Goal: Answer question/provide support: Share knowledge or assist other users

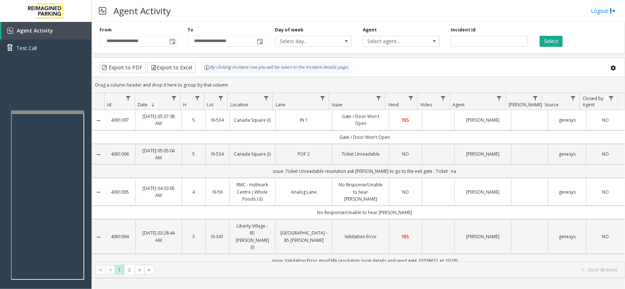
click at [203, 74] on kendo-grid "Export to PDF Export to Excel By clicking Incident row you will be taken to the…" at bounding box center [358, 167] width 533 height 221
click at [233, 82] on div "Drag a column header and drop it here to group by that column" at bounding box center [358, 85] width 532 height 13
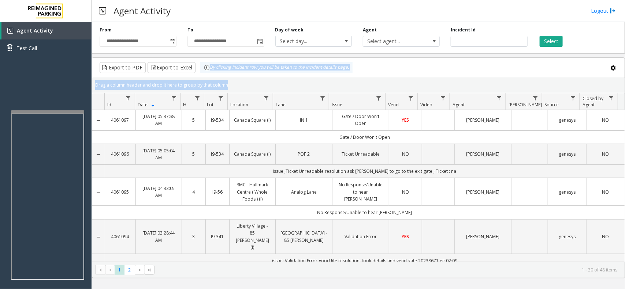
drag, startPoint x: 232, startPoint y: 83, endPoint x: 209, endPoint y: 72, distance: 25.2
click at [209, 72] on kendo-grid "Export to PDF Export to Excel By clicking Incident row you will be taken to the…" at bounding box center [358, 167] width 533 height 221
click at [240, 86] on div "Drag a column header and drop it here to group by that column" at bounding box center [358, 85] width 532 height 13
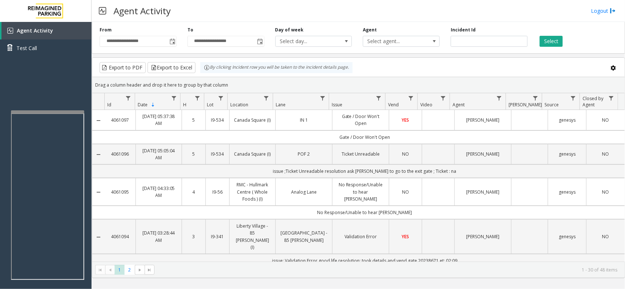
drag, startPoint x: 235, startPoint y: 82, endPoint x: 209, endPoint y: 71, distance: 27.9
click at [209, 71] on kendo-grid "Export to PDF Export to Excel By clicking Incident row you will be taken to the…" at bounding box center [358, 167] width 533 height 221
click at [240, 86] on div "Drag a column header and drop it here to group by that column" at bounding box center [358, 85] width 532 height 13
drag, startPoint x: 238, startPoint y: 86, endPoint x: 199, endPoint y: 68, distance: 43.2
click at [199, 68] on kendo-grid "Export to PDF Export to Excel By clicking Incident row you will be taken to the…" at bounding box center [358, 167] width 533 height 221
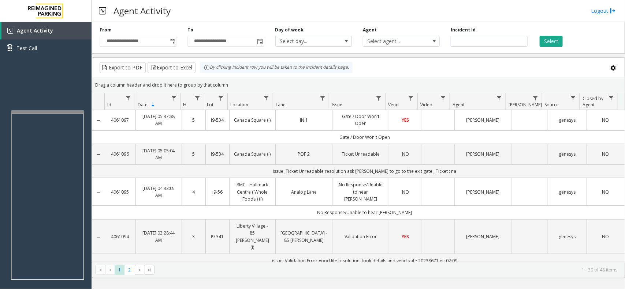
click at [229, 81] on div "Drag a column header and drop it here to group by that column" at bounding box center [358, 85] width 532 height 13
drag, startPoint x: 230, startPoint y: 85, endPoint x: 198, endPoint y: 65, distance: 37.5
click at [198, 65] on kendo-grid "Export to PDF Export to Excel By clicking Incident row you will be taken to the…" at bounding box center [358, 167] width 533 height 221
click at [224, 83] on div "Drag a column header and drop it here to group by that column" at bounding box center [358, 85] width 532 height 13
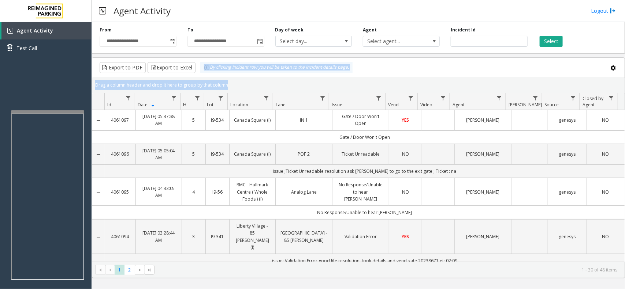
drag, startPoint x: 225, startPoint y: 83, endPoint x: 204, endPoint y: 70, distance: 25.3
click at [204, 70] on kendo-grid "Export to PDF Export to Excel By clicking Incident row you will be taken to the…" at bounding box center [358, 167] width 533 height 221
click at [230, 83] on div "Drag a column header and drop it here to group by that column" at bounding box center [358, 85] width 532 height 13
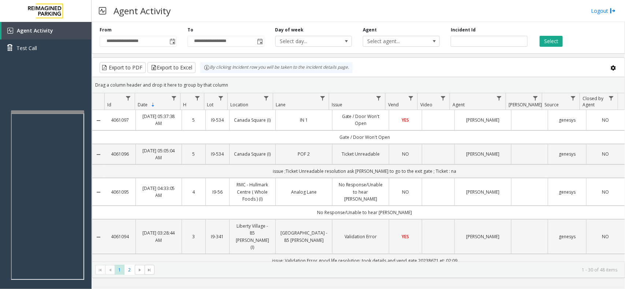
drag, startPoint x: 228, startPoint y: 83, endPoint x: 202, endPoint y: 70, distance: 28.3
click at [202, 70] on kendo-grid "Export to PDF Export to Excel By clicking Incident row you will be taken to the…" at bounding box center [358, 167] width 533 height 221
click at [231, 83] on div "Drag a column header and drop it here to group by that column" at bounding box center [358, 85] width 532 height 13
drag, startPoint x: 230, startPoint y: 83, endPoint x: 205, endPoint y: 74, distance: 26.6
click at [205, 74] on kendo-grid "Export to PDF Export to Excel By clicking Incident row you will be taken to the…" at bounding box center [358, 167] width 533 height 221
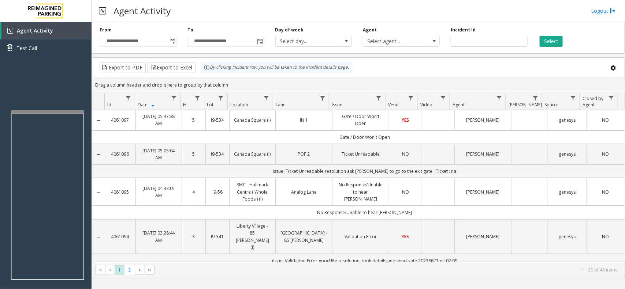
click at [226, 81] on div "Drag a column header and drop it here to group by that column" at bounding box center [358, 85] width 532 height 13
drag, startPoint x: 228, startPoint y: 83, endPoint x: 205, endPoint y: 70, distance: 26.2
click at [205, 70] on kendo-grid "Export to PDF Export to Excel By clicking Incident row you will be taken to the…" at bounding box center [358, 167] width 533 height 221
click at [226, 81] on div "Drag a column header and drop it here to group by that column" at bounding box center [358, 85] width 532 height 13
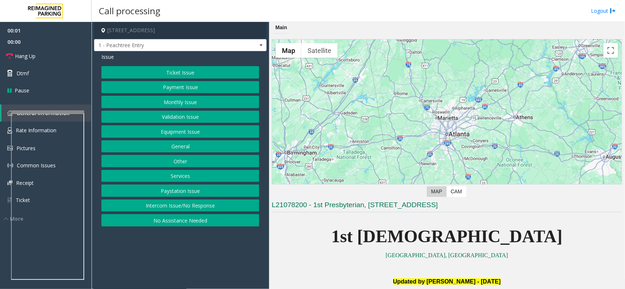
scroll to position [229, 0]
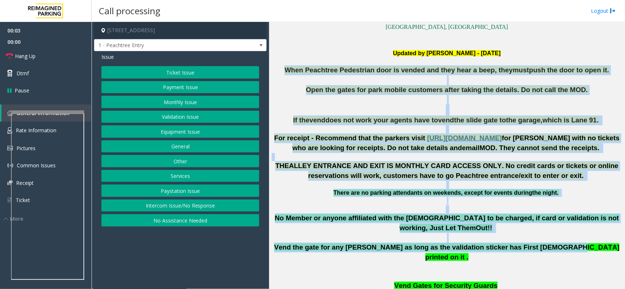
drag, startPoint x: 295, startPoint y: 70, endPoint x: 554, endPoint y: 234, distance: 306.8
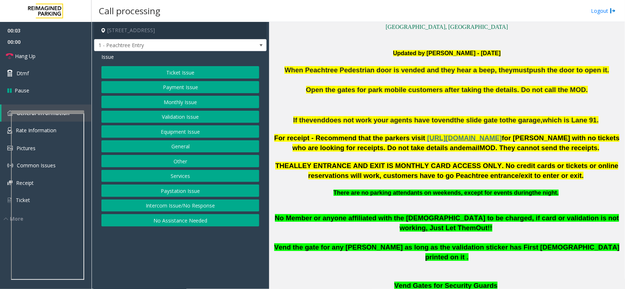
click at [556, 263] on p at bounding box center [446, 268] width 350 height 10
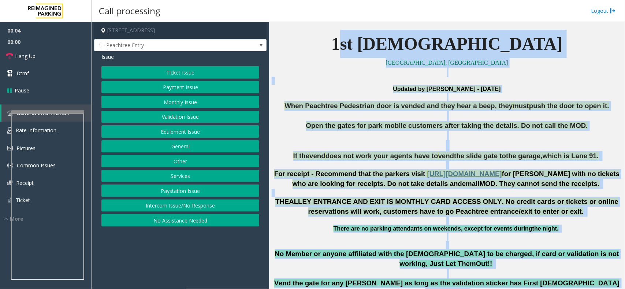
drag, startPoint x: 498, startPoint y: 261, endPoint x: 387, endPoint y: 25, distance: 260.4
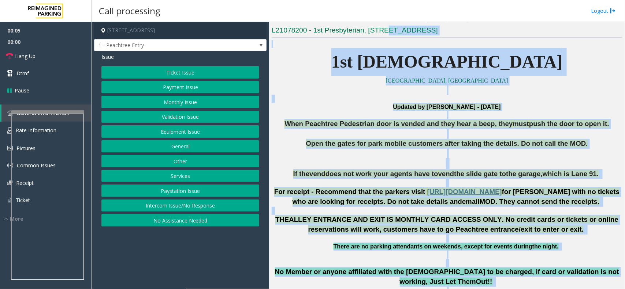
click at [360, 103] on p "Updated by [PERSON_NAME] - [DATE]" at bounding box center [446, 107] width 350 height 8
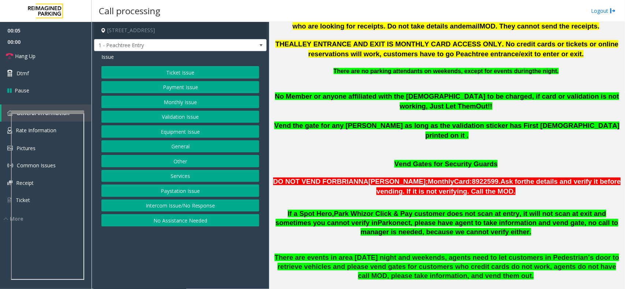
scroll to position [495, 0]
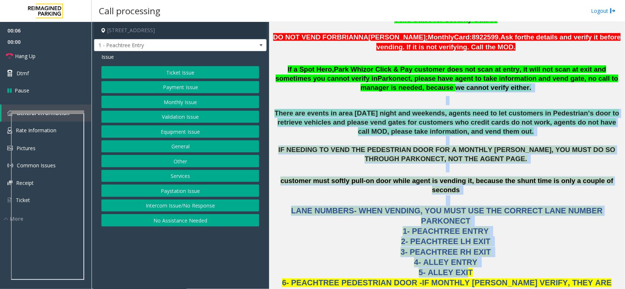
drag, startPoint x: 363, startPoint y: 70, endPoint x: 462, endPoint y: 234, distance: 191.4
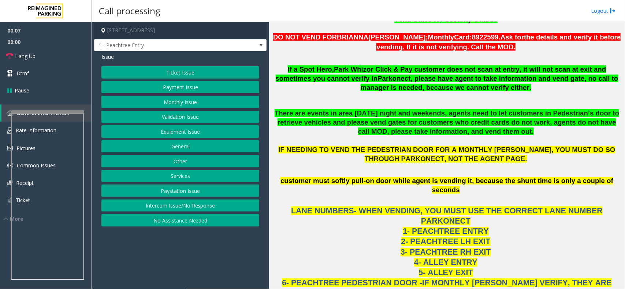
click at [474, 237] on p "LANE NUMBERS- WHEN VENDING, YOU MUST USE THE CORRECT LANE NUMBER PARKONECT 1- P…" at bounding box center [446, 257] width 350 height 123
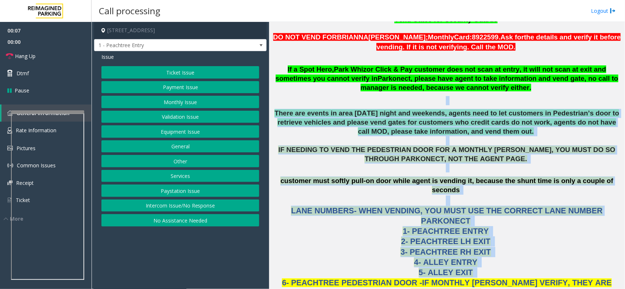
drag, startPoint x: 474, startPoint y: 237, endPoint x: 368, endPoint y: 80, distance: 189.8
click at [368, 96] on p at bounding box center [446, 100] width 350 height 9
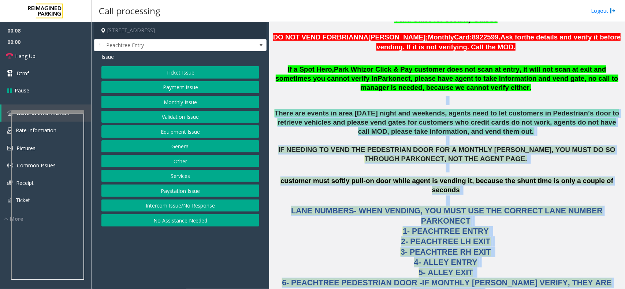
drag, startPoint x: 368, startPoint y: 80, endPoint x: 482, endPoint y: 275, distance: 225.8
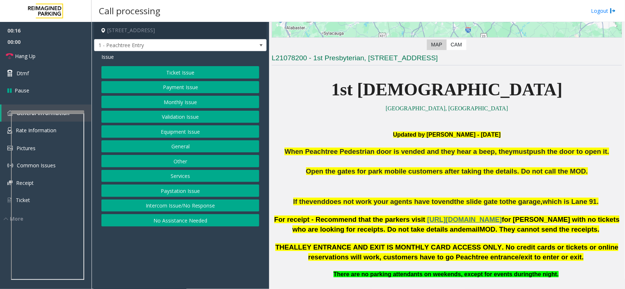
scroll to position [229, 0]
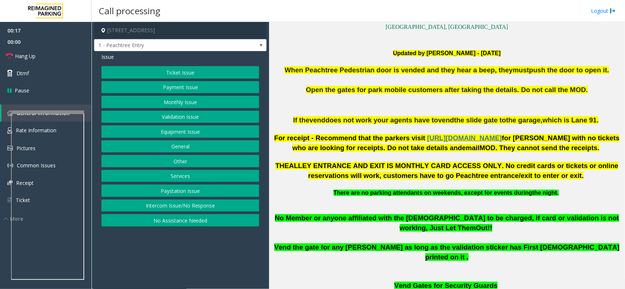
click at [178, 206] on button "Intercom Issue/No Response" at bounding box center [180, 206] width 158 height 12
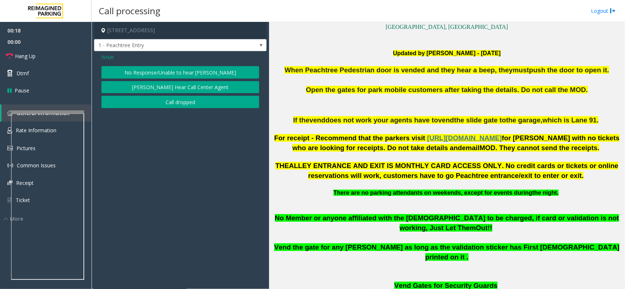
click at [195, 67] on button "No Response/Unable to hear [PERSON_NAME]" at bounding box center [180, 72] width 158 height 12
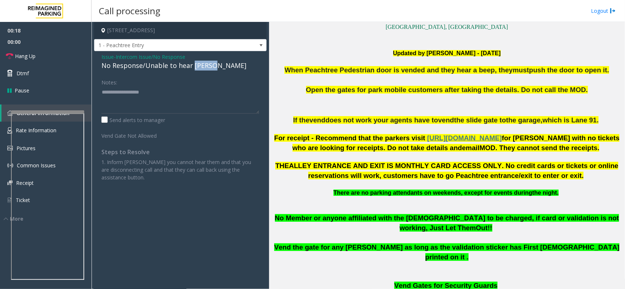
click at [195, 67] on div "No Response/Unable to hear [PERSON_NAME]" at bounding box center [180, 66] width 158 height 10
click at [218, 96] on textarea at bounding box center [180, 99] width 158 height 27
type textarea "**********"
click at [35, 57] on span "Hang Up" at bounding box center [25, 56] width 20 height 8
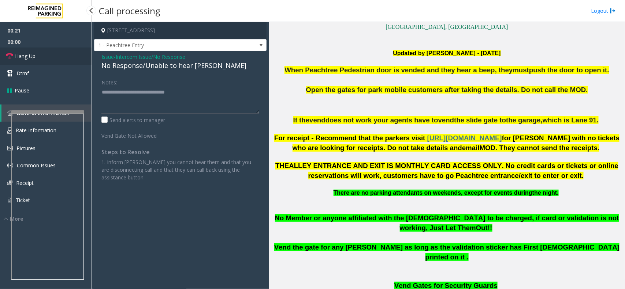
click at [35, 57] on span "Hang Up" at bounding box center [25, 56] width 20 height 8
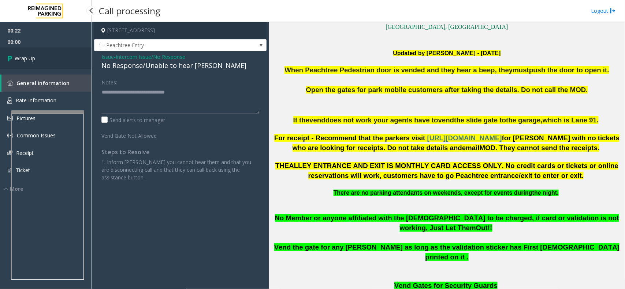
click at [35, 57] on span "Wrap Up" at bounding box center [25, 59] width 20 height 8
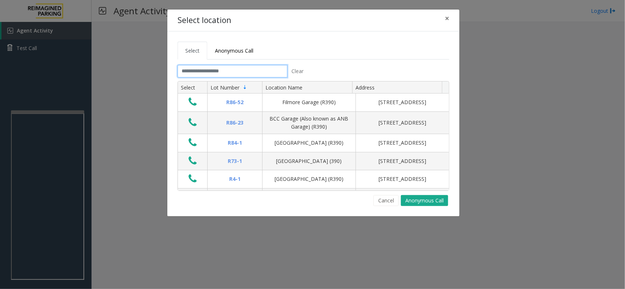
click at [237, 73] on input "text" at bounding box center [232, 71] width 110 height 12
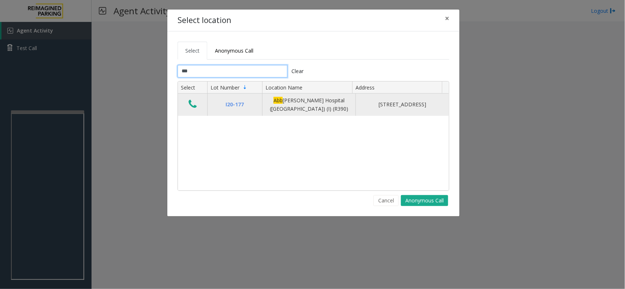
type input "***"
click at [192, 105] on icon "Data table" at bounding box center [192, 104] width 8 height 10
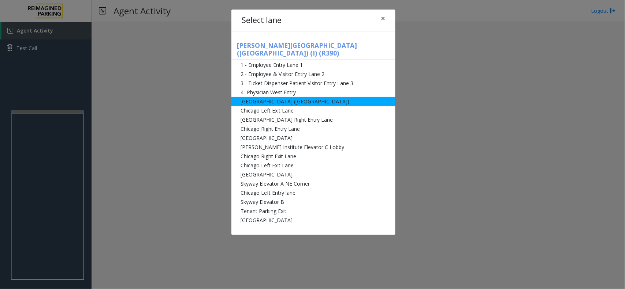
click at [279, 97] on li "[GEOGRAPHIC_DATA] ([GEOGRAPHIC_DATA])" at bounding box center [313, 101] width 164 height 9
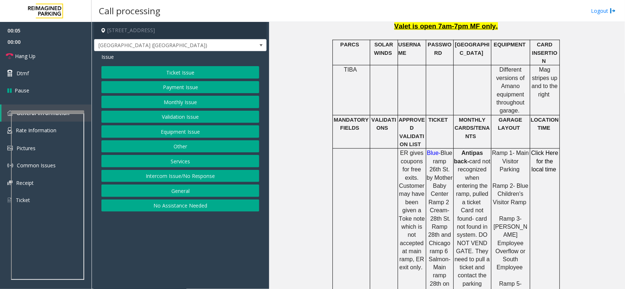
scroll to position [229, 0]
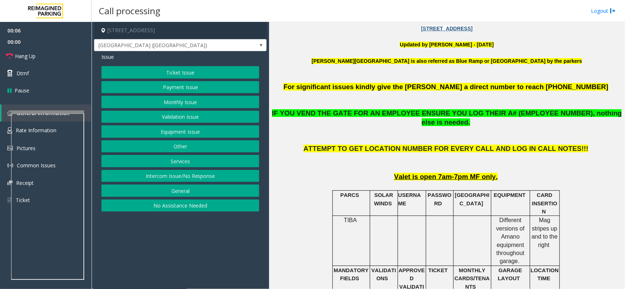
click at [191, 178] on button "Intercom Issue/No Response" at bounding box center [180, 176] width 158 height 12
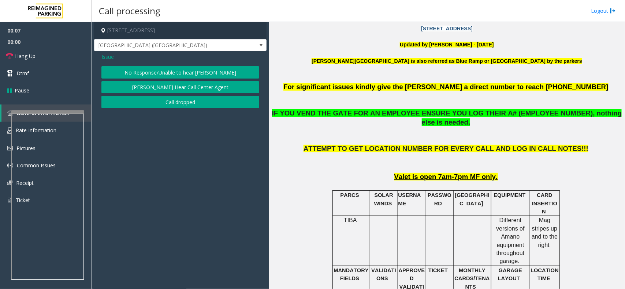
click at [194, 68] on button "No Response/Unable to hear [PERSON_NAME]" at bounding box center [180, 72] width 158 height 12
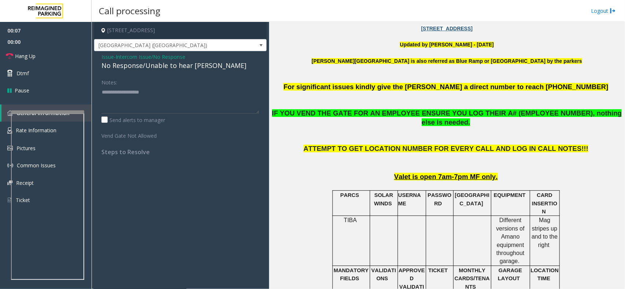
click at [176, 60] on span "Intercom Issue/No Response" at bounding box center [151, 57] width 70 height 8
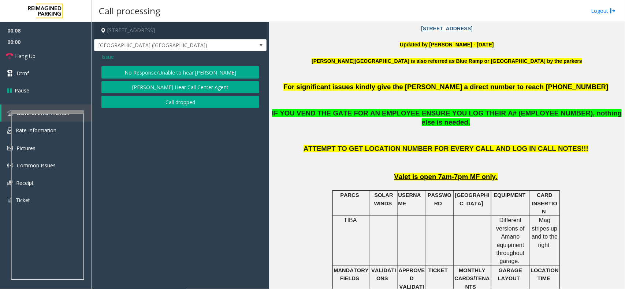
click at [176, 60] on div "Issue" at bounding box center [180, 57] width 158 height 8
click at [187, 72] on button "No Response/Unable to hear [PERSON_NAME]" at bounding box center [180, 72] width 158 height 12
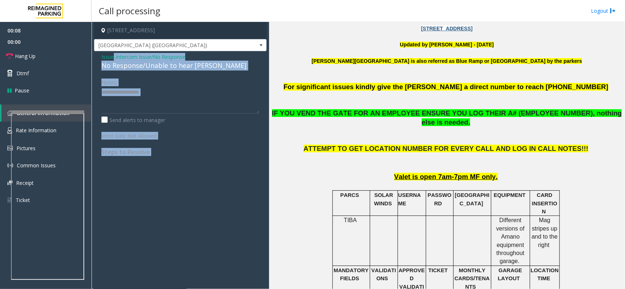
click at [182, 68] on div "No Response/Unable to hear [PERSON_NAME]" at bounding box center [180, 66] width 158 height 10
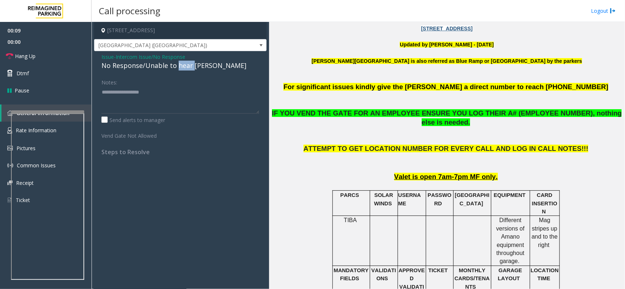
click at [182, 68] on div "No Response/Unable to hear [PERSON_NAME]" at bounding box center [180, 66] width 158 height 10
click at [212, 94] on textarea at bounding box center [180, 99] width 158 height 27
type textarea "**********"
click at [42, 50] on link "Hang Up" at bounding box center [45, 56] width 91 height 17
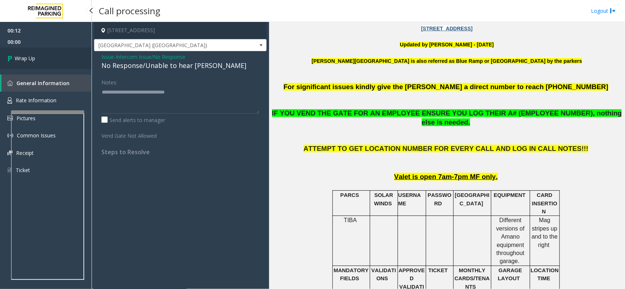
click at [41, 54] on link "Wrap Up" at bounding box center [45, 59] width 91 height 22
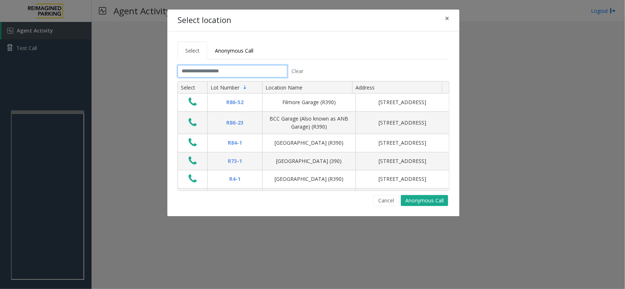
click at [238, 67] on input "text" at bounding box center [232, 71] width 110 height 12
click at [236, 56] on link "Anonymous Call" at bounding box center [234, 51] width 54 height 18
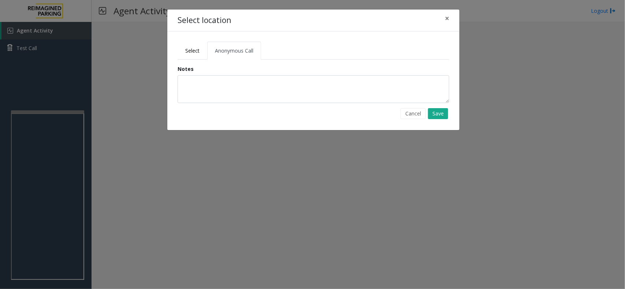
click at [232, 74] on div "Notes" at bounding box center [312, 84] width 271 height 38
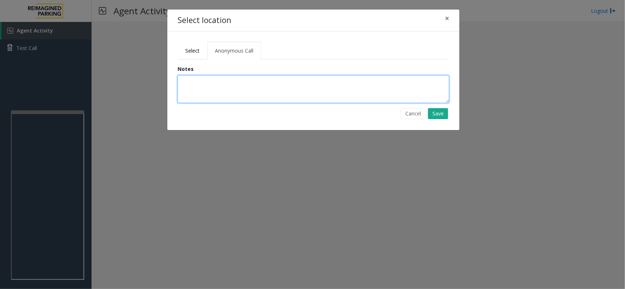
click at [232, 82] on textarea at bounding box center [312, 89] width 271 height 28
type textarea "**********"
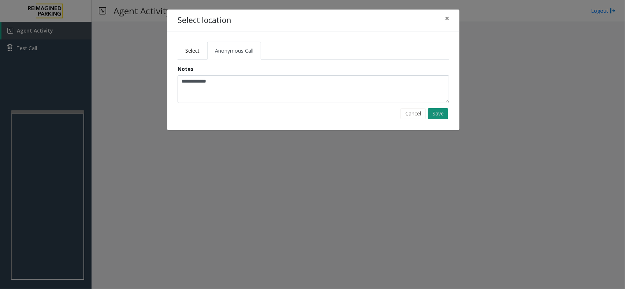
click at [434, 117] on button "Save" at bounding box center [438, 113] width 20 height 11
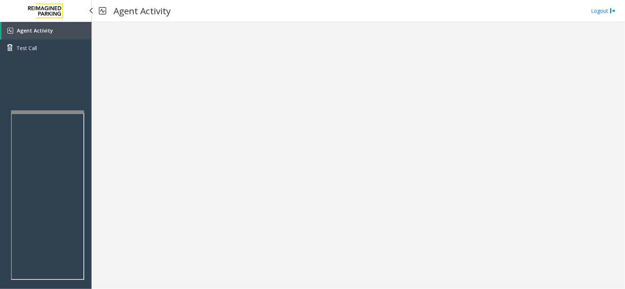
click at [74, 28] on link "Agent Activity" at bounding box center [46, 31] width 90 height 18
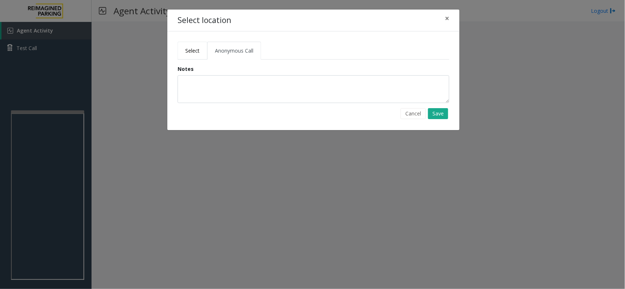
click at [192, 52] on span "Select" at bounding box center [192, 50] width 14 height 7
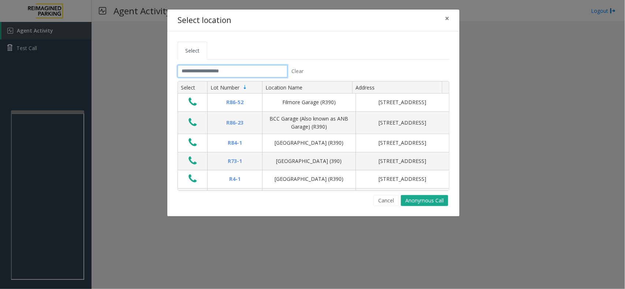
click at [213, 72] on input "text" at bounding box center [232, 71] width 110 height 12
click at [447, 18] on span "×" at bounding box center [447, 18] width 4 height 10
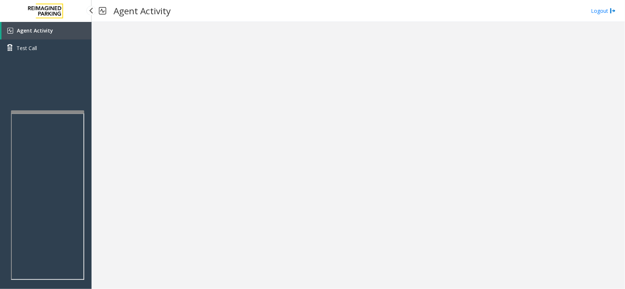
click at [70, 106] on div "Agent Activity Test Call" at bounding box center [45, 166] width 91 height 289
click at [64, 36] on link "Agent Activity" at bounding box center [46, 31] width 90 height 18
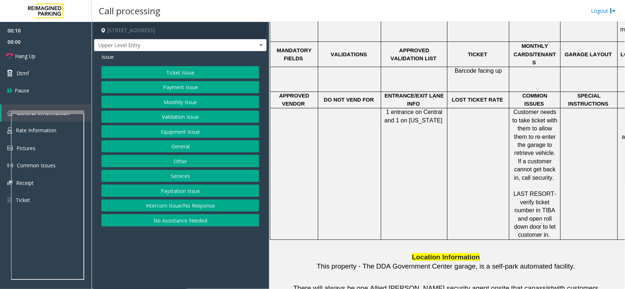
scroll to position [595, 0]
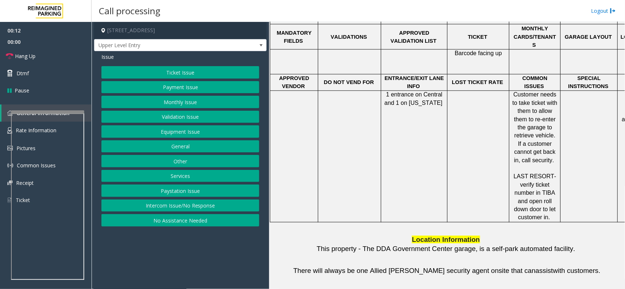
click at [190, 205] on button "Intercom Issue/No Response" at bounding box center [180, 206] width 158 height 12
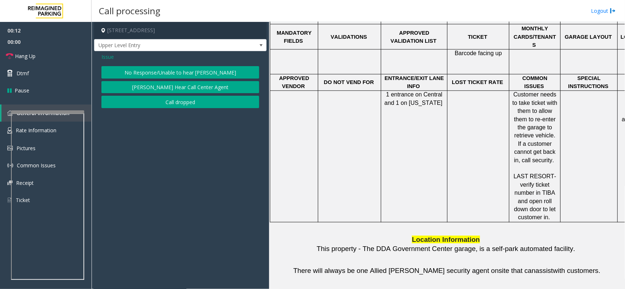
click at [190, 71] on button "No Response/Unable to hear [PERSON_NAME]" at bounding box center [180, 72] width 158 height 12
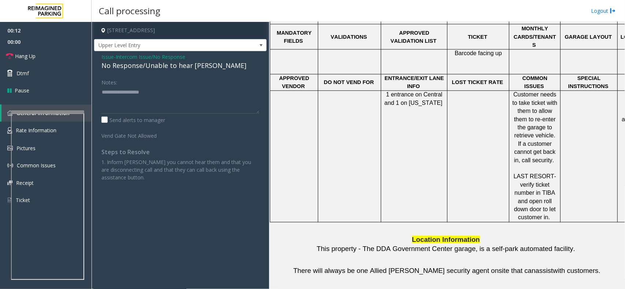
click at [191, 67] on div "No Response/Unable to hear [PERSON_NAME]" at bounding box center [180, 66] width 158 height 10
click at [211, 91] on textarea at bounding box center [180, 99] width 158 height 27
type textarea "**********"
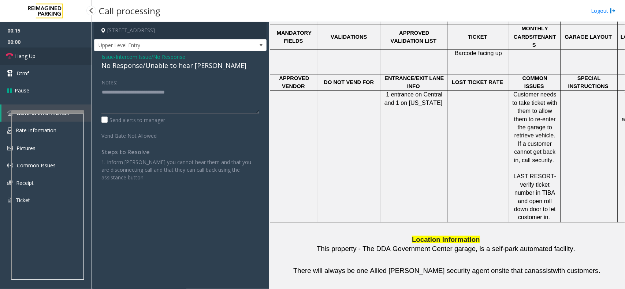
click at [59, 61] on link "Hang Up" at bounding box center [45, 56] width 91 height 17
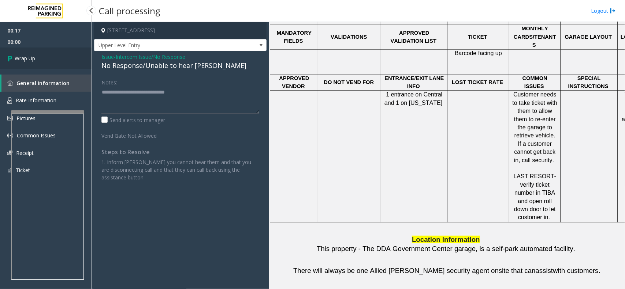
click at [59, 61] on link "Wrap Up" at bounding box center [45, 59] width 91 height 22
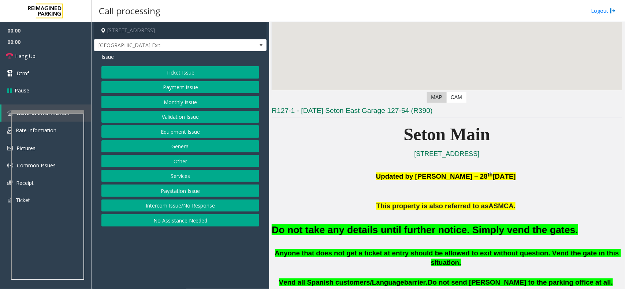
scroll to position [183, 0]
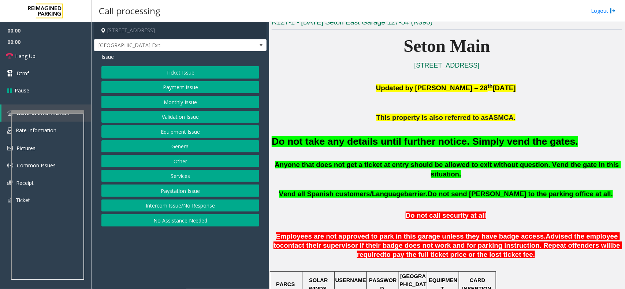
click at [413, 140] on font "Do not take any details until further notice. Simply vend the gates." at bounding box center [424, 141] width 306 height 11
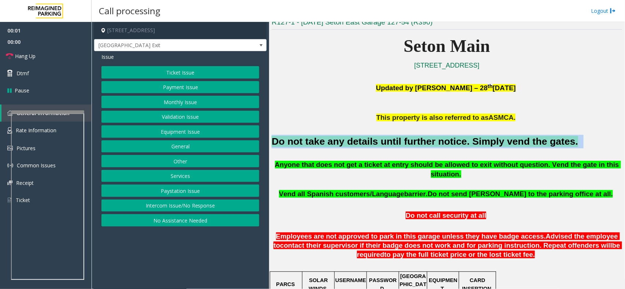
click at [413, 140] on font "Do not take any details until further notice. Simply vend the gates." at bounding box center [424, 141] width 306 height 11
copy h2 "Do not take any details until further notice. Simply vend the gates."
click at [176, 127] on button "Equipment Issue" at bounding box center [180, 132] width 158 height 12
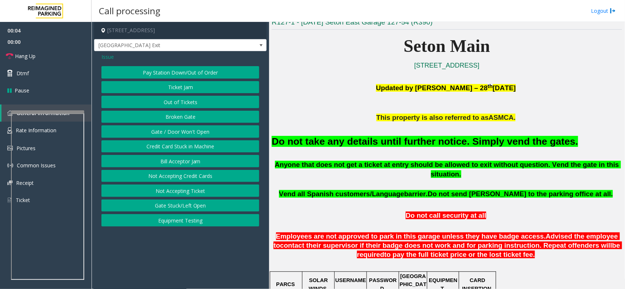
click at [109, 58] on span "Issue" at bounding box center [107, 57] width 12 height 8
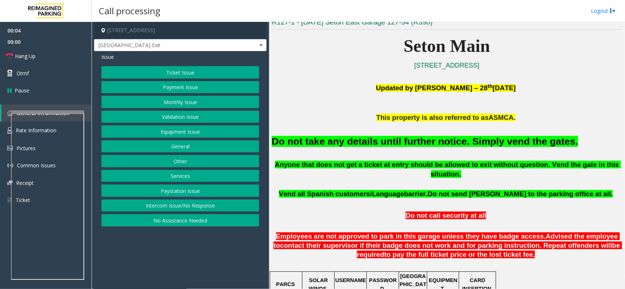
click at [147, 67] on button "Ticket Issue" at bounding box center [180, 72] width 158 height 12
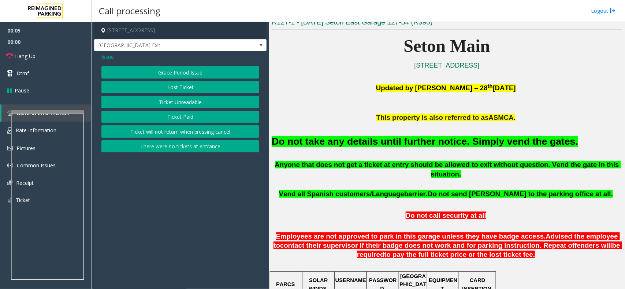
click at [171, 98] on button "Ticket Unreadable" at bounding box center [180, 102] width 158 height 12
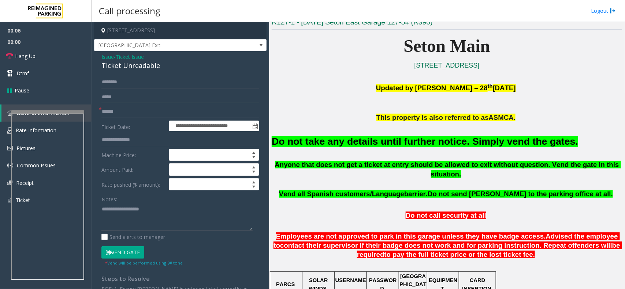
click at [131, 254] on button "Vend Gate" at bounding box center [122, 253] width 43 height 12
click at [147, 222] on textarea at bounding box center [176, 216] width 151 height 27
paste textarea "**********"
type textarea "**********"
click at [138, 120] on form "**********" at bounding box center [180, 171] width 158 height 190
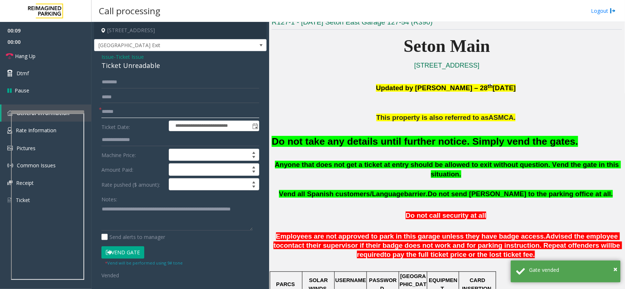
click at [138, 117] on input "text" at bounding box center [180, 112] width 158 height 12
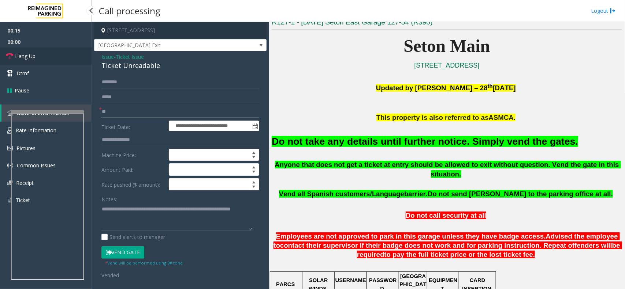
type input "**"
click at [40, 54] on link "Hang Up" at bounding box center [45, 56] width 91 height 17
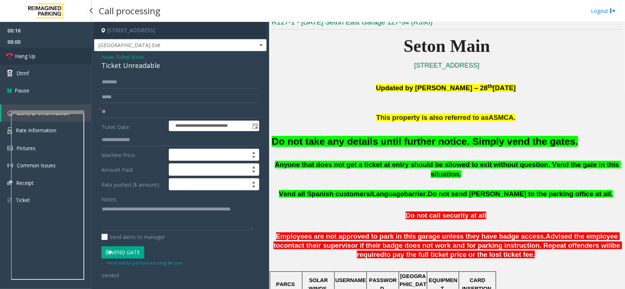
click at [40, 54] on link "Hang Up" at bounding box center [45, 56] width 91 height 17
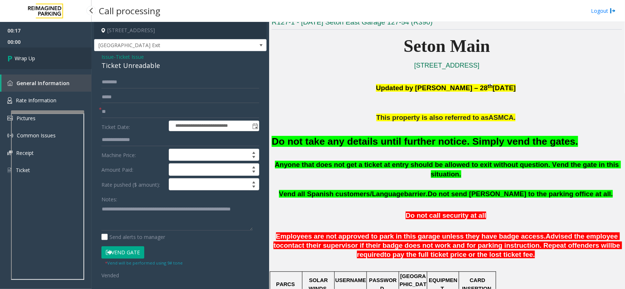
click at [40, 54] on link "Wrap Up" at bounding box center [45, 59] width 91 height 22
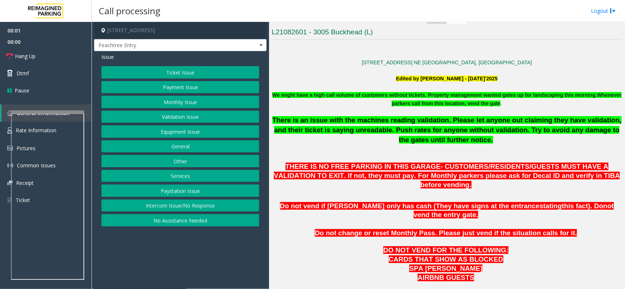
scroll to position [366, 0]
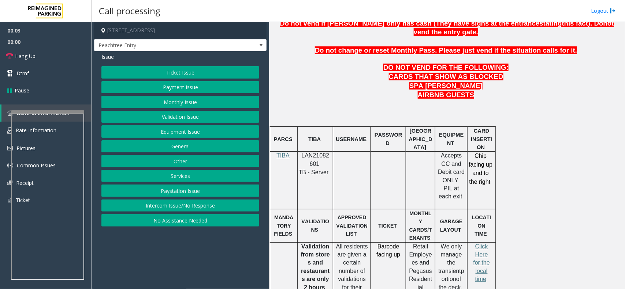
click at [329, 153] on span "LAN21082601" at bounding box center [316, 160] width 28 height 14
copy p "LAN21082601"
click at [351, 150] on div at bounding box center [352, 151] width 38 height 3
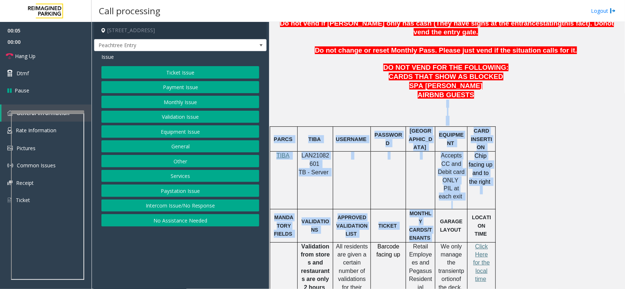
drag, startPoint x: 336, startPoint y: 88, endPoint x: 439, endPoint y: 188, distance: 144.1
click at [385, 150] on div at bounding box center [388, 151] width 35 height 3
drag, startPoint x: 330, startPoint y: 78, endPoint x: 435, endPoint y: 186, distance: 150.6
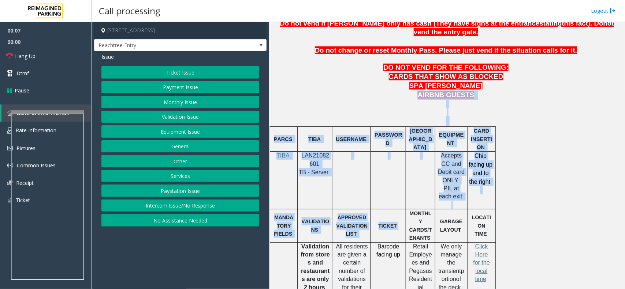
click at [391, 152] on td at bounding box center [388, 181] width 35 height 58
drag, startPoint x: 348, startPoint y: 92, endPoint x: 437, endPoint y: 188, distance: 131.0
click at [394, 156] on td at bounding box center [388, 181] width 35 height 58
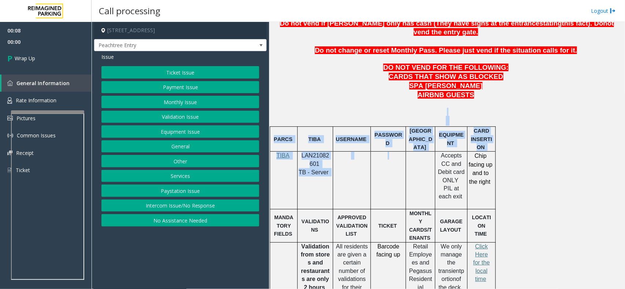
drag, startPoint x: 349, startPoint y: 98, endPoint x: 419, endPoint y: 179, distance: 107.4
click at [202, 207] on button "Intercom Issue/No Response" at bounding box center [180, 206] width 158 height 12
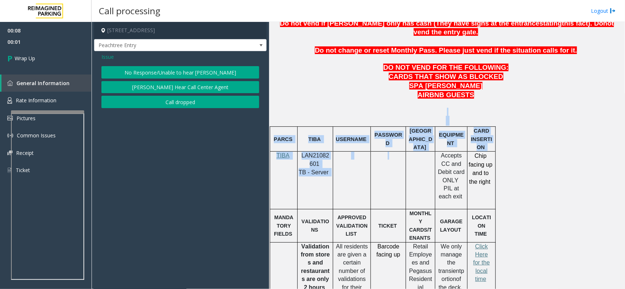
click at [162, 102] on button "Call dropped" at bounding box center [180, 102] width 158 height 12
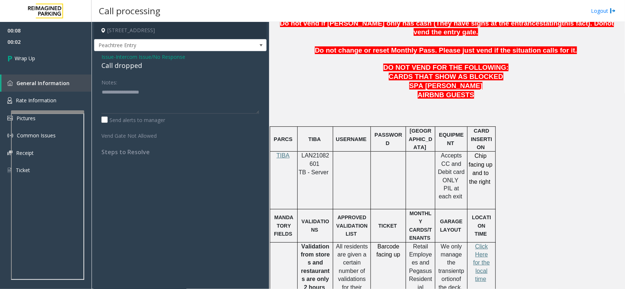
click at [122, 67] on div "Call dropped" at bounding box center [180, 66] width 158 height 10
type textarea "**********"
click at [68, 56] on link "Wrap Up" at bounding box center [45, 59] width 91 height 22
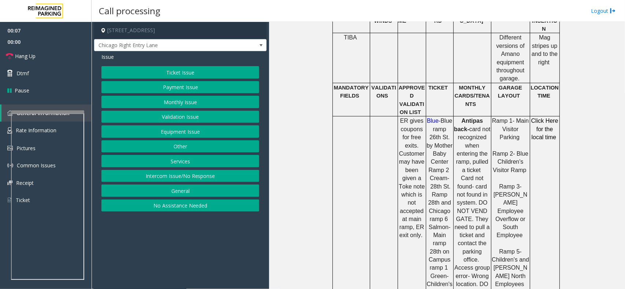
scroll to position [229, 0]
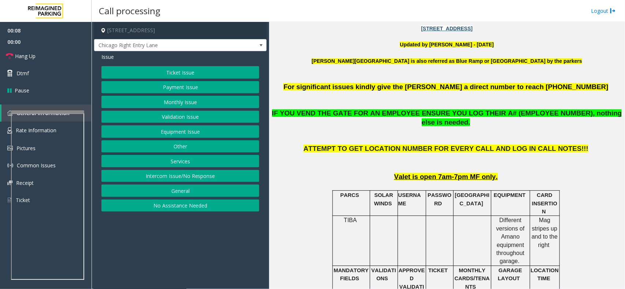
click at [201, 128] on button "Equipment Issue" at bounding box center [180, 132] width 158 height 12
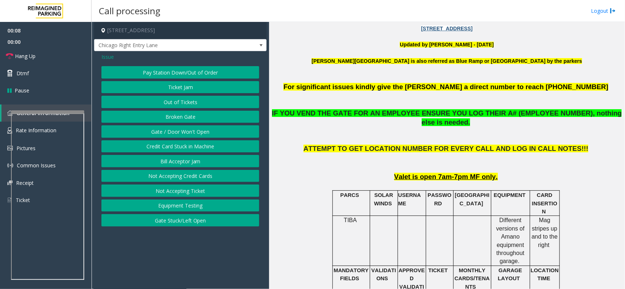
click at [201, 128] on button "Gate / Door Won't Open" at bounding box center [180, 132] width 158 height 12
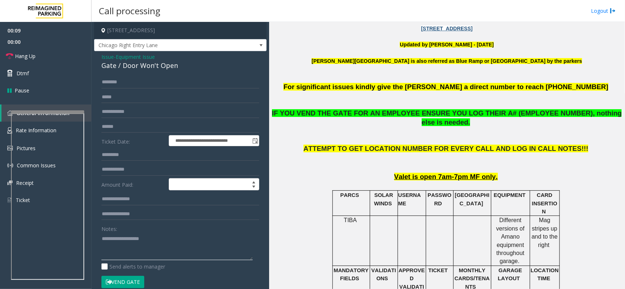
click at [141, 242] on textarea at bounding box center [176, 246] width 151 height 27
click at [151, 74] on div "**********" at bounding box center [180, 236] width 172 height 371
click at [154, 70] on div "Gate / Door Won't Open" at bounding box center [180, 66] width 158 height 10
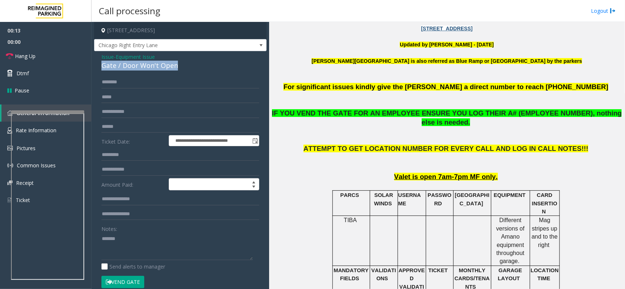
copy div "Gate / Door Won't Open"
click at [125, 281] on button "Vend Gate" at bounding box center [122, 282] width 43 height 12
click at [136, 243] on textarea at bounding box center [176, 246] width 151 height 27
paste textarea "**********"
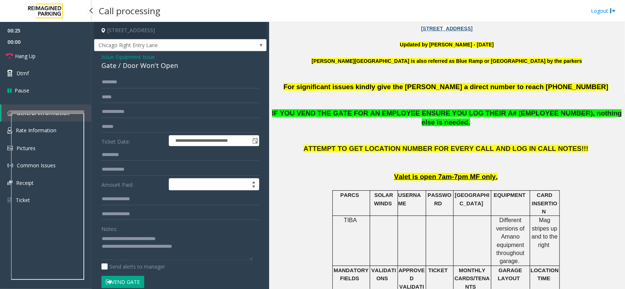
click at [57, 30] on span "00:25" at bounding box center [45, 30] width 91 height 11
click at [55, 52] on link "Hang Up" at bounding box center [45, 56] width 91 height 17
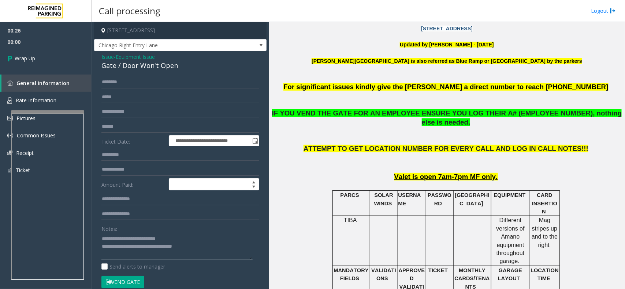
drag, startPoint x: 176, startPoint y: 249, endPoint x: 179, endPoint y: 255, distance: 6.7
click at [176, 249] on textarea at bounding box center [176, 246] width 151 height 27
click at [177, 249] on textarea at bounding box center [176, 246] width 151 height 27
click at [196, 249] on textarea at bounding box center [176, 246] width 151 height 27
type textarea "**********"
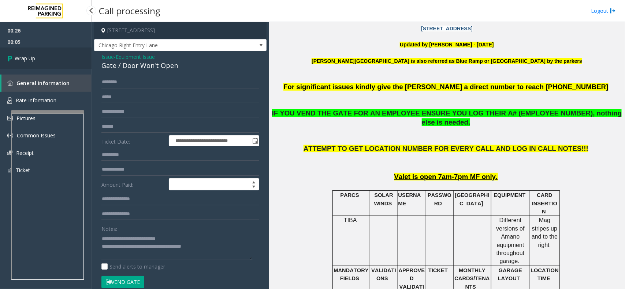
click at [55, 60] on link "Wrap Up" at bounding box center [45, 59] width 91 height 22
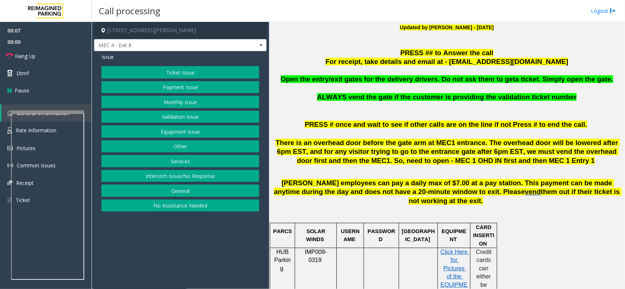
scroll to position [229, 0]
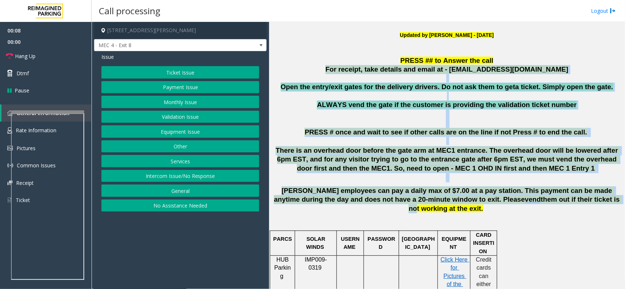
drag, startPoint x: 308, startPoint y: 70, endPoint x: 533, endPoint y: 203, distance: 261.2
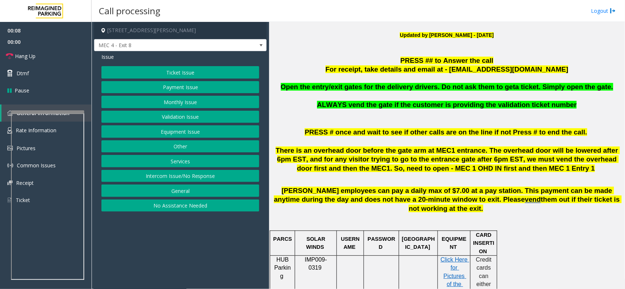
click at [565, 214] on p at bounding box center [446, 222] width 350 height 16
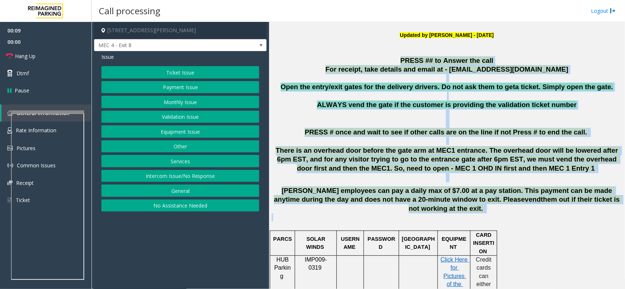
drag, startPoint x: 588, startPoint y: 201, endPoint x: 375, endPoint y: 62, distance: 254.0
click at [354, 63] on p "PRESS ## to Answer the call" at bounding box center [446, 60] width 350 height 9
drag, startPoint x: 348, startPoint y: 61, endPoint x: 593, endPoint y: 203, distance: 283.0
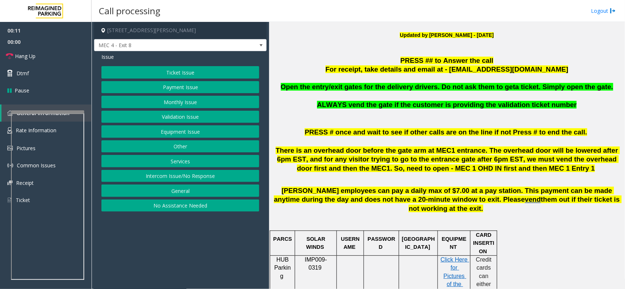
click at [598, 214] on p at bounding box center [446, 222] width 350 height 16
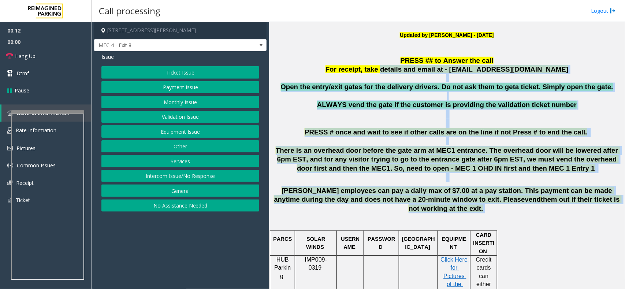
drag, startPoint x: 584, startPoint y: 196, endPoint x: 369, endPoint y: 68, distance: 250.9
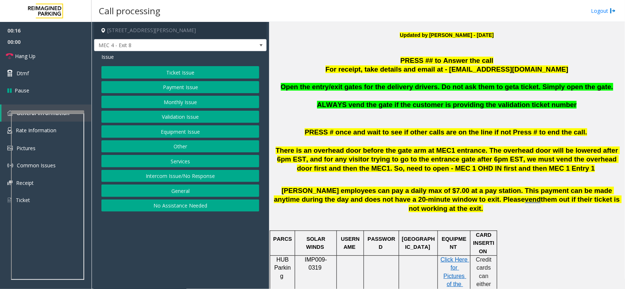
click at [345, 70] on p "For receipt, take details and email at - mecparking@impark.com" at bounding box center [446, 69] width 350 height 9
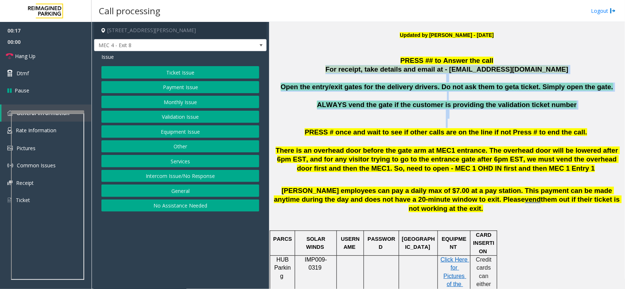
drag, startPoint x: 345, startPoint y: 70, endPoint x: 533, endPoint y: 125, distance: 195.7
click at [567, 115] on p "ALWAYS vend the gate if the customer is providing the validation ticket number" at bounding box center [446, 110] width 350 height 18
drag, startPoint x: 567, startPoint y: 115, endPoint x: 368, endPoint y: 56, distance: 207.7
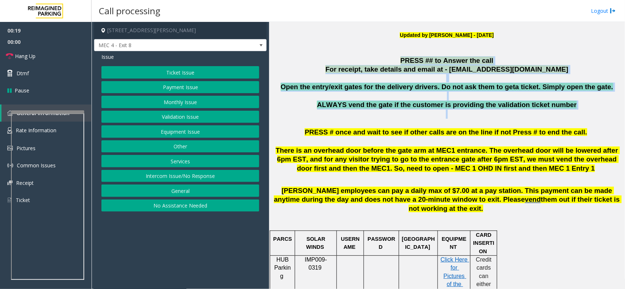
click at [368, 56] on p "PRESS ## to Answer the call" at bounding box center [446, 60] width 350 height 9
drag, startPoint x: 368, startPoint y: 56, endPoint x: 579, endPoint y: 111, distance: 218.1
click at [579, 111] on p "ALWAYS vend the gate if the customer is providing the validation ticket number" at bounding box center [446, 110] width 350 height 18
drag, startPoint x: 579, startPoint y: 111, endPoint x: 399, endPoint y: 52, distance: 189.4
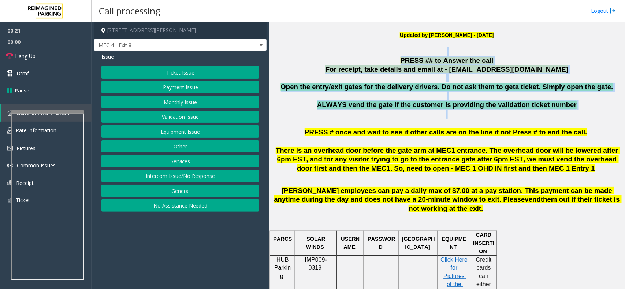
click at [399, 52] on p at bounding box center [446, 52] width 350 height 9
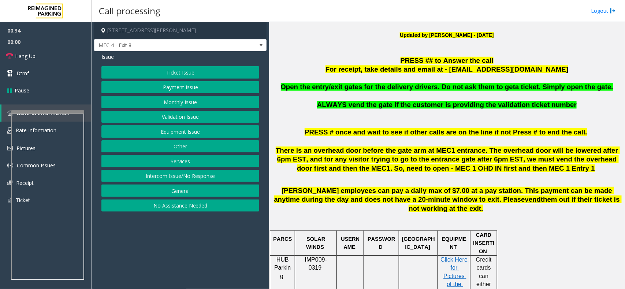
click at [187, 132] on button "Equipment Issue" at bounding box center [180, 132] width 158 height 12
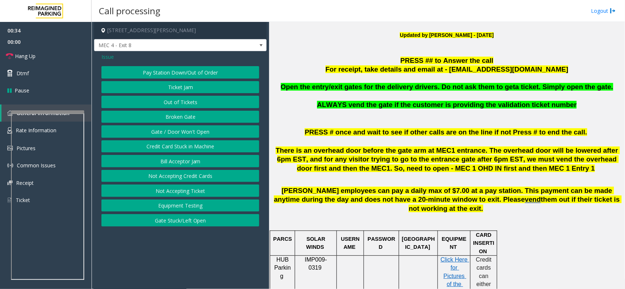
click at [184, 129] on button "Gate / Door Won't Open" at bounding box center [180, 132] width 158 height 12
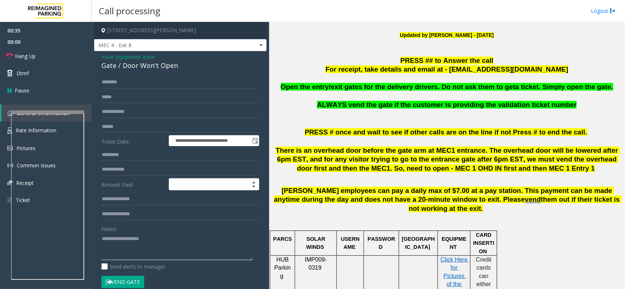
click at [129, 241] on textarea at bounding box center [176, 246] width 151 height 27
click at [135, 280] on button "Vend Gate" at bounding box center [122, 282] width 43 height 12
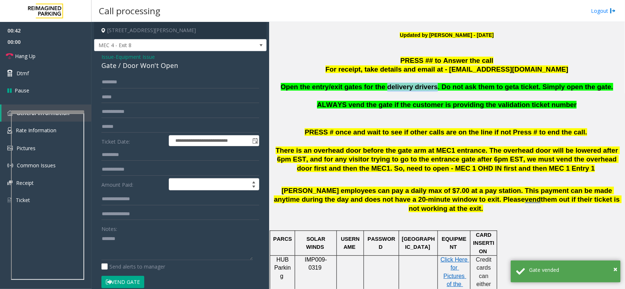
copy span "delivery drivers"
drag, startPoint x: 436, startPoint y: 90, endPoint x: 393, endPoint y: 88, distance: 43.2
click at [393, 88] on span "Open the entry/exit gates for the delivery drivers. Do not ask them to get" at bounding box center [398, 87] width 235 height 8
paste textarea "**********"
click at [124, 244] on textarea at bounding box center [176, 246] width 151 height 27
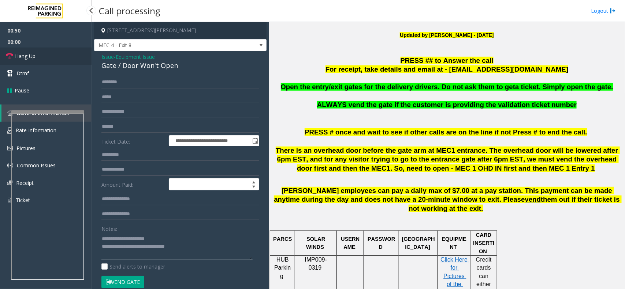
type textarea "**********"
click at [36, 61] on link "Hang Up" at bounding box center [45, 56] width 91 height 17
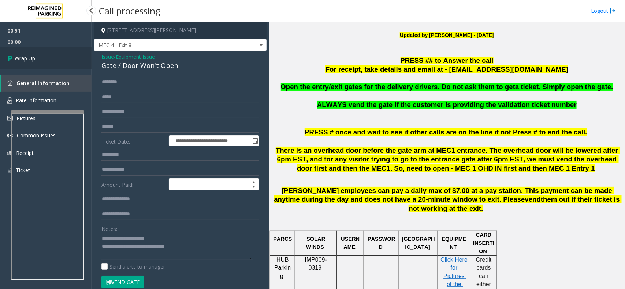
click at [36, 61] on link "Wrap Up" at bounding box center [45, 59] width 91 height 22
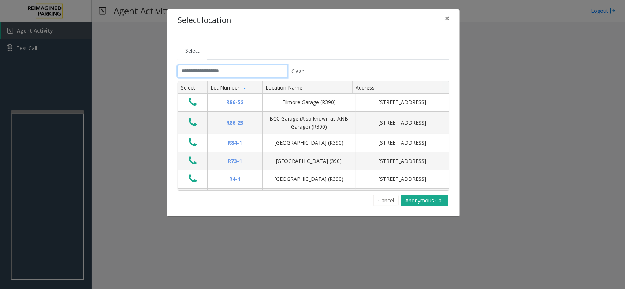
click at [213, 77] on input "text" at bounding box center [232, 71] width 110 height 12
click at [451, 16] on button "×" at bounding box center [446, 19] width 15 height 18
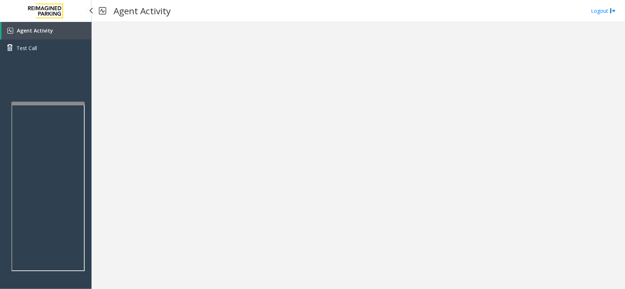
click at [63, 100] on app-root "Agent Activity Test Call × Close Powered by Umojo © 2025 Agent Activity Logout ×" at bounding box center [312, 144] width 625 height 289
click at [61, 32] on link "Agent Activity" at bounding box center [46, 31] width 90 height 18
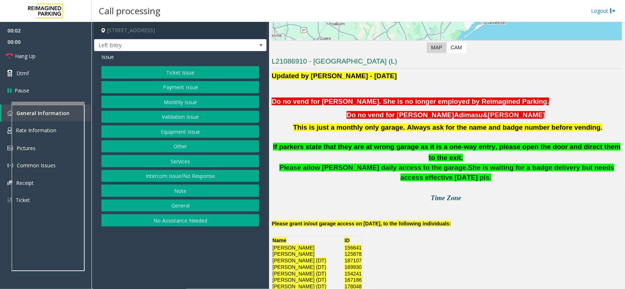
scroll to position [229, 0]
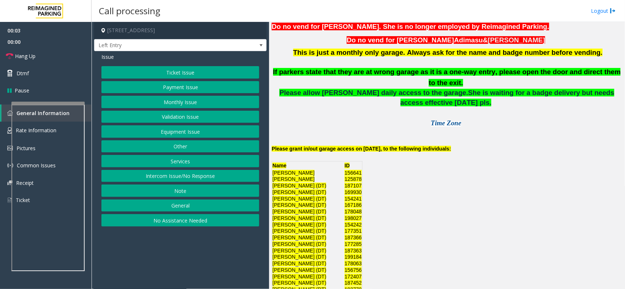
click at [192, 101] on button "Monthly Issue" at bounding box center [180, 102] width 158 height 12
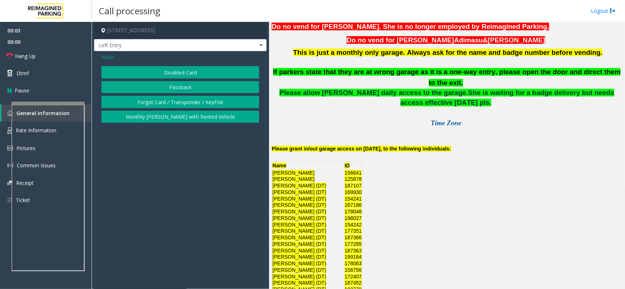
click at [183, 64] on div "Issue Disabled Card Passback Forgot Card / Transponder / KeyFob Monthly Parker …" at bounding box center [180, 88] width 172 height 75
click at [183, 66] on button "Disabled Card" at bounding box center [180, 72] width 158 height 12
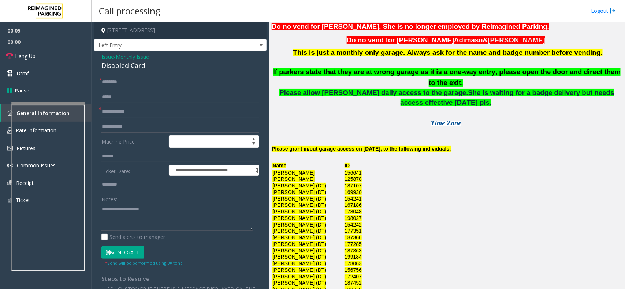
click at [150, 80] on input "text" at bounding box center [180, 82] width 158 height 12
type input "*******"
click at [127, 115] on input "text" at bounding box center [180, 112] width 158 height 12
type input "******"
click at [125, 214] on textarea at bounding box center [176, 216] width 151 height 27
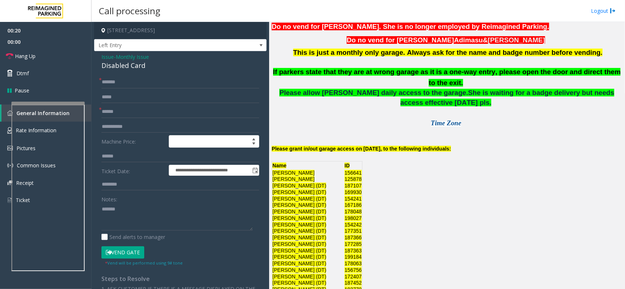
click at [137, 65] on div "Disabled Card" at bounding box center [180, 66] width 158 height 10
copy div "Disabled Card"
paste textarea "**********"
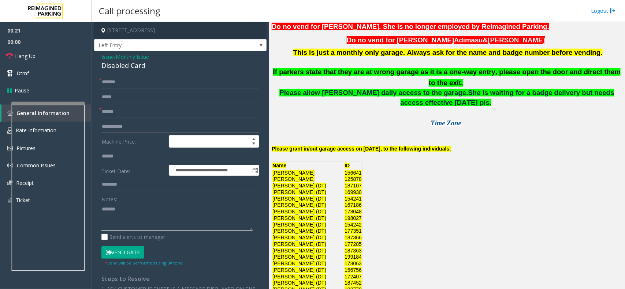
click at [133, 213] on textarea at bounding box center [176, 216] width 151 height 27
click at [129, 249] on button "Vend Gate" at bounding box center [122, 253] width 43 height 12
click at [156, 224] on textarea at bounding box center [176, 216] width 151 height 27
type textarea "**********"
click at [57, 57] on link "Hang Up" at bounding box center [45, 56] width 91 height 17
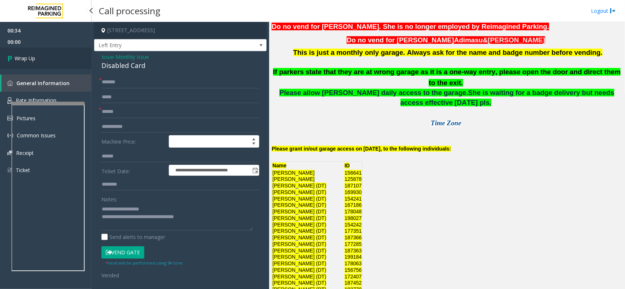
click at [57, 57] on link "Wrap Up" at bounding box center [45, 59] width 91 height 22
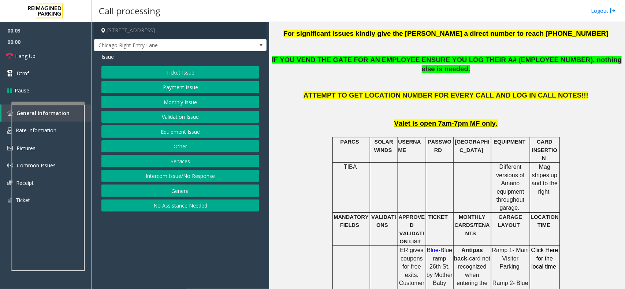
scroll to position [412, 0]
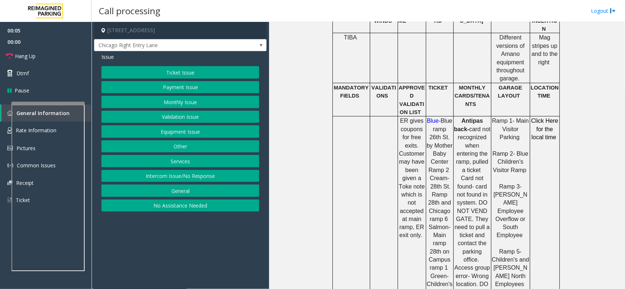
click at [209, 131] on button "Equipment Issue" at bounding box center [180, 132] width 158 height 12
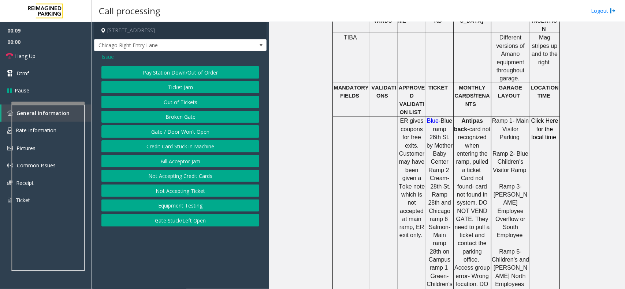
click at [109, 59] on span "Issue" at bounding box center [107, 57] width 12 height 8
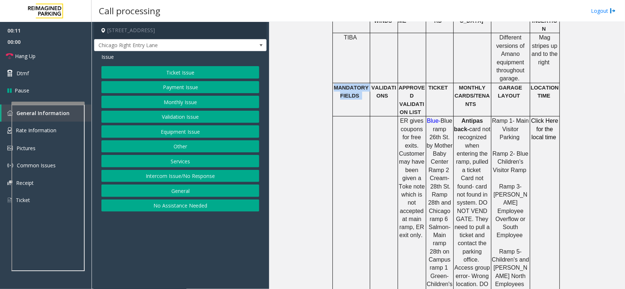
drag, startPoint x: 330, startPoint y: 72, endPoint x: 362, endPoint y: 90, distance: 36.5
click at [362, 90] on td "MANDATORY FIELDS" at bounding box center [350, 100] width 37 height 34
click at [358, 90] on td "MANDATORY FIELDS" at bounding box center [350, 100] width 37 height 34
drag, startPoint x: 330, startPoint y: 68, endPoint x: 384, endPoint y: 90, distance: 58.0
click at [384, 90] on tr "MANDATORY FIELDS VALIDATIONS APPROVED VALIDATION LIST TICKET MONTHLY CARDS/TENA…" at bounding box center [445, 100] width 227 height 34
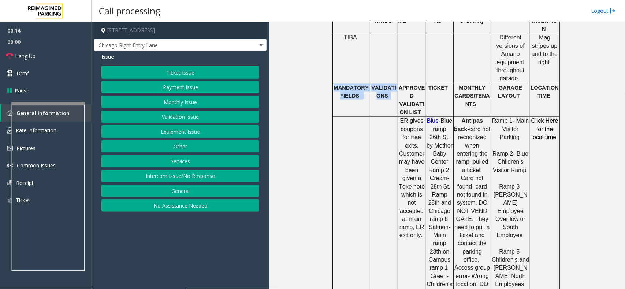
click at [379, 86] on td "VALIDATIONS" at bounding box center [384, 100] width 28 height 34
drag, startPoint x: 390, startPoint y: 80, endPoint x: 331, endPoint y: 74, distance: 59.0
click at [332, 83] on tr "MANDATORY FIELDS VALIDATIONS APPROVED VALIDATION LIST TICKET MONTHLY CARDS/TENA…" at bounding box center [445, 100] width 227 height 34
click at [333, 84] on p "MANDATORY FIELDS" at bounding box center [351, 92] width 36 height 16
drag, startPoint x: 331, startPoint y: 74, endPoint x: 389, endPoint y: 87, distance: 59.0
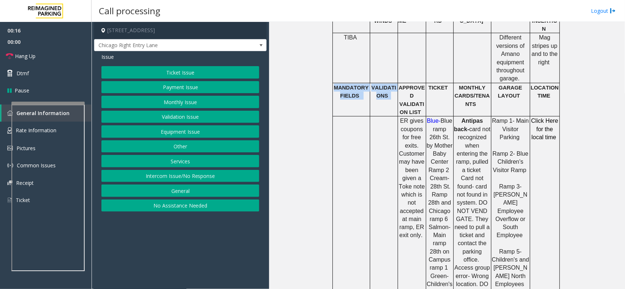
click at [389, 87] on tr "MANDATORY FIELDS VALIDATIONS APPROVED VALIDATION LIST TICKET MONTHLY CARDS/TENA…" at bounding box center [445, 100] width 227 height 34
click at [389, 87] on td "VALIDATIONS" at bounding box center [384, 100] width 28 height 34
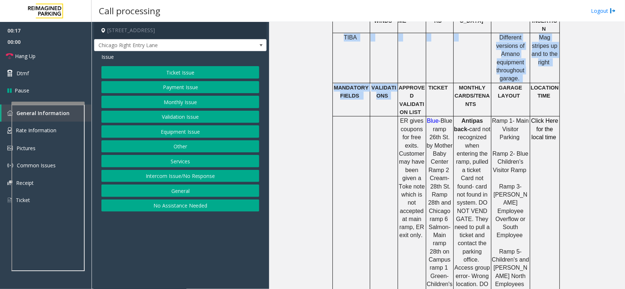
drag, startPoint x: 385, startPoint y: 85, endPoint x: 332, endPoint y: 65, distance: 56.6
click at [333, 84] on p "MANDATORY FIELDS" at bounding box center [351, 92] width 36 height 16
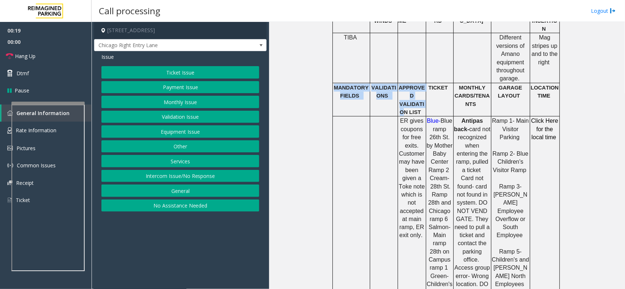
drag, startPoint x: 331, startPoint y: 72, endPoint x: 395, endPoint y: 85, distance: 65.3
click at [395, 85] on tr "MANDATORY FIELDS VALIDATIONS APPROVED VALIDATION LIST TICKET MONTHLY CARDS/TENA…" at bounding box center [445, 100] width 227 height 34
click at [388, 85] on td "VALIDATIONS" at bounding box center [384, 100] width 28 height 34
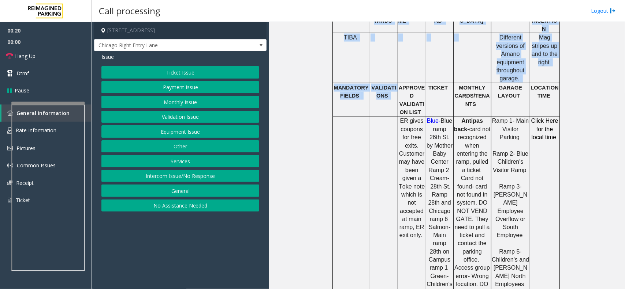
drag, startPoint x: 388, startPoint y: 85, endPoint x: 308, endPoint y: 66, distance: 81.6
click at [333, 88] on td "MANDATORY FIELDS" at bounding box center [350, 100] width 37 height 34
drag, startPoint x: 328, startPoint y: 76, endPoint x: 382, endPoint y: 86, distance: 55.5
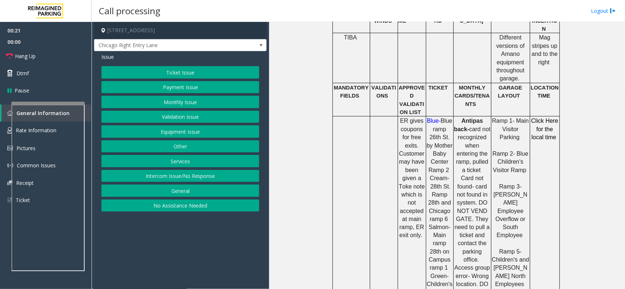
click at [382, 86] on td "VALIDATIONS" at bounding box center [384, 100] width 28 height 34
click at [195, 132] on button "Equipment Issue" at bounding box center [180, 132] width 158 height 12
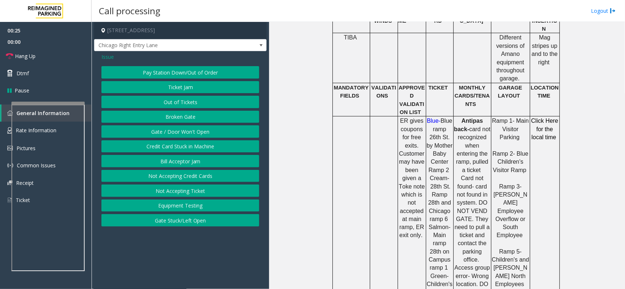
click at [195, 132] on button "Gate / Door Won't Open" at bounding box center [180, 132] width 158 height 12
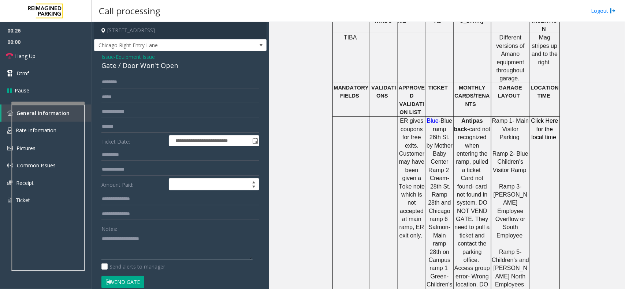
click at [140, 244] on textarea at bounding box center [176, 246] width 151 height 27
click at [122, 287] on button "Vend Gate" at bounding box center [122, 282] width 43 height 12
click at [123, 278] on button "Vend Gate" at bounding box center [122, 282] width 43 height 12
click at [164, 65] on div "Gate / Door Won't Open" at bounding box center [180, 66] width 158 height 10
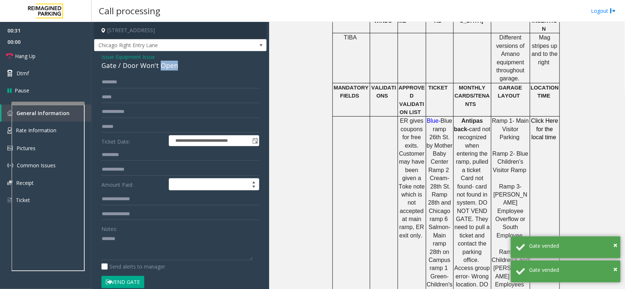
click at [164, 65] on div "Gate / Door Won't Open" at bounding box center [180, 66] width 158 height 10
copy div "Gate / Door Won't Open"
paste textarea "**********"
click at [148, 243] on textarea at bounding box center [176, 246] width 151 height 27
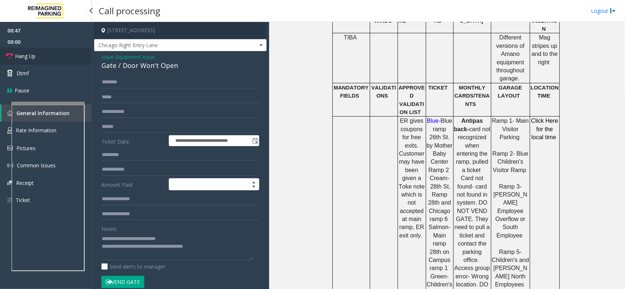
click at [56, 61] on link "Hang Up" at bounding box center [45, 56] width 91 height 17
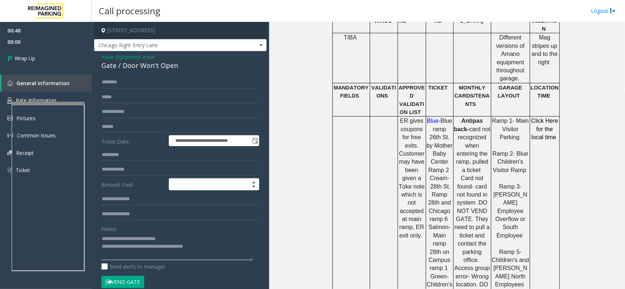
click at [174, 246] on textarea at bounding box center [176, 246] width 151 height 27
type textarea "**********"
click at [30, 63] on link "Wrap Up" at bounding box center [45, 59] width 91 height 22
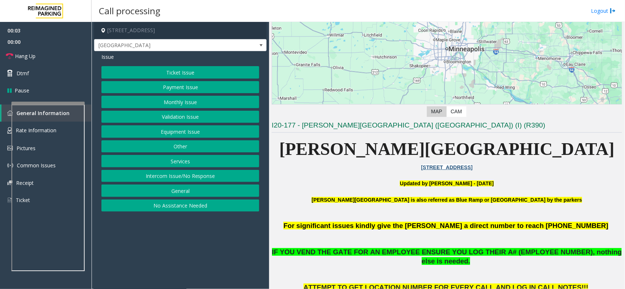
scroll to position [229, 0]
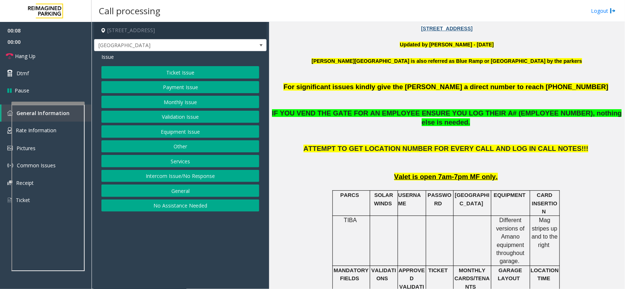
click at [180, 102] on button "Monthly Issue" at bounding box center [180, 102] width 158 height 12
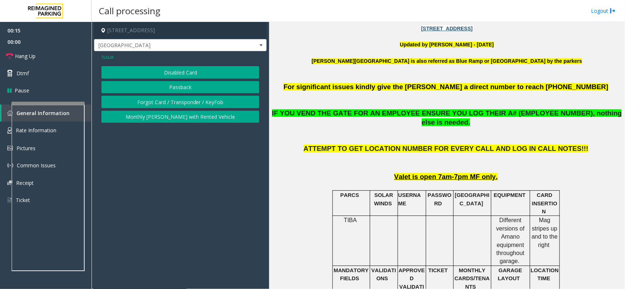
click at [193, 73] on button "Disabled Card" at bounding box center [180, 72] width 158 height 12
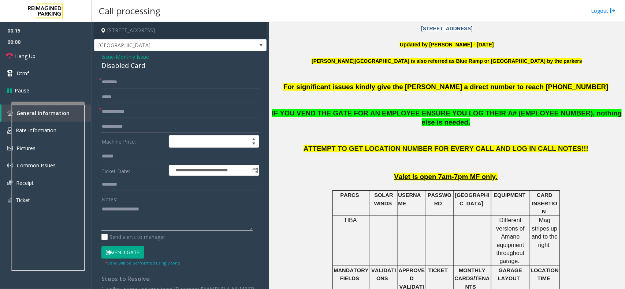
click at [136, 216] on textarea at bounding box center [176, 216] width 151 height 27
click at [128, 68] on div "Disabled Card" at bounding box center [180, 66] width 158 height 10
copy div "Disabled Card"
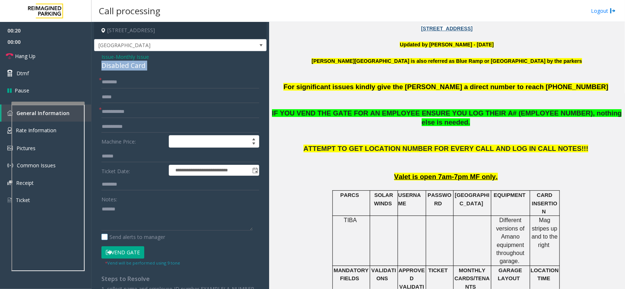
click at [143, 241] on label "Send alerts to manager" at bounding box center [133, 237] width 64 height 8
click at [149, 216] on textarea at bounding box center [176, 216] width 151 height 27
paste textarea "**********"
type textarea "**********"
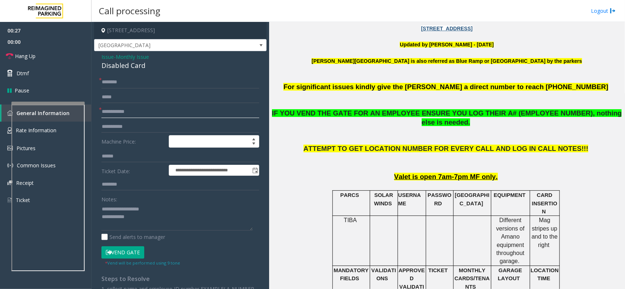
click at [116, 116] on input "text" at bounding box center [180, 112] width 158 height 12
click at [118, 87] on input "text" at bounding box center [180, 82] width 158 height 12
type input "**"
click at [125, 113] on input "text" at bounding box center [180, 112] width 158 height 12
type input "**"
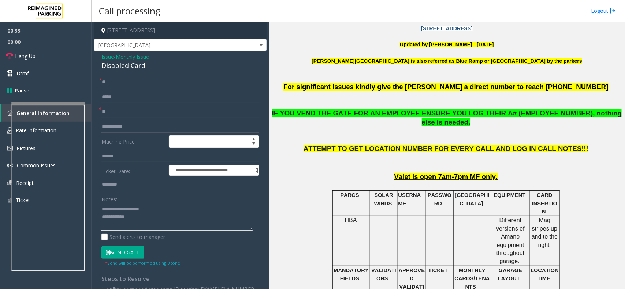
click at [138, 221] on textarea at bounding box center [176, 216] width 151 height 27
click at [130, 251] on button "Vend Gate" at bounding box center [122, 253] width 43 height 12
click at [150, 212] on textarea at bounding box center [176, 216] width 151 height 27
click at [142, 221] on textarea at bounding box center [176, 216] width 151 height 27
type textarea "**********"
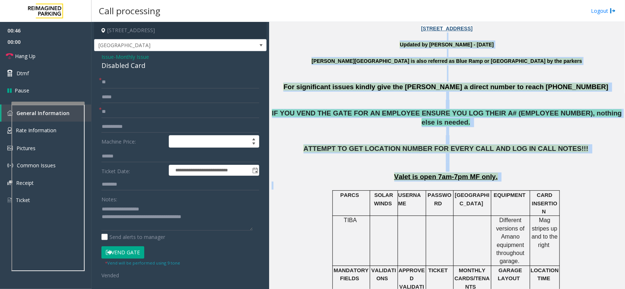
drag, startPoint x: 321, startPoint y: 38, endPoint x: 492, endPoint y: 176, distance: 220.6
click at [497, 173] on p "Valet is open 7am-7pm MF only." at bounding box center [446, 177] width 350 height 9
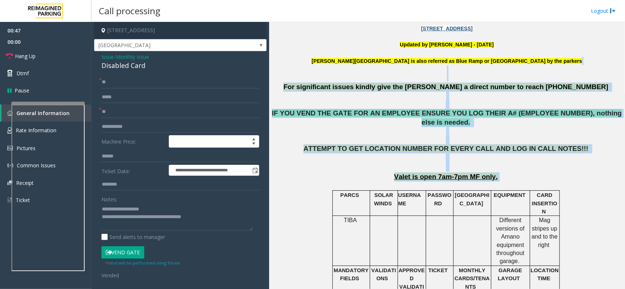
drag, startPoint x: 497, startPoint y: 172, endPoint x: 352, endPoint y: 68, distance: 178.8
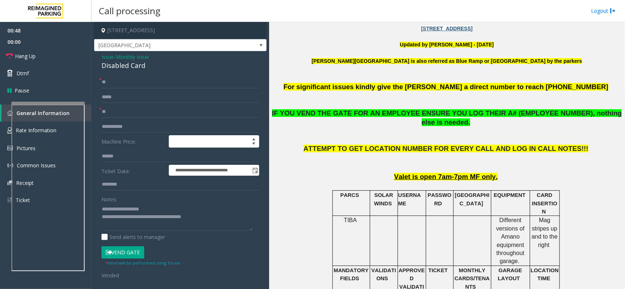
click at [307, 59] on p "Abbott Hospital is also referred as Blue Ramp or Children's Hospital by the par…" at bounding box center [446, 65] width 350 height 16
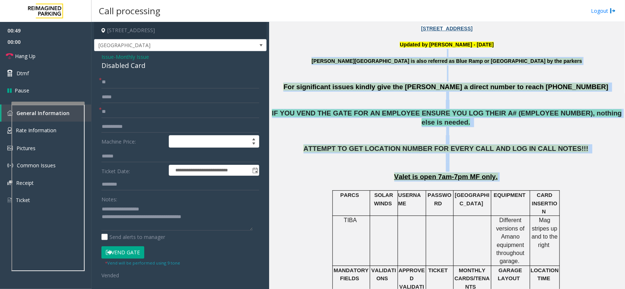
drag, startPoint x: 327, startPoint y: 54, endPoint x: 508, endPoint y: 169, distance: 213.9
click at [508, 173] on p "Valet is open 7am-7pm MF only." at bounding box center [446, 177] width 350 height 9
drag, startPoint x: 542, startPoint y: 157, endPoint x: 307, endPoint y: 51, distance: 257.5
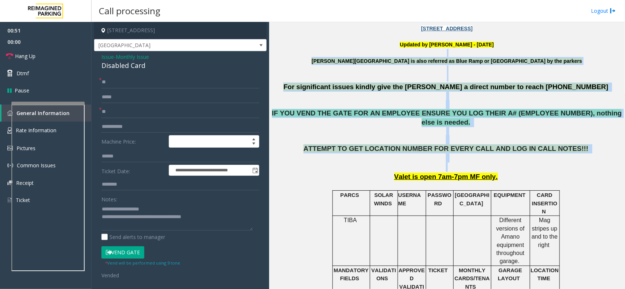
click at [307, 51] on p at bounding box center [446, 53] width 350 height 8
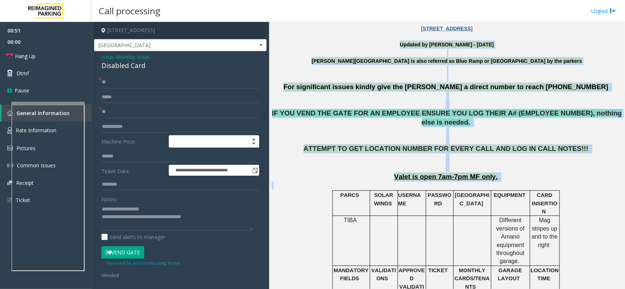
drag, startPoint x: 322, startPoint y: 48, endPoint x: 573, endPoint y: 191, distance: 288.9
click at [562, 182] on p at bounding box center [446, 186] width 350 height 8
drag, startPoint x: 511, startPoint y: 130, endPoint x: 335, endPoint y: 39, distance: 198.2
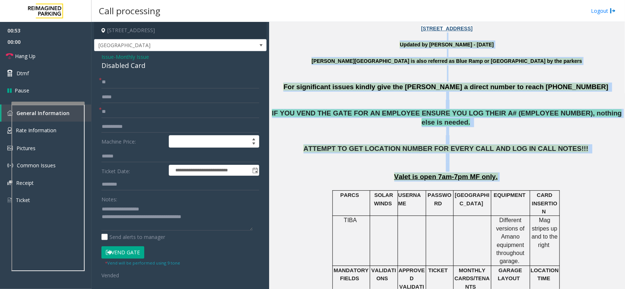
click at [312, 59] on p "Abbott Hospital is also referred as Blue Ramp or Children's Hospital by the par…" at bounding box center [446, 65] width 350 height 16
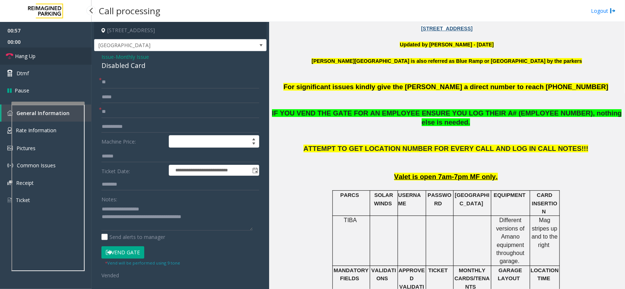
click at [64, 50] on link "Hang Up" at bounding box center [45, 56] width 91 height 17
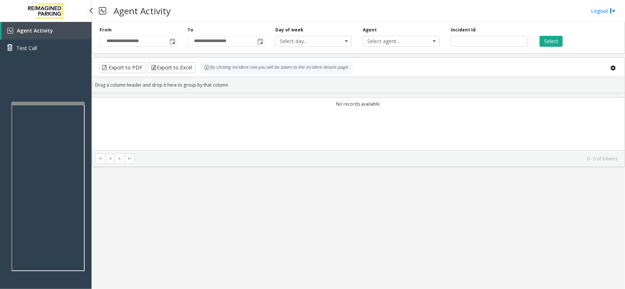
click at [64, 50] on link "Test Call" at bounding box center [45, 48] width 91 height 17
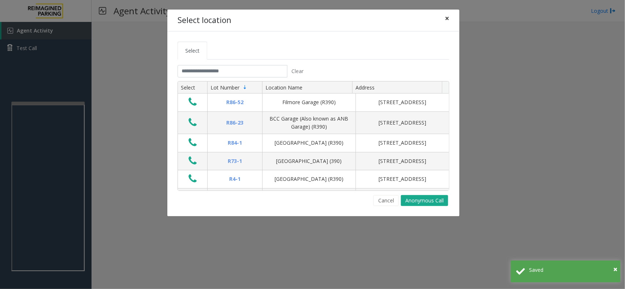
click at [445, 19] on span "×" at bounding box center [447, 18] width 4 height 10
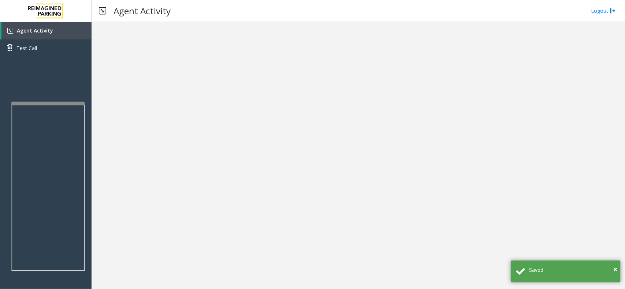
click at [94, 38] on div at bounding box center [357, 155] width 533 height 267
click at [80, 30] on link "Agent Activity" at bounding box center [46, 31] width 90 height 18
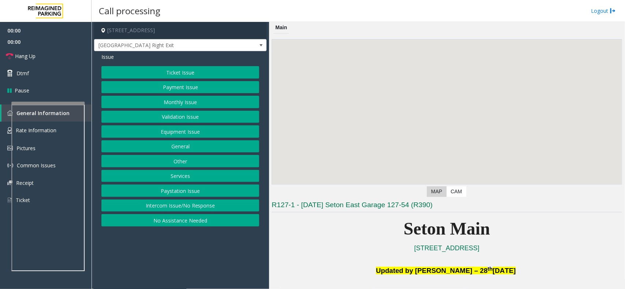
scroll to position [229, 0]
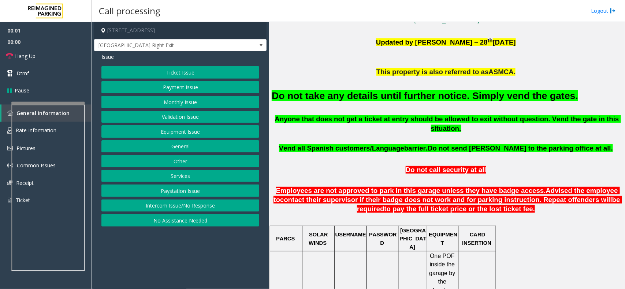
click at [414, 89] on h2 "Do not take any details until further notice. Simply vend the gates." at bounding box center [446, 96] width 350 height 14
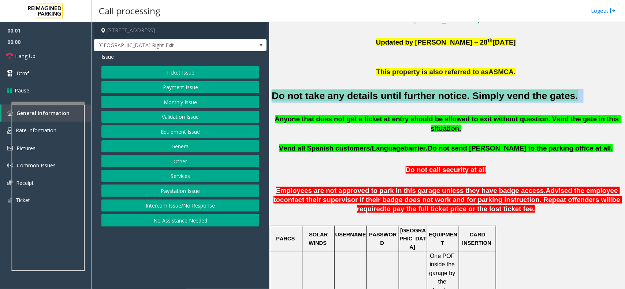
click at [414, 89] on h2 "Do not take any details until further notice. Simply vend the gates." at bounding box center [446, 96] width 350 height 14
copy h2 "Do not take any details until further notice. Simply vend the gates."
click at [183, 132] on button "Equipment Issue" at bounding box center [180, 132] width 158 height 12
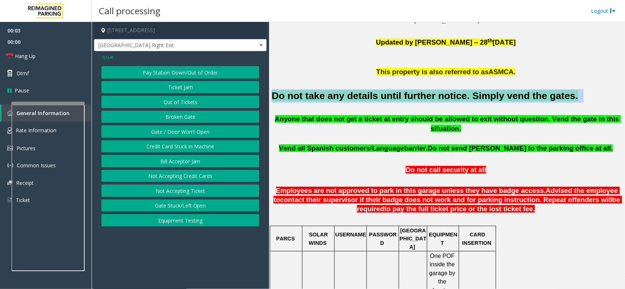
click at [183, 132] on button "Gate / Door Won't Open" at bounding box center [180, 132] width 158 height 12
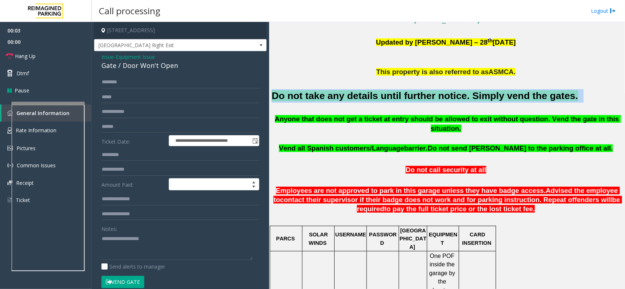
click at [135, 277] on button "Vend Gate" at bounding box center [122, 282] width 43 height 12
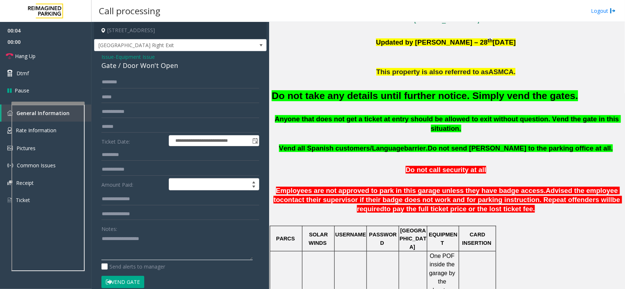
click at [143, 257] on textarea at bounding box center [176, 246] width 151 height 27
paste textarea "**********"
type textarea "**********"
click at [44, 52] on link "Hang Up" at bounding box center [45, 56] width 91 height 17
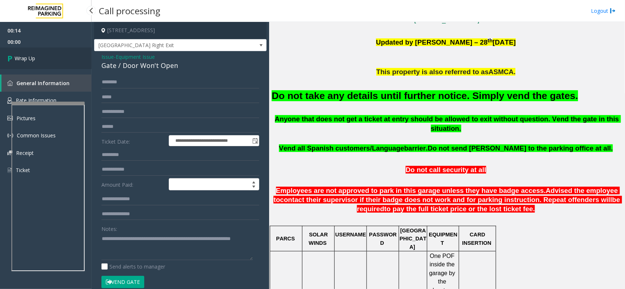
click at [44, 52] on link "Wrap Up" at bounding box center [45, 59] width 91 height 22
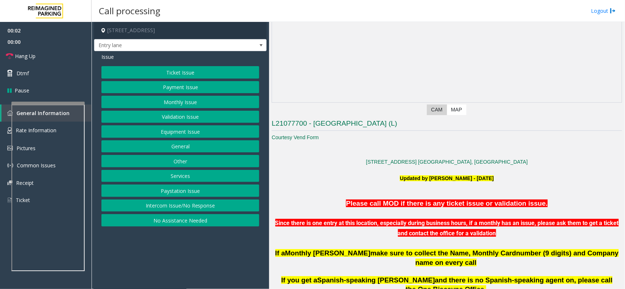
scroll to position [137, 0]
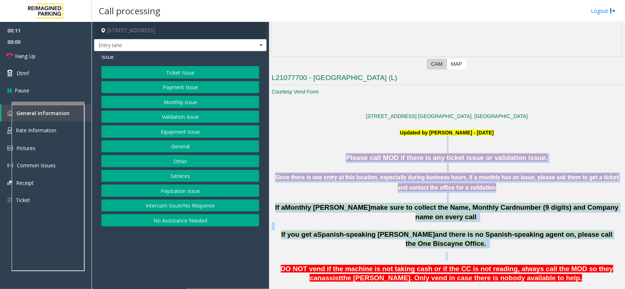
drag, startPoint x: 352, startPoint y: 143, endPoint x: 474, endPoint y: 241, distance: 156.7
click at [474, 253] on p at bounding box center [446, 257] width 350 height 8
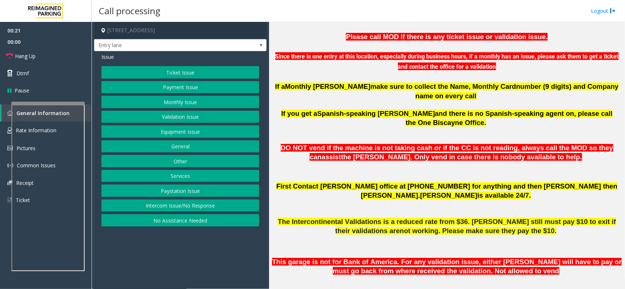
scroll to position [183, 0]
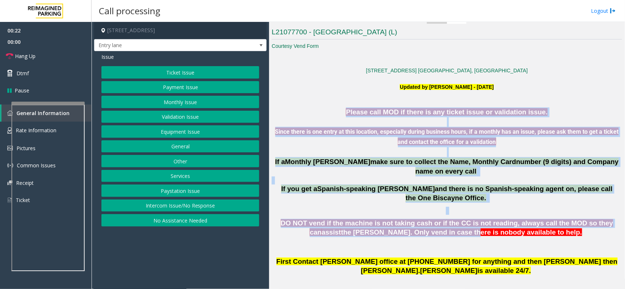
drag, startPoint x: 348, startPoint y: 109, endPoint x: 453, endPoint y: 211, distance: 146.2
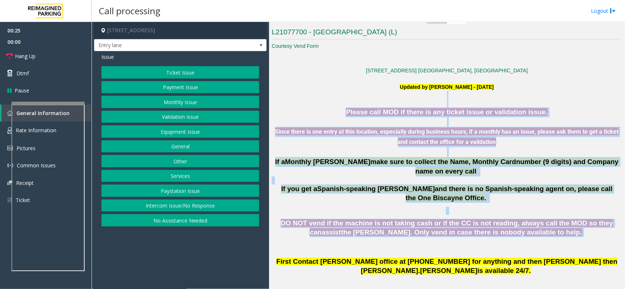
drag, startPoint x: 528, startPoint y: 213, endPoint x: 353, endPoint y: 97, distance: 209.4
click at [353, 97] on p at bounding box center [446, 95] width 350 height 8
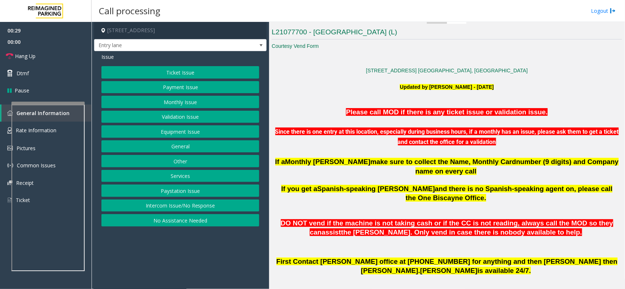
click at [345, 109] on p "Please call MOD if there is any ticket issue or validation issue." at bounding box center [446, 113] width 350 height 10
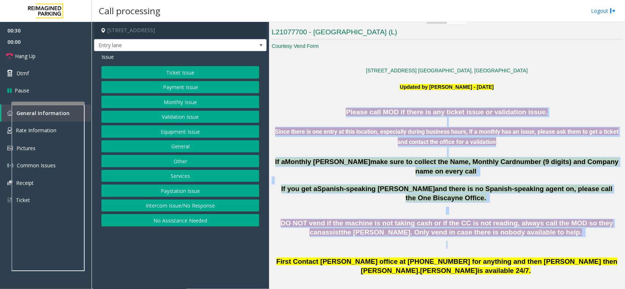
drag, startPoint x: 345, startPoint y: 109, endPoint x: 527, endPoint y: 219, distance: 212.9
click at [526, 219] on p "DO NOT vend if the machine is not taking cash or if the CC is not reading, alwa…" at bounding box center [446, 228] width 350 height 18
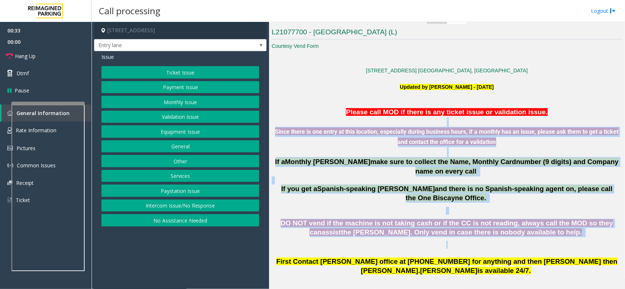
drag, startPoint x: 533, startPoint y: 220, endPoint x: 392, endPoint y: 123, distance: 171.3
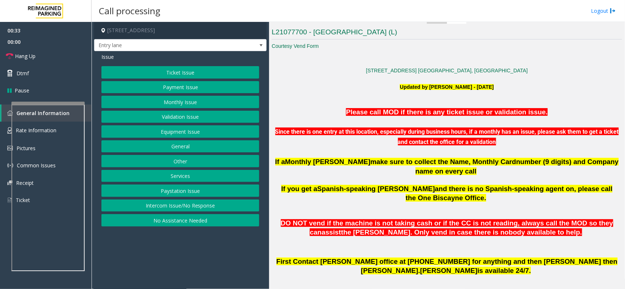
click at [360, 115] on font "Please call MOD if there is any ticket issue or validation issue." at bounding box center [447, 112] width 202 height 8
click at [179, 130] on button "Equipment Issue" at bounding box center [180, 132] width 158 height 12
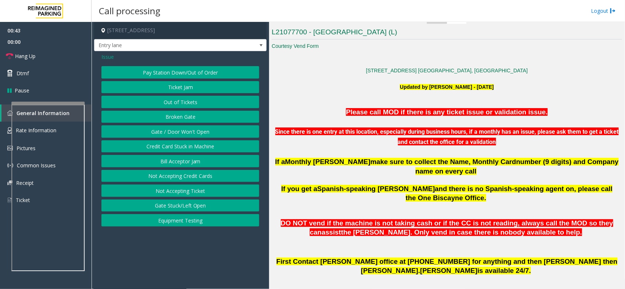
click at [179, 130] on button "Gate / Door Won't Open" at bounding box center [180, 132] width 158 height 12
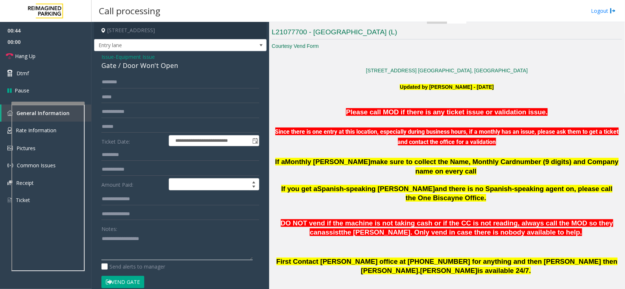
click at [126, 240] on textarea at bounding box center [176, 246] width 151 height 27
click at [48, 55] on link "Hang Up" at bounding box center [45, 56] width 91 height 17
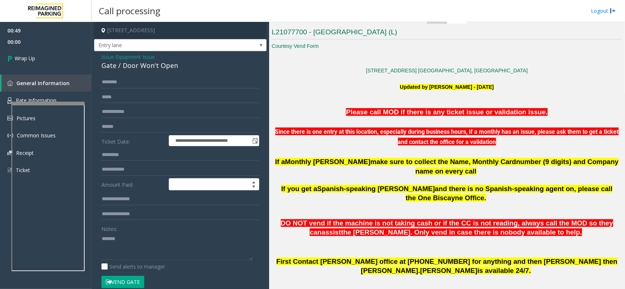
click at [171, 65] on div "Gate / Door Won't Open" at bounding box center [180, 66] width 158 height 10
copy div "Gate / Door Won't Open"
click at [142, 234] on textarea at bounding box center [176, 246] width 151 height 27
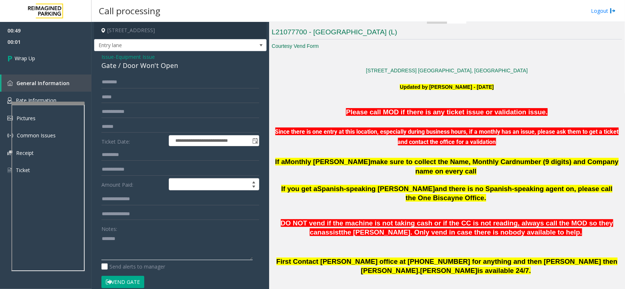
paste textarea "**********"
type textarea "**********"
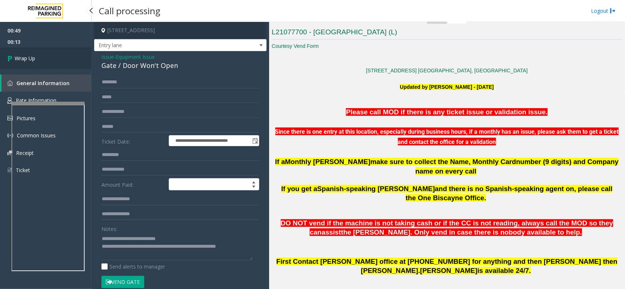
click at [50, 55] on link "Wrap Up" at bounding box center [45, 59] width 91 height 22
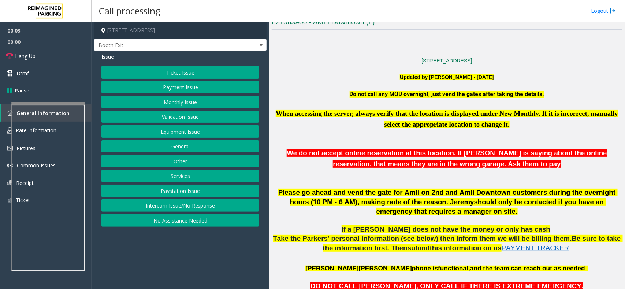
scroll to position [320, 0]
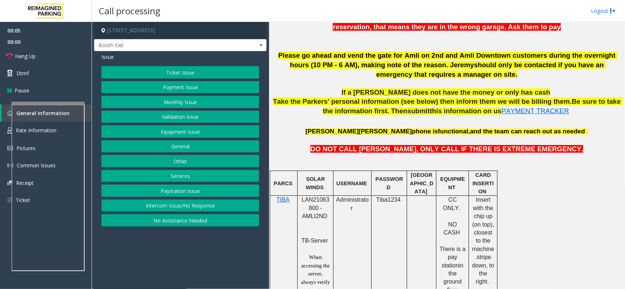
click at [308, 204] on span "LAN21063800 - AMLI2ND" at bounding box center [316, 208] width 28 height 23
copy span "LAN21063800"
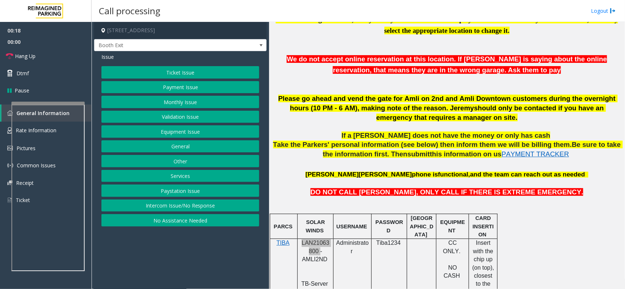
scroll to position [412, 0]
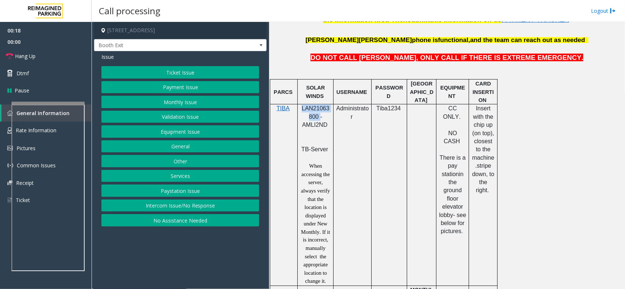
click at [312, 112] on span "LAN21063800 - AMLI2ND" at bounding box center [316, 116] width 28 height 23
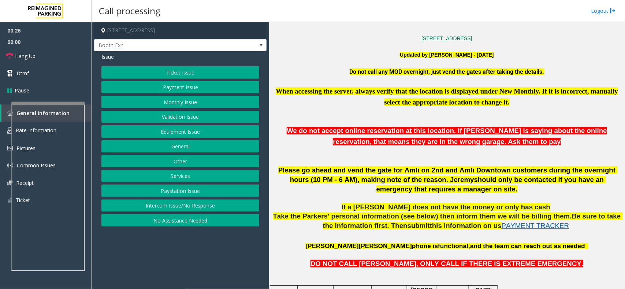
scroll to position [183, 0]
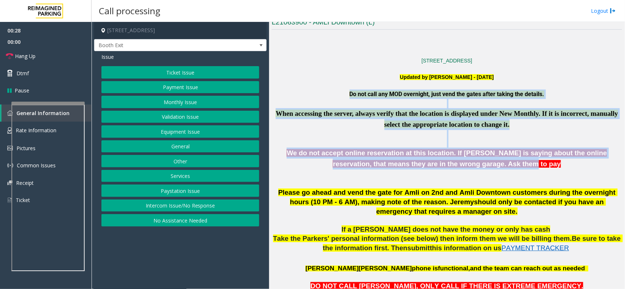
drag, startPoint x: 334, startPoint y: 90, endPoint x: 585, endPoint y: 162, distance: 261.1
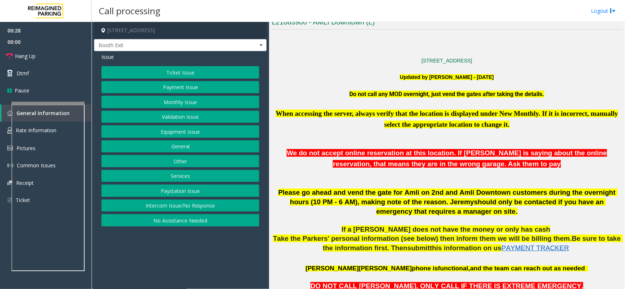
click at [533, 176] on p at bounding box center [446, 175] width 350 height 10
drag, startPoint x: 193, startPoint y: 61, endPoint x: 187, endPoint y: 75, distance: 15.3
click at [193, 61] on div "Issue" at bounding box center [180, 57] width 158 height 8
click at [187, 77] on button "Ticket Issue" at bounding box center [180, 72] width 158 height 12
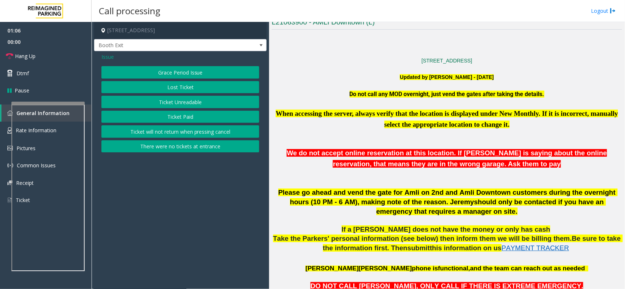
click at [105, 56] on span "Issue" at bounding box center [107, 57] width 12 height 8
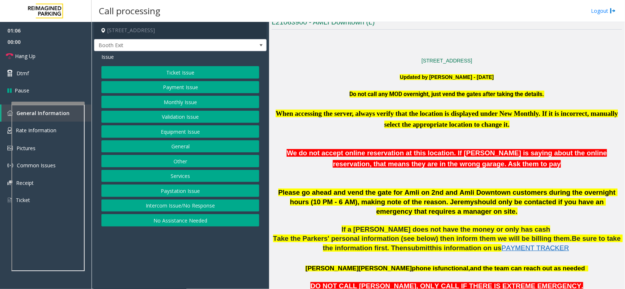
click at [192, 129] on button "Equipment Issue" at bounding box center [180, 132] width 158 height 12
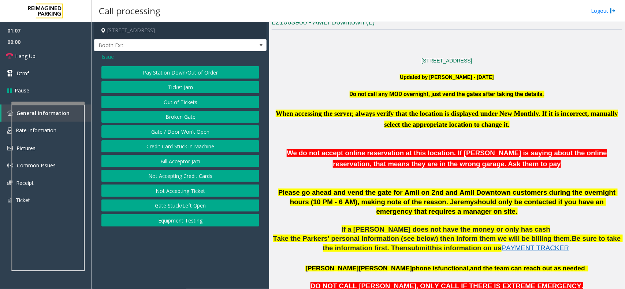
click at [191, 132] on button "Gate / Door Won't Open" at bounding box center [180, 132] width 158 height 12
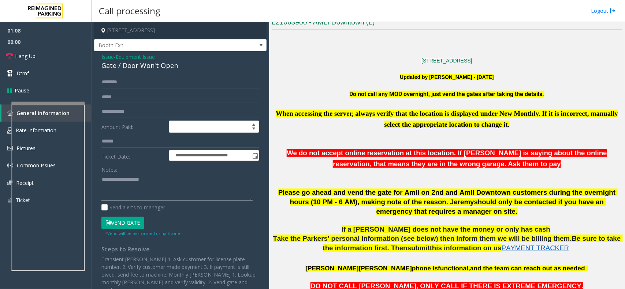
click at [158, 178] on textarea at bounding box center [176, 187] width 151 height 27
click at [151, 71] on div "Gate / Door Won't Open" at bounding box center [180, 66] width 158 height 10
click at [156, 68] on div "Gate / Door Won't Open" at bounding box center [180, 66] width 158 height 10
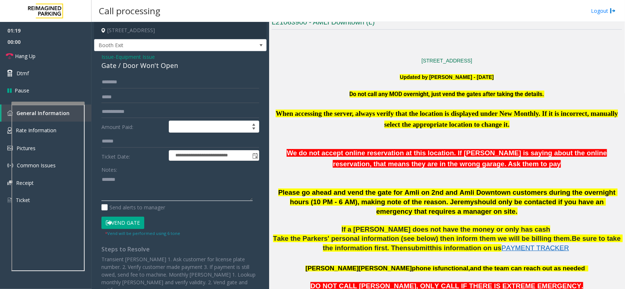
click at [143, 180] on textarea at bounding box center [176, 187] width 151 height 27
paste textarea "**********"
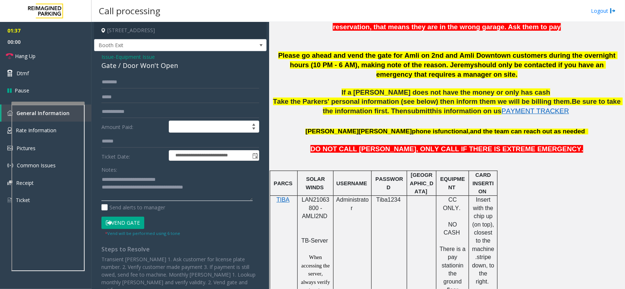
click at [220, 189] on textarea at bounding box center [176, 187] width 151 height 27
click at [220, 184] on textarea at bounding box center [176, 187] width 151 height 27
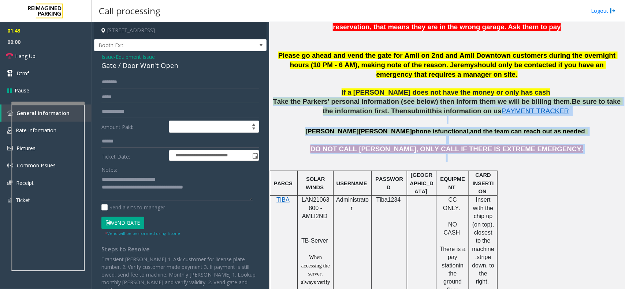
drag, startPoint x: 277, startPoint y: 102, endPoint x: 512, endPoint y: 160, distance: 242.1
click at [551, 148] on p "DO NOT CALL ANDREA, ONLY CALL IF THERE IS EXTREME EMERGENCY." at bounding box center [446, 150] width 350 height 10
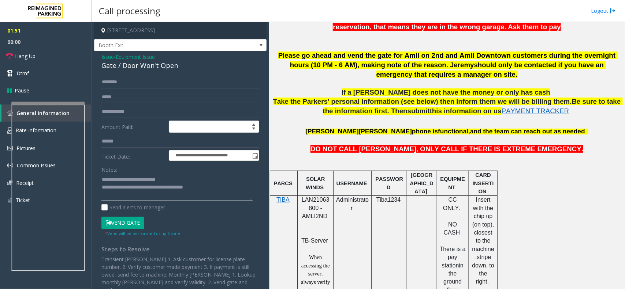
click at [190, 180] on textarea at bounding box center [176, 187] width 151 height 27
click at [59, 51] on link "Hang Up" at bounding box center [45, 56] width 91 height 17
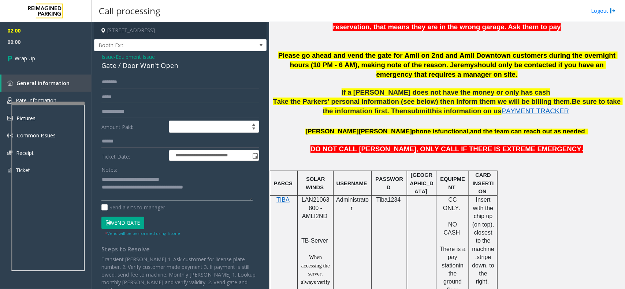
click at [190, 176] on textarea at bounding box center [176, 187] width 151 height 27
click at [213, 196] on textarea at bounding box center [176, 187] width 151 height 27
type textarea "**********"
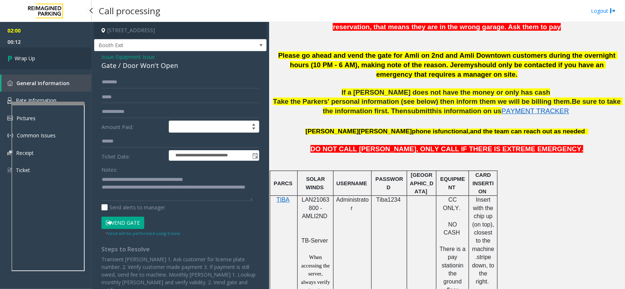
click at [86, 68] on link "Wrap Up" at bounding box center [45, 59] width 91 height 22
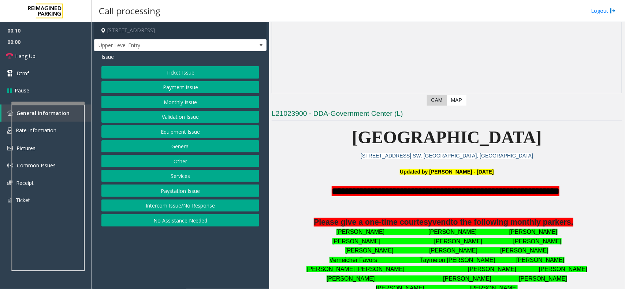
scroll to position [366, 0]
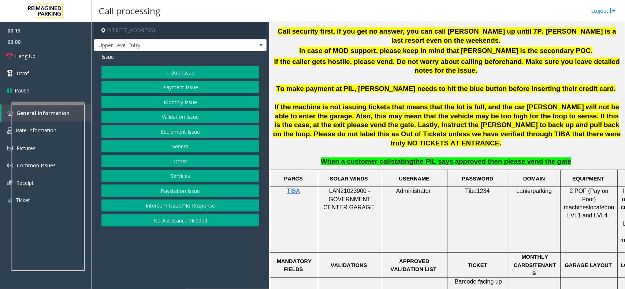
click at [200, 206] on button "Intercom Issue/No Response" at bounding box center [180, 206] width 158 height 12
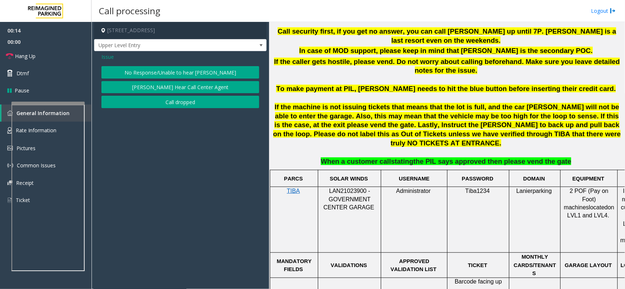
click at [177, 70] on button "No Response/Unable to hear [PERSON_NAME]" at bounding box center [180, 72] width 158 height 12
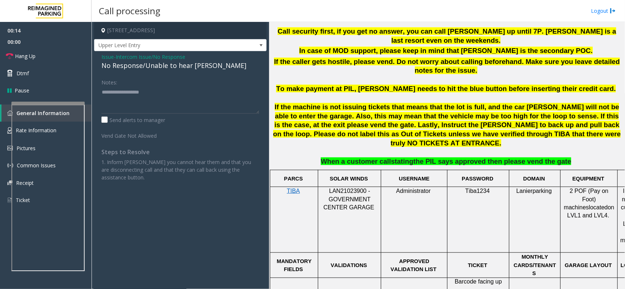
click at [176, 60] on span "Intercom Issue/No Response" at bounding box center [151, 57] width 70 height 8
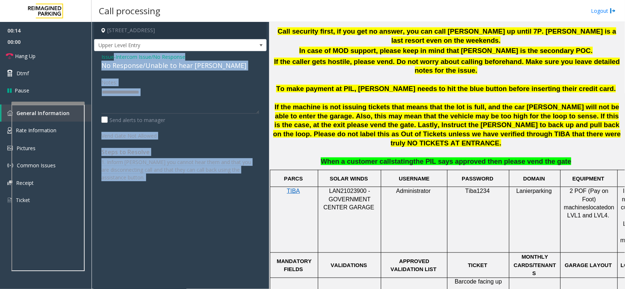
click at [176, 60] on div "Issue - Intercom Issue/No Response No Response/Unable to hear parker" at bounding box center [180, 62] width 158 height 18
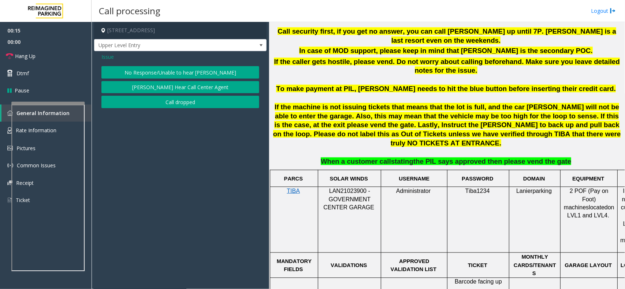
click at [177, 74] on button "No Response/Unable to hear [PERSON_NAME]" at bounding box center [180, 72] width 158 height 12
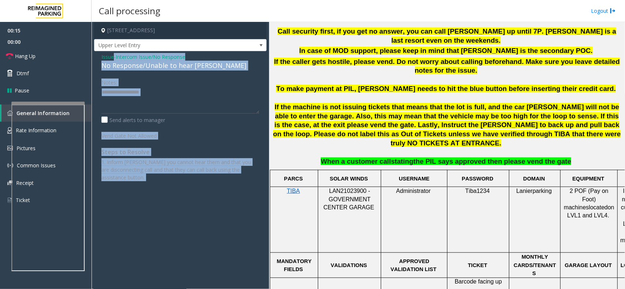
click at [180, 65] on div "No Response/Unable to hear [PERSON_NAME]" at bounding box center [180, 66] width 158 height 10
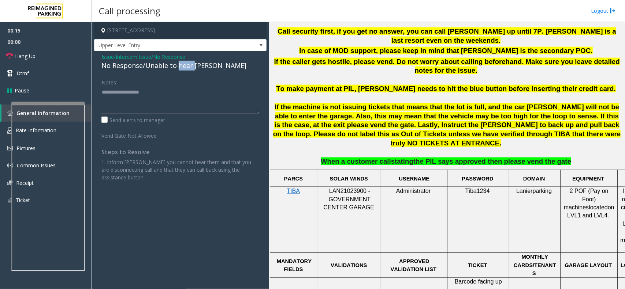
click at [180, 65] on div "No Response/Unable to hear [PERSON_NAME]" at bounding box center [180, 66] width 158 height 10
type textarea "**********"
click at [24, 46] on span "00:00" at bounding box center [45, 41] width 91 height 11
click at [37, 57] on link "Hang Up" at bounding box center [45, 56] width 91 height 17
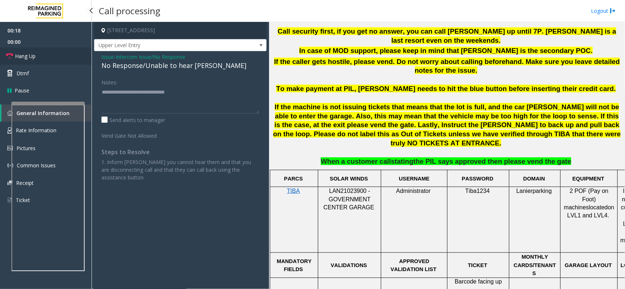
click at [37, 57] on link "Hang Up" at bounding box center [45, 56] width 91 height 17
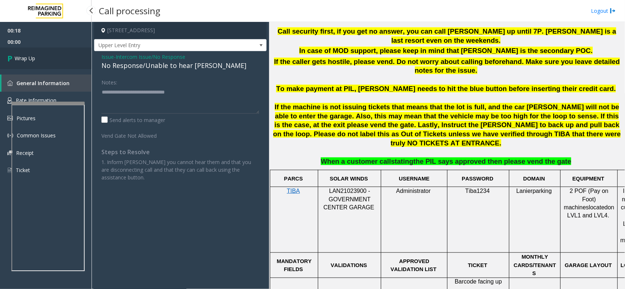
click at [37, 57] on link "Wrap Up" at bounding box center [45, 59] width 91 height 22
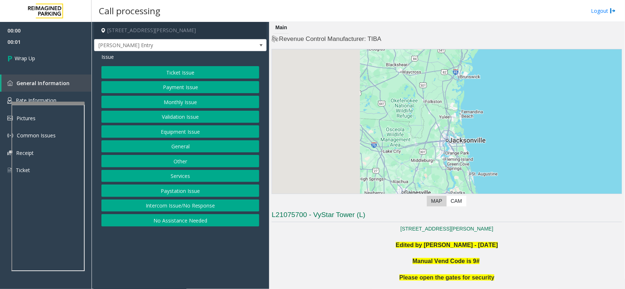
click at [191, 203] on button "Intercom Issue/No Response" at bounding box center [180, 206] width 158 height 12
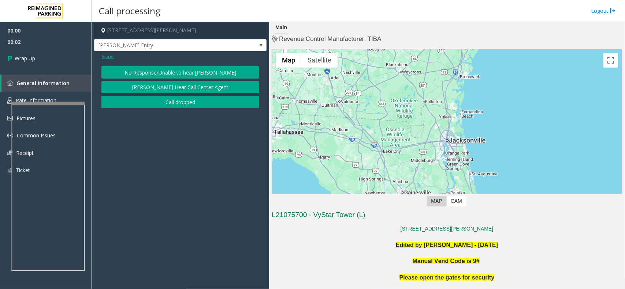
click at [178, 104] on button "Call dropped" at bounding box center [180, 102] width 158 height 12
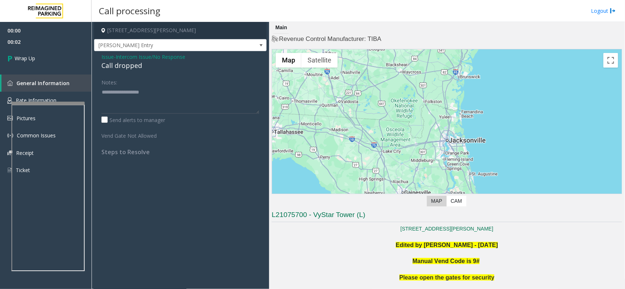
click at [112, 64] on div "Call dropped" at bounding box center [180, 66] width 158 height 10
type textarea "**********"
click at [45, 59] on link "Wrap Up" at bounding box center [45, 59] width 91 height 22
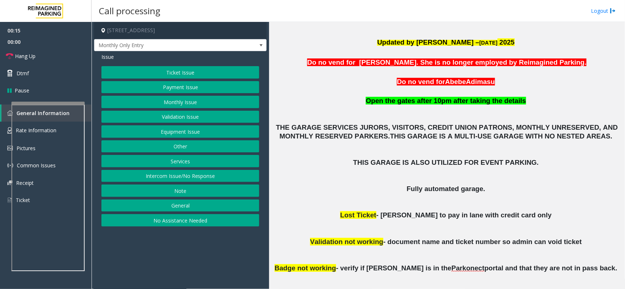
scroll to position [156, 0]
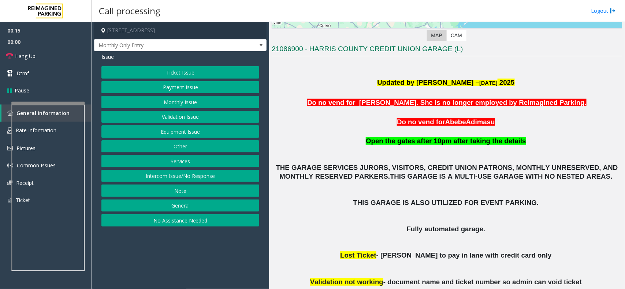
click at [185, 179] on button "Intercom Issue/No Response" at bounding box center [180, 176] width 158 height 12
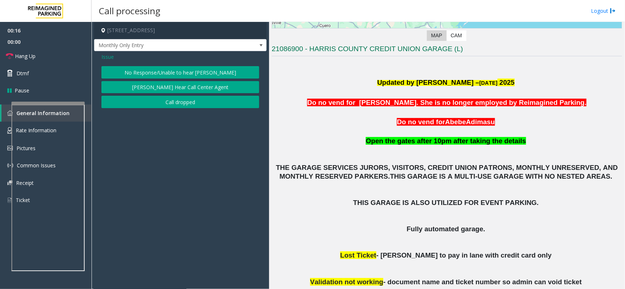
click at [166, 72] on button "No Response/Unable to hear [PERSON_NAME]" at bounding box center [180, 72] width 158 height 12
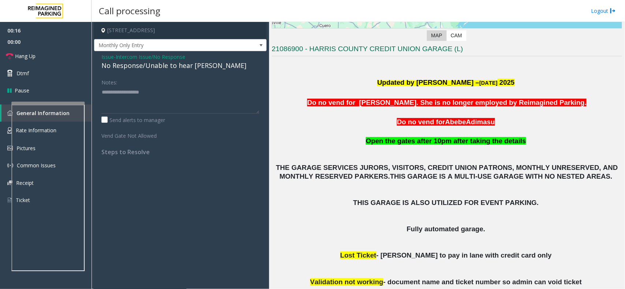
click at [167, 68] on div "No Response/Unable to hear [PERSON_NAME]" at bounding box center [180, 66] width 158 height 10
click at [199, 88] on textarea at bounding box center [180, 99] width 158 height 27
type textarea "**********"
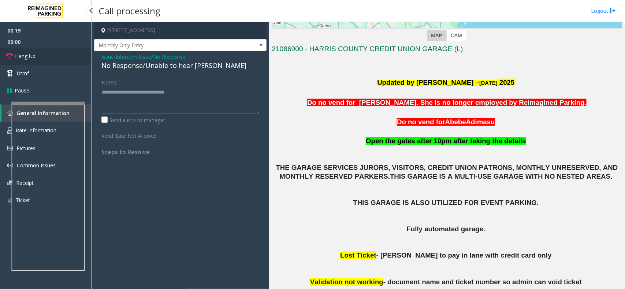
click at [70, 57] on link "Hang Up" at bounding box center [45, 56] width 91 height 17
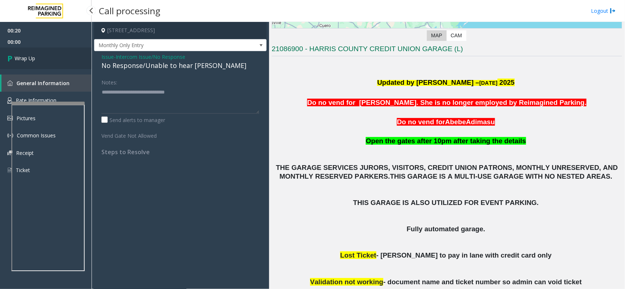
click at [70, 57] on link "Wrap Up" at bounding box center [45, 59] width 91 height 22
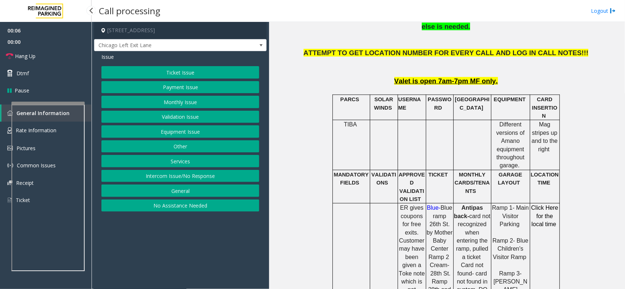
scroll to position [274, 0]
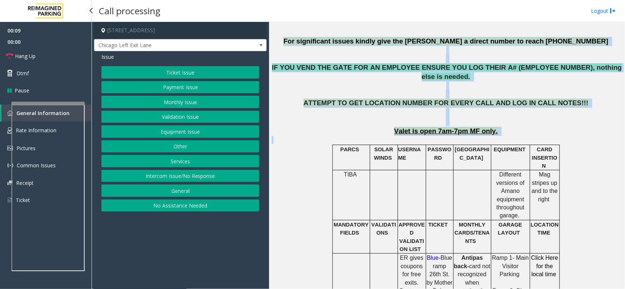
drag, startPoint x: 310, startPoint y: 43, endPoint x: 551, endPoint y: 131, distance: 256.6
click at [548, 127] on p "Valet is open 7am-7pm MF only." at bounding box center [446, 131] width 350 height 9
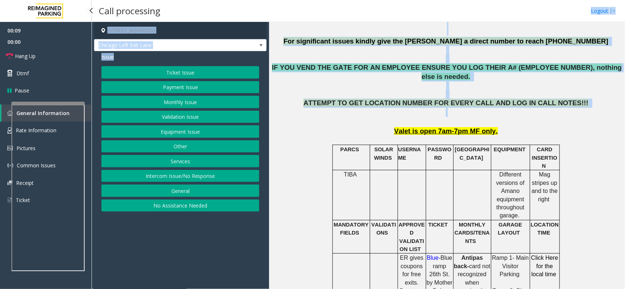
scroll to position [81, 0]
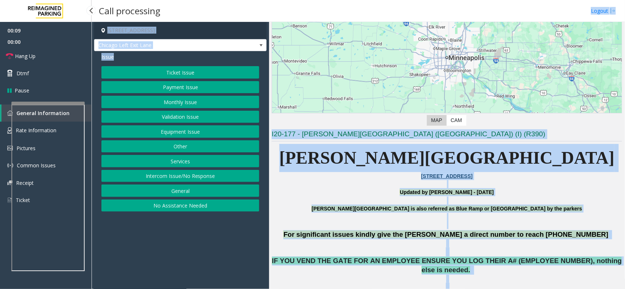
drag, startPoint x: 546, startPoint y: 107, endPoint x: 314, endPoint y: 0, distance: 255.2
click at [314, 0] on div "Call processing Logout 800 East 28th Street, Minneapolis, MN Chicago Left Exit …" at bounding box center [357, 144] width 533 height 289
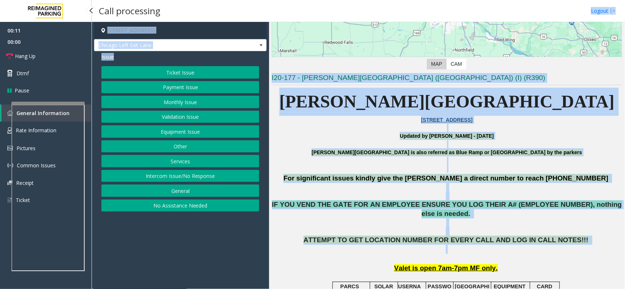
click at [341, 105] on p "Abbott Hospital" at bounding box center [446, 102] width 350 height 28
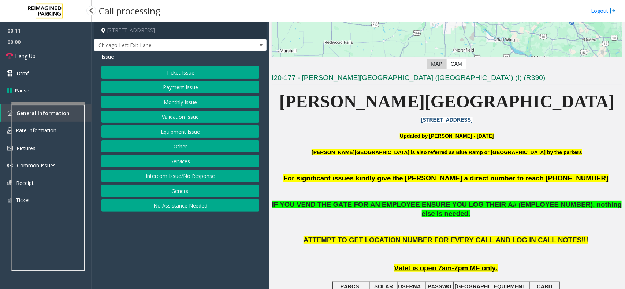
scroll to position [366, 0]
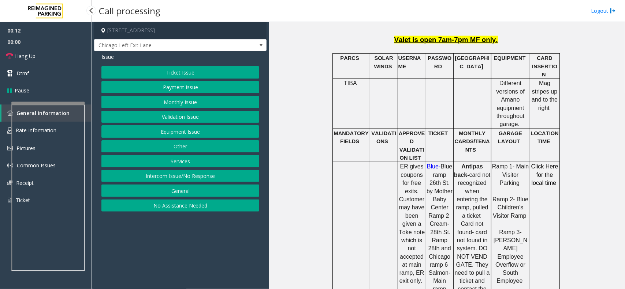
click at [180, 104] on button "Monthly Issue" at bounding box center [180, 102] width 158 height 12
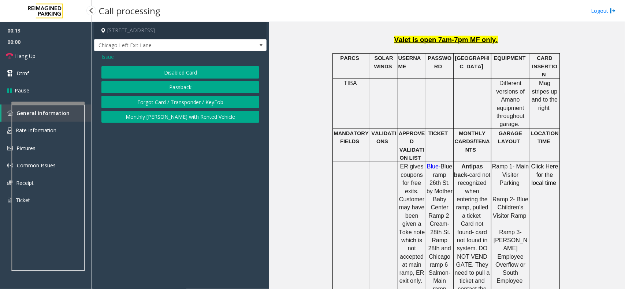
click at [179, 74] on button "Disabled Card" at bounding box center [180, 72] width 158 height 12
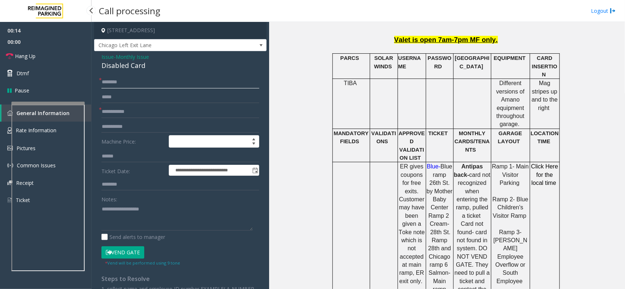
click at [130, 79] on input "text" at bounding box center [180, 82] width 158 height 12
type input "**"
click at [126, 216] on textarea at bounding box center [176, 216] width 151 height 27
click at [132, 71] on div "**********" at bounding box center [180, 233] width 172 height 364
click at [135, 70] on div "Disabled Card" at bounding box center [180, 66] width 158 height 10
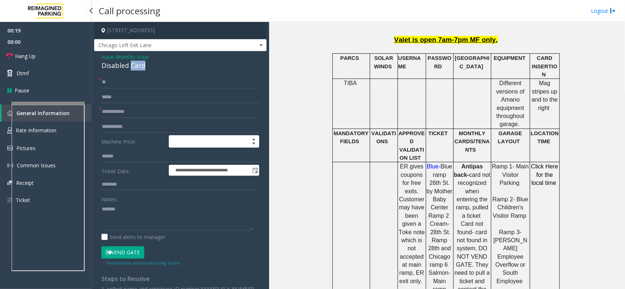
click at [135, 70] on div "Disabled Card" at bounding box center [180, 66] width 158 height 10
click at [152, 215] on textarea at bounding box center [176, 216] width 151 height 27
paste textarea "**********"
type textarea "**********"
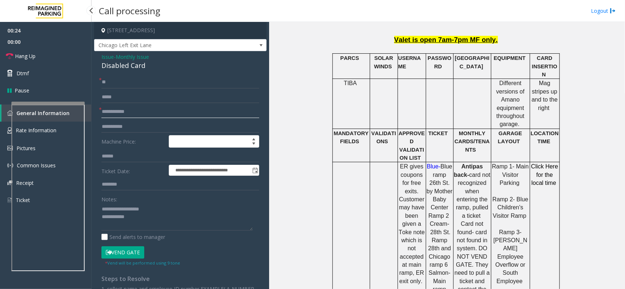
click at [127, 110] on input "text" at bounding box center [180, 112] width 158 height 12
type input "*******"
click at [152, 224] on textarea at bounding box center [176, 216] width 151 height 27
click at [133, 253] on button "Vend Gate" at bounding box center [122, 253] width 43 height 12
click at [149, 226] on textarea at bounding box center [176, 216] width 151 height 27
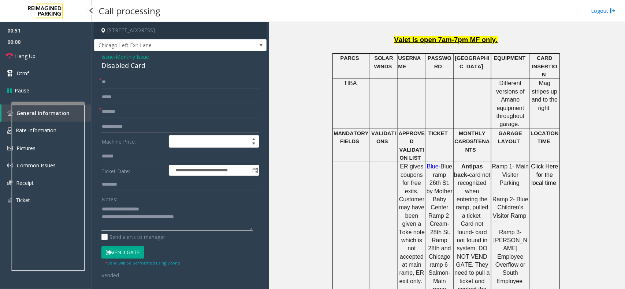
type textarea "**********"
click at [135, 253] on button "Vend Gate" at bounding box center [122, 253] width 43 height 12
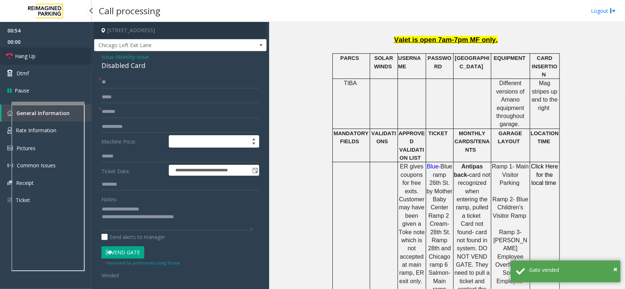
click at [54, 54] on link "Hang Up" at bounding box center [45, 56] width 91 height 17
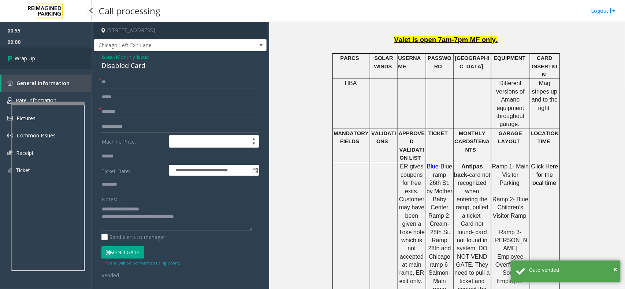
click at [54, 54] on link "Wrap Up" at bounding box center [45, 59] width 91 height 22
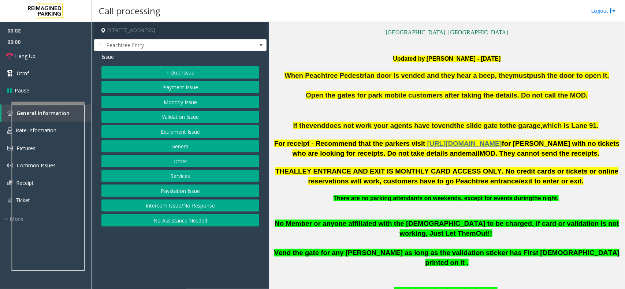
scroll to position [229, 0]
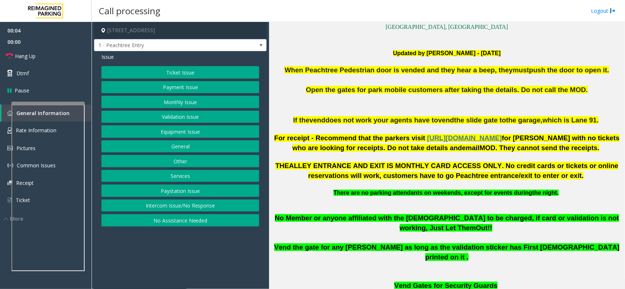
click at [193, 221] on button "No Assistance Needed" at bounding box center [180, 220] width 158 height 12
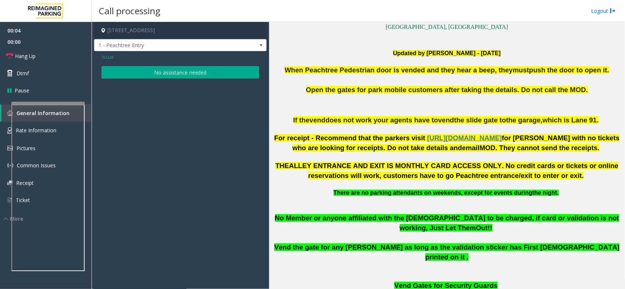
click at [154, 74] on button "No assistance needed" at bounding box center [180, 72] width 158 height 12
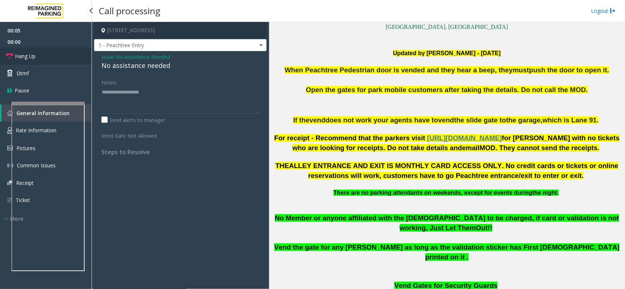
click at [80, 62] on link "Hang Up" at bounding box center [45, 56] width 91 height 17
click at [46, 56] on link "Hang Up" at bounding box center [45, 56] width 91 height 17
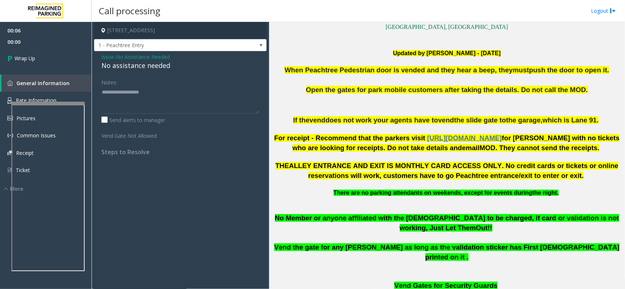
click at [133, 66] on div "No assistance needed" at bounding box center [180, 66] width 158 height 10
type textarea "**********"
click at [59, 61] on link "Wrap Up" at bounding box center [45, 59] width 91 height 22
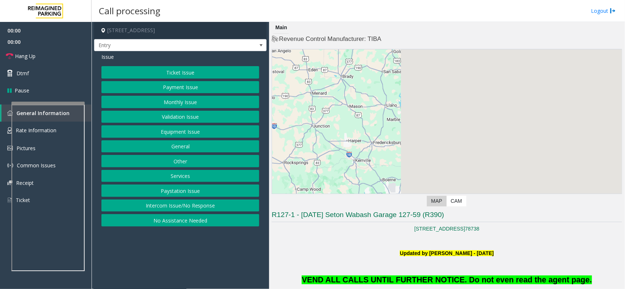
scroll to position [137, 0]
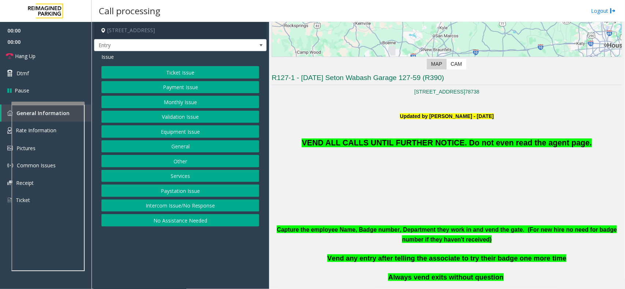
click at [430, 135] on p "VEND ALL CALLS UNTIL FURTHER NOTICE. Do not even read the agent page." at bounding box center [446, 134] width 350 height 29
click at [430, 142] on span "VEND ALL CALLS UNTIL FURTHER NOTICE. Do not even read the agent page." at bounding box center [447, 143] width 290 height 9
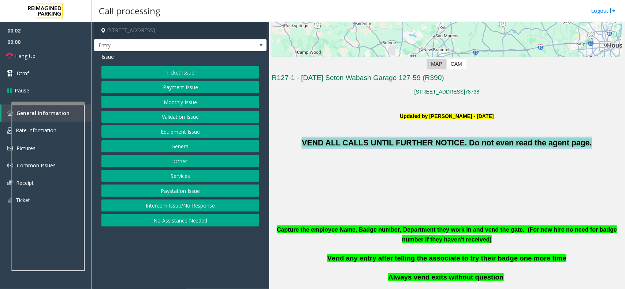
click at [430, 142] on span "VEND ALL CALLS UNTIL FURTHER NOTICE. Do not even read the agent page." at bounding box center [447, 143] width 290 height 9
copy span "VEND ALL CALLS UNTIL FURTHER NOTICE. Do not even read the agent page."
click at [165, 136] on button "Equipment Issue" at bounding box center [180, 132] width 158 height 12
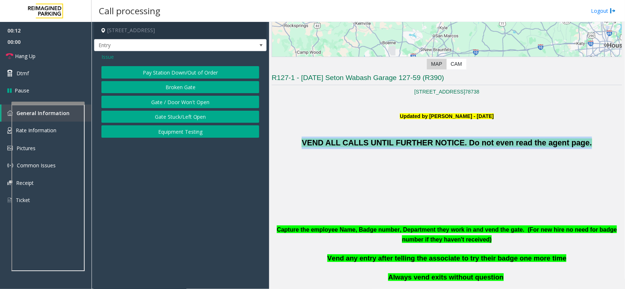
click at [165, 136] on button "Equipment Testing" at bounding box center [180, 132] width 158 height 12
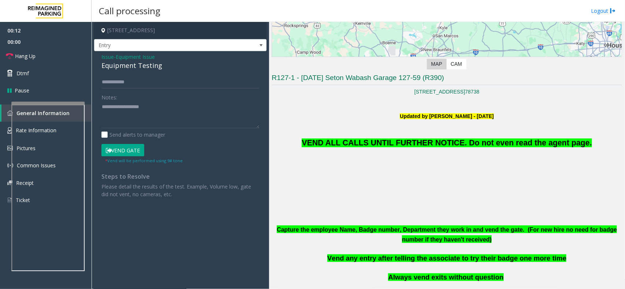
click at [108, 57] on span "Issue" at bounding box center [107, 57] width 12 height 8
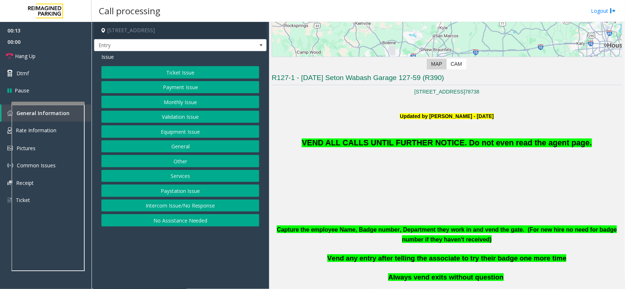
click at [193, 119] on button "Validation Issue" at bounding box center [180, 117] width 158 height 12
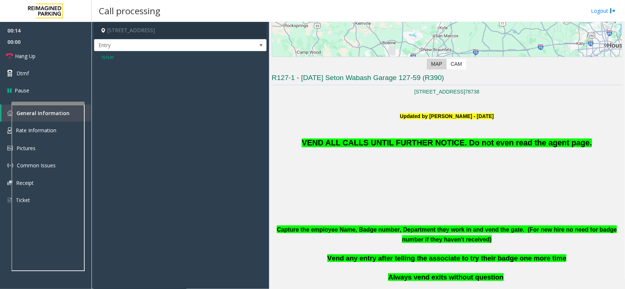
click at [112, 60] on span "Issue" at bounding box center [107, 57] width 12 height 8
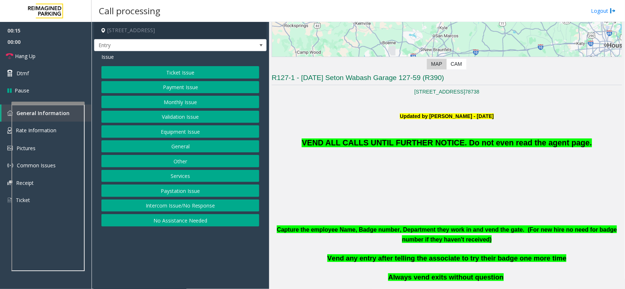
click at [178, 134] on button "Equipment Issue" at bounding box center [180, 132] width 158 height 12
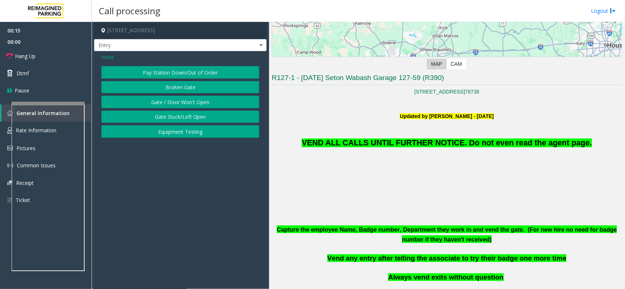
click at [178, 134] on button "Equipment Testing" at bounding box center [180, 132] width 158 height 12
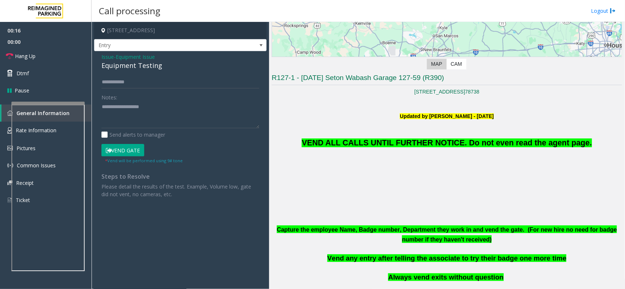
click at [125, 149] on button "Vend Gate" at bounding box center [122, 150] width 43 height 12
click at [106, 54] on span "Issue" at bounding box center [107, 57] width 12 height 8
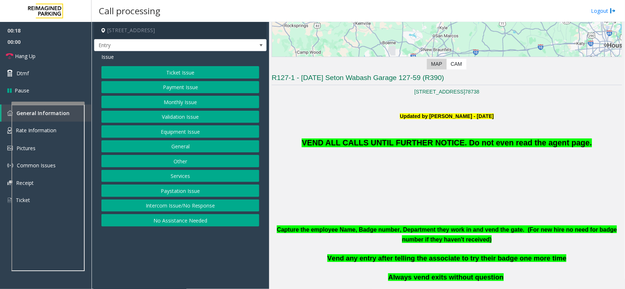
click at [177, 131] on button "Equipment Issue" at bounding box center [180, 132] width 158 height 12
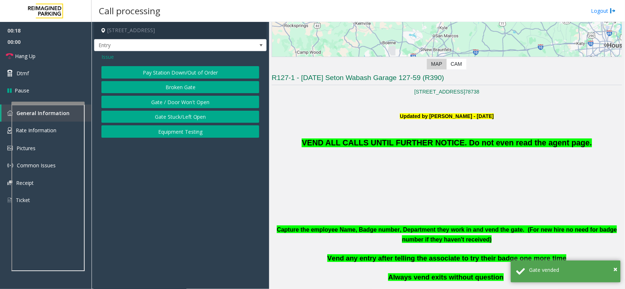
click at [183, 100] on button "Gate / Door Won't Open" at bounding box center [180, 102] width 158 height 12
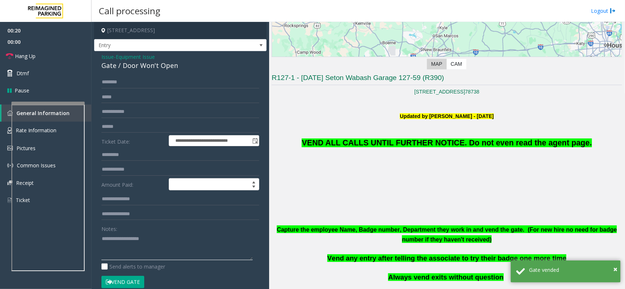
click at [140, 239] on textarea at bounding box center [176, 246] width 151 height 27
click at [390, 142] on span "VEND ALL CALLS UNTIL FURTHER NOTICE. Do not even read the agent page." at bounding box center [447, 143] width 290 height 9
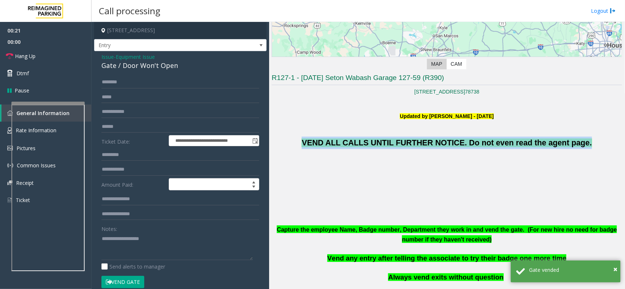
click at [390, 142] on span "VEND ALL CALLS UNTIL FURTHER NOTICE. Do not even read the agent page." at bounding box center [447, 143] width 290 height 9
copy span "VEND ALL CALLS UNTIL FURTHER NOTICE. Do not even read the agent page."
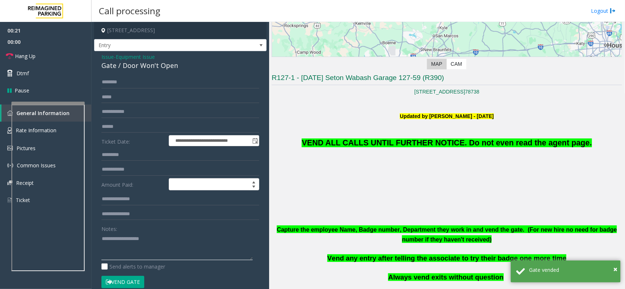
click at [181, 246] on textarea at bounding box center [176, 246] width 151 height 27
paste textarea "**********"
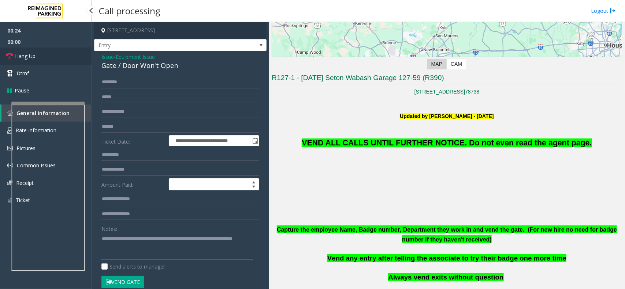
type textarea "**********"
click at [64, 48] on link "Hang Up" at bounding box center [45, 56] width 91 height 17
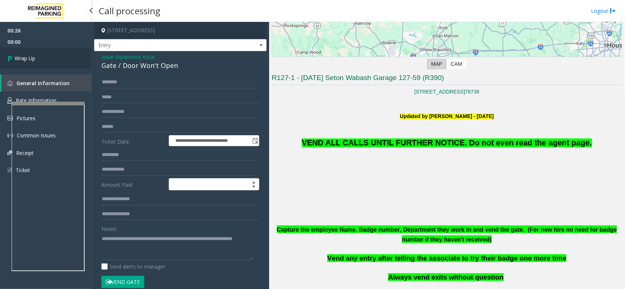
click at [64, 63] on link "Wrap Up" at bounding box center [45, 59] width 91 height 22
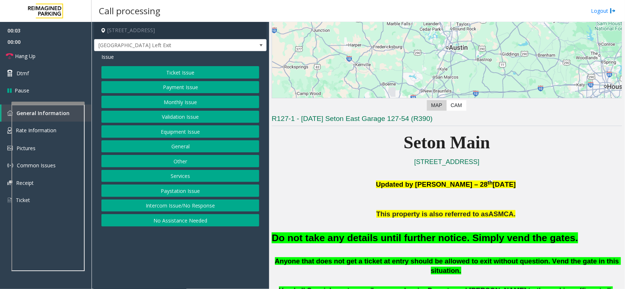
scroll to position [183, 0]
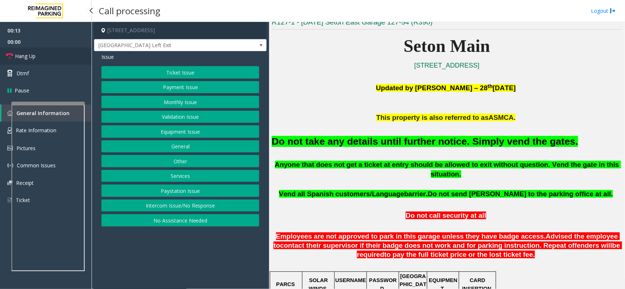
click at [44, 52] on link "Hang Up" at bounding box center [45, 56] width 91 height 17
click at [172, 224] on button "No Assistance Needed" at bounding box center [180, 220] width 158 height 12
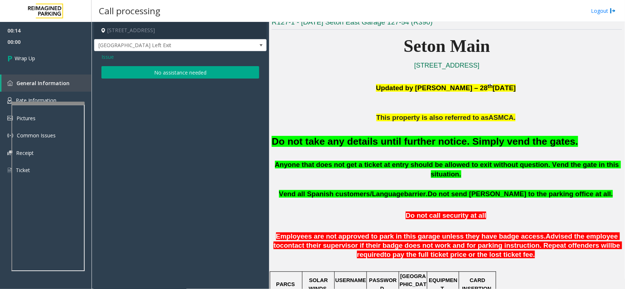
click at [167, 79] on div "Issue No assistance needed" at bounding box center [180, 66] width 172 height 31
click at [167, 74] on button "No assistance needed" at bounding box center [180, 72] width 158 height 12
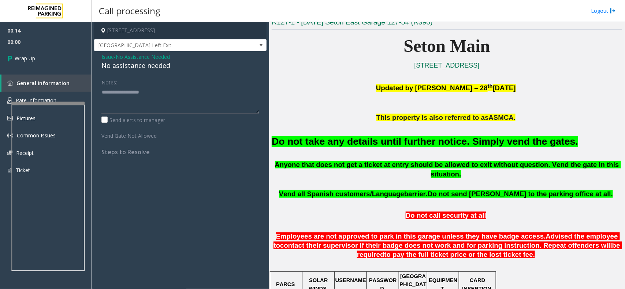
click at [143, 66] on div "No assistance needed" at bounding box center [180, 66] width 158 height 10
type textarea "**********"
click at [59, 54] on link "Wrap Up" at bounding box center [45, 59] width 91 height 22
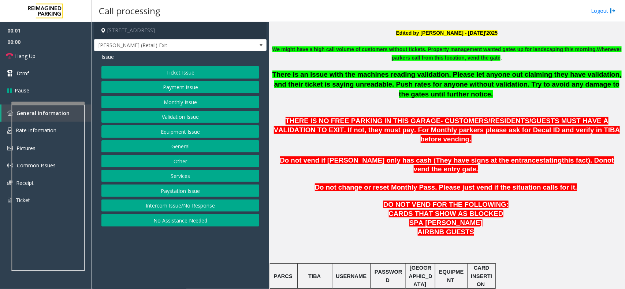
scroll to position [320, 0]
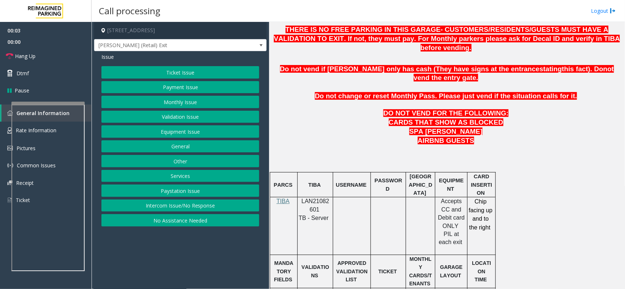
click at [328, 198] on p "LAN21082601" at bounding box center [315, 206] width 30 height 16
click at [328, 198] on span "LAN21082601" at bounding box center [316, 205] width 28 height 14
copy p "LAN21082601"
click at [165, 115] on button "Validation Issue" at bounding box center [180, 117] width 158 height 12
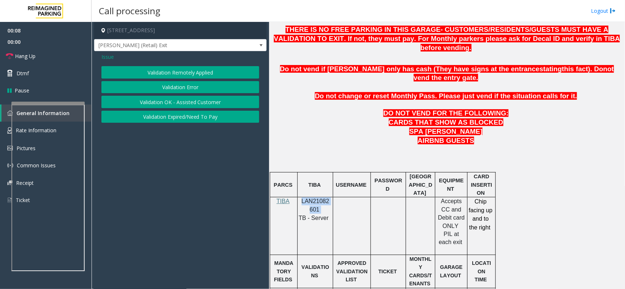
click at [187, 88] on button "Validation Error" at bounding box center [180, 87] width 158 height 12
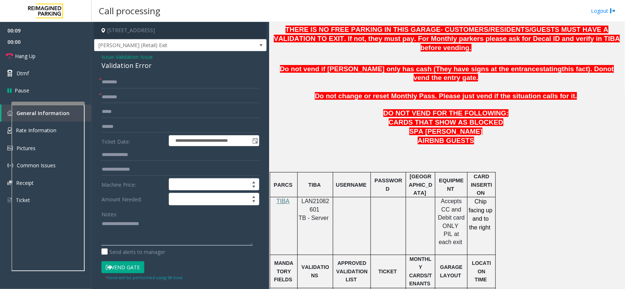
click at [130, 235] on textarea at bounding box center [176, 231] width 151 height 27
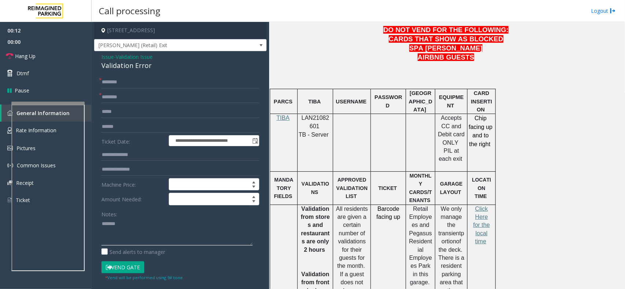
scroll to position [412, 0]
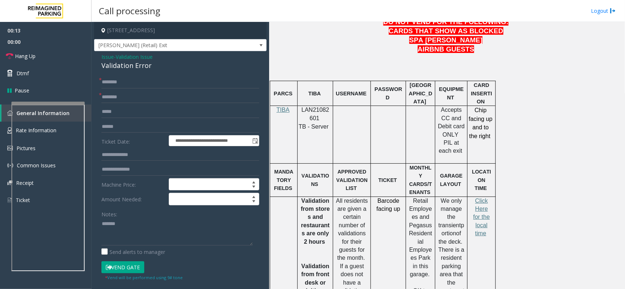
click at [138, 67] on div "Validation Error" at bounding box center [180, 66] width 158 height 10
copy div "Validation Error"
click at [144, 224] on textarea at bounding box center [176, 231] width 151 height 27
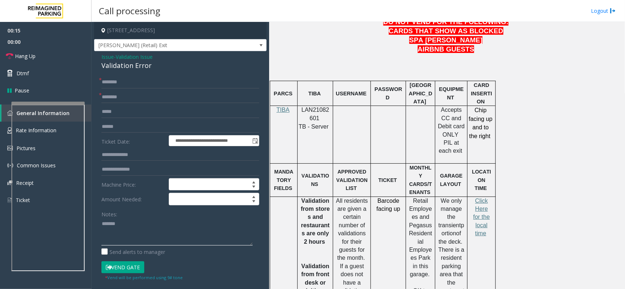
paste textarea "**********"
type textarea "**********"
click at [138, 241] on textarea at bounding box center [176, 231] width 151 height 27
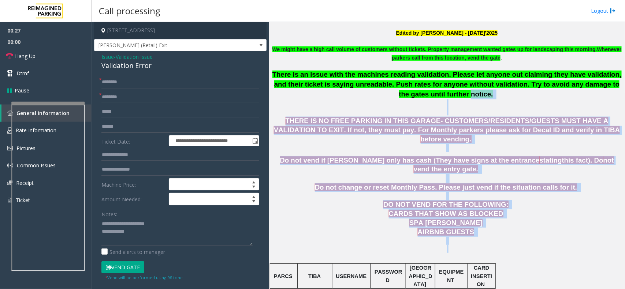
drag, startPoint x: 336, startPoint y: 94, endPoint x: 522, endPoint y: 230, distance: 230.7
click at [403, 117] on span "THERE IS NO FREE PARKING IN THIS GARAGE- CUSTOMERS/RESIDENTS/GUESTS MUST HAVE A…" at bounding box center [447, 130] width 346 height 26
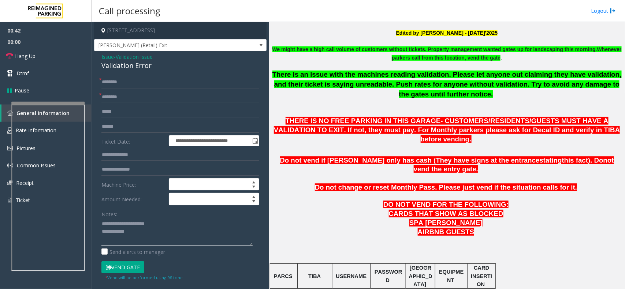
click at [147, 235] on textarea at bounding box center [176, 231] width 151 height 27
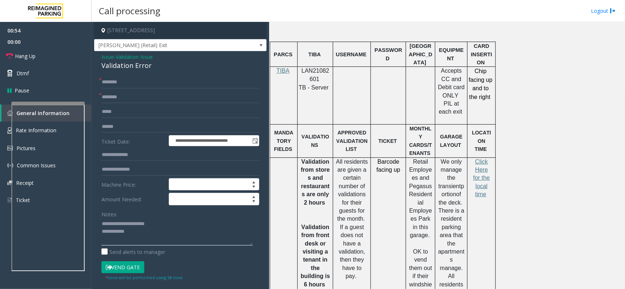
scroll to position [503, 0]
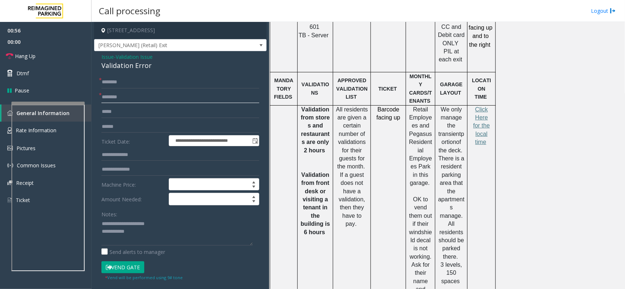
click at [116, 100] on input "text" at bounding box center [180, 97] width 158 height 12
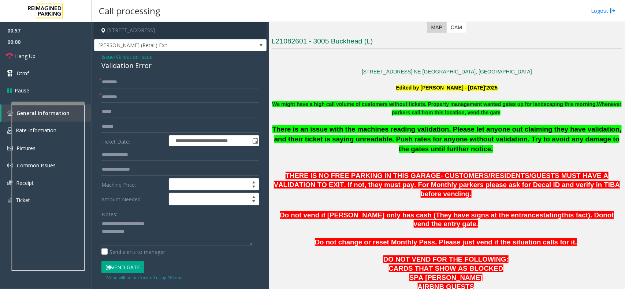
scroll to position [91, 0]
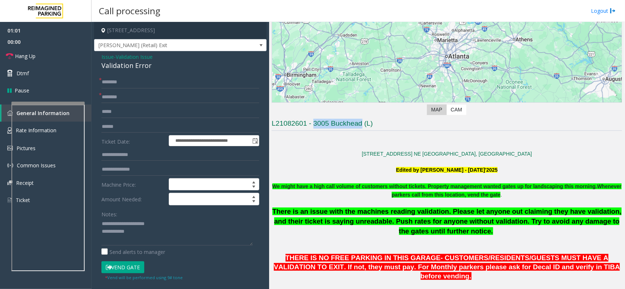
copy h3 "3005 Buckhead"
drag, startPoint x: 314, startPoint y: 125, endPoint x: 361, endPoint y: 125, distance: 47.6
click at [361, 125] on h3 "L21082601 - 3005 Buckhead (L)" at bounding box center [446, 125] width 350 height 12
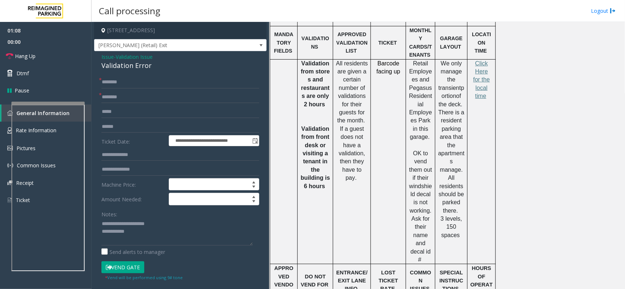
scroll to position [549, 0]
click at [109, 99] on input "text" at bounding box center [180, 97] width 158 height 12
type input "**********"
click at [127, 127] on input "text" at bounding box center [180, 127] width 158 height 12
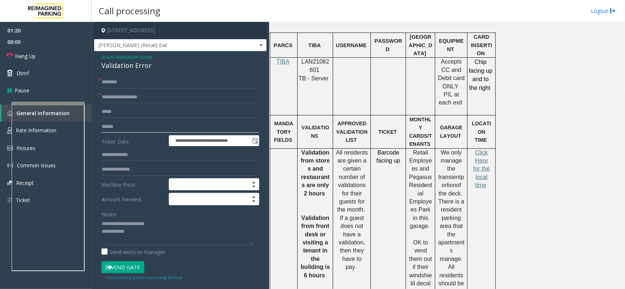
scroll to position [457, 0]
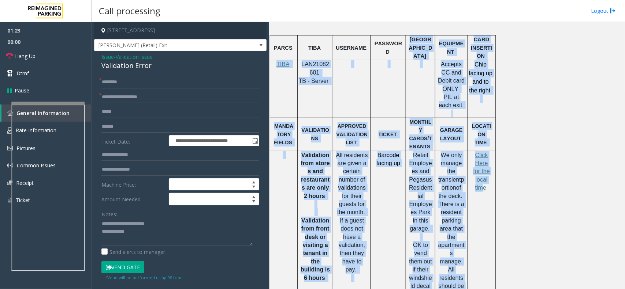
drag, startPoint x: 481, startPoint y: 194, endPoint x: 413, endPoint y: 33, distance: 174.9
click at [385, 81] on td at bounding box center [388, 89] width 35 height 58
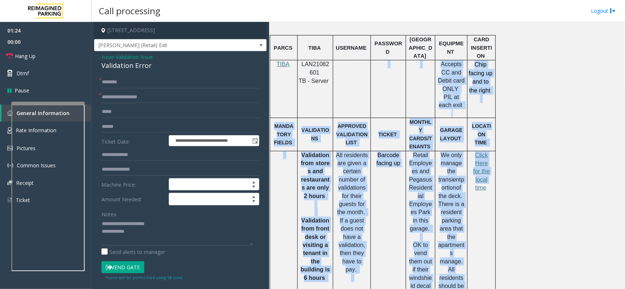
drag, startPoint x: 387, startPoint y: 56, endPoint x: 471, endPoint y: 191, distance: 159.2
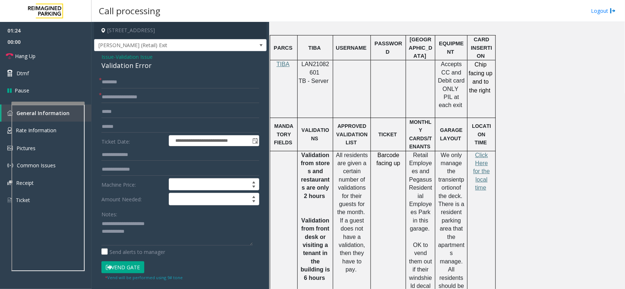
click at [478, 190] on td "Click Here for the local time" at bounding box center [481, 253] width 28 height 205
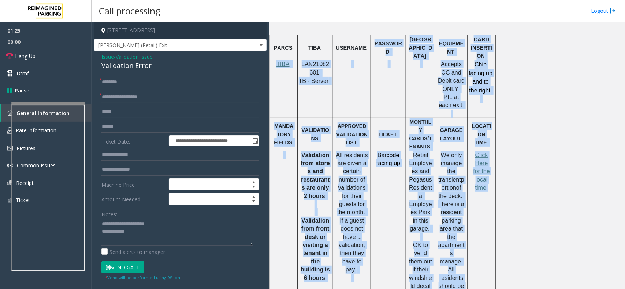
drag, startPoint x: 487, startPoint y: 183, endPoint x: 383, endPoint y: 43, distance: 174.9
click at [367, 69] on td at bounding box center [352, 89] width 38 height 58
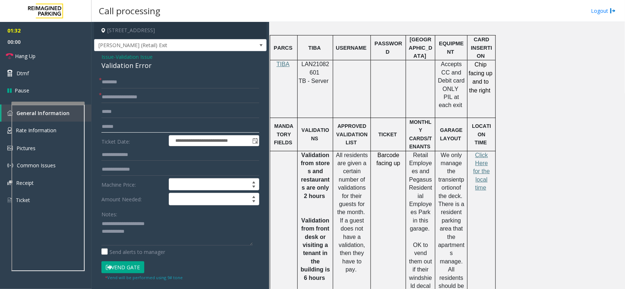
click at [132, 124] on input "text" at bounding box center [180, 127] width 158 height 12
type input "*******"
click at [122, 160] on input "text" at bounding box center [180, 155] width 158 height 12
type input "******"
click at [484, 152] on span "Click Here for the local time" at bounding box center [481, 171] width 16 height 39
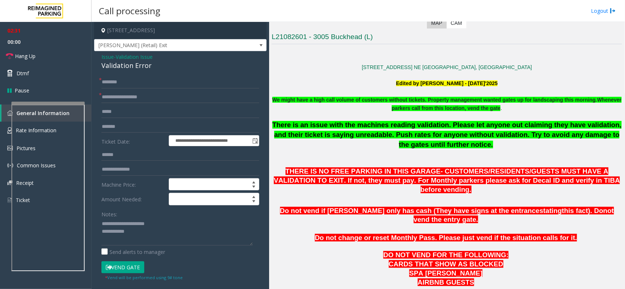
scroll to position [91, 0]
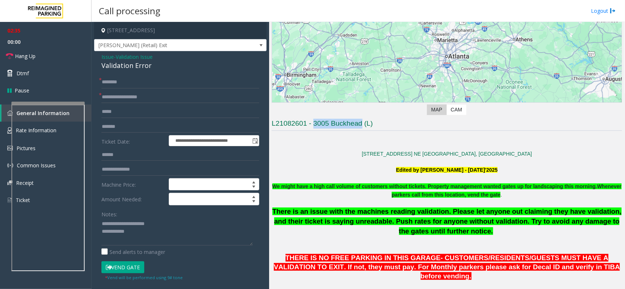
copy h3 "3005 Buckhead"
drag, startPoint x: 361, startPoint y: 125, endPoint x: 314, endPoint y: 124, distance: 46.8
click at [314, 124] on h3 "L21082601 - 3005 Buckhead (L)" at bounding box center [446, 125] width 350 height 12
paste input "text"
drag, startPoint x: 152, startPoint y: 98, endPoint x: 102, endPoint y: 101, distance: 50.2
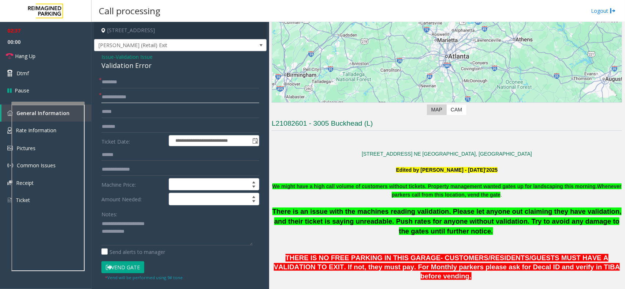
click at [102, 101] on input "**********" at bounding box center [180, 97] width 158 height 12
type input "**********"
click at [129, 85] on input "text" at bounding box center [180, 82] width 158 height 12
type input "******"
click at [152, 235] on textarea at bounding box center [176, 231] width 151 height 27
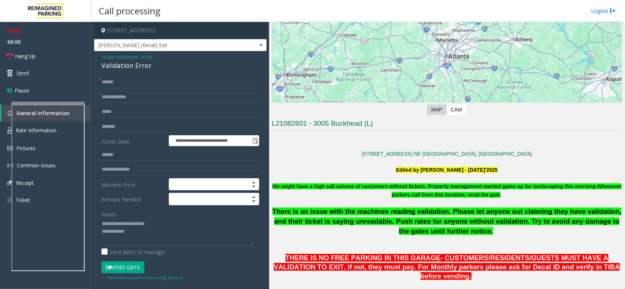
click at [129, 268] on button "Vend Gate" at bounding box center [122, 268] width 43 height 12
click at [143, 237] on textarea at bounding box center [176, 231] width 151 height 27
type textarea "**********"
drag, startPoint x: 49, startPoint y: 42, endPoint x: 48, endPoint y: 50, distance: 8.1
click at [49, 42] on span "00:00" at bounding box center [45, 41] width 91 height 11
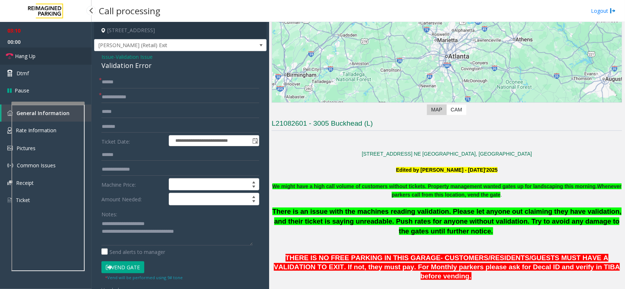
click at [48, 55] on link "Hang Up" at bounding box center [45, 56] width 91 height 17
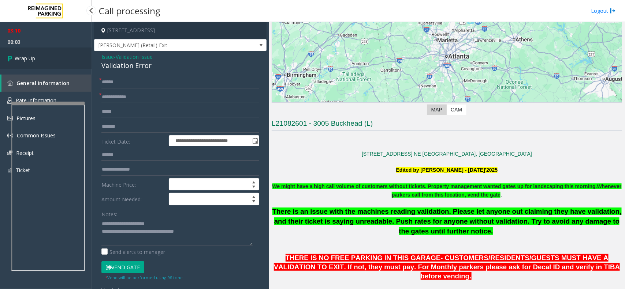
click at [48, 55] on link "Wrap Up" at bounding box center [45, 59] width 91 height 22
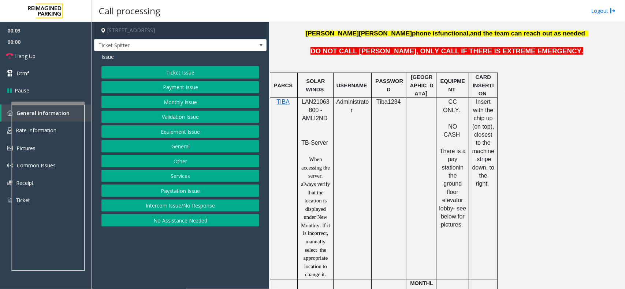
scroll to position [320, 0]
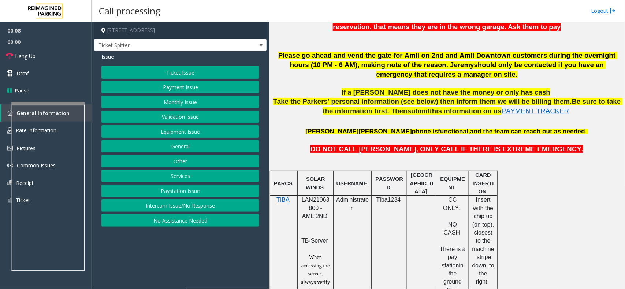
click at [181, 134] on button "Equipment Issue" at bounding box center [180, 132] width 158 height 12
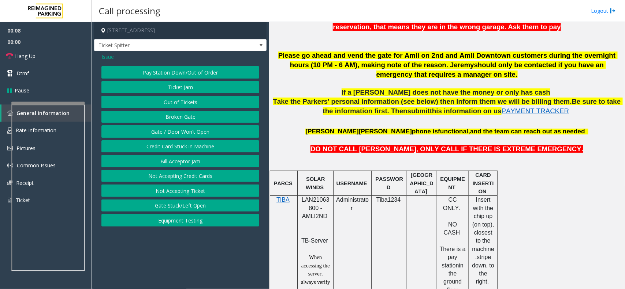
click at [181, 134] on button "Gate / Door Won't Open" at bounding box center [180, 132] width 158 height 12
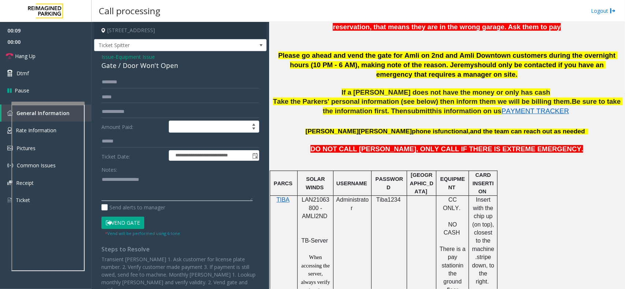
click at [154, 191] on textarea at bounding box center [176, 187] width 151 height 27
click at [156, 68] on div "Gate / Door Won't Open" at bounding box center [180, 66] width 158 height 10
copy div "Gate / Door Won't Open"
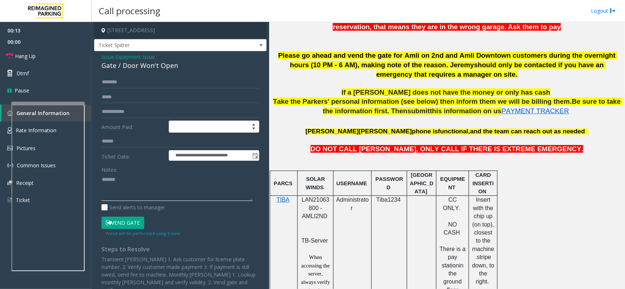
click at [143, 181] on textarea at bounding box center [176, 187] width 151 height 27
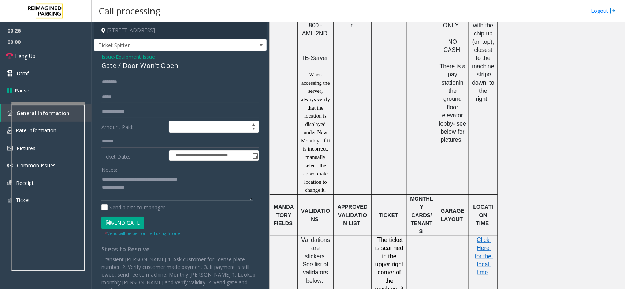
scroll to position [229, 0]
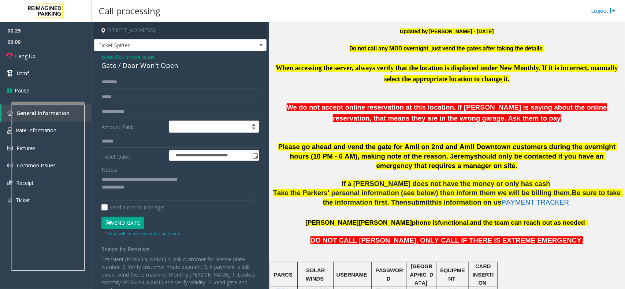
click at [132, 225] on button "Vend Gate" at bounding box center [122, 223] width 43 height 12
click at [146, 195] on textarea at bounding box center [176, 187] width 151 height 27
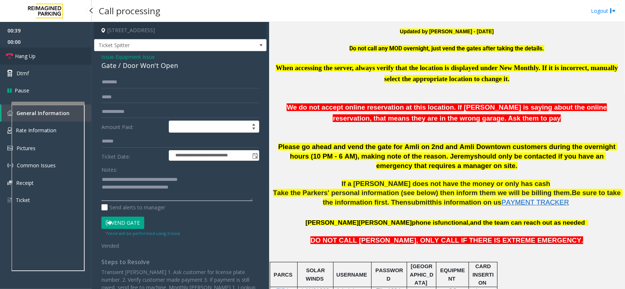
type textarea "**********"
click at [35, 51] on link "Hang Up" at bounding box center [45, 56] width 91 height 17
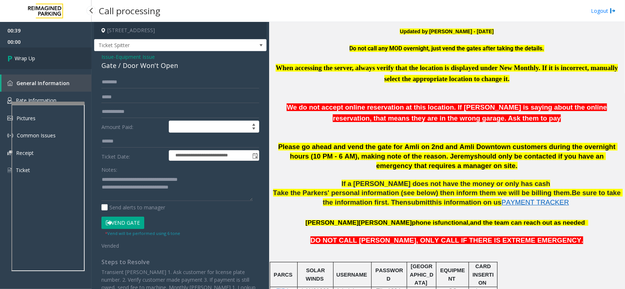
click at [35, 51] on link "Wrap Up" at bounding box center [45, 59] width 91 height 22
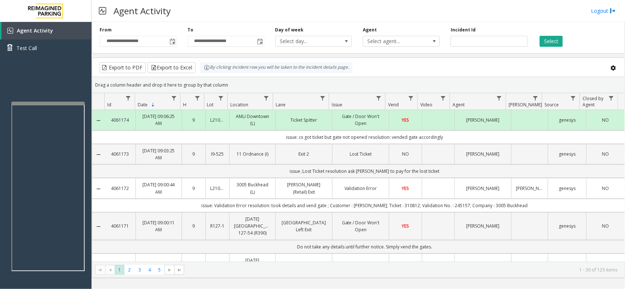
click at [235, 11] on div "Agent Activity Logout" at bounding box center [357, 11] width 533 height 22
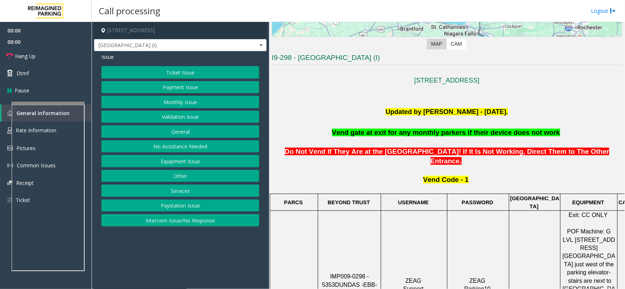
scroll to position [229, 0]
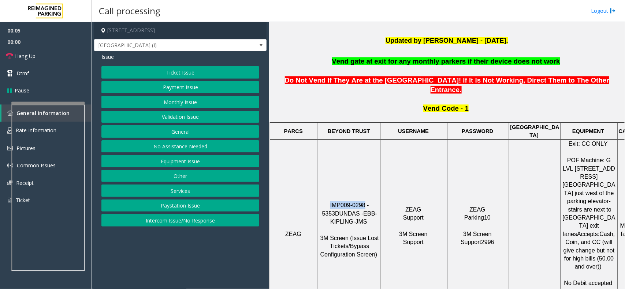
copy tr "IMP009-0298"
drag, startPoint x: 357, startPoint y: 176, endPoint x: 306, endPoint y: 171, distance: 51.1
click at [306, 171] on tr "ZEAG IMP009-0298 - 5353 DUNDAS - EBB-KIPLING-JMS 3M Screen (Issue Lost Tickets/…" at bounding box center [468, 234] width 397 height 189
click at [68, 147] on div at bounding box center [44, 148] width 73 height 3
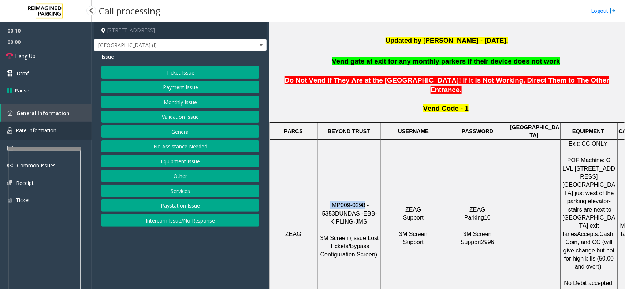
click at [67, 136] on link "Rate Information" at bounding box center [45, 131] width 91 height 18
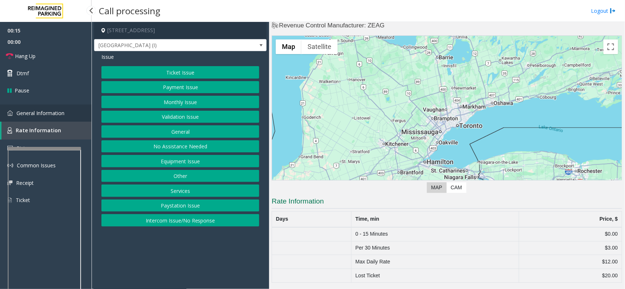
click at [65, 114] on link "General Information" at bounding box center [45, 113] width 91 height 17
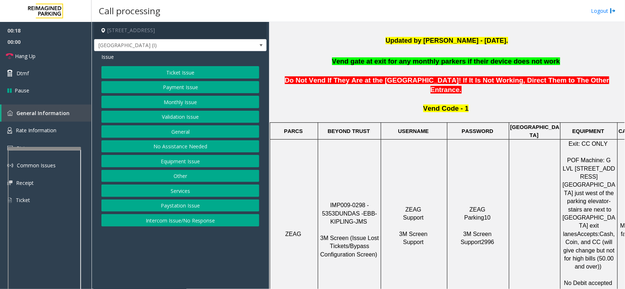
click at [178, 187] on button "Services" at bounding box center [180, 191] width 158 height 12
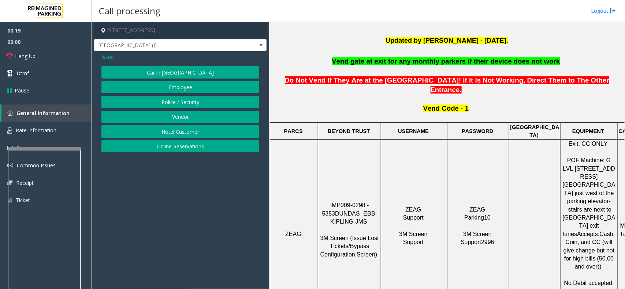
click at [190, 120] on button "Vendor" at bounding box center [180, 117] width 158 height 12
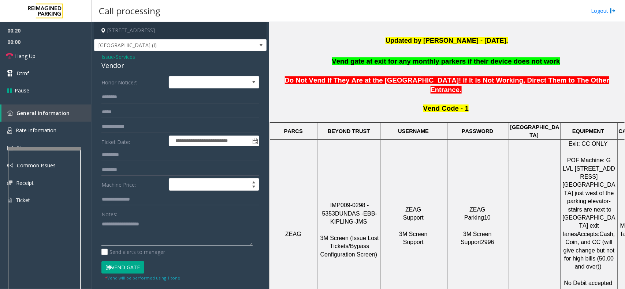
click at [147, 227] on textarea at bounding box center [176, 231] width 151 height 27
click at [114, 66] on div "Vendor" at bounding box center [180, 66] width 158 height 10
copy div "Vendor"
click at [128, 231] on textarea at bounding box center [176, 231] width 151 height 27
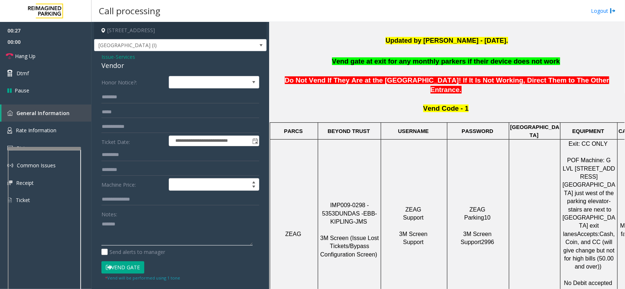
paste textarea "*******"
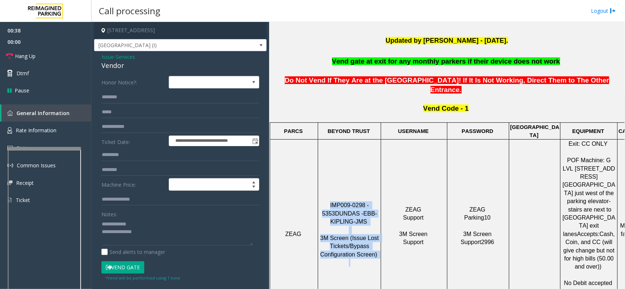
drag, startPoint x: 323, startPoint y: 177, endPoint x: 378, endPoint y: 235, distance: 79.7
click at [378, 235] on p "IMP009-0298 - 5353 DUNDAS - EBB-KIPLING-JMS 3M Screen (Issue Lost Tickets/Bypas…" at bounding box center [349, 234] width 62 height 65
click at [375, 235] on p "IMP009-0298 - 5353 DUNDAS - EBB-KIPLING-JMS 3M Screen (Issue Lost Tickets/Bypas…" at bounding box center [349, 234] width 62 height 65
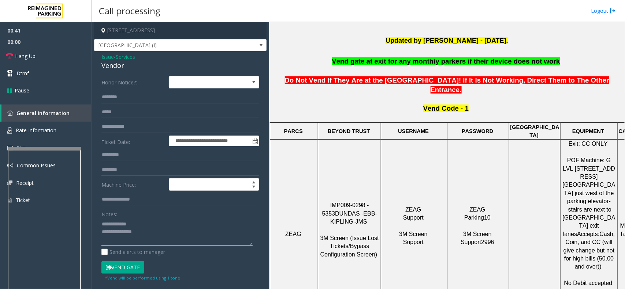
click at [158, 228] on textarea at bounding box center [176, 231] width 151 height 27
click at [155, 241] on textarea at bounding box center [176, 231] width 151 height 27
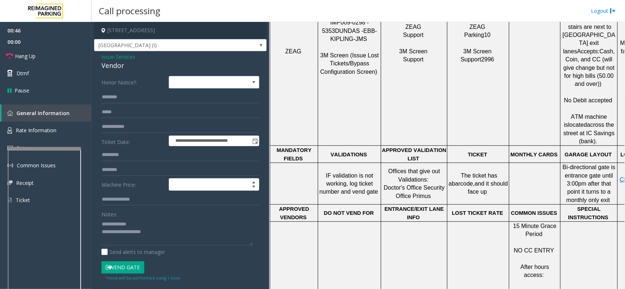
drag, startPoint x: 562, startPoint y: 112, endPoint x: 595, endPoint y: 111, distance: 33.0
drag, startPoint x: 524, startPoint y: 175, endPoint x: 576, endPoint y: 169, distance: 52.2
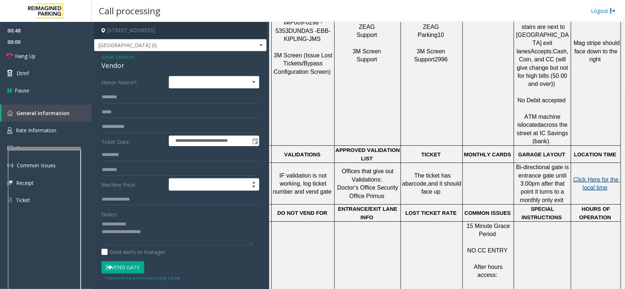
click at [585, 176] on p "Click Here for the local time" at bounding box center [595, 184] width 49 height 16
click at [575, 177] on span "Click Here for the local time" at bounding box center [596, 184] width 47 height 14
click at [49, 131] on span "Rate Information" at bounding box center [36, 130] width 41 height 7
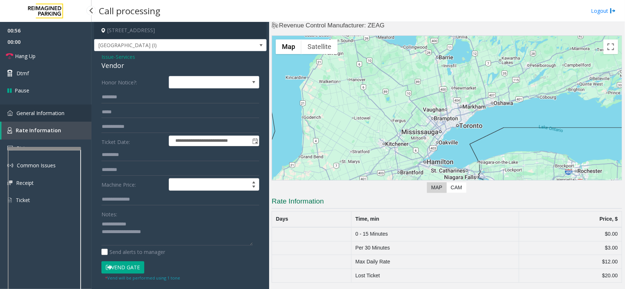
click at [59, 114] on span "General Information" at bounding box center [40, 113] width 48 height 7
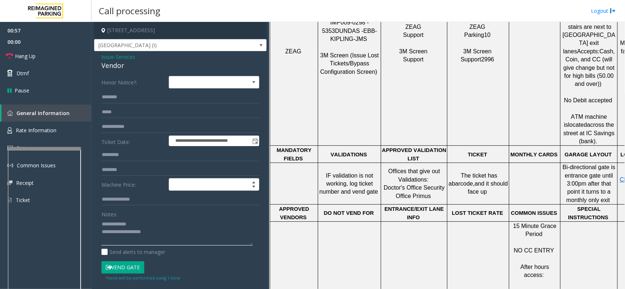
click at [166, 226] on textarea at bounding box center [176, 231] width 151 height 27
click at [162, 233] on textarea at bounding box center [176, 231] width 151 height 27
click at [50, 129] on span "Rate Information" at bounding box center [36, 130] width 41 height 7
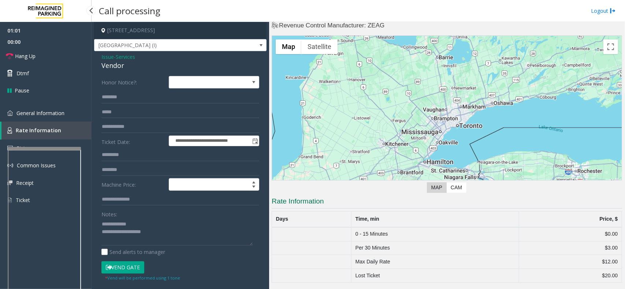
scroll to position [14, 0]
click at [179, 238] on textarea at bounding box center [176, 231] width 151 height 27
type textarea "**********"
click at [62, 61] on link "Hang Up" at bounding box center [45, 56] width 91 height 17
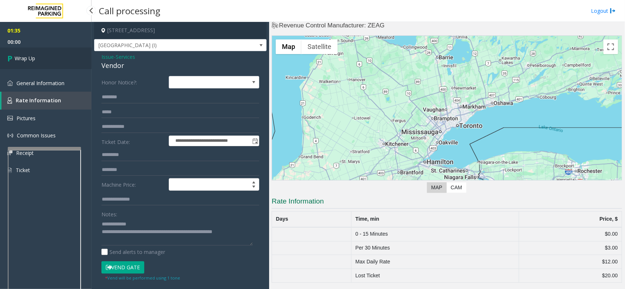
click at [61, 59] on link "Wrap Up" at bounding box center [45, 59] width 91 height 22
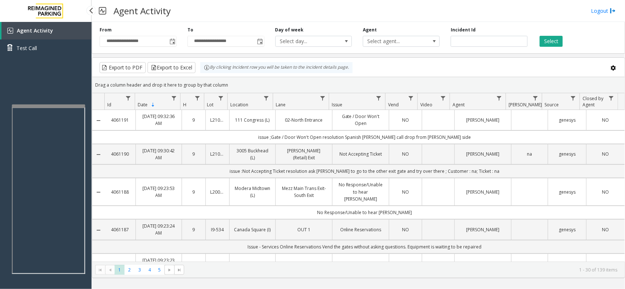
click at [70, 105] on div at bounding box center [48, 106] width 73 height 3
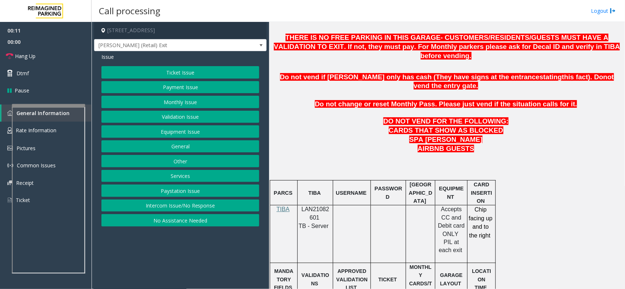
scroll to position [320, 0]
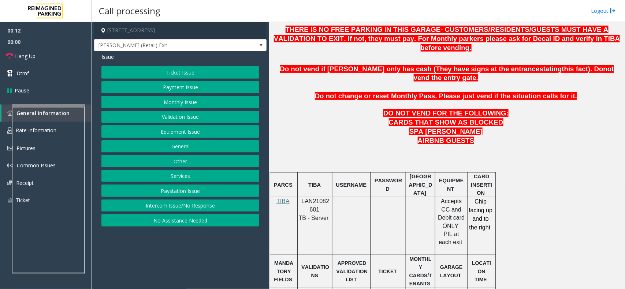
click at [202, 204] on button "Intercom Issue/No Response" at bounding box center [180, 206] width 158 height 12
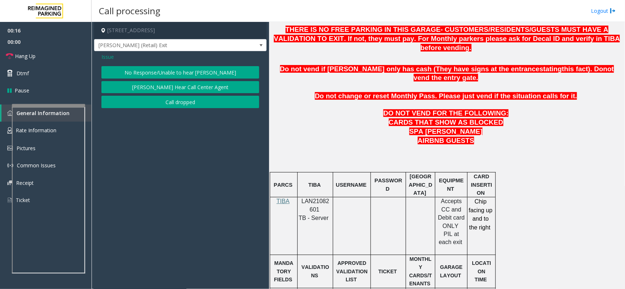
click at [108, 59] on span "Issue" at bounding box center [107, 57] width 12 height 8
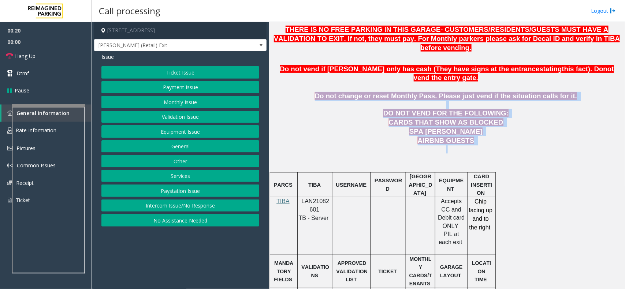
drag, startPoint x: 485, startPoint y: 132, endPoint x: 319, endPoint y: 75, distance: 174.7
click at [319, 92] on p "Do not change or reset Monthly Pass. Please just vend if the situation calls fo…" at bounding box center [446, 96] width 350 height 9
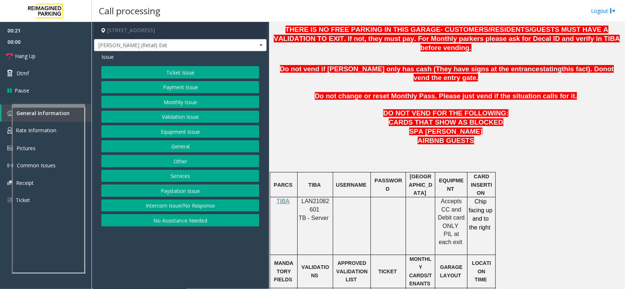
click at [182, 203] on button "Intercom Issue/No Response" at bounding box center [180, 206] width 158 height 12
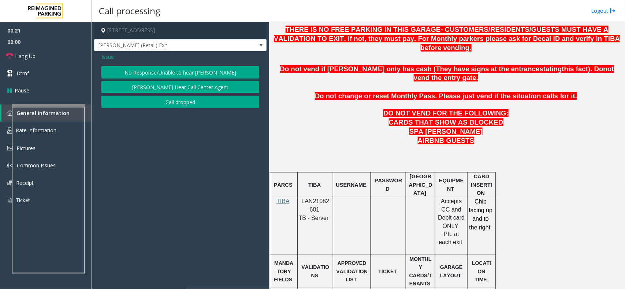
click at [189, 69] on button "No Response/Unable to hear [PERSON_NAME]" at bounding box center [180, 72] width 158 height 12
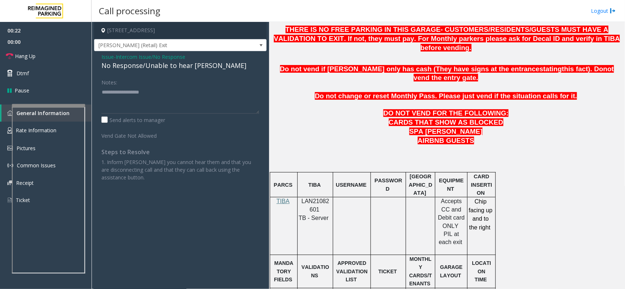
click at [187, 68] on div "No Response/Unable to hear [PERSON_NAME]" at bounding box center [180, 66] width 158 height 10
click at [216, 94] on textarea at bounding box center [180, 99] width 158 height 27
type textarea "**********"
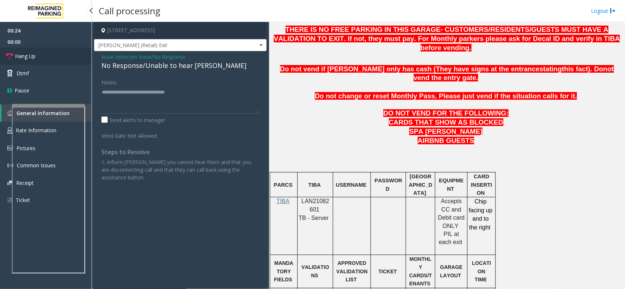
click at [50, 61] on link "Hang Up" at bounding box center [45, 56] width 91 height 17
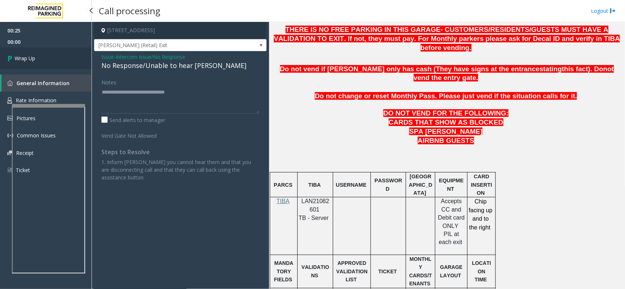
click at [50, 61] on link "Wrap Up" at bounding box center [45, 59] width 91 height 22
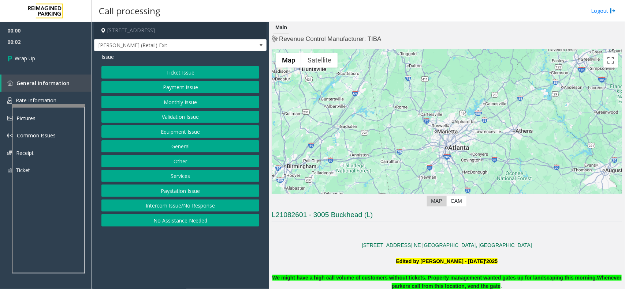
click at [196, 208] on button "Intercom Issue/No Response" at bounding box center [180, 206] width 158 height 12
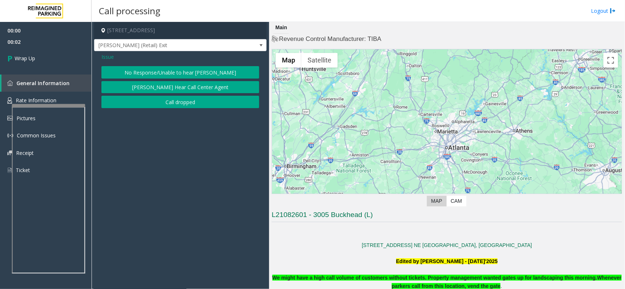
click at [172, 100] on button "Call dropped" at bounding box center [180, 102] width 158 height 12
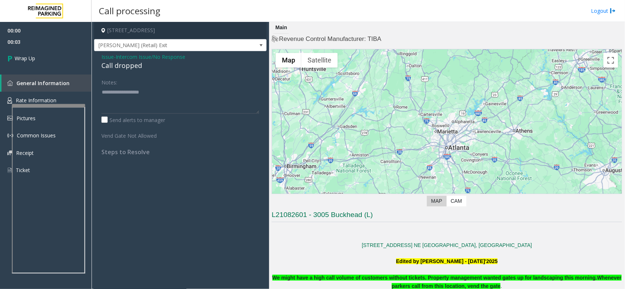
click at [126, 66] on div "Call dropped" at bounding box center [180, 66] width 158 height 10
click at [132, 63] on div "Call dropped" at bounding box center [180, 66] width 158 height 10
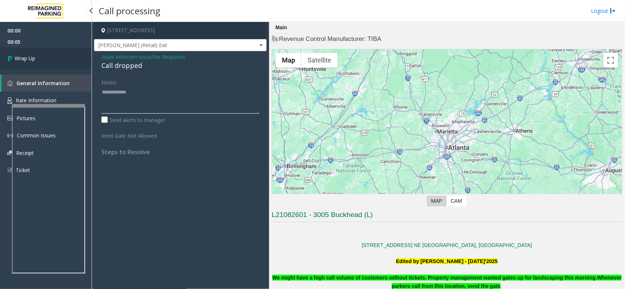
type textarea "**********"
click at [63, 60] on link "Wrap Up" at bounding box center [45, 59] width 91 height 22
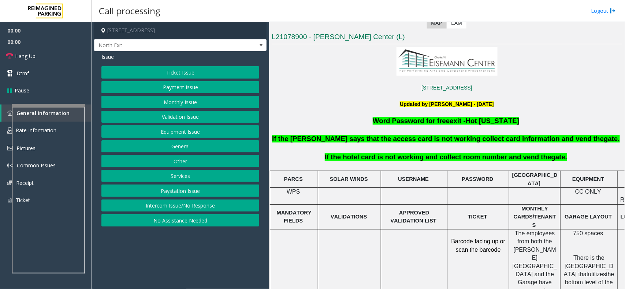
scroll to position [183, 0]
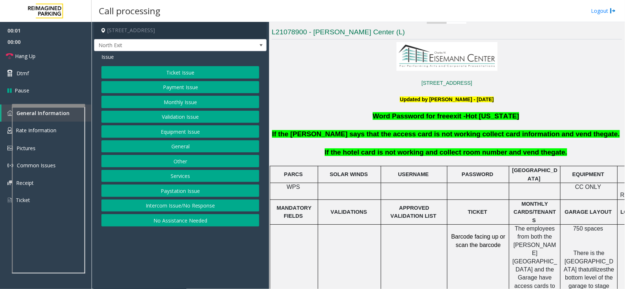
drag, startPoint x: 388, startPoint y: 114, endPoint x: 383, endPoint y: 113, distance: 4.8
click at [384, 113] on p "Word Password for free exit - Hot Texas" at bounding box center [447, 116] width 352 height 9
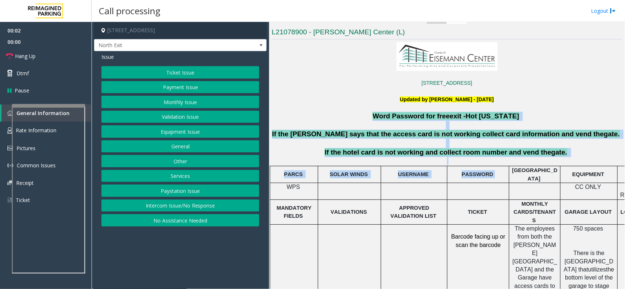
drag, startPoint x: 382, startPoint y: 113, endPoint x: 516, endPoint y: 171, distance: 145.9
click at [558, 155] on p "If the hotel card is not working and collect room number and vend the gate." at bounding box center [447, 152] width 352 height 9
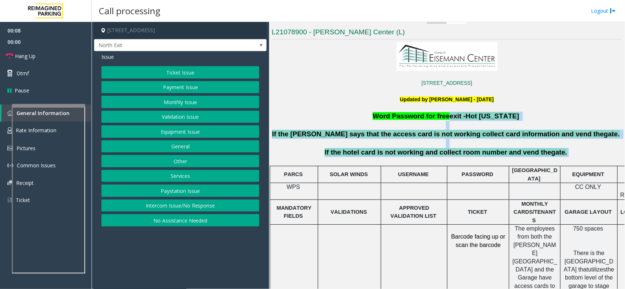
drag, startPoint x: 560, startPoint y: 154, endPoint x: 455, endPoint y: 117, distance: 111.2
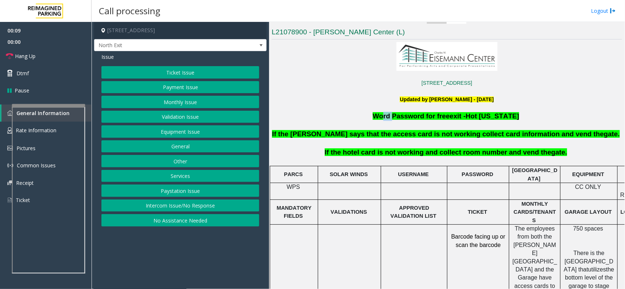
click at [396, 119] on span "Word Password for free" at bounding box center [410, 116] width 77 height 8
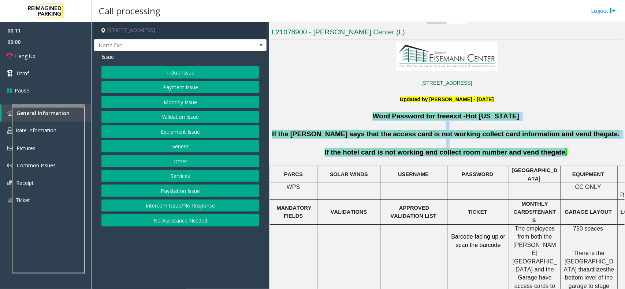
drag, startPoint x: 383, startPoint y: 116, endPoint x: 549, endPoint y: 156, distance: 170.5
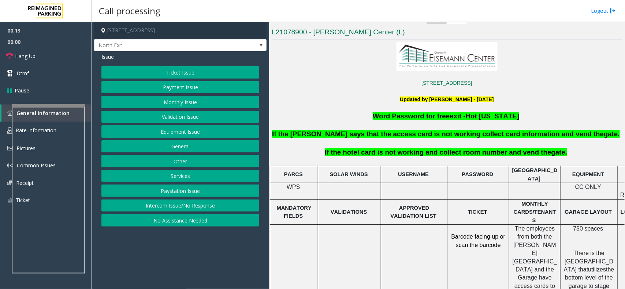
click at [553, 154] on p "If the hotel card is not working and collect room number and vend the gate." at bounding box center [447, 152] width 352 height 9
click at [191, 174] on button "Services" at bounding box center [180, 176] width 158 height 12
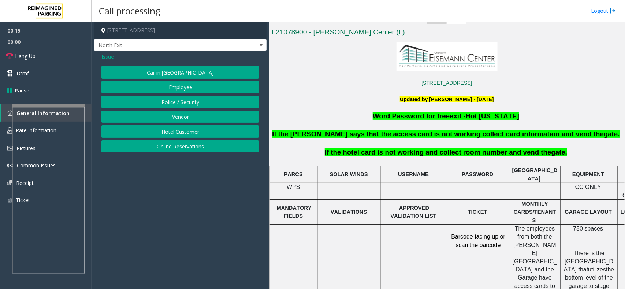
click at [175, 132] on button "Hotel Customer" at bounding box center [180, 132] width 158 height 12
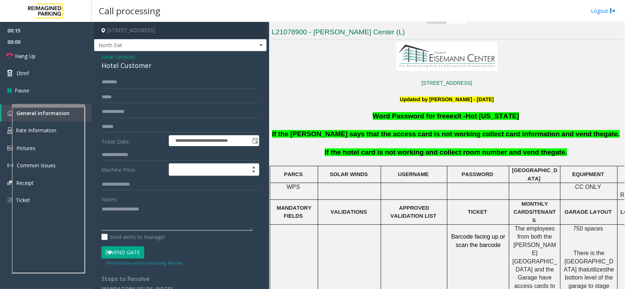
click at [132, 215] on textarea at bounding box center [176, 216] width 151 height 27
click at [139, 69] on div "Hotel Customer" at bounding box center [180, 66] width 158 height 10
click at [140, 68] on div "Hotel Customer" at bounding box center [180, 66] width 158 height 10
copy div "Hotel Customer"
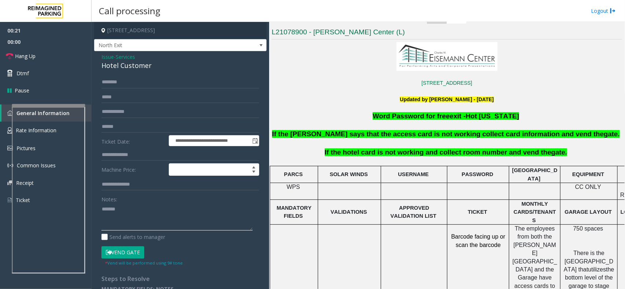
click at [150, 208] on textarea at bounding box center [176, 216] width 151 height 27
paste textarea "**********"
type textarea "**********"
click at [128, 158] on input "text" at bounding box center [180, 155] width 158 height 12
type input "***"
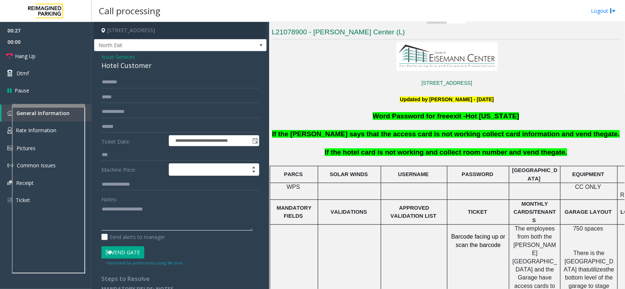
click at [108, 222] on textarea at bounding box center [176, 216] width 151 height 27
click at [121, 251] on button "Vend Gate" at bounding box center [122, 253] width 43 height 12
click at [121, 242] on form "**********" at bounding box center [180, 171] width 158 height 190
click at [121, 241] on label "Send alerts to manager" at bounding box center [133, 237] width 64 height 8
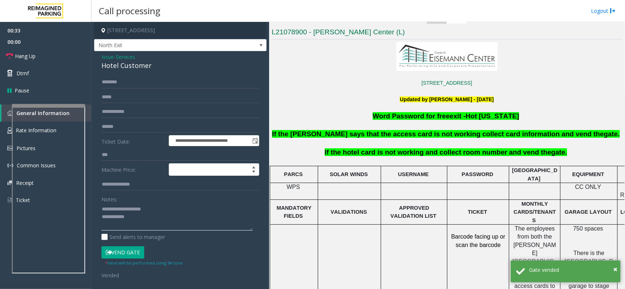
click at [164, 216] on textarea at bounding box center [176, 216] width 151 height 27
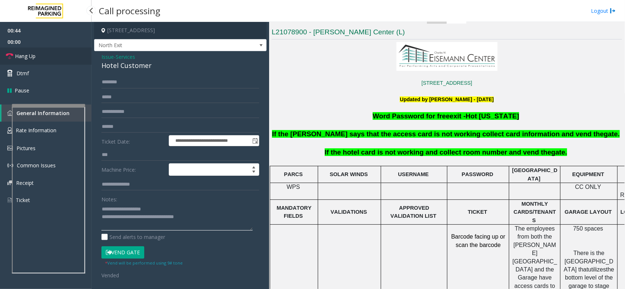
type textarea "**********"
click at [68, 60] on link "Hang Up" at bounding box center [45, 56] width 91 height 17
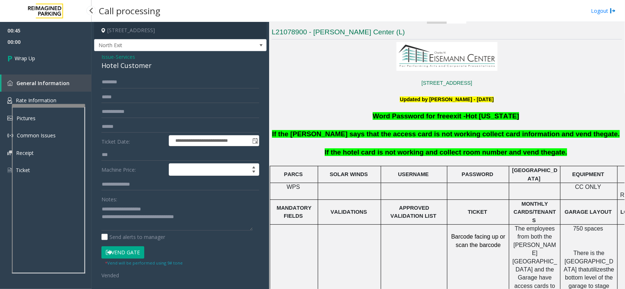
click at [68, 60] on link "Wrap Up" at bounding box center [45, 59] width 91 height 22
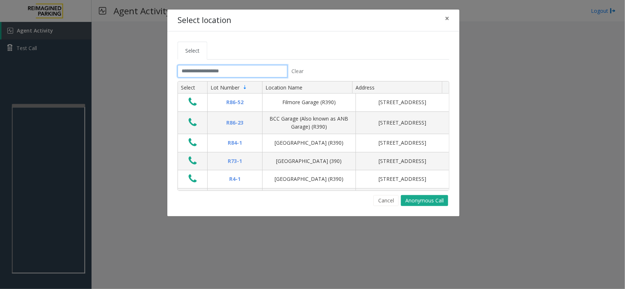
click at [274, 75] on input "text" at bounding box center [232, 71] width 110 height 12
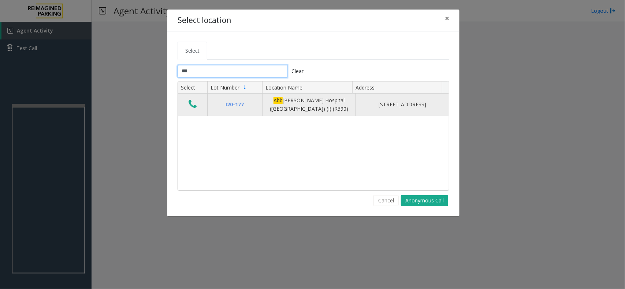
type input "***"
click at [196, 101] on icon "Data table" at bounding box center [192, 104] width 8 height 10
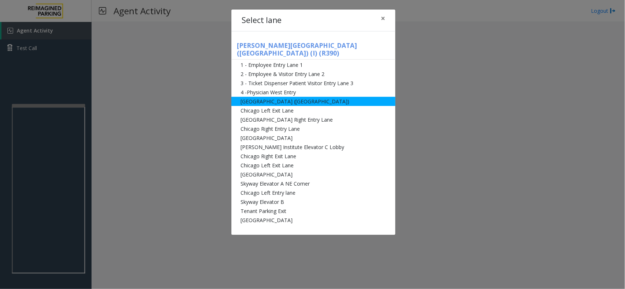
click at [265, 97] on li "[GEOGRAPHIC_DATA] ([GEOGRAPHIC_DATA])" at bounding box center [313, 101] width 164 height 9
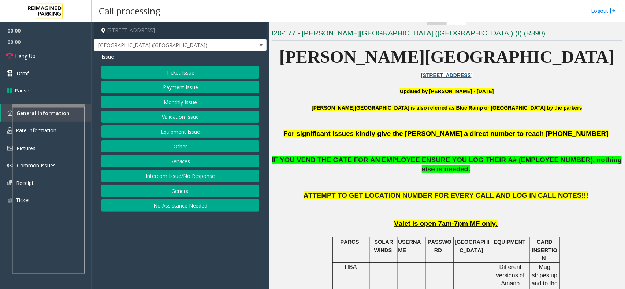
scroll to position [183, 0]
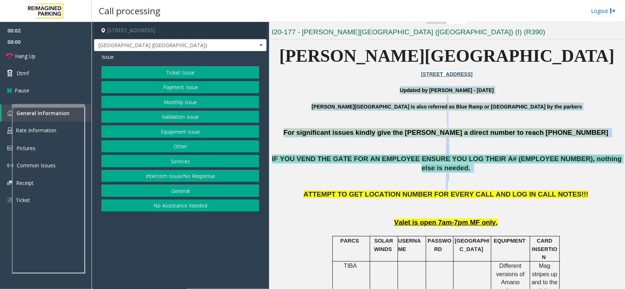
drag, startPoint x: 324, startPoint y: 92, endPoint x: 595, endPoint y: 176, distance: 284.1
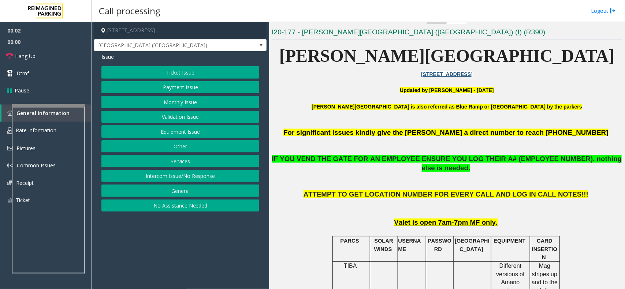
click at [582, 190] on p "ATTEMPT TO GET LOCATION NUMBER FOR EVERY CALL AND LOG IN CALL NOTES!!!" at bounding box center [446, 203] width 350 height 27
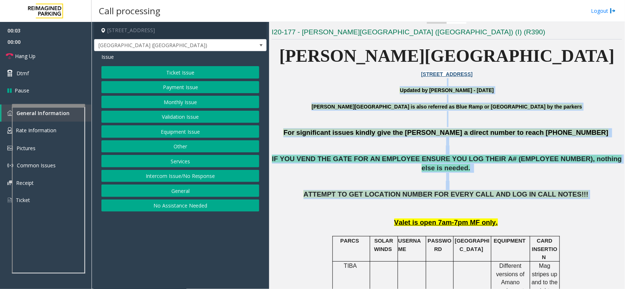
drag, startPoint x: 578, startPoint y: 189, endPoint x: 324, endPoint y: 84, distance: 275.0
click at [338, 101] on p at bounding box center [446, 99] width 350 height 8
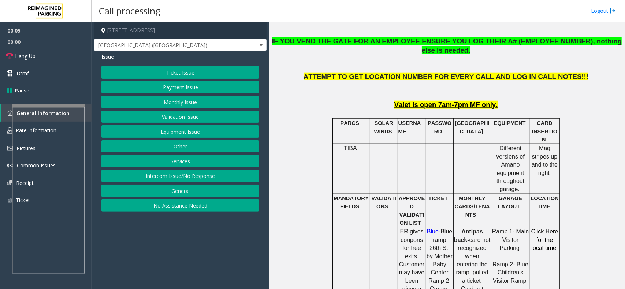
scroll to position [412, 0]
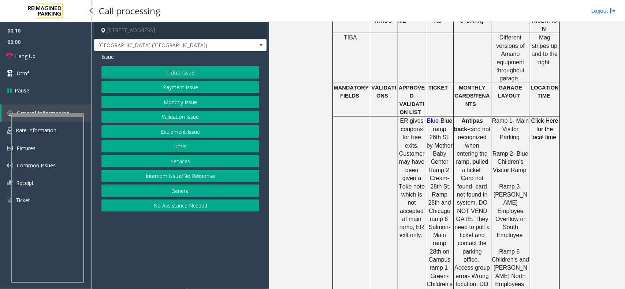
click at [64, 113] on div at bounding box center [47, 114] width 73 height 3
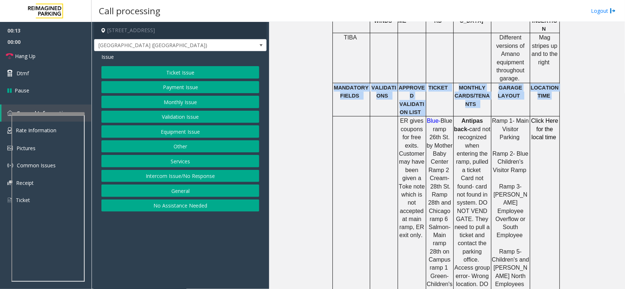
drag, startPoint x: 332, startPoint y: 72, endPoint x: 554, endPoint y: 87, distance: 222.6
click at [554, 87] on tr "MANDATORY FIELDS VALIDATIONS APPROVED VALIDATION LIST TICKET MONTHLY CARDS/TENA…" at bounding box center [445, 100] width 227 height 34
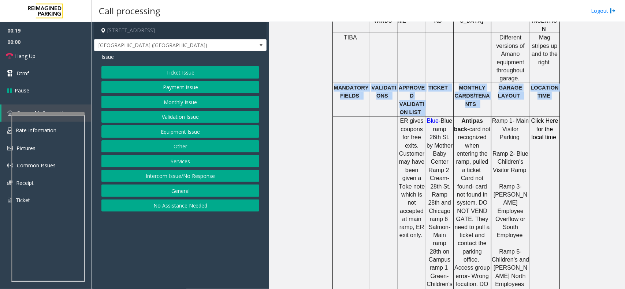
drag, startPoint x: 548, startPoint y: 83, endPoint x: 330, endPoint y: 73, distance: 218.3
click at [332, 83] on tr "MANDATORY FIELDS VALIDATIONS APPROVED VALIDATION LIST TICKET MONTHLY CARDS/TENA…" at bounding box center [445, 100] width 227 height 34
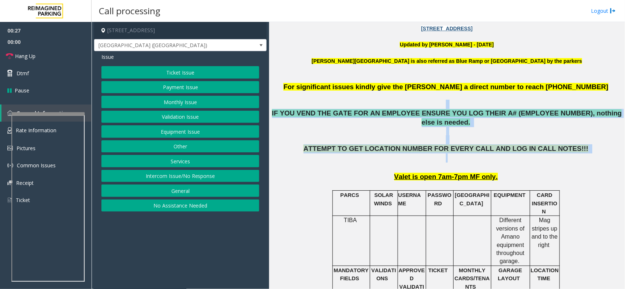
drag, startPoint x: 565, startPoint y: 147, endPoint x: 352, endPoint y: 102, distance: 218.4
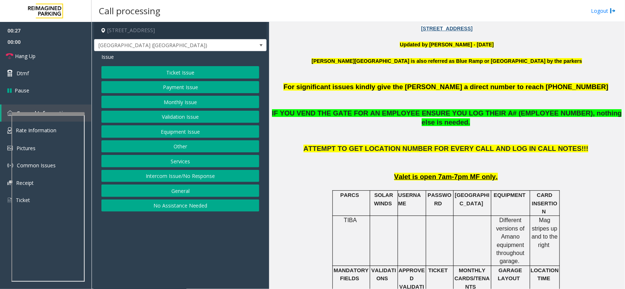
click at [362, 97] on p at bounding box center [446, 100] width 350 height 17
click at [180, 131] on button "Equipment Issue" at bounding box center [180, 132] width 158 height 12
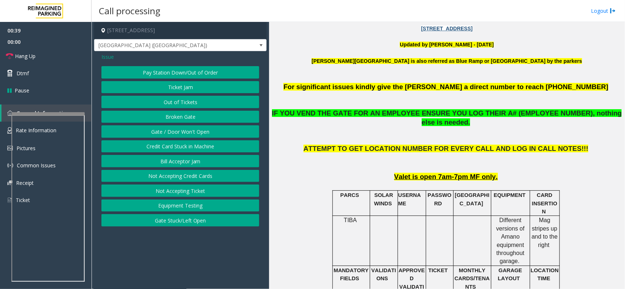
click at [180, 131] on button "Gate / Door Won't Open" at bounding box center [180, 132] width 158 height 12
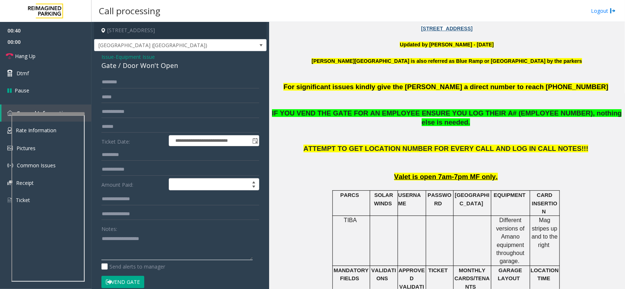
click at [124, 254] on textarea at bounding box center [176, 246] width 151 height 27
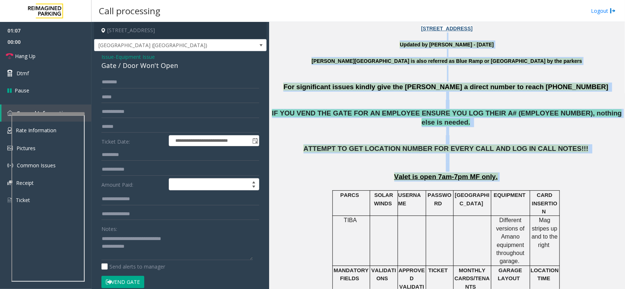
drag, startPoint x: 315, startPoint y: 40, endPoint x: 520, endPoint y: 165, distance: 240.9
click at [520, 173] on p "Valet is open 7am-7pm MF only." at bounding box center [446, 177] width 350 height 9
drag, startPoint x: 509, startPoint y: 173, endPoint x: 328, endPoint y: 45, distance: 221.5
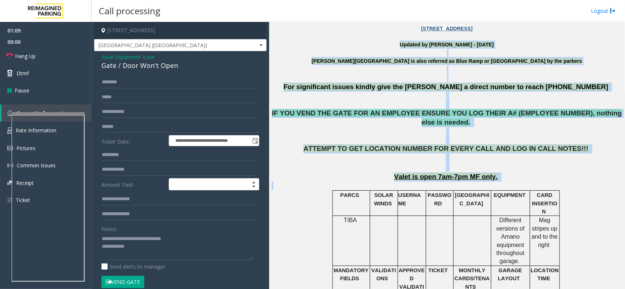
click at [326, 60] on p "Abbott Hospital is also referred as Blue Ramp or Children's Hospital by the par…" at bounding box center [446, 65] width 350 height 16
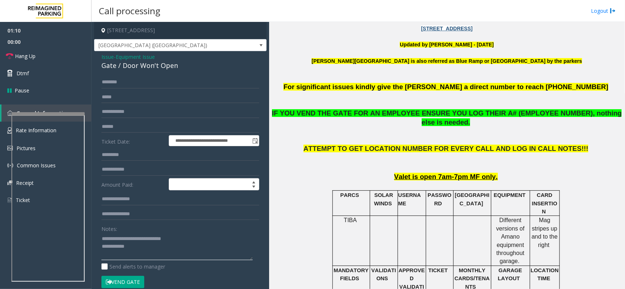
click at [130, 249] on textarea at bounding box center [176, 246] width 151 height 27
click at [117, 124] on input "text" at bounding box center [180, 127] width 158 height 12
click at [134, 241] on textarea at bounding box center [176, 246] width 151 height 27
click at [133, 245] on textarea at bounding box center [176, 246] width 151 height 27
click at [45, 61] on link "Hang Up" at bounding box center [45, 56] width 91 height 17
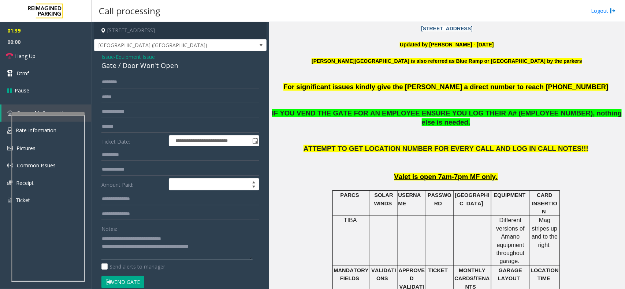
click at [211, 251] on textarea at bounding box center [176, 246] width 151 height 27
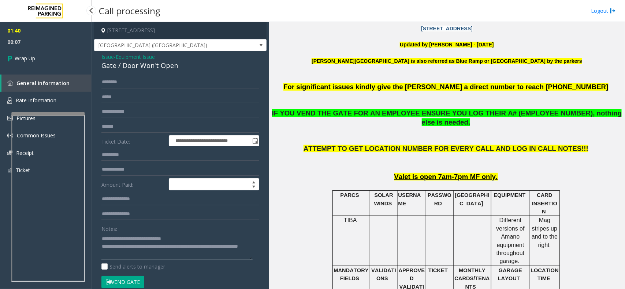
type textarea "**********"
click at [63, 70] on div "01:40 00:07 Wrap Up General Information Rate Information Pictures Common Issues…" at bounding box center [45, 103] width 91 height 163
click at [60, 64] on link "Wrap Up" at bounding box center [45, 59] width 91 height 22
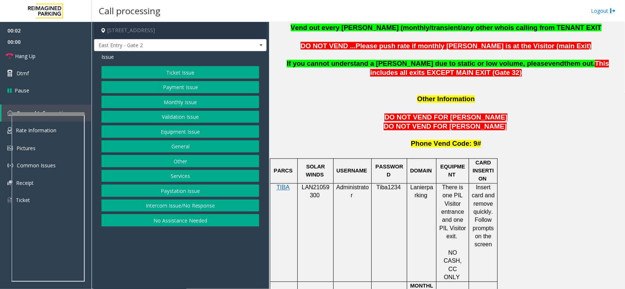
scroll to position [595, 0]
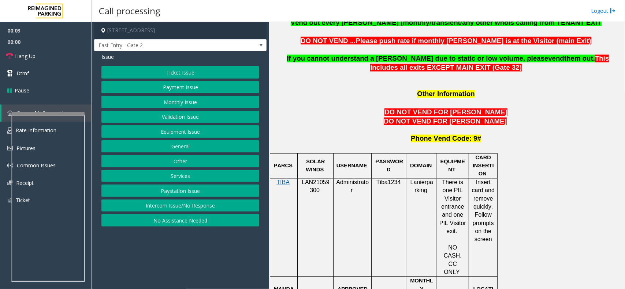
click at [318, 180] on span "LAN21059300" at bounding box center [316, 187] width 28 height 14
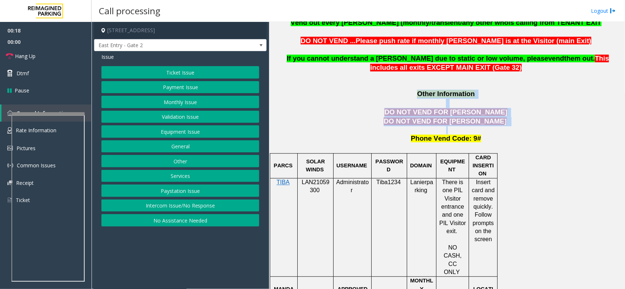
drag, startPoint x: 507, startPoint y: 102, endPoint x: 461, endPoint y: 55, distance: 65.7
click at [539, 99] on p at bounding box center [446, 103] width 350 height 9
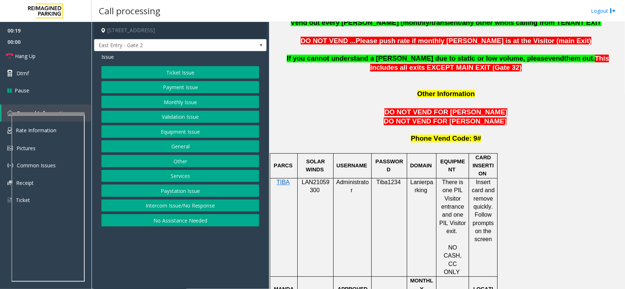
scroll to position [320, 0]
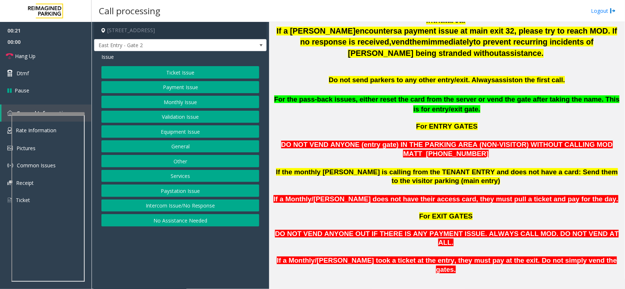
click at [184, 164] on button "Other" at bounding box center [180, 161] width 158 height 12
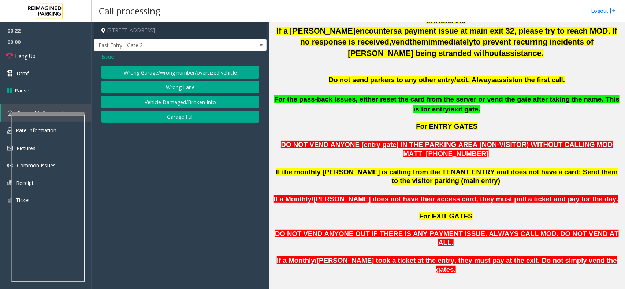
click at [189, 84] on button "Wrong Lane" at bounding box center [180, 87] width 158 height 12
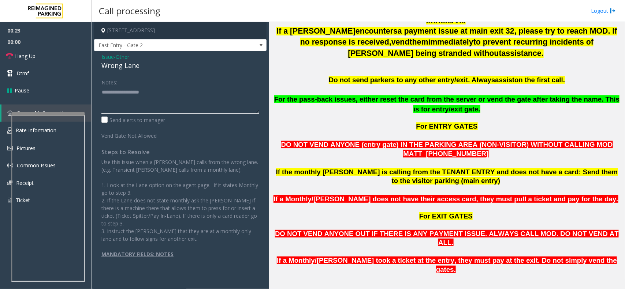
click at [172, 93] on textarea at bounding box center [180, 99] width 158 height 27
click at [124, 67] on div "Wrong Lane" at bounding box center [180, 66] width 158 height 10
click at [136, 108] on textarea at bounding box center [180, 99] width 158 height 27
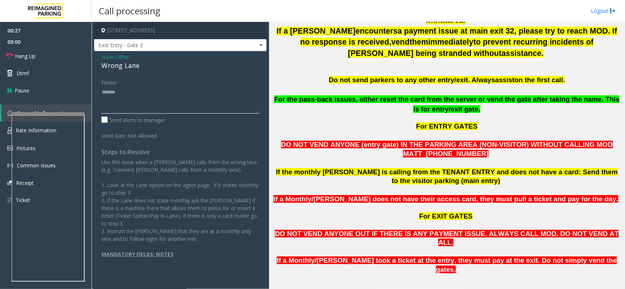
paste textarea "**********"
drag, startPoint x: 66, startPoint y: 54, endPoint x: 70, endPoint y: 61, distance: 7.9
click at [66, 54] on link "Hang Up" at bounding box center [45, 56] width 91 height 17
click at [149, 106] on textarea at bounding box center [180, 99] width 158 height 27
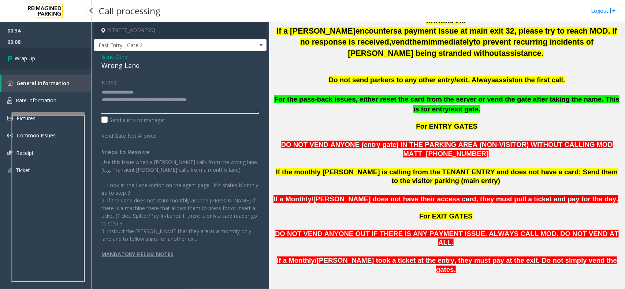
type textarea "**********"
click at [30, 49] on link "Wrap Up" at bounding box center [45, 59] width 91 height 22
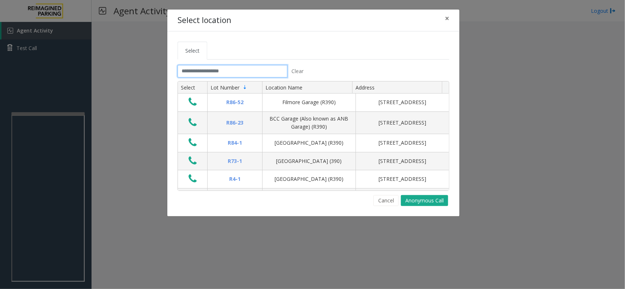
click at [232, 68] on input "text" at bounding box center [232, 71] width 110 height 12
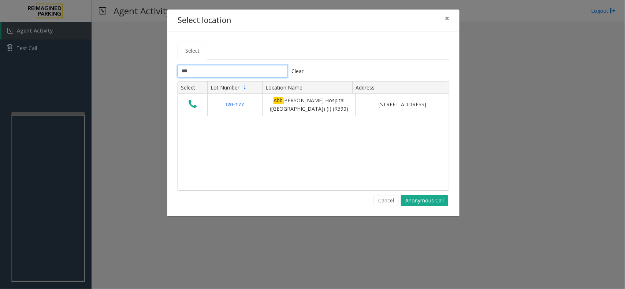
type input "***"
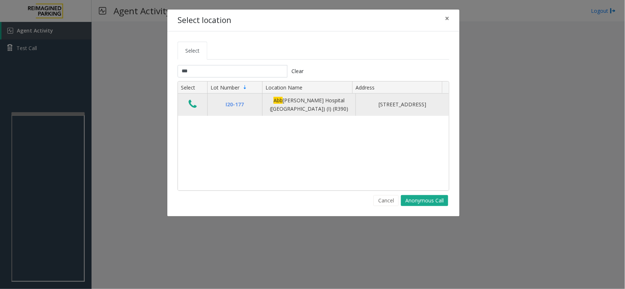
click at [193, 105] on icon "Data table" at bounding box center [192, 104] width 8 height 10
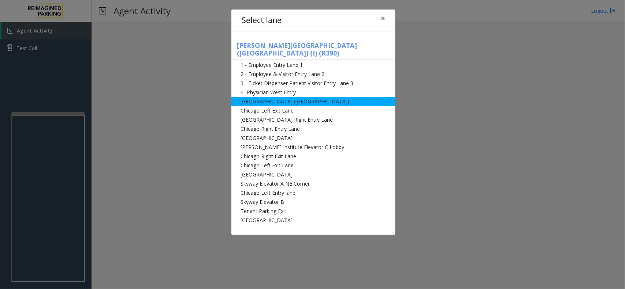
click at [317, 97] on li "[GEOGRAPHIC_DATA] ([GEOGRAPHIC_DATA])" at bounding box center [313, 101] width 164 height 9
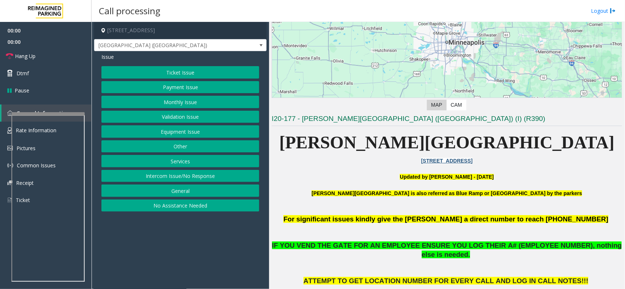
scroll to position [229, 0]
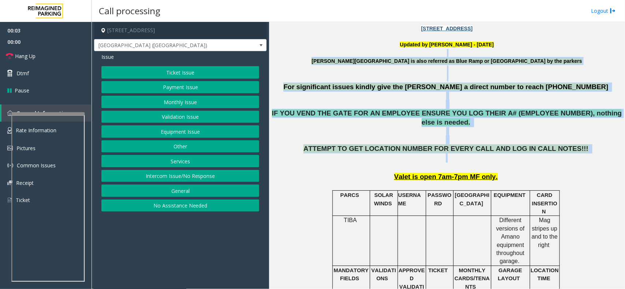
drag, startPoint x: 336, startPoint y: 54, endPoint x: 524, endPoint y: 150, distance: 211.3
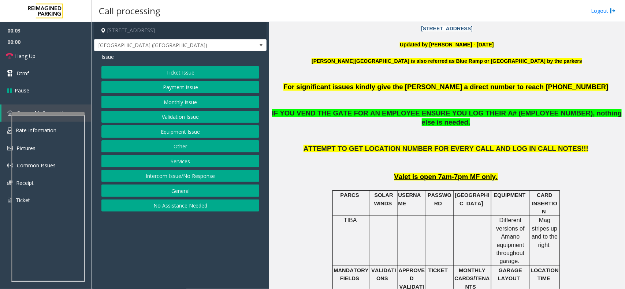
click at [529, 158] on p "ATTEMPT TO GET LOCATION NUMBER FOR EVERY CALL AND LOG IN CALL NOTES!!!" at bounding box center [446, 158] width 350 height 27
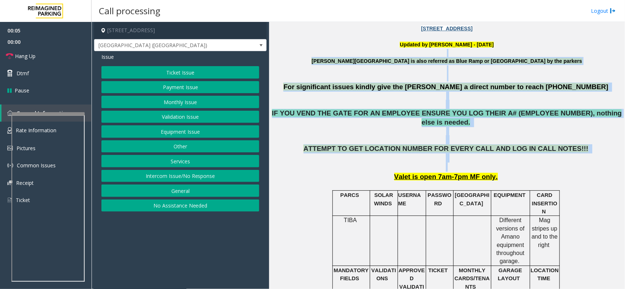
drag, startPoint x: 529, startPoint y: 158, endPoint x: 332, endPoint y: 55, distance: 222.1
click at [332, 55] on p at bounding box center [446, 53] width 350 height 8
drag, startPoint x: 332, startPoint y: 55, endPoint x: 537, endPoint y: 167, distance: 233.2
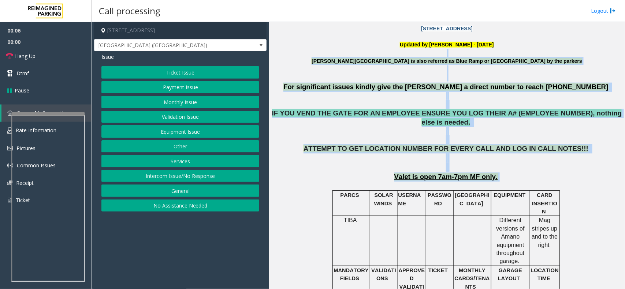
click at [537, 173] on p "Valet is open 7am-7pm MF only." at bounding box center [446, 177] width 350 height 9
drag, startPoint x: 537, startPoint y: 167, endPoint x: 338, endPoint y: 50, distance: 229.9
click at [336, 53] on p at bounding box center [446, 53] width 350 height 8
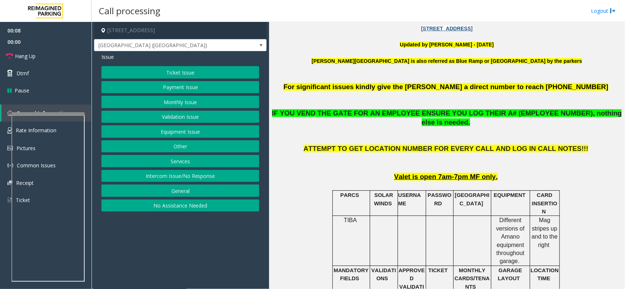
click at [194, 134] on button "Equipment Issue" at bounding box center [180, 132] width 158 height 12
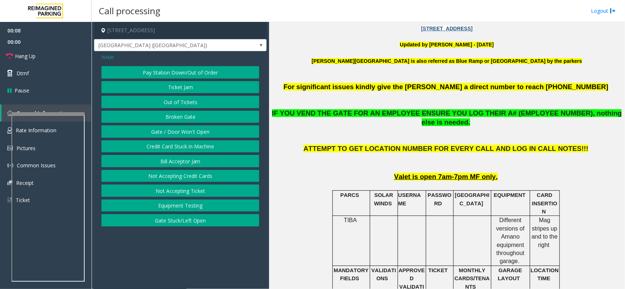
click at [192, 134] on button "Gate / Door Won't Open" at bounding box center [180, 132] width 158 height 12
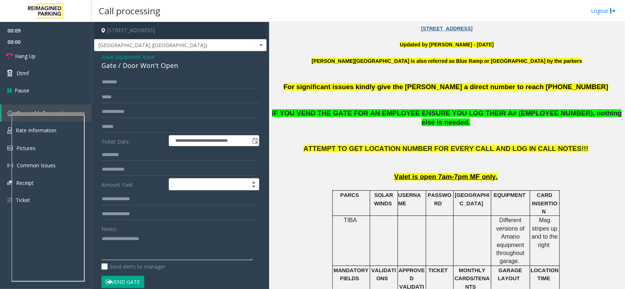
click at [123, 239] on textarea at bounding box center [176, 246] width 151 height 27
click at [138, 282] on button "Vend Gate" at bounding box center [122, 282] width 43 height 12
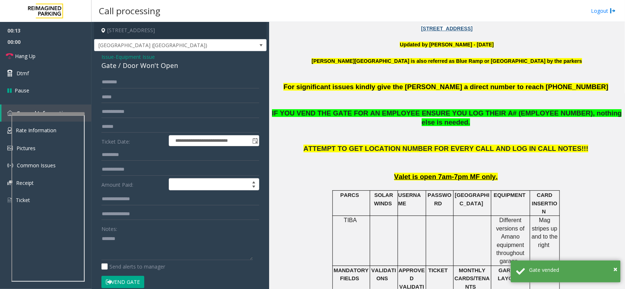
click at [160, 64] on div "Gate / Door Won't Open" at bounding box center [180, 66] width 158 height 10
click at [145, 256] on textarea at bounding box center [176, 246] width 151 height 27
paste textarea "**********"
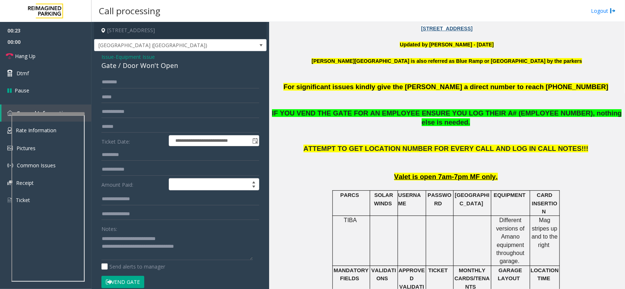
click at [128, 279] on button "Vend Gate" at bounding box center [122, 282] width 43 height 12
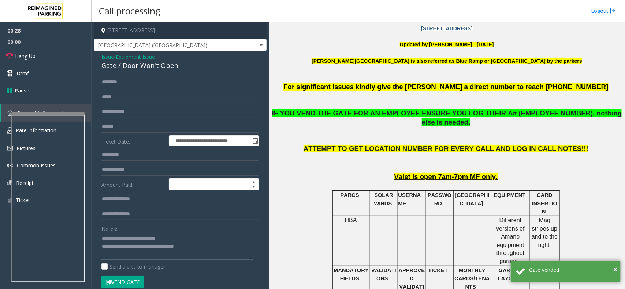
click at [196, 250] on textarea at bounding box center [176, 246] width 151 height 27
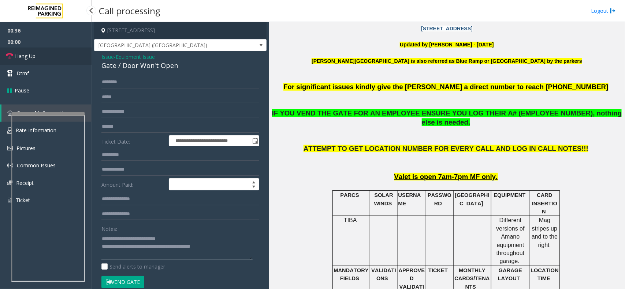
type textarea "**********"
click at [58, 50] on link "Hang Up" at bounding box center [45, 56] width 91 height 17
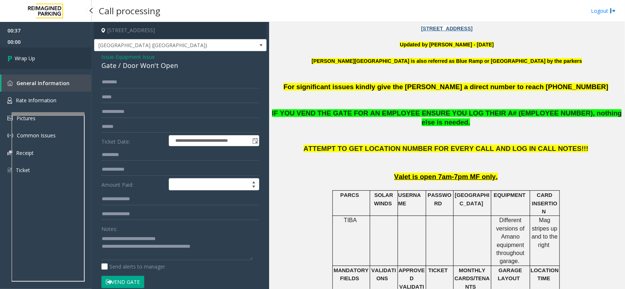
click at [58, 50] on link "Wrap Up" at bounding box center [45, 59] width 91 height 22
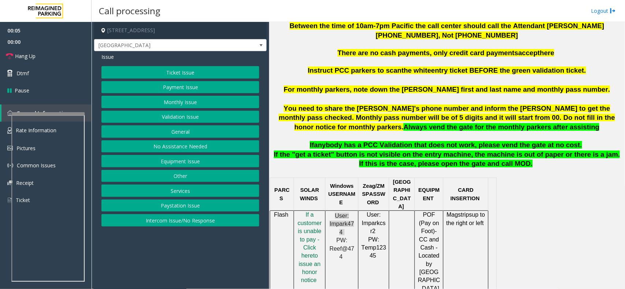
scroll to position [274, 0]
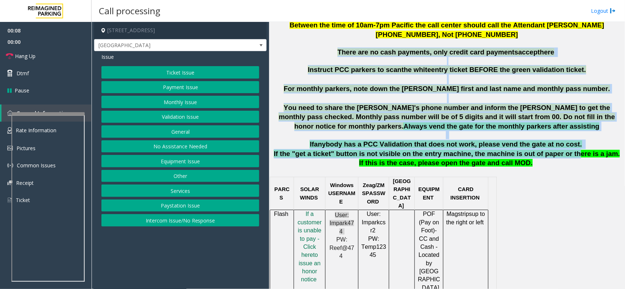
drag, startPoint x: 328, startPoint y: 50, endPoint x: 546, endPoint y: 156, distance: 241.7
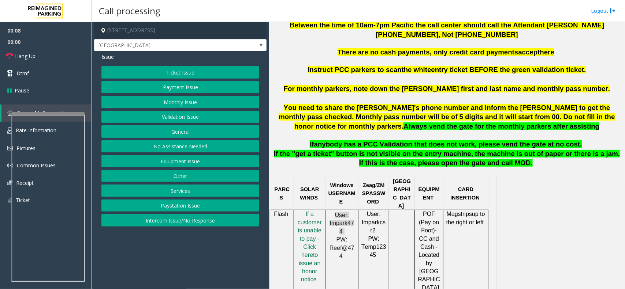
click at [540, 165] on p "If the "get a ticket" button is not visible on the entry machine, the machine i…" at bounding box center [446, 162] width 350 height 27
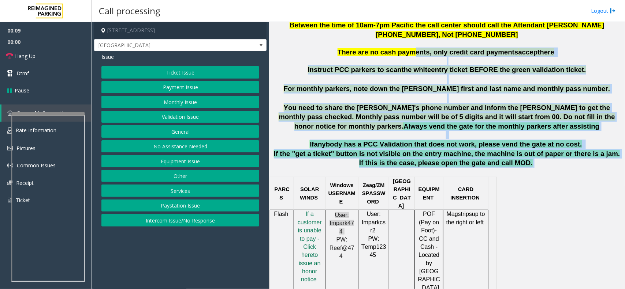
drag, startPoint x: 524, startPoint y: 168, endPoint x: 412, endPoint y: 55, distance: 159.4
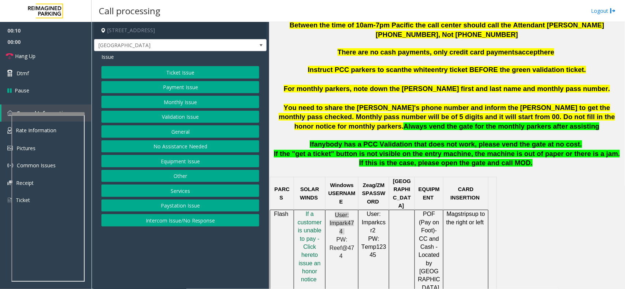
click at [313, 50] on p "There are no cash payments, only credit card payments accept here" at bounding box center [446, 53] width 350 height 10
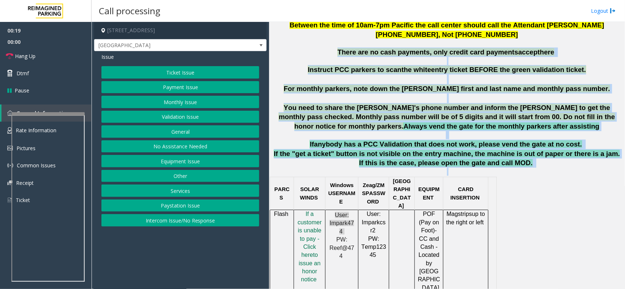
drag, startPoint x: 327, startPoint y: 52, endPoint x: 527, endPoint y: 181, distance: 238.7
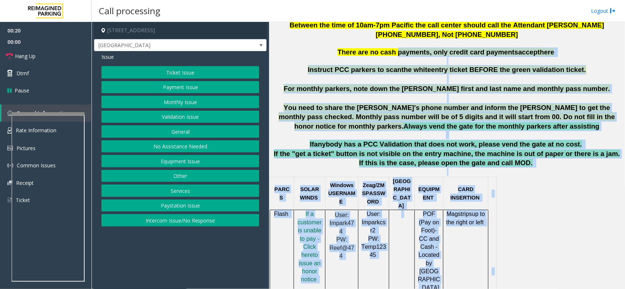
drag, startPoint x: 527, startPoint y: 181, endPoint x: 405, endPoint y: 53, distance: 177.0
click at [335, 63] on p at bounding box center [446, 61] width 350 height 8
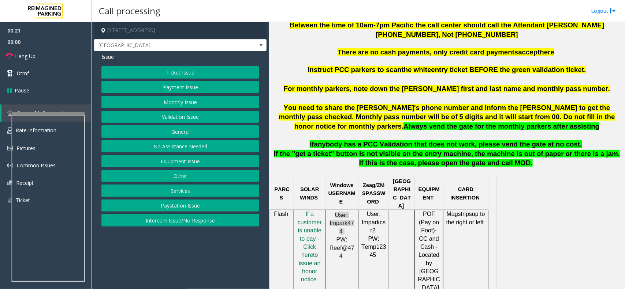
click at [162, 71] on button "Ticket Issue" at bounding box center [180, 72] width 158 height 12
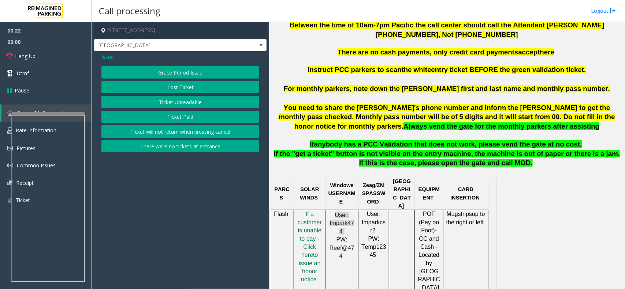
click at [166, 100] on button "Ticket Unreadable" at bounding box center [180, 102] width 158 height 12
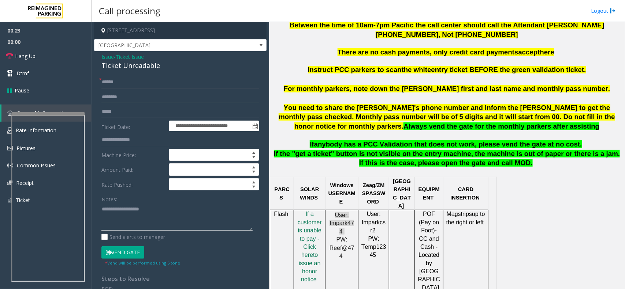
click at [138, 206] on textarea at bounding box center [176, 216] width 151 height 27
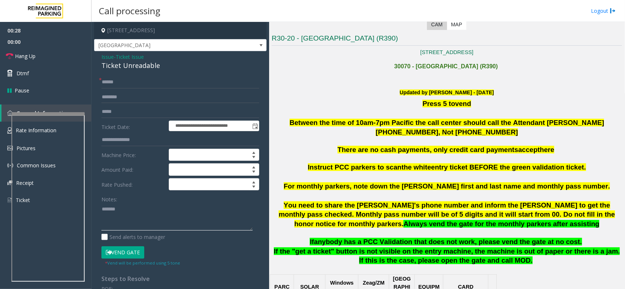
scroll to position [229, 0]
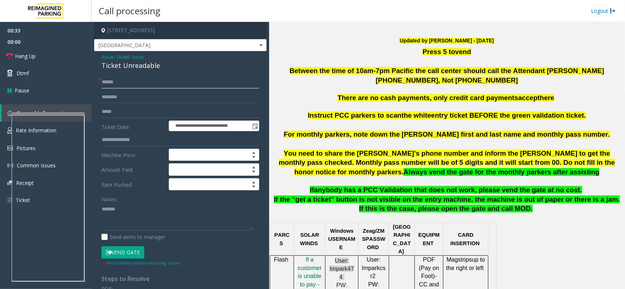
click at [128, 83] on input "text" at bounding box center [180, 82] width 158 height 12
click at [135, 66] on div "Ticket Unreadable" at bounding box center [180, 66] width 158 height 10
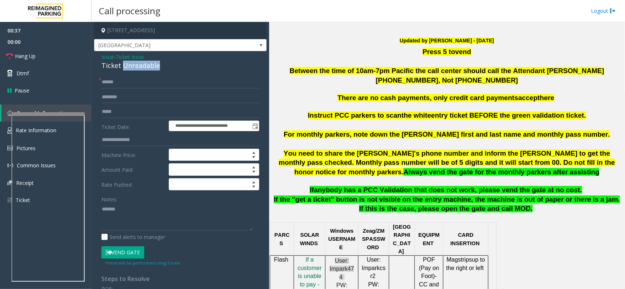
click at [135, 66] on div "Ticket Unreadable" at bounding box center [180, 66] width 158 height 10
click at [134, 215] on textarea at bounding box center [176, 216] width 151 height 27
paste textarea "**********"
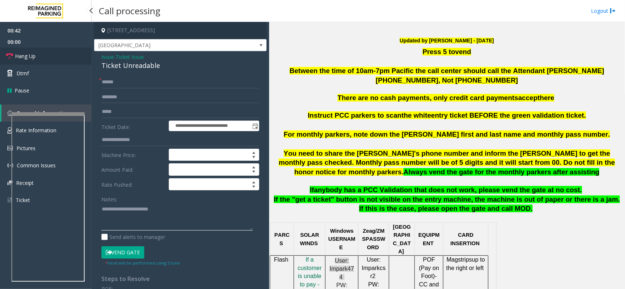
type textarea "**********"
click at [64, 56] on link "Hang Up" at bounding box center [45, 56] width 91 height 17
click at [107, 85] on input "text" at bounding box center [180, 82] width 158 height 12
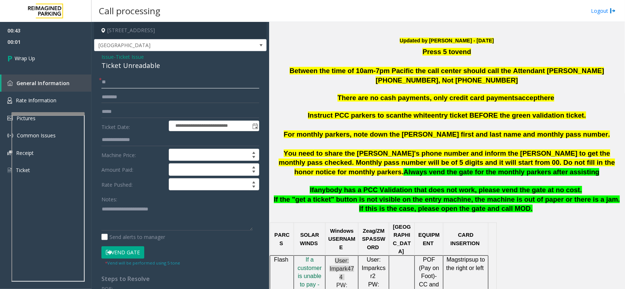
type input "**"
click at [132, 229] on textarea at bounding box center [176, 216] width 151 height 27
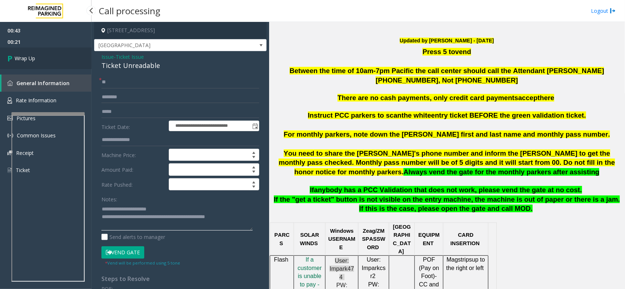
type textarea "**********"
click at [48, 56] on link "Wrap Up" at bounding box center [45, 59] width 91 height 22
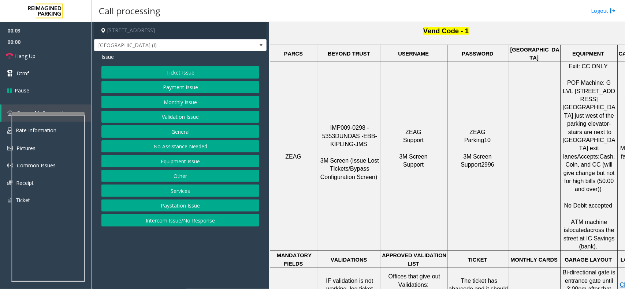
scroll to position [366, 0]
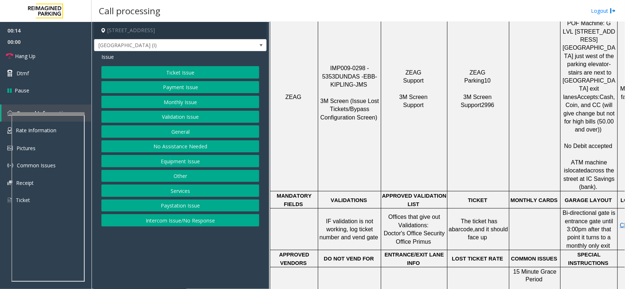
click at [202, 227] on button "Intercom Issue/No Response" at bounding box center [180, 220] width 158 height 12
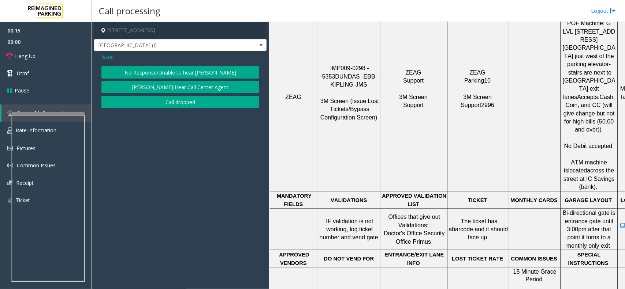
click at [190, 71] on button "No Response/Unable to hear [PERSON_NAME]" at bounding box center [180, 72] width 158 height 12
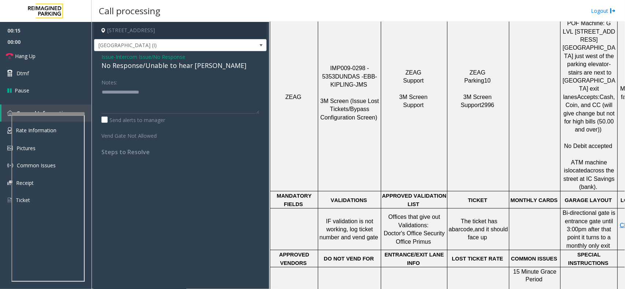
click at [189, 70] on div "No Response/Unable to hear [PERSON_NAME]" at bounding box center [180, 66] width 158 height 10
click at [215, 98] on textarea at bounding box center [180, 99] width 158 height 27
type textarea "**********"
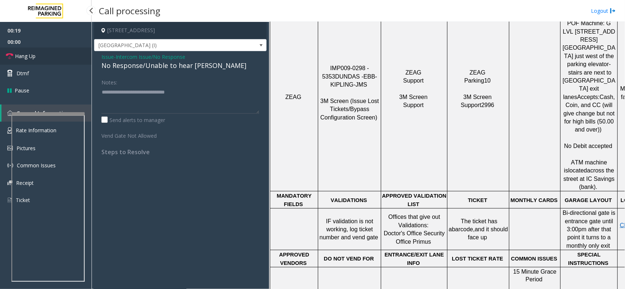
click at [52, 58] on link "Hang Up" at bounding box center [45, 56] width 91 height 17
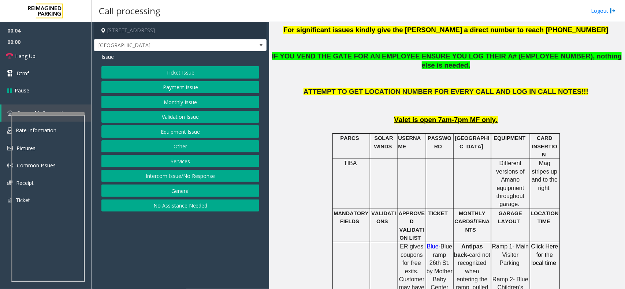
scroll to position [229, 0]
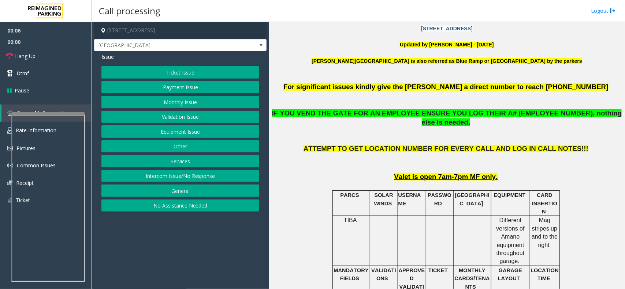
click at [182, 70] on button "Ticket Issue" at bounding box center [180, 72] width 158 height 12
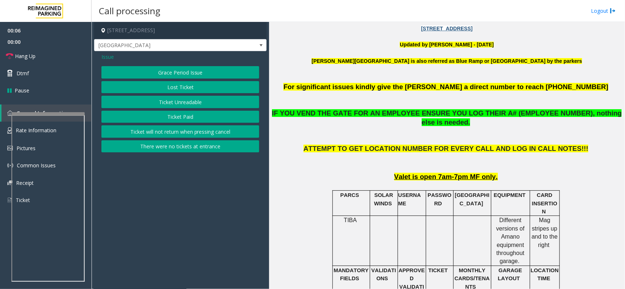
click at [165, 106] on button "Ticket Unreadable" at bounding box center [180, 102] width 158 height 12
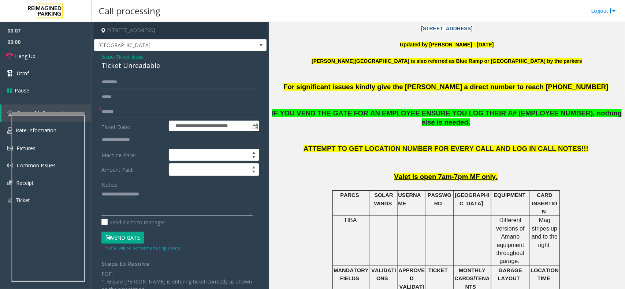
click at [125, 191] on textarea at bounding box center [176, 202] width 151 height 27
click at [145, 70] on div "Ticket Unreadable" at bounding box center [180, 66] width 158 height 10
click at [140, 196] on textarea at bounding box center [176, 202] width 151 height 27
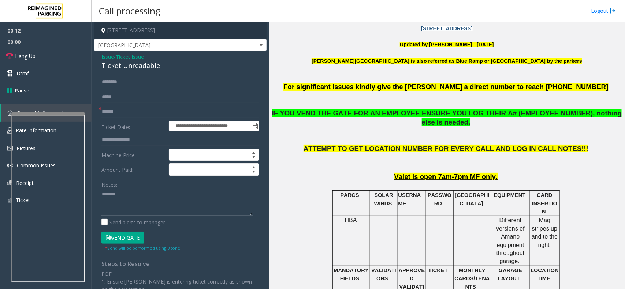
paste textarea "**********"
type textarea "**********"
click at [129, 117] on input "text" at bounding box center [180, 112] width 158 height 12
type input "*"
type input "**"
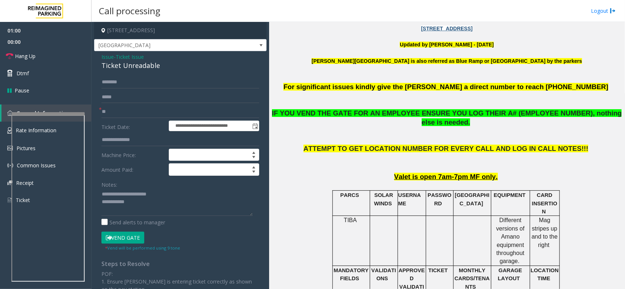
click at [130, 237] on button "Vend Gate" at bounding box center [122, 238] width 43 height 12
click at [138, 208] on textarea at bounding box center [176, 202] width 151 height 27
click at [59, 60] on link "Hang Up" at bounding box center [45, 56] width 91 height 17
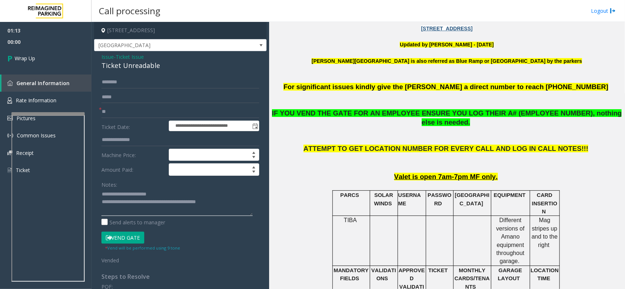
click at [236, 203] on textarea at bounding box center [176, 202] width 151 height 27
type textarea "**********"
click at [56, 57] on link "Wrap Up" at bounding box center [45, 59] width 91 height 22
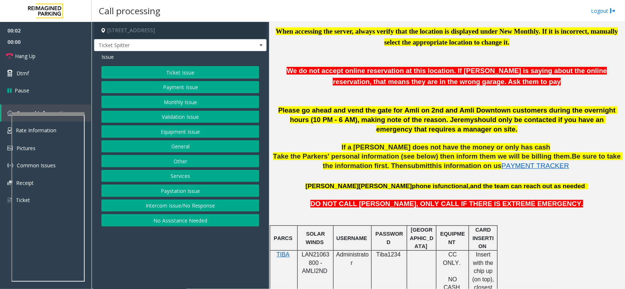
scroll to position [366, 0]
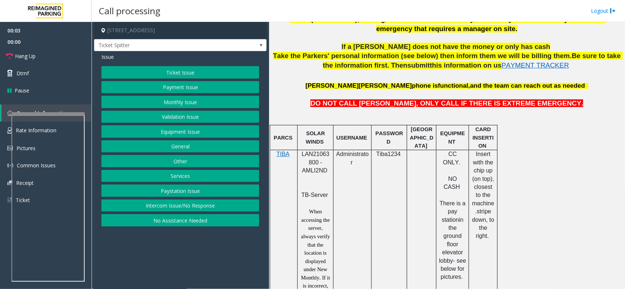
click at [325, 154] on span "LAN21063800 - AMLI2ND" at bounding box center [316, 162] width 28 height 23
drag, startPoint x: 325, startPoint y: 154, endPoint x: 314, endPoint y: 103, distance: 52.1
click at [314, 103] on p "DO NOT CALL ANDREA, ONLY CALL IF THERE IS EXTREME EMERGENCY." at bounding box center [446, 104] width 350 height 10
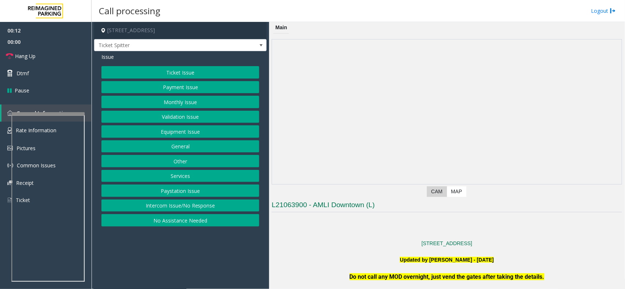
scroll to position [274, 0]
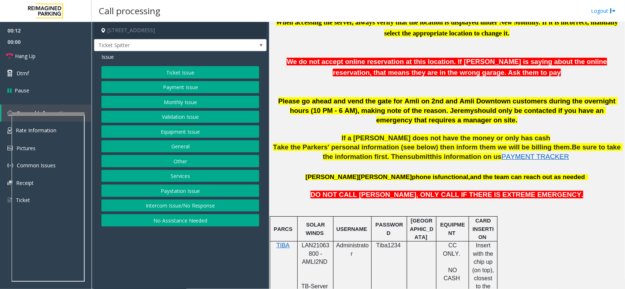
click at [197, 202] on button "Intercom Issue/No Response" at bounding box center [180, 206] width 158 height 12
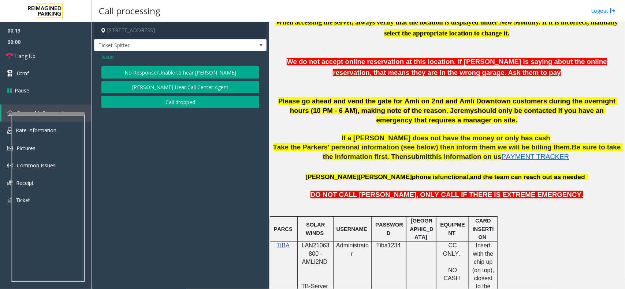
click at [194, 64] on div "Issue No Response/Unable to hear parker Parker Cannot Hear Call Center Agent Ca…" at bounding box center [180, 81] width 172 height 61
click at [193, 66] on div "Issue No Response/Unable to hear parker Parker Cannot Hear Call Center Agent Ca…" at bounding box center [180, 81] width 172 height 61
click at [190, 70] on button "No Response/Unable to hear [PERSON_NAME]" at bounding box center [180, 72] width 158 height 12
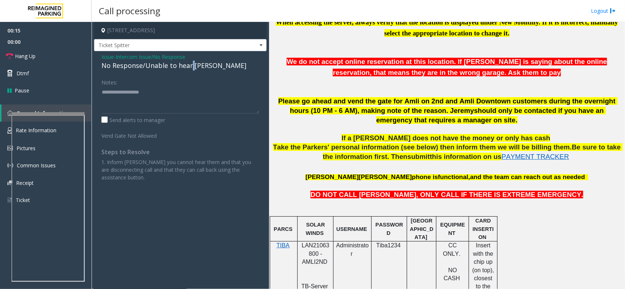
click at [190, 70] on div "No Response/Unable to hear [PERSON_NAME]" at bounding box center [180, 66] width 158 height 10
click at [233, 99] on textarea at bounding box center [180, 99] width 158 height 27
type textarea "**********"
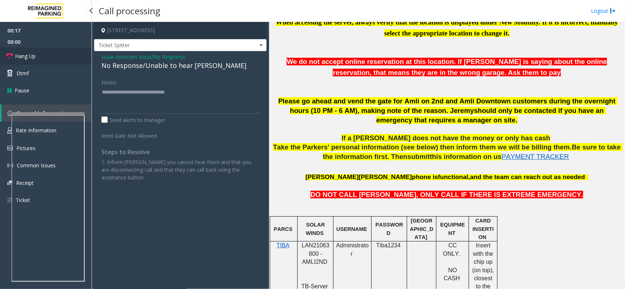
click at [53, 53] on link "Hang Up" at bounding box center [45, 56] width 91 height 17
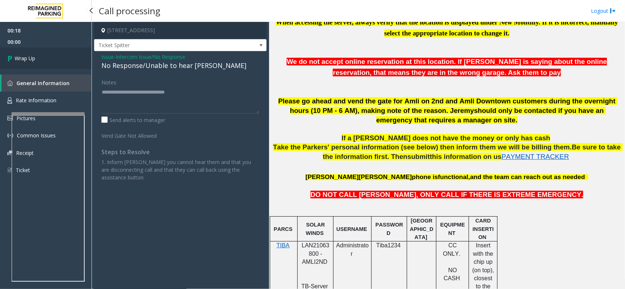
click at [53, 53] on link "Wrap Up" at bounding box center [45, 59] width 91 height 22
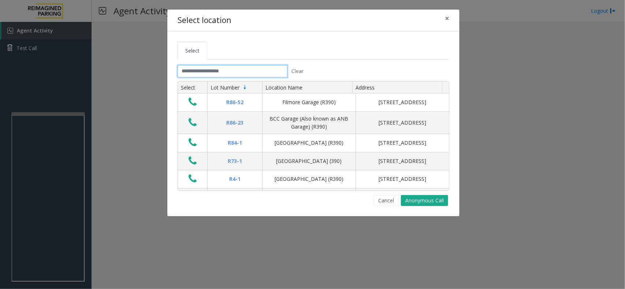
click at [221, 71] on input "text" at bounding box center [232, 71] width 110 height 12
click at [446, 17] on span "×" at bounding box center [447, 18] width 4 height 10
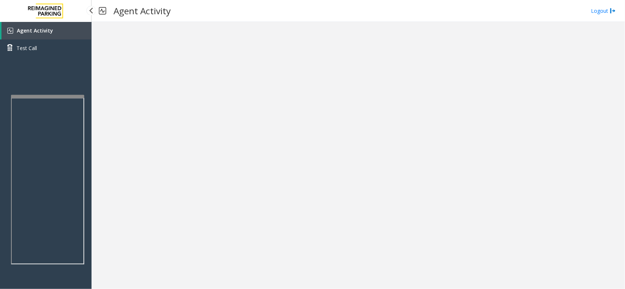
click at [63, 92] on app-root "Agent Activity Test Call × Close Powered by Umojo © 2025 Agent Activity Logout ×" at bounding box center [312, 144] width 625 height 289
click at [67, 30] on link "Agent Activity" at bounding box center [46, 31] width 90 height 18
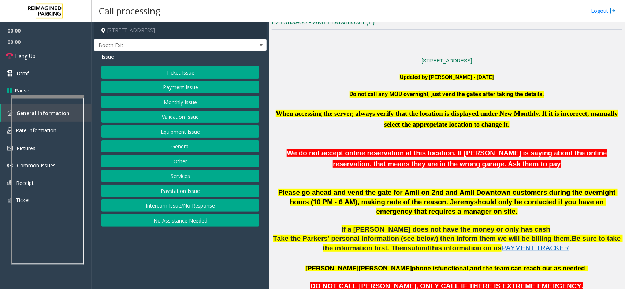
scroll to position [457, 0]
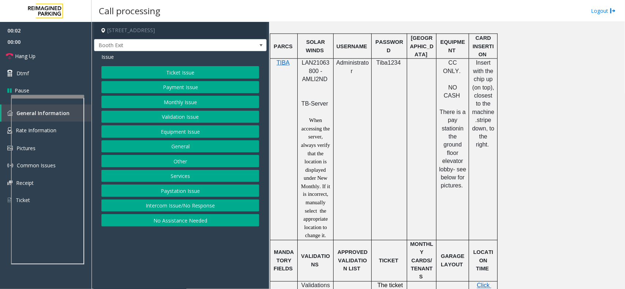
click at [321, 68] on p "LAN21063800 - AMLI2ND" at bounding box center [315, 75] width 30 height 33
click at [173, 77] on button "Ticket Issue" at bounding box center [180, 72] width 158 height 12
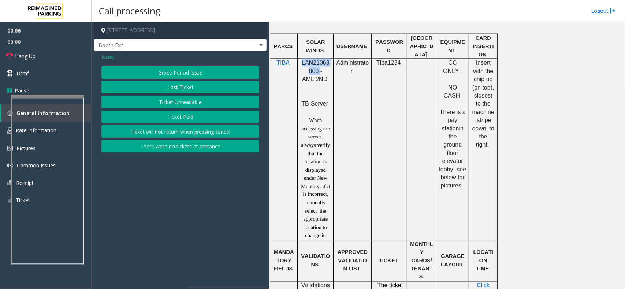
click at [174, 148] on button "There were no tickets at entrance" at bounding box center [180, 147] width 158 height 12
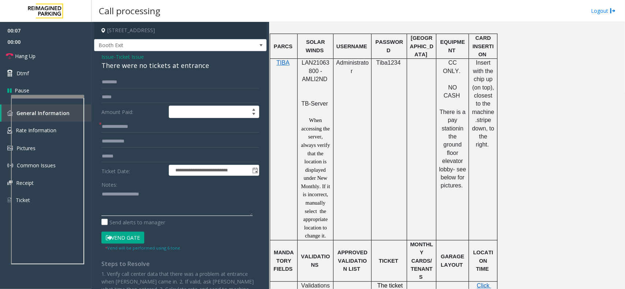
click at [148, 196] on textarea at bounding box center [176, 202] width 151 height 27
click at [196, 70] on div "There were no tickets at entrance" at bounding box center [180, 66] width 158 height 10
click at [164, 204] on textarea at bounding box center [176, 202] width 151 height 27
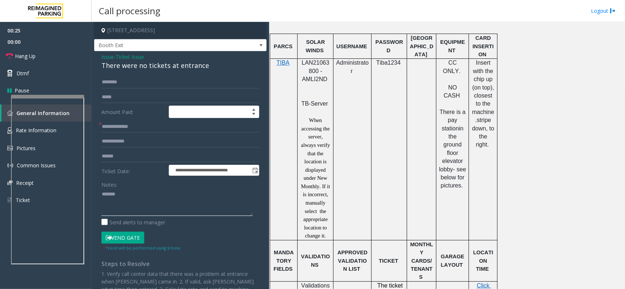
paste textarea "**********"
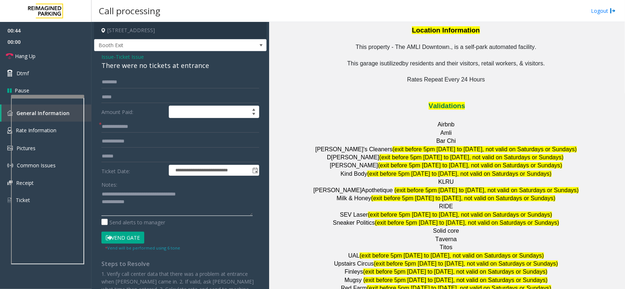
scroll to position [915, 0]
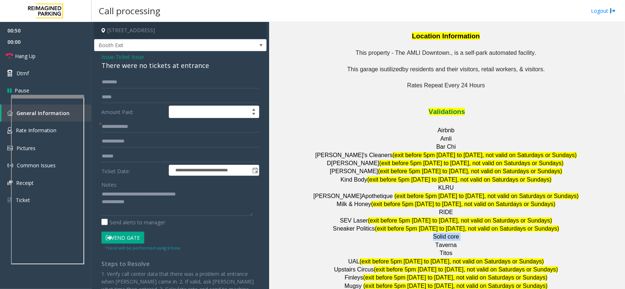
drag, startPoint x: 473, startPoint y: 203, endPoint x: 414, endPoint y: 202, distance: 58.9
click at [414, 233] on p "Solid core" at bounding box center [446, 237] width 350 height 8
click at [152, 207] on textarea at bounding box center [176, 202] width 151 height 27
paste textarea "**********"
type textarea "**********"
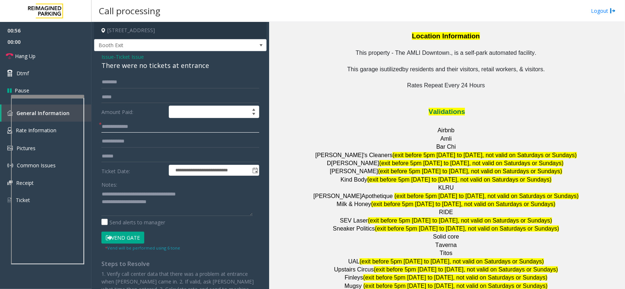
click at [136, 131] on input "text" at bounding box center [180, 127] width 158 height 12
click at [173, 205] on textarea at bounding box center [176, 202] width 151 height 27
click at [123, 120] on form "**********" at bounding box center [180, 164] width 158 height 176
click at [123, 126] on input "text" at bounding box center [180, 127] width 158 height 12
click at [149, 132] on input "text" at bounding box center [180, 127] width 158 height 12
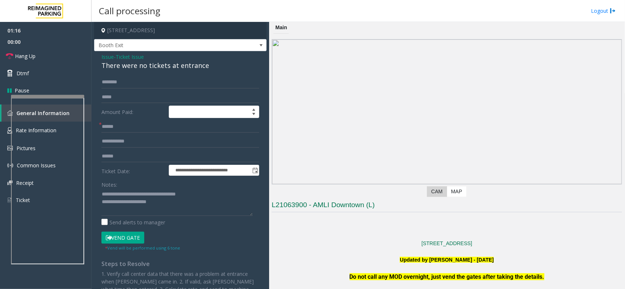
scroll to position [137, 0]
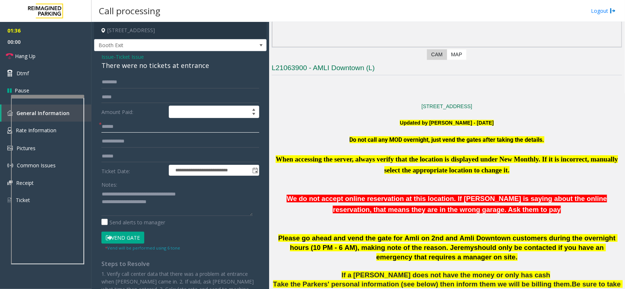
click at [134, 131] on input "******" at bounding box center [180, 127] width 158 height 12
drag, startPoint x: 120, startPoint y: 124, endPoint x: 86, endPoint y: 123, distance: 33.3
click at [86, 123] on app-root "**********" at bounding box center [312, 144] width 625 height 289
type input "******"
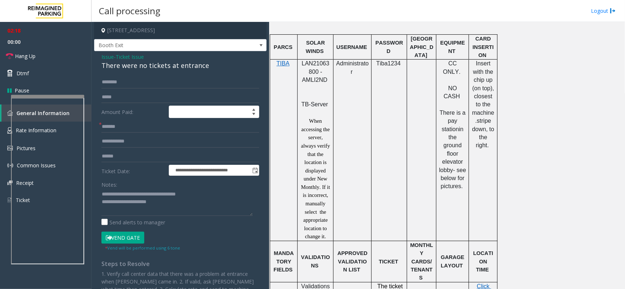
scroll to position [457, 0]
click at [201, 209] on textarea at bounding box center [176, 202] width 151 height 27
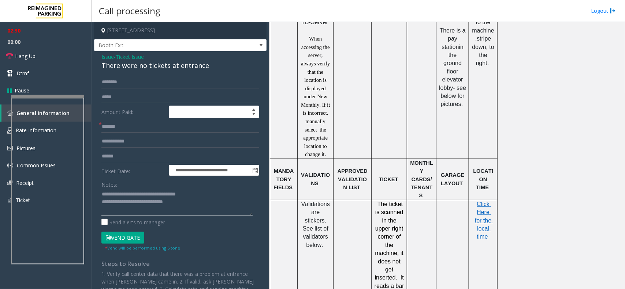
scroll to position [640, 0]
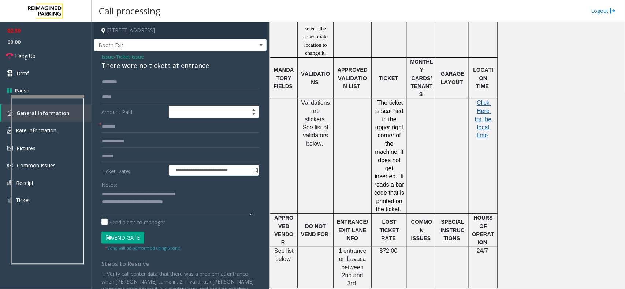
click at [478, 106] on span "Click Here for the local time" at bounding box center [484, 119] width 18 height 39
click at [128, 238] on button "Vend Gate" at bounding box center [122, 238] width 43 height 12
click at [182, 202] on textarea at bounding box center [176, 202] width 151 height 27
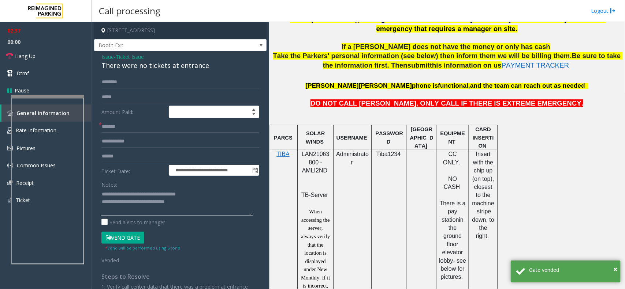
scroll to position [183, 0]
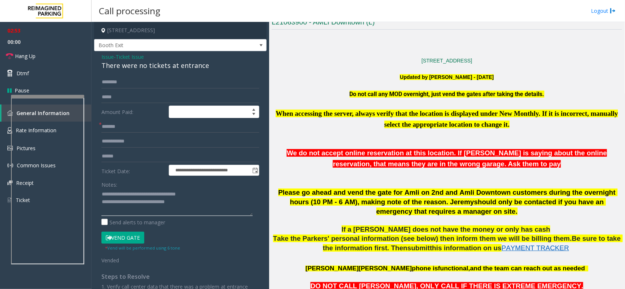
click at [189, 206] on textarea at bounding box center [176, 202] width 151 height 27
click at [68, 50] on link "Hang Up" at bounding box center [45, 56] width 91 height 17
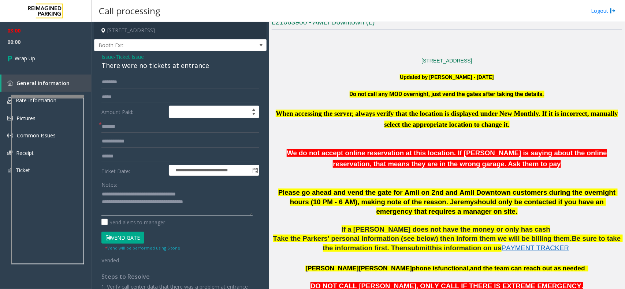
click at [213, 209] on textarea at bounding box center [176, 202] width 151 height 27
type textarea "**********"
click at [70, 61] on link "Wrap Up" at bounding box center [45, 59] width 91 height 22
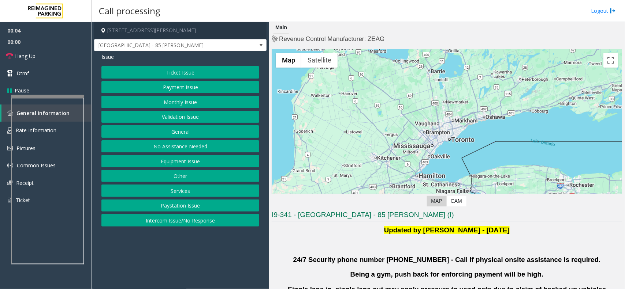
click at [187, 116] on button "Validation Issue" at bounding box center [180, 117] width 158 height 12
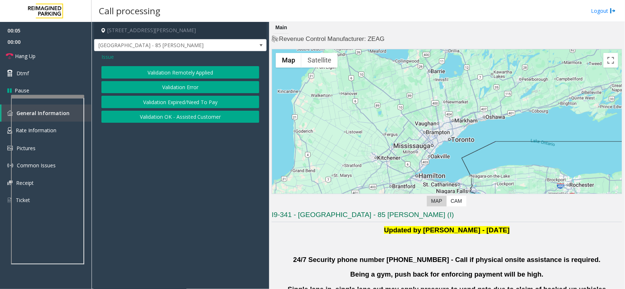
click at [187, 96] on button "Validation Expired/Need To Pay" at bounding box center [180, 102] width 158 height 12
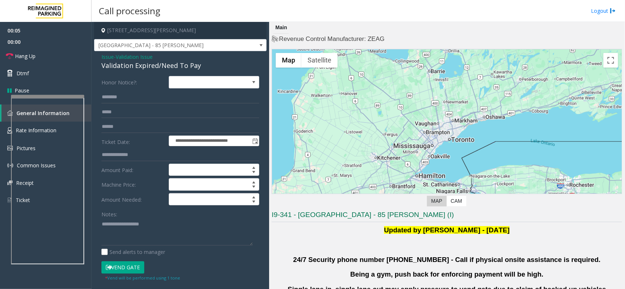
click at [107, 57] on span "Issue" at bounding box center [107, 57] width 12 height 8
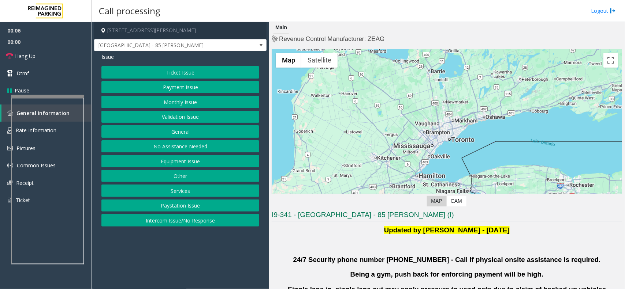
click at [169, 115] on button "Validation Issue" at bounding box center [180, 117] width 158 height 12
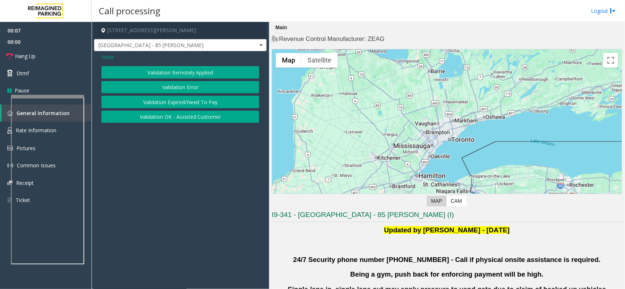
click at [178, 91] on button "Validation Error" at bounding box center [180, 87] width 158 height 12
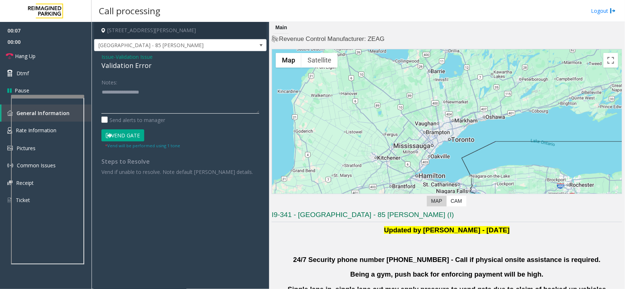
click at [163, 107] on textarea at bounding box center [180, 99] width 158 height 27
click at [142, 65] on div "Validation Error" at bounding box center [180, 66] width 158 height 10
click at [156, 101] on textarea at bounding box center [180, 99] width 158 height 27
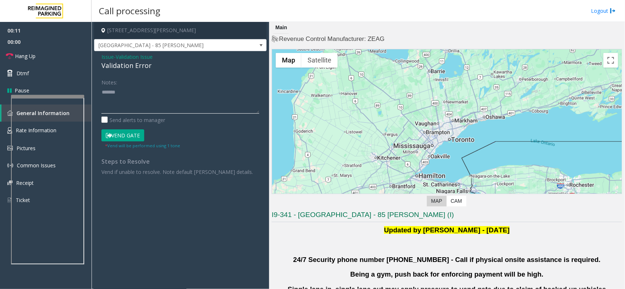
paste textarea "**********"
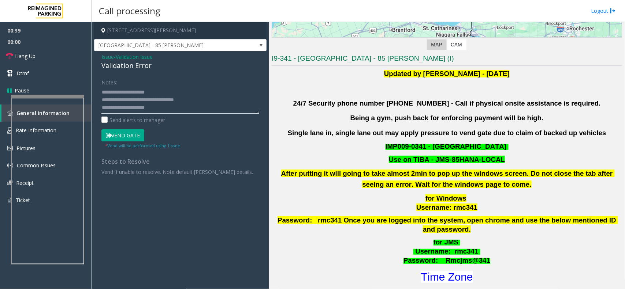
scroll to position [274, 0]
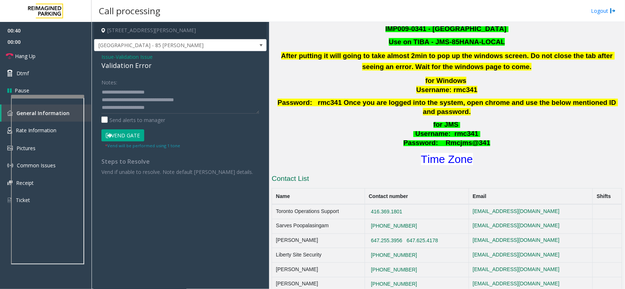
click at [427, 161] on div "I9-341 - Liberty Village - 85 Hanna (I) Updated by Pranav Babbar - 28th Jan 202…" at bounding box center [446, 194] width 350 height 517
click at [432, 153] on font "Time Zone" at bounding box center [447, 159] width 52 height 12
click at [127, 136] on button "Vend Gate" at bounding box center [122, 136] width 43 height 12
click at [213, 87] on textarea at bounding box center [180, 99] width 158 height 27
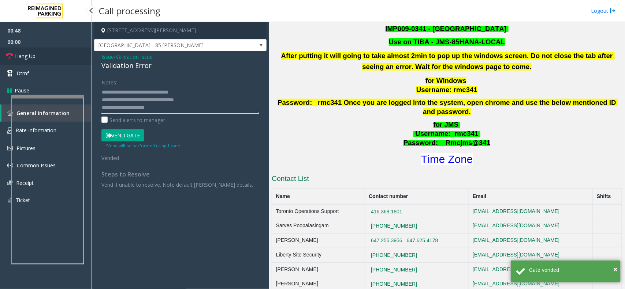
type textarea "**********"
click at [48, 52] on link "Hang Up" at bounding box center [45, 56] width 91 height 17
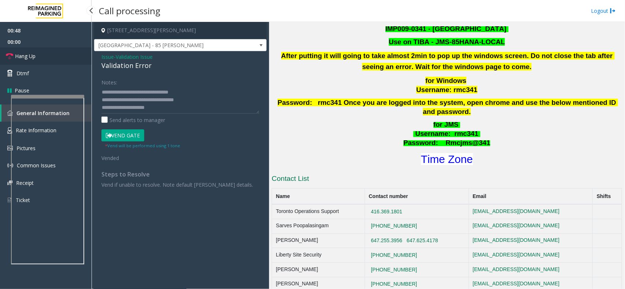
click at [48, 52] on link "Hang Up" at bounding box center [45, 56] width 91 height 17
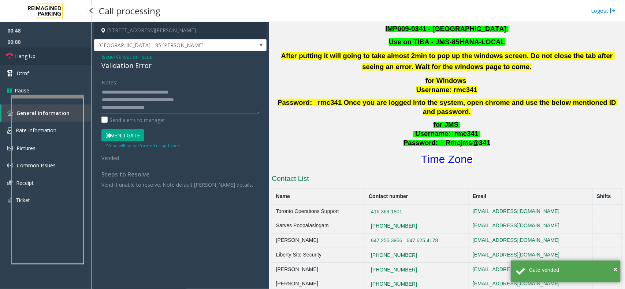
click at [48, 52] on link "Hang Up" at bounding box center [45, 56] width 91 height 17
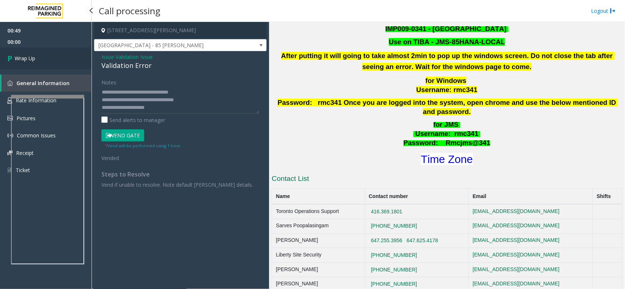
click at [48, 52] on link "Wrap Up" at bounding box center [45, 59] width 91 height 22
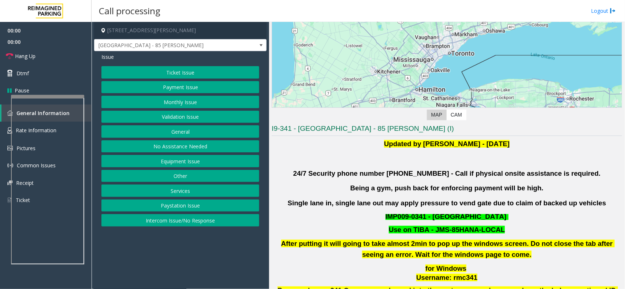
scroll to position [91, 0]
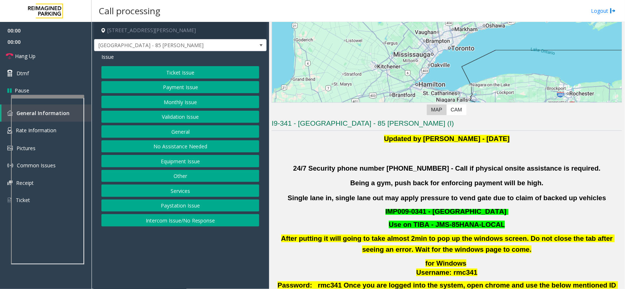
click at [187, 118] on button "Validation Issue" at bounding box center [180, 117] width 158 height 12
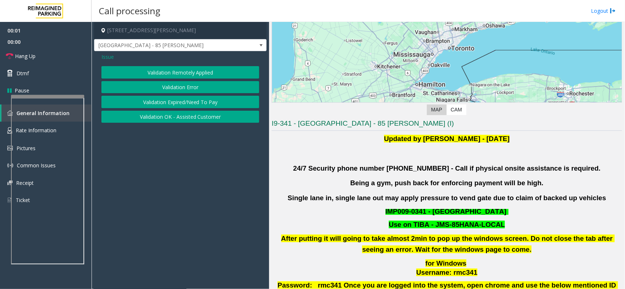
click at [190, 88] on button "Validation Error" at bounding box center [180, 87] width 158 height 12
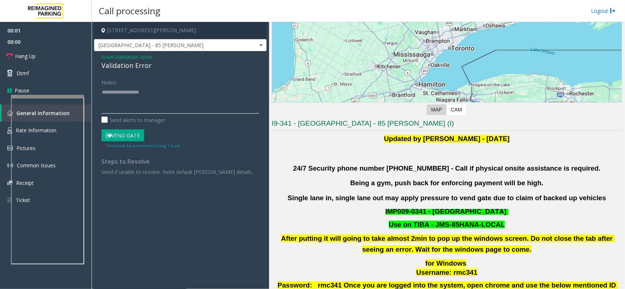
click at [160, 112] on textarea at bounding box center [180, 99] width 158 height 27
type textarea "******"
click at [138, 65] on div "Validation Error" at bounding box center [180, 66] width 158 height 10
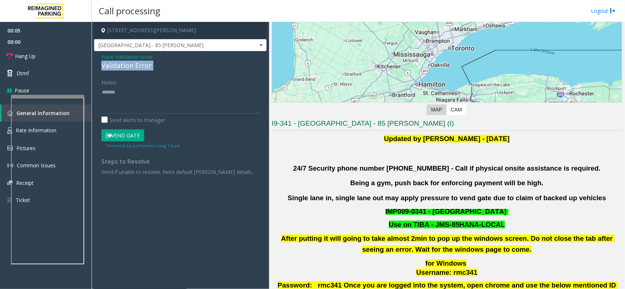
copy div "Validation Error"
click at [105, 56] on span "Issue" at bounding box center [107, 57] width 12 height 8
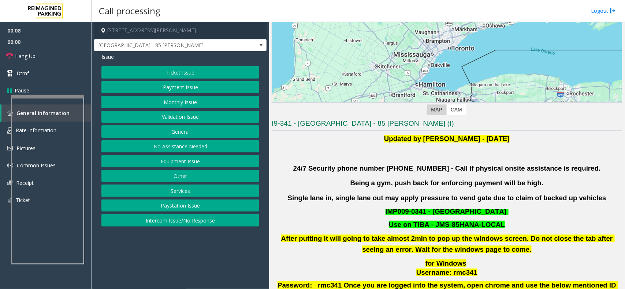
click at [169, 74] on button "Ticket Issue" at bounding box center [180, 72] width 158 height 12
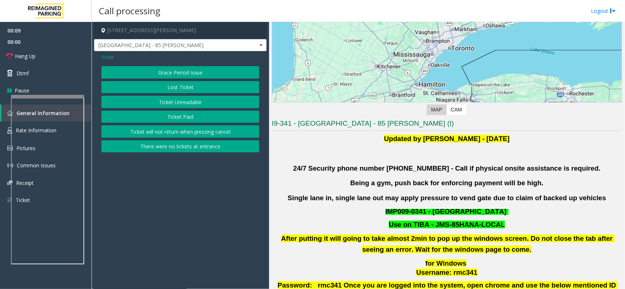
click at [175, 86] on button "Lost Ticket" at bounding box center [180, 87] width 158 height 12
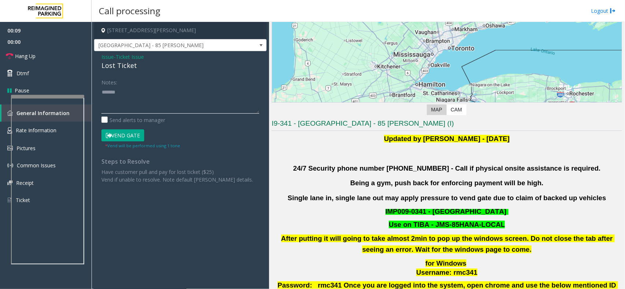
click at [147, 88] on textarea at bounding box center [180, 99] width 158 height 27
click at [123, 63] on div "Lost Ticket" at bounding box center [180, 66] width 158 height 10
copy div "Lost Ticket"
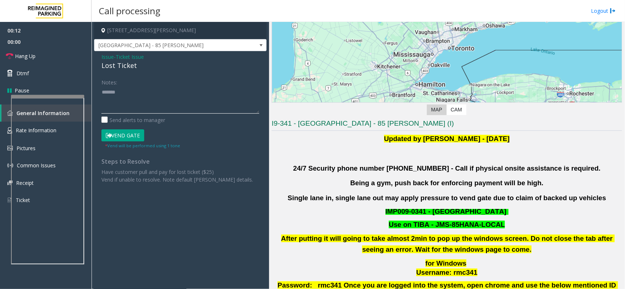
click at [132, 93] on textarea at bounding box center [180, 99] width 158 height 27
paste textarea "**********"
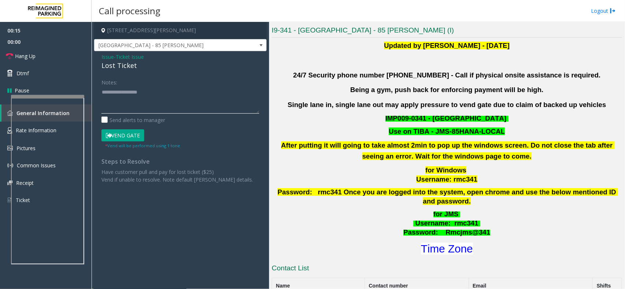
scroll to position [274, 0]
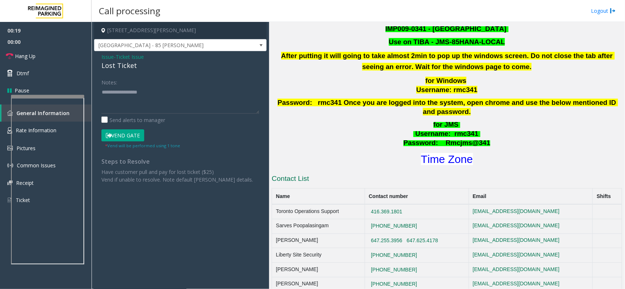
click at [483, 136] on p "for JMS Username : rmc341 Password: Rmcjms@341" at bounding box center [447, 133] width 352 height 27
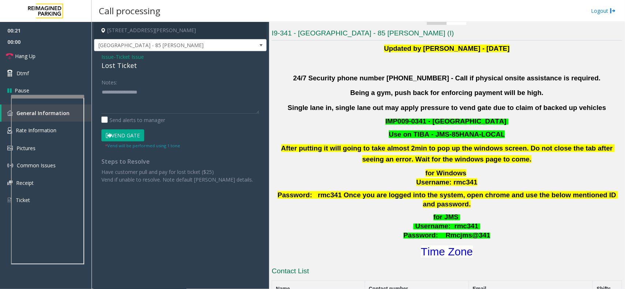
scroll to position [183, 0]
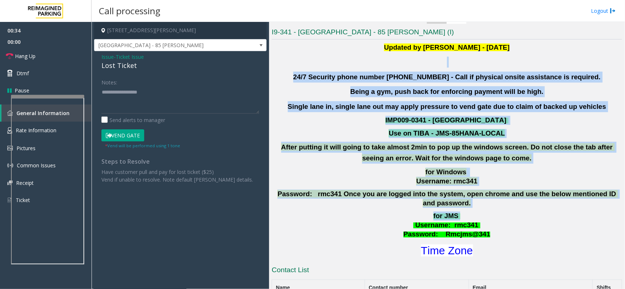
drag, startPoint x: 308, startPoint y: 68, endPoint x: 535, endPoint y: 203, distance: 264.7
click at [535, 203] on div "Updated by Pranav Babbar - 28th Jan 2025 24/7 Security phone number 416.534.343…" at bounding box center [446, 150] width 350 height 216
click at [516, 212] on p "for JMS Username : rmc341 Password: Rmcjms@341" at bounding box center [447, 225] width 352 height 27
drag, startPoint x: 488, startPoint y: 228, endPoint x: 314, endPoint y: 70, distance: 235.4
click at [314, 70] on div "Updated by Pranav Babbar - 28th Jan 2025 24/7 Security phone number 416.534.343…" at bounding box center [446, 150] width 350 height 216
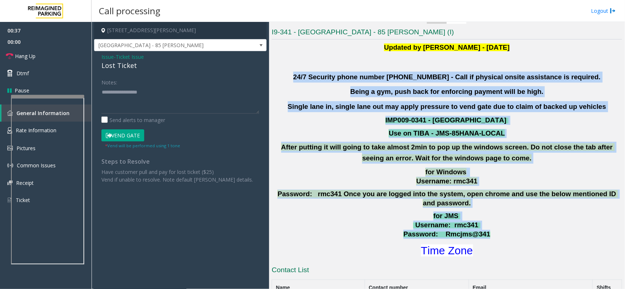
click at [310, 82] on p "24/7 Security phone number 416.534.3439 - Call if physical onsite assistance is…" at bounding box center [446, 77] width 350 height 11
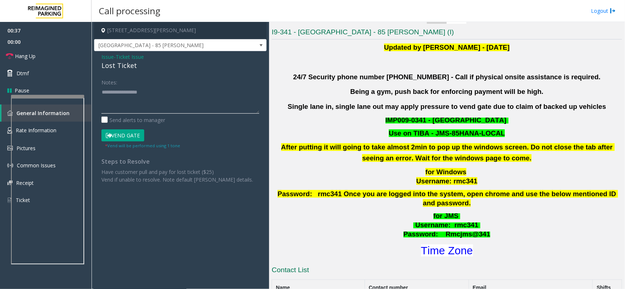
click at [158, 108] on textarea at bounding box center [180, 99] width 158 height 27
click at [207, 101] on textarea at bounding box center [180, 99] width 158 height 27
click at [56, 48] on link "Hang Up" at bounding box center [45, 56] width 91 height 17
click at [198, 103] on textarea at bounding box center [180, 99] width 158 height 27
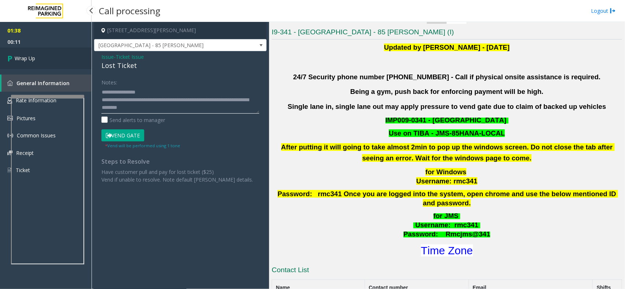
type textarea "**********"
click at [43, 63] on link "Wrap Up" at bounding box center [45, 59] width 91 height 22
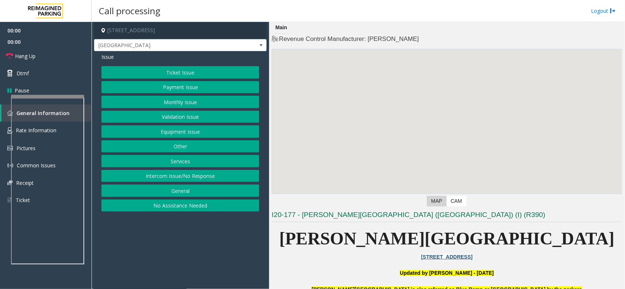
scroll to position [137, 0]
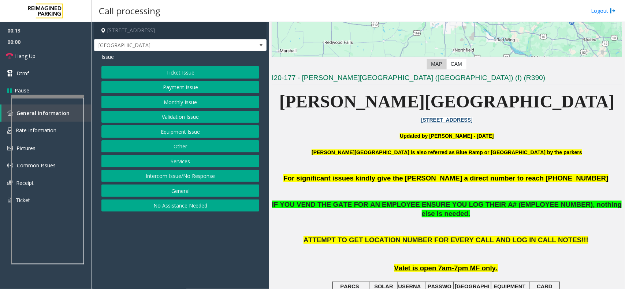
drag, startPoint x: 206, startPoint y: 180, endPoint x: 207, endPoint y: 169, distance: 11.1
click at [206, 180] on button "Intercom Issue/No Response" at bounding box center [180, 176] width 158 height 12
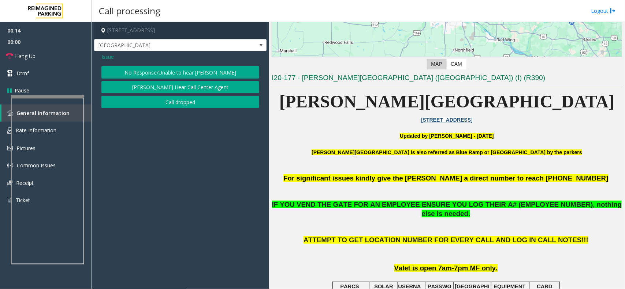
click at [194, 70] on button "No Response/Unable to hear [PERSON_NAME]" at bounding box center [180, 72] width 158 height 12
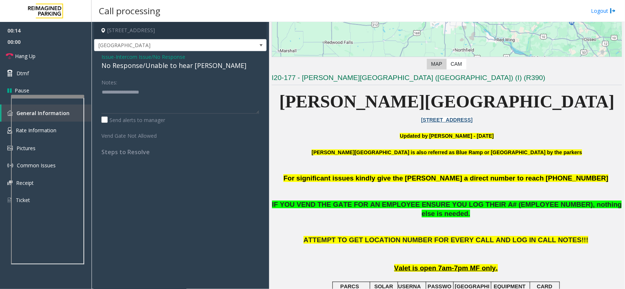
click at [188, 66] on div "No Response/Unable to hear [PERSON_NAME]" at bounding box center [180, 66] width 158 height 10
click at [211, 94] on textarea at bounding box center [180, 99] width 158 height 27
type textarea "**********"
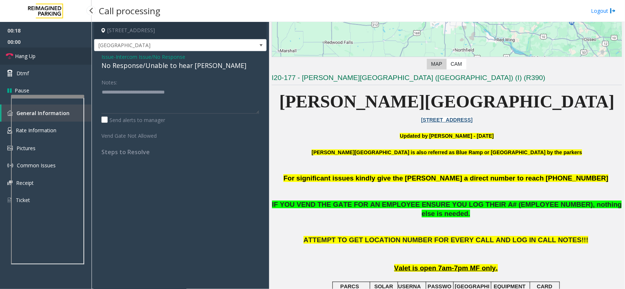
click at [41, 50] on link "Hang Up" at bounding box center [45, 56] width 91 height 17
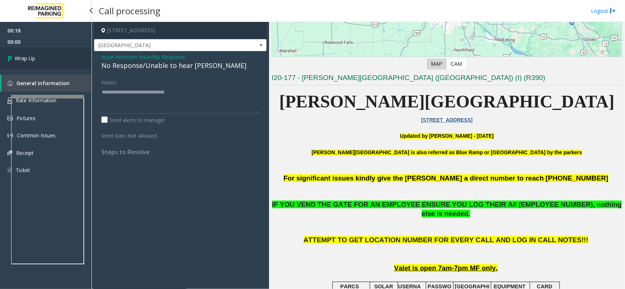
click at [49, 63] on link "Wrap Up" at bounding box center [45, 59] width 91 height 22
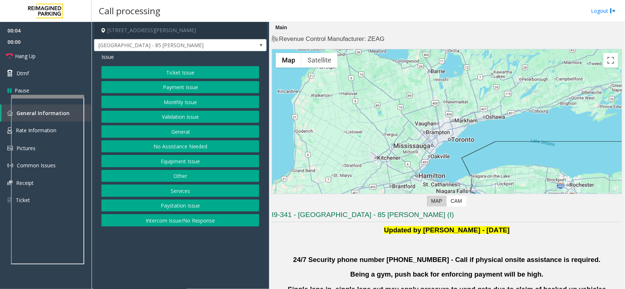
click at [181, 122] on button "Validation Issue" at bounding box center [180, 117] width 158 height 12
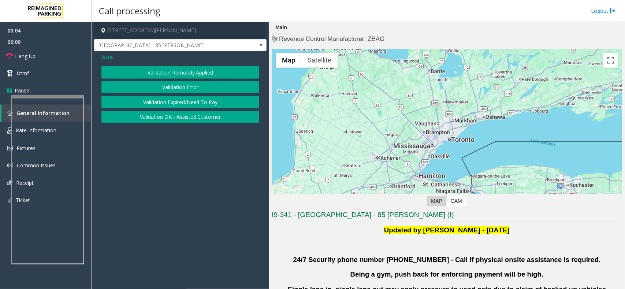
click at [183, 87] on button "Validation Error" at bounding box center [180, 87] width 158 height 12
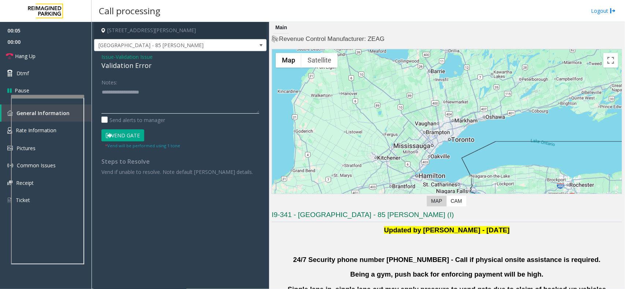
click at [168, 94] on textarea at bounding box center [180, 99] width 158 height 27
click at [145, 70] on div "Validation Error" at bounding box center [180, 66] width 158 height 10
copy div "Validation Error"
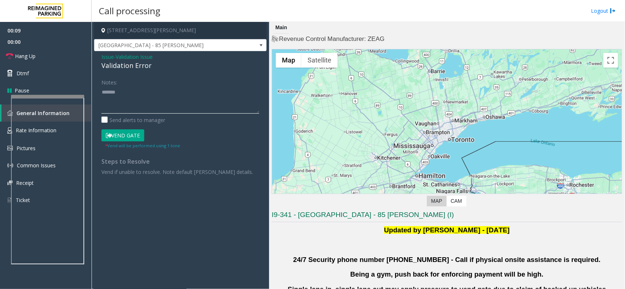
click at [156, 101] on textarea at bounding box center [180, 99] width 158 height 27
paste textarea "**********"
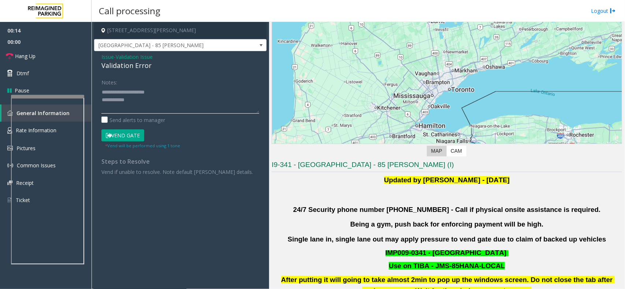
scroll to position [91, 0]
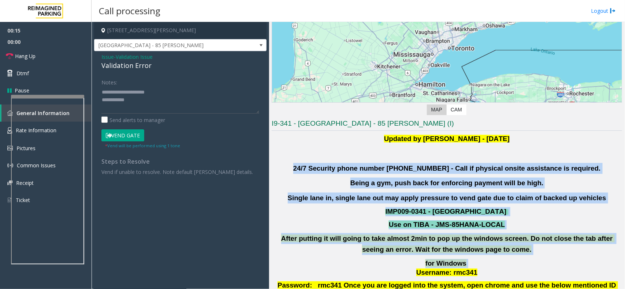
drag, startPoint x: 307, startPoint y: 162, endPoint x: 487, endPoint y: 264, distance: 207.6
click at [487, 264] on div "Updated by Pranav Babbar - 28th Jan 2025 24/7 Security phone number 416.534.343…" at bounding box center [446, 242] width 350 height 216
click at [483, 266] on p "for Windows Username: rmc341" at bounding box center [447, 268] width 352 height 18
drag, startPoint x: 506, startPoint y: 252, endPoint x: 351, endPoint y: 143, distance: 189.8
click at [352, 143] on div "Updated by Pranav Babbar - 28th Jan 2025 24/7 Security phone number 416.534.343…" at bounding box center [446, 242] width 350 height 216
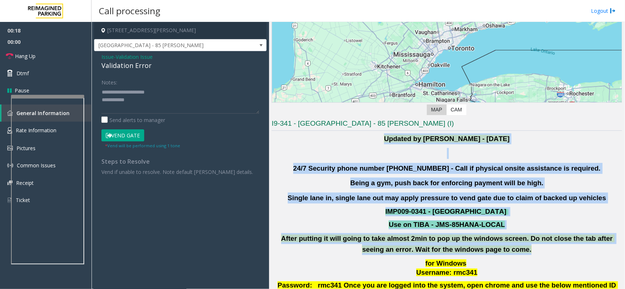
click at [321, 166] on b "24/7 Security phone number 416.534.3439 - Call if physical onsite assistance is…" at bounding box center [446, 169] width 307 height 8
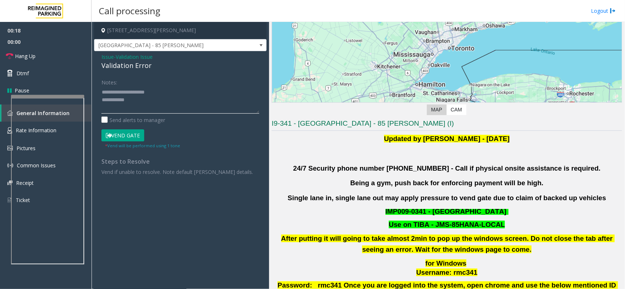
click at [142, 103] on textarea at bounding box center [180, 99] width 158 height 27
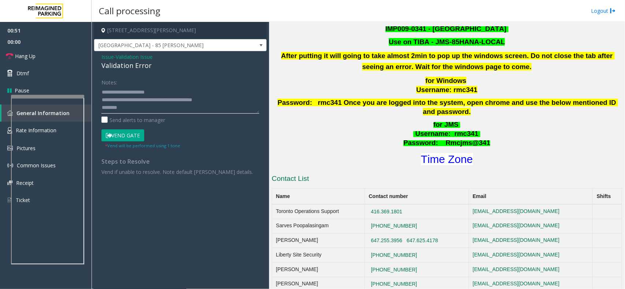
click at [143, 108] on textarea at bounding box center [180, 99] width 158 height 27
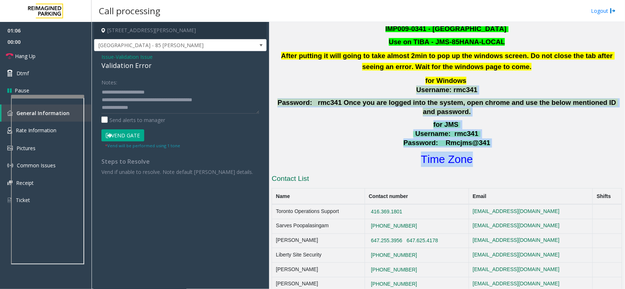
drag, startPoint x: 480, startPoint y: 147, endPoint x: 413, endPoint y: 90, distance: 88.0
click at [413, 90] on div "Updated by Pranav Babbar - 28th Jan 2025 24/7 Security phone number 416.534.343…" at bounding box center [446, 59] width 350 height 216
click at [413, 90] on p "for Windows Username: rmc341" at bounding box center [447, 85] width 352 height 18
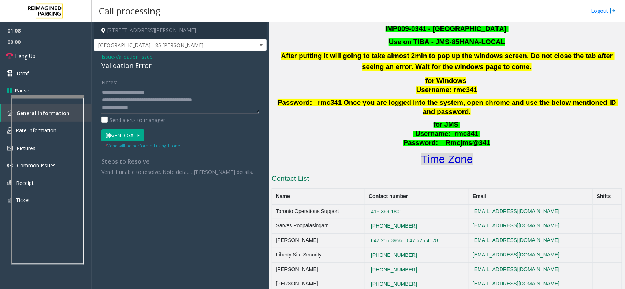
click at [440, 154] on font "Time Zone" at bounding box center [447, 159] width 52 height 12
click at [134, 134] on button "Vend Gate" at bounding box center [122, 136] width 43 height 12
click at [152, 110] on textarea at bounding box center [180, 99] width 158 height 27
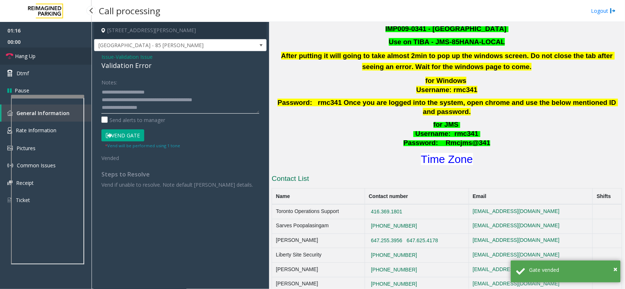
type textarea "**********"
click at [63, 53] on link "Hang Up" at bounding box center [45, 56] width 91 height 17
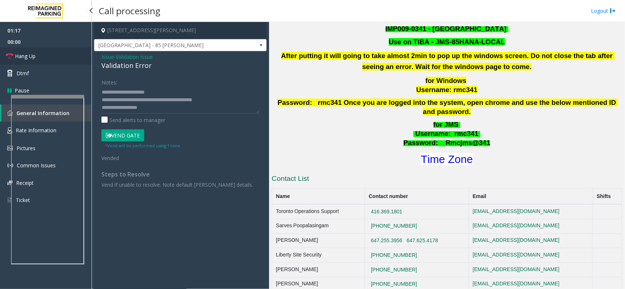
click at [63, 53] on link "Hang Up" at bounding box center [45, 56] width 91 height 17
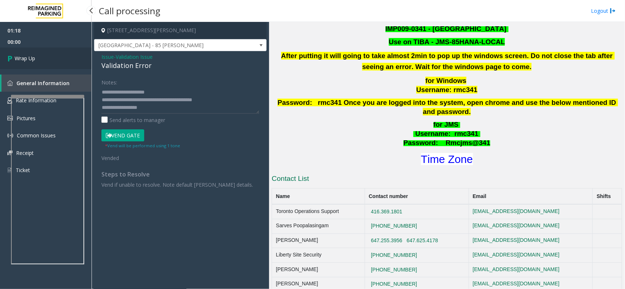
click at [63, 53] on link "Wrap Up" at bounding box center [45, 59] width 91 height 22
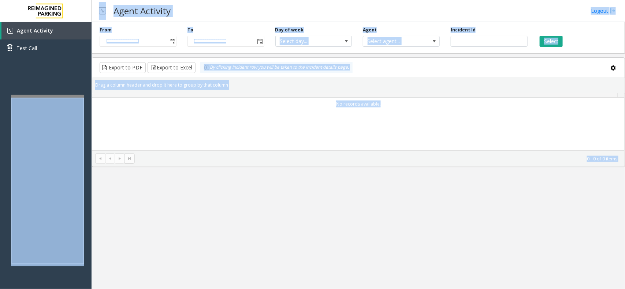
click at [156, 172] on div "**********" at bounding box center [357, 155] width 533 height 267
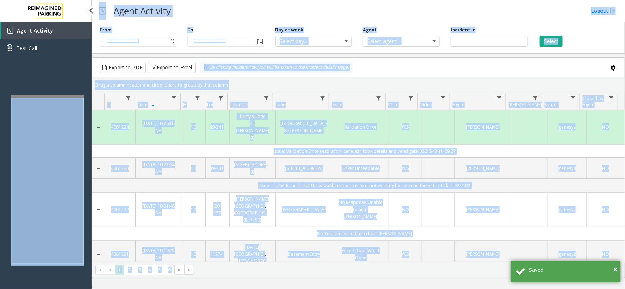
click at [61, 70] on div "Agent Activity Test Call" at bounding box center [45, 166] width 91 height 289
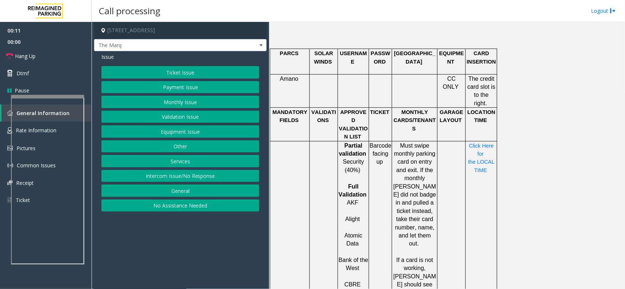
scroll to position [640, 0]
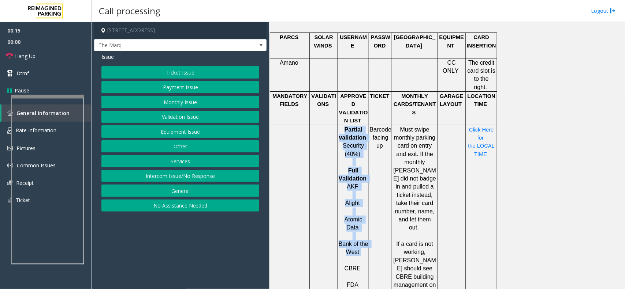
drag, startPoint x: 341, startPoint y: 67, endPoint x: 363, endPoint y: 191, distance: 126.0
click at [363, 240] on p "Bank of the West" at bounding box center [353, 248] width 30 height 16
drag, startPoint x: 347, startPoint y: 102, endPoint x: 361, endPoint y: 203, distance: 102.7
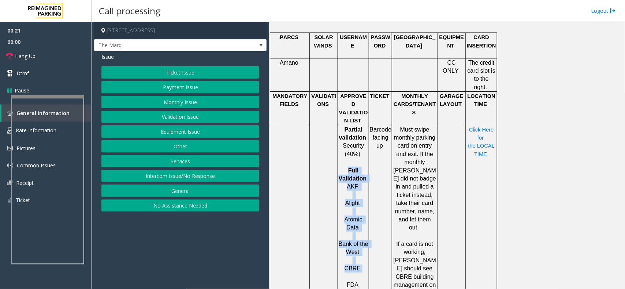
click at [361, 265] on p "CBRE" at bounding box center [353, 269] width 30 height 8
drag, startPoint x: 361, startPoint y: 203, endPoint x: 346, endPoint y: 105, distance: 99.6
click at [346, 167] on p "Full Validation" at bounding box center [353, 175] width 30 height 16
drag, startPoint x: 346, startPoint y: 105, endPoint x: 356, endPoint y: 216, distance: 111.7
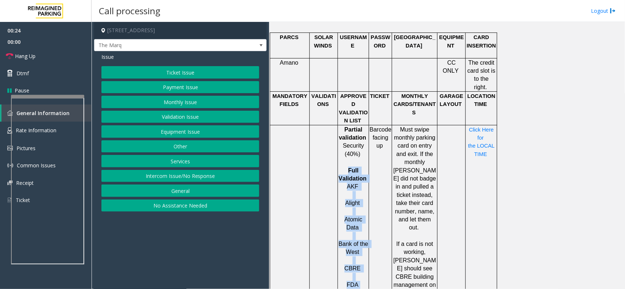
click at [356, 281] on p "FDA" at bounding box center [353, 285] width 30 height 8
click at [203, 172] on button "Intercom Issue/No Response" at bounding box center [180, 176] width 158 height 12
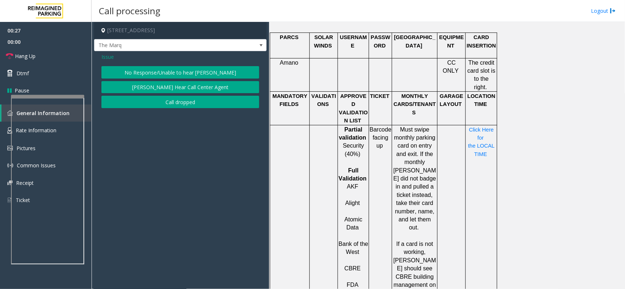
click at [112, 58] on span "Issue" at bounding box center [107, 57] width 12 height 8
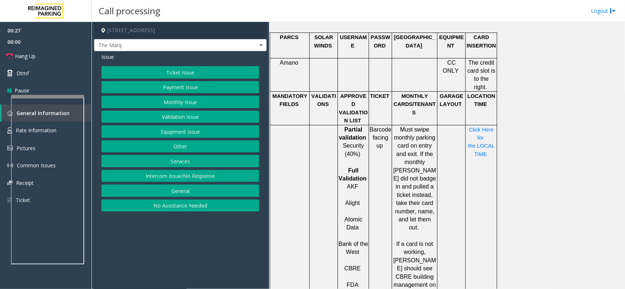
click at [162, 207] on button "No Assistance Needed" at bounding box center [180, 206] width 158 height 12
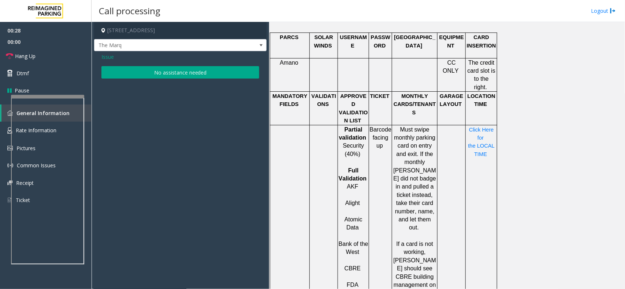
click at [144, 72] on button "No assistance needed" at bounding box center [180, 72] width 158 height 12
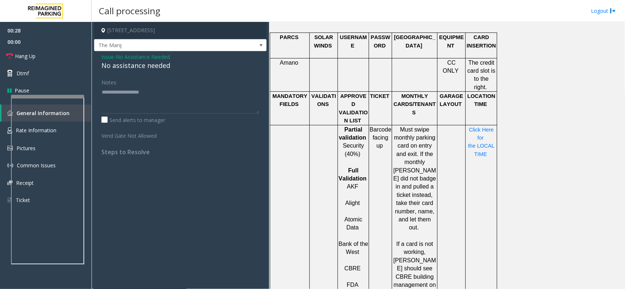
click at [140, 66] on div "No assistance needed" at bounding box center [180, 66] width 158 height 10
type textarea "**********"
click at [41, 57] on link "Hang Up" at bounding box center [45, 56] width 91 height 17
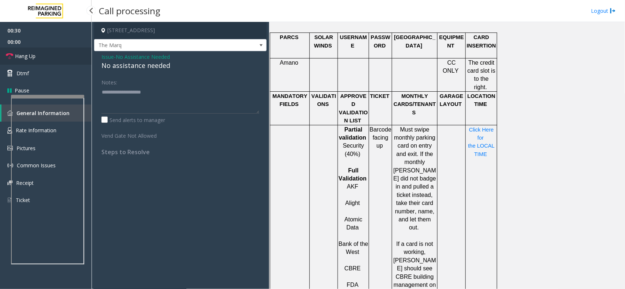
click at [41, 57] on link "Hang Up" at bounding box center [45, 56] width 91 height 17
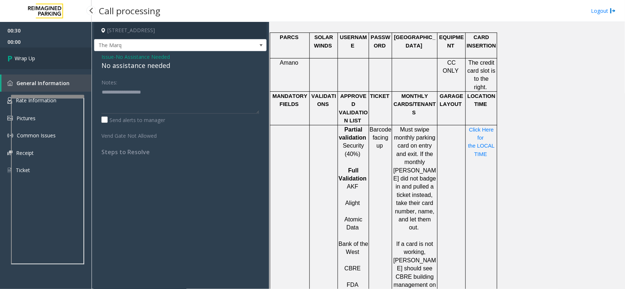
click at [41, 57] on link "Wrap Up" at bounding box center [45, 59] width 91 height 22
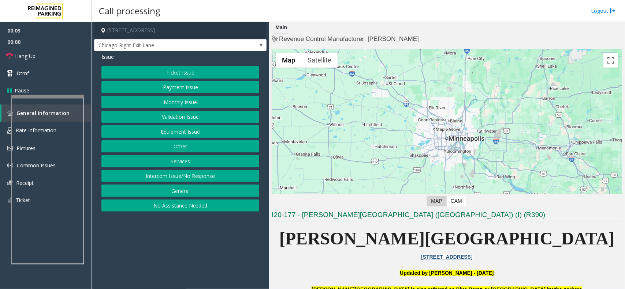
click at [178, 100] on button "Monthly Issue" at bounding box center [180, 102] width 158 height 12
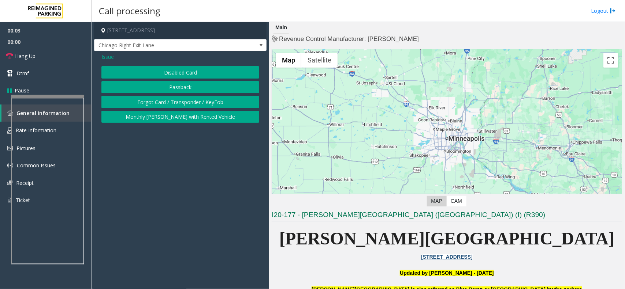
click at [178, 100] on button "Forgot Card / Transponder / KeyFob" at bounding box center [180, 102] width 158 height 12
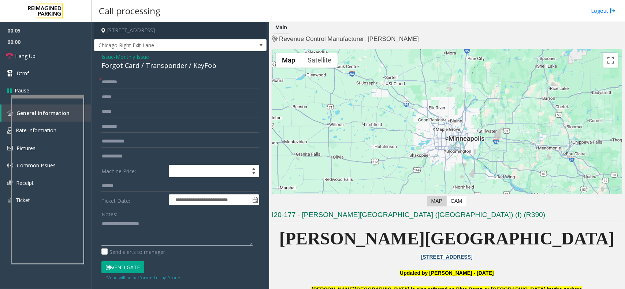
click at [138, 229] on textarea at bounding box center [176, 231] width 151 height 27
click at [139, 65] on div "Forgot Card / Transponder / KeyFob" at bounding box center [180, 66] width 158 height 10
copy div "Forgot Card / Transponder / KeyFob"
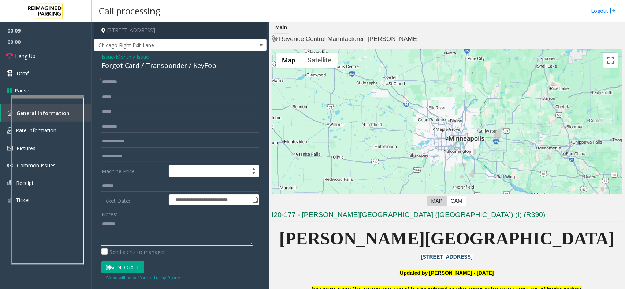
click at [132, 236] on textarea at bounding box center [176, 231] width 151 height 27
paste textarea "**********"
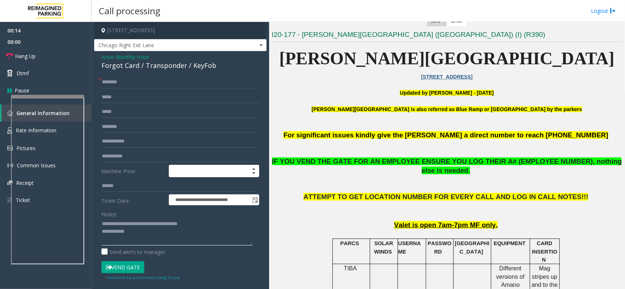
scroll to position [229, 0]
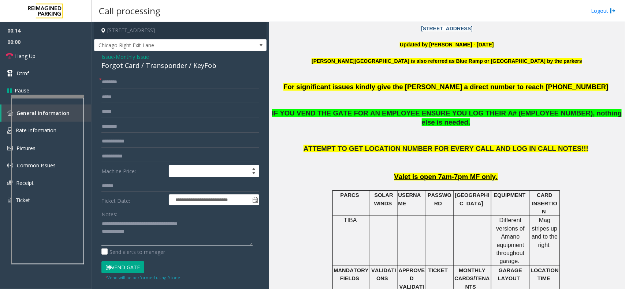
type textarea "**********"
click at [128, 92] on input "text" at bounding box center [180, 97] width 158 height 12
click at [128, 88] on input "text" at bounding box center [180, 82] width 158 height 12
click at [118, 79] on input "text" at bounding box center [180, 82] width 158 height 12
type input "**"
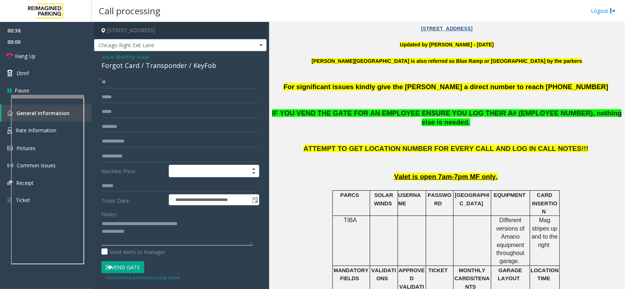
click at [149, 246] on textarea at bounding box center [176, 231] width 151 height 27
click at [135, 266] on button "Vend Gate" at bounding box center [122, 268] width 43 height 12
click at [147, 241] on textarea at bounding box center [176, 231] width 151 height 27
type textarea "**********"
click at [44, 56] on link "Hang Up" at bounding box center [45, 56] width 91 height 17
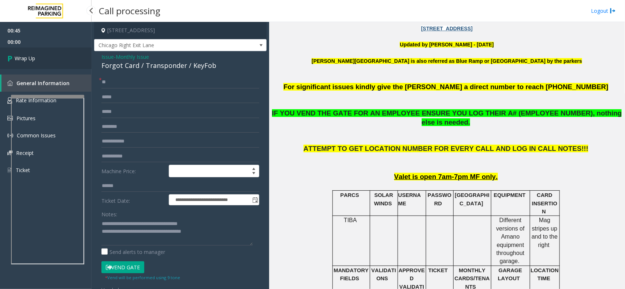
click at [44, 56] on link "Wrap Up" at bounding box center [45, 59] width 91 height 22
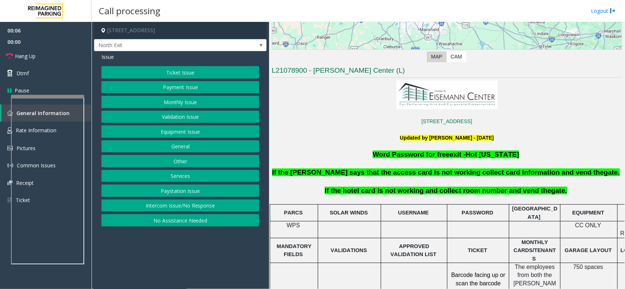
scroll to position [229, 0]
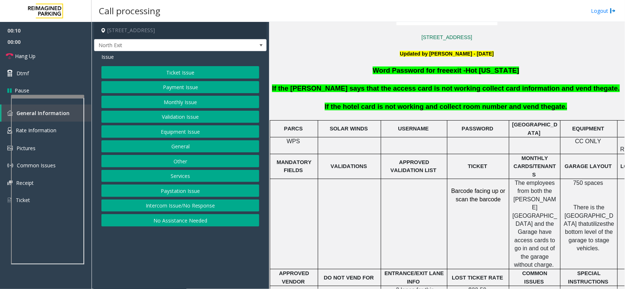
click at [179, 179] on button "Services" at bounding box center [180, 176] width 158 height 12
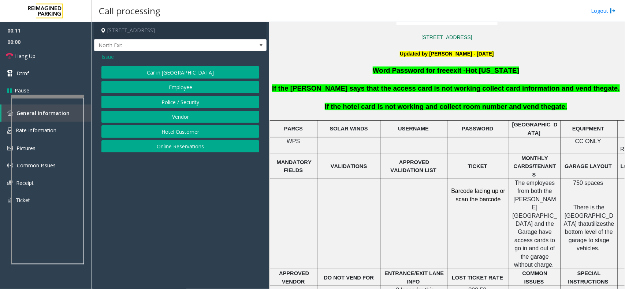
click at [186, 130] on button "Hotel Customer" at bounding box center [180, 132] width 158 height 12
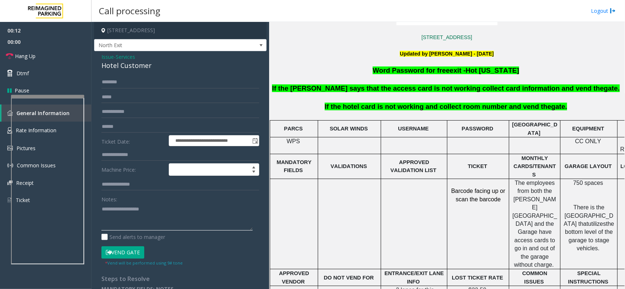
click at [125, 214] on textarea at bounding box center [176, 216] width 151 height 27
click at [138, 156] on input "text" at bounding box center [180, 155] width 158 height 12
type input "*"
click at [136, 205] on textarea at bounding box center [176, 216] width 151 height 27
click at [110, 59] on span "Issue" at bounding box center [107, 57] width 12 height 8
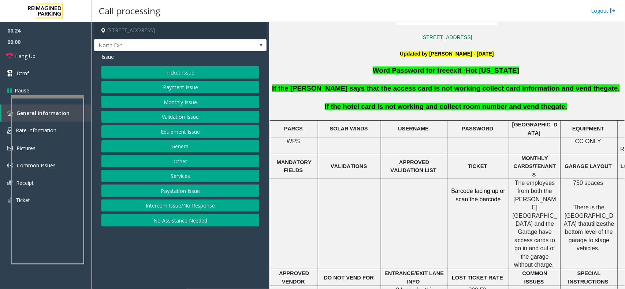
click at [198, 88] on button "Payment Issue" at bounding box center [180, 87] width 158 height 12
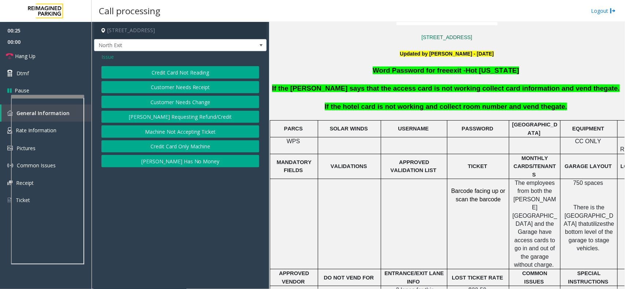
click at [203, 74] on button "Credit Card Not Reading" at bounding box center [180, 72] width 158 height 12
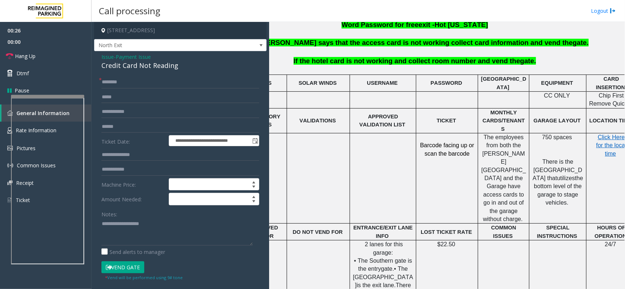
scroll to position [274, 53]
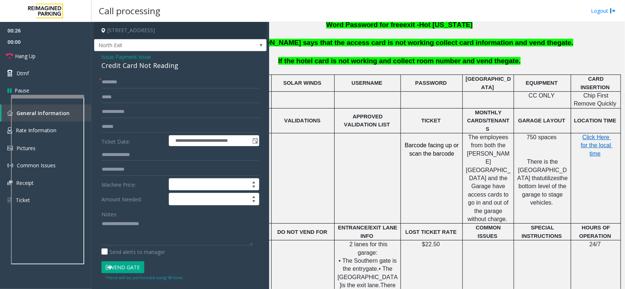
drag, startPoint x: 458, startPoint y: 157, endPoint x: 496, endPoint y: 156, distance: 37.3
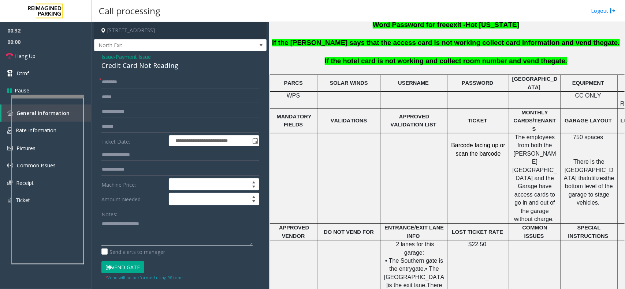
click at [124, 220] on textarea at bounding box center [176, 231] width 151 height 27
click at [165, 70] on div "Credit Card Not Reading" at bounding box center [180, 66] width 158 height 10
copy div "Credit Card Not Reading"
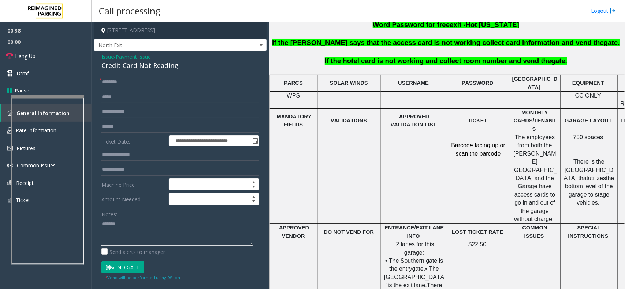
click at [138, 227] on textarea at bounding box center [176, 231] width 151 height 27
paste textarea "**********"
type textarea "**********"
click at [121, 84] on input "text" at bounding box center [180, 82] width 158 height 12
type input "**"
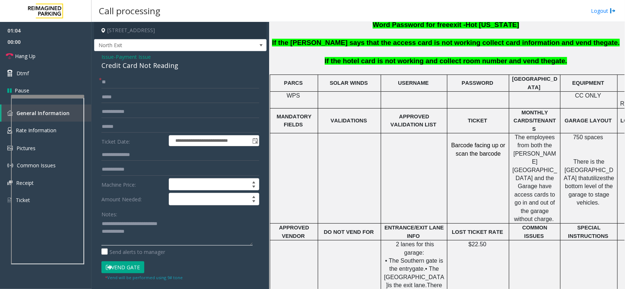
click at [138, 236] on textarea at bounding box center [176, 231] width 151 height 27
type textarea "**********"
click at [51, 54] on link "Hang Up" at bounding box center [45, 56] width 91 height 17
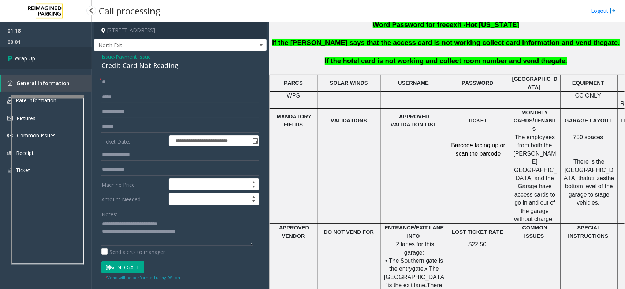
click at [51, 54] on link "Wrap Up" at bounding box center [45, 59] width 91 height 22
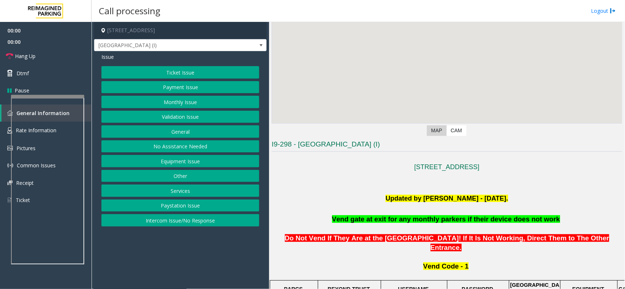
scroll to position [183, 0]
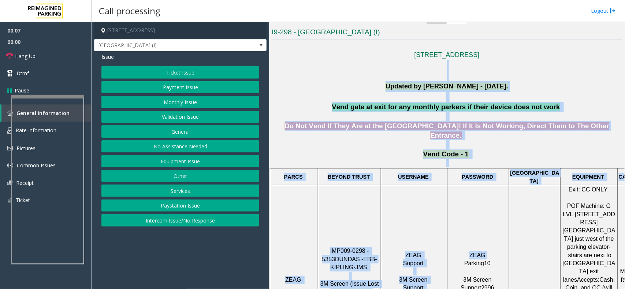
drag, startPoint x: 361, startPoint y: 81, endPoint x: 498, endPoint y: 185, distance: 172.1
click at [498, 186] on td "ZEAG Parking10 3M Screen Support2996" at bounding box center [478, 280] width 62 height 189
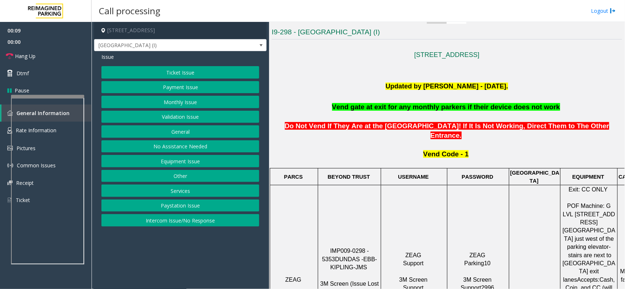
click at [334, 248] on span "IMP009-0298 - 5353" at bounding box center [346, 255] width 49 height 14
click at [337, 248] on span "IMP009-0298 - 5353" at bounding box center [346, 255] width 49 height 14
click at [354, 248] on span "IMP009-0298 - 5353" at bounding box center [346, 255] width 49 height 14
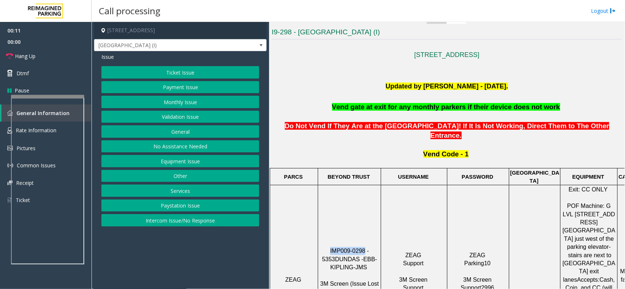
drag, startPoint x: 357, startPoint y: 224, endPoint x: 320, endPoint y: 219, distance: 37.3
click at [320, 247] on p "IMP009-0298 - 5353 DUNDAS - EBB-KIPLING-JMS 3M Screen (Issue Lost Tickets/Bypas…" at bounding box center [349, 279] width 62 height 65
click at [220, 106] on button "Monthly Issue" at bounding box center [180, 102] width 158 height 12
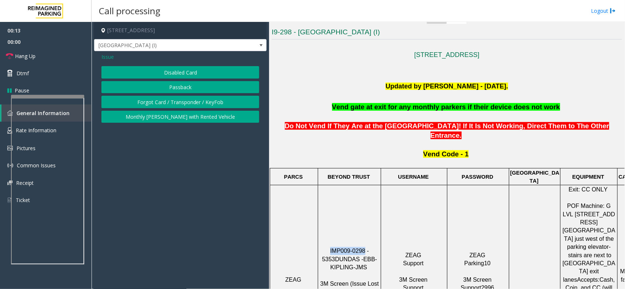
click at [188, 101] on button "Forgot Card / Transponder / KeyFob" at bounding box center [180, 102] width 158 height 12
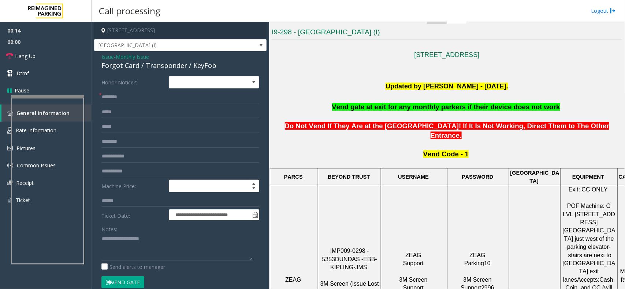
drag, startPoint x: 146, startPoint y: 201, endPoint x: 138, endPoint y: 223, distance: 24.3
click at [140, 219] on form "**********" at bounding box center [180, 186] width 158 height 220
click at [134, 238] on textarea at bounding box center [176, 246] width 151 height 27
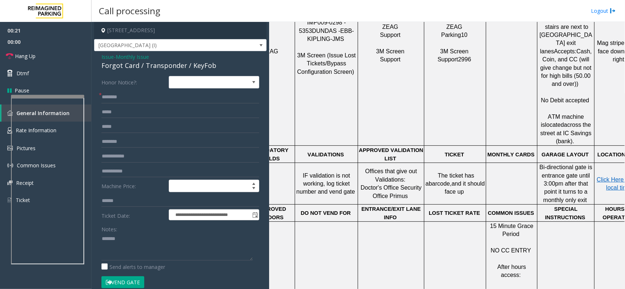
scroll to position [412, 53]
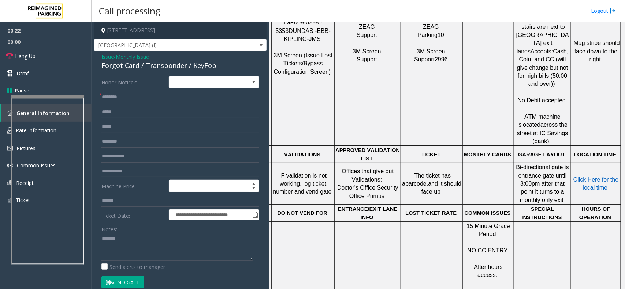
drag, startPoint x: 394, startPoint y: 145, endPoint x: 428, endPoint y: 143, distance: 34.1
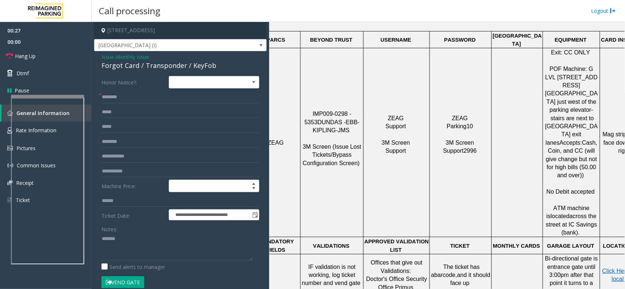
scroll to position [320, 17]
drag, startPoint x: 442, startPoint y: 224, endPoint x: 476, endPoint y: 246, distance: 40.7
click at [476, 263] on p "The ticket has a barcode, and it should face up" at bounding box center [461, 275] width 61 height 25
click at [474, 263] on p "The ticket has a barcode, and it should face up" at bounding box center [461, 275] width 61 height 25
drag, startPoint x: 473, startPoint y: 246, endPoint x: 432, endPoint y: 226, distance: 45.7
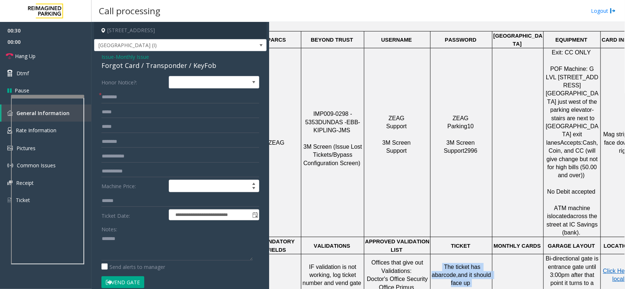
click at [432, 263] on p "The ticket has a barcode, and it should face up" at bounding box center [461, 275] width 61 height 25
click at [439, 263] on p "The ticket has a barcode, and it should face up" at bounding box center [461, 275] width 61 height 25
drag, startPoint x: 441, startPoint y: 224, endPoint x: 471, endPoint y: 246, distance: 37.2
click at [471, 263] on p "The ticket has a barcode, and it should face up" at bounding box center [461, 275] width 61 height 25
click at [475, 255] on td "The ticket has a barcode, and it should face up" at bounding box center [461, 276] width 62 height 42
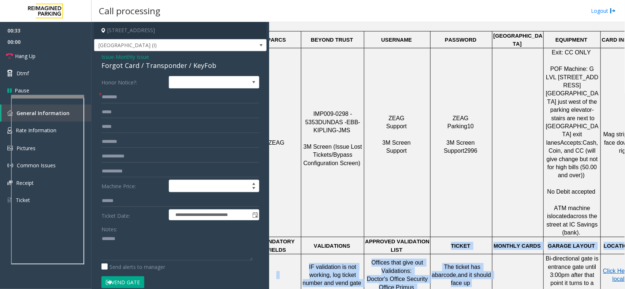
drag, startPoint x: 475, startPoint y: 248, endPoint x: 412, endPoint y: 207, distance: 75.1
click at [429, 255] on div at bounding box center [430, 276] width 3 height 42
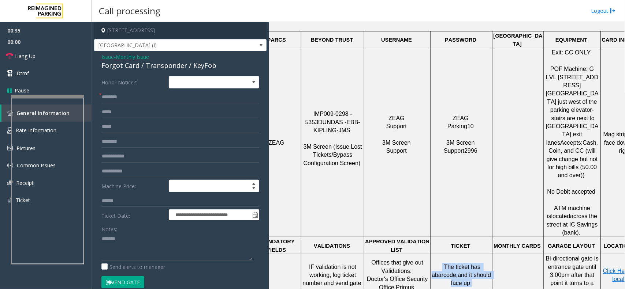
drag, startPoint x: 437, startPoint y: 226, endPoint x: 472, endPoint y: 245, distance: 39.6
click at [472, 263] on p "The ticket has a barcode, and it should face up" at bounding box center [461, 275] width 61 height 25
drag, startPoint x: 472, startPoint y: 245, endPoint x: 430, endPoint y: 224, distance: 46.8
click at [430, 255] on tr "IF validation is not working, log ticket number and vend gate Offices that give…" at bounding box center [451, 276] width 397 height 42
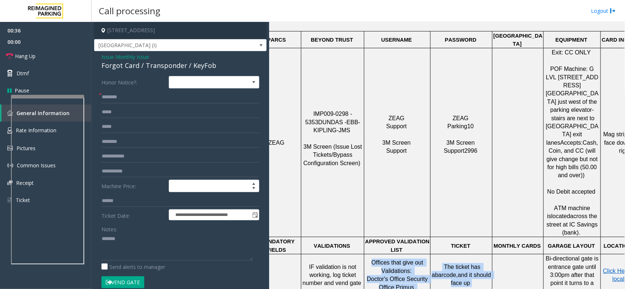
click at [441, 263] on p "The ticket has a barcode, and it should face up" at bounding box center [461, 275] width 61 height 25
drag, startPoint x: 442, startPoint y: 226, endPoint x: 471, endPoint y: 245, distance: 35.1
click at [471, 263] on p "The ticket has a barcode, and it should face up" at bounding box center [461, 275] width 61 height 25
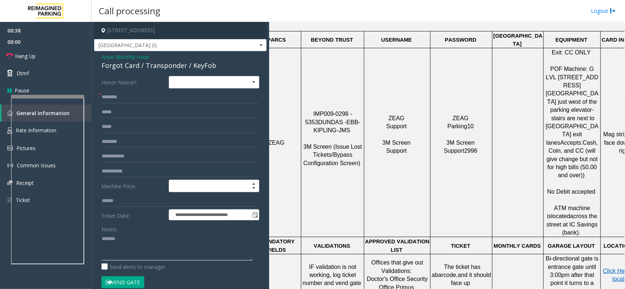
click at [172, 243] on textarea at bounding box center [176, 246] width 151 height 27
click at [189, 64] on div "Forgot Card / Transponder / KeyFob" at bounding box center [180, 66] width 158 height 10
copy div "KeyFob"
click at [135, 246] on textarea at bounding box center [176, 246] width 151 height 27
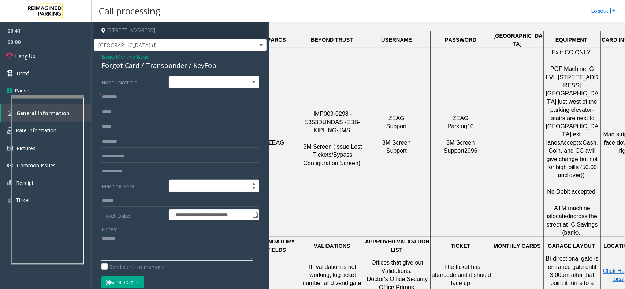
paste textarea "*******"
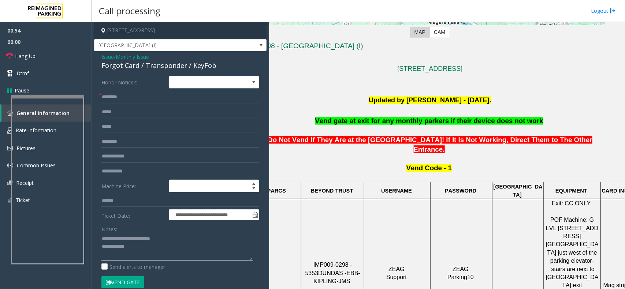
scroll to position [137, 17]
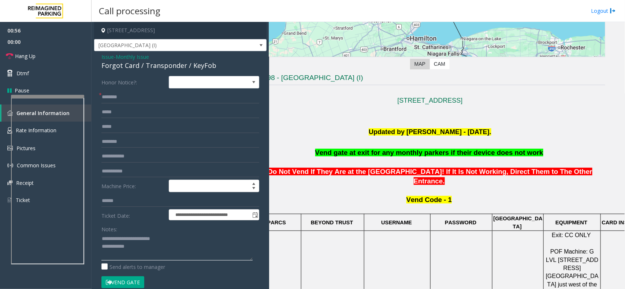
type textarea "**********"
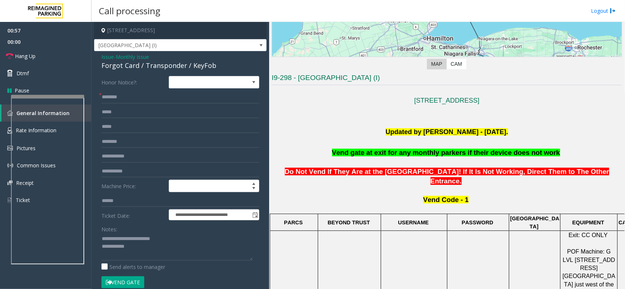
drag, startPoint x: 427, startPoint y: 218, endPoint x: 385, endPoint y: 218, distance: 41.7
click at [129, 94] on input "text" at bounding box center [180, 97] width 158 height 12
click at [134, 153] on input "text" at bounding box center [180, 156] width 158 height 12
type input "*"
type input "****"
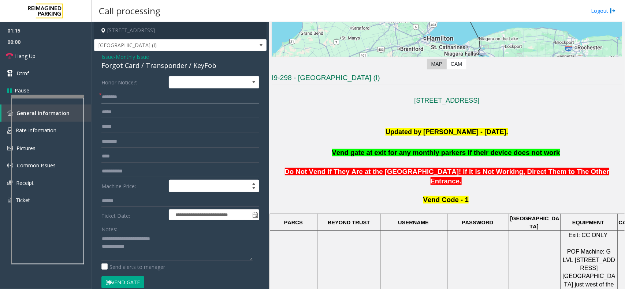
click at [122, 93] on input "text" at bounding box center [180, 97] width 158 height 12
type input "*********"
drag, startPoint x: 122, startPoint y: 93, endPoint x: 113, endPoint y: 124, distance: 31.7
click at [113, 124] on input "text" at bounding box center [180, 127] width 158 height 12
click at [122, 282] on button "Vend Gate" at bounding box center [122, 283] width 43 height 12
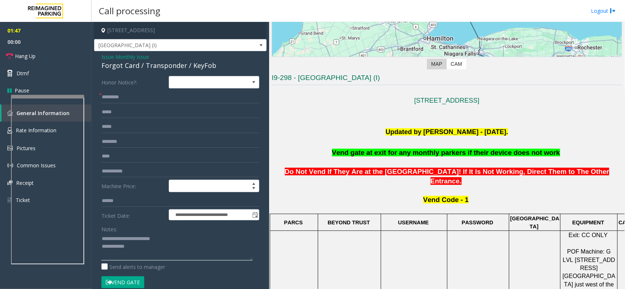
click at [147, 255] on textarea at bounding box center [176, 246] width 151 height 27
type textarea "**********"
click at [61, 61] on link "Hang Up" at bounding box center [45, 56] width 91 height 17
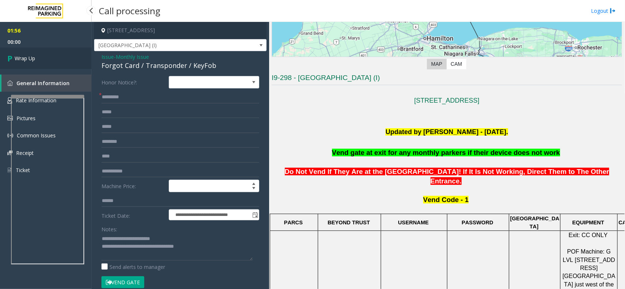
click at [61, 61] on link "Wrap Up" at bounding box center [45, 59] width 91 height 22
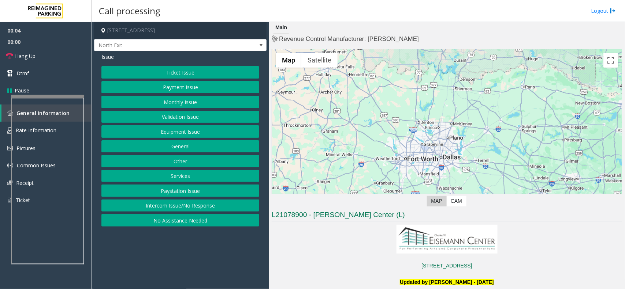
click at [167, 177] on button "Services" at bounding box center [180, 176] width 158 height 12
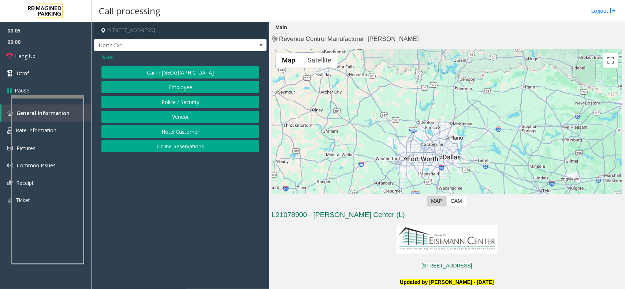
click at [176, 134] on button "Hotel Customer" at bounding box center [180, 132] width 158 height 12
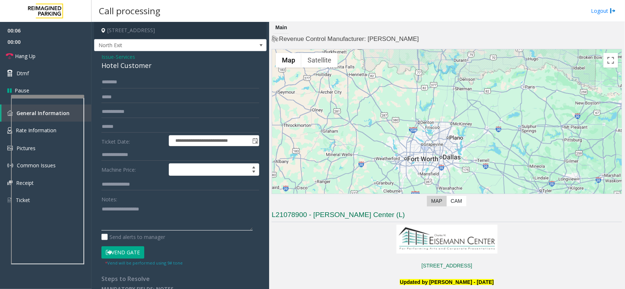
click at [139, 212] on textarea at bounding box center [176, 216] width 151 height 27
click at [146, 79] on input "text" at bounding box center [180, 82] width 158 height 12
click at [146, 71] on div "Hotel Customer" at bounding box center [180, 66] width 158 height 10
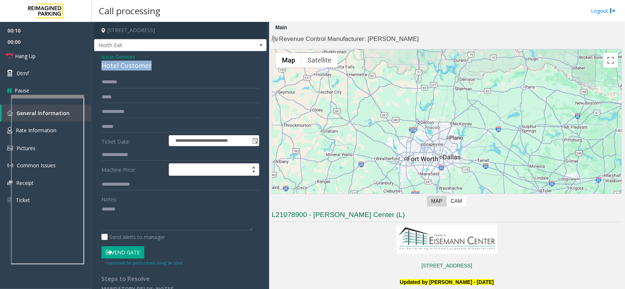
copy div "Hotel Customer"
click at [136, 220] on textarea at bounding box center [176, 216] width 151 height 27
paste textarea "**********"
type textarea "**********"
click at [135, 158] on input "text" at bounding box center [180, 155] width 158 height 12
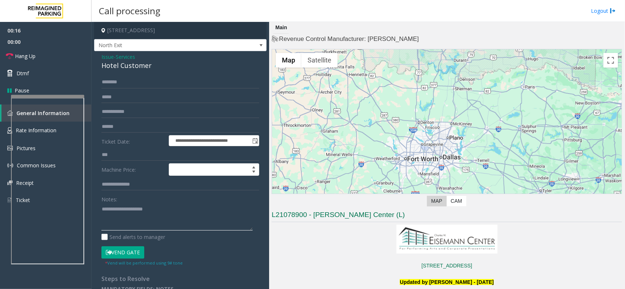
click at [132, 228] on textarea at bounding box center [176, 216] width 151 height 27
click at [111, 158] on input "***" at bounding box center [180, 155] width 158 height 12
type input "***"
click at [123, 222] on textarea at bounding box center [176, 216] width 151 height 27
click at [129, 256] on button "Vend Gate" at bounding box center [122, 253] width 43 height 12
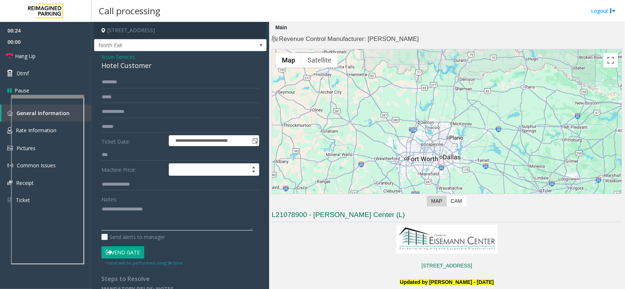
click at [126, 231] on textarea at bounding box center [176, 216] width 151 height 27
type textarea "**********"
click at [43, 44] on span "00:00" at bounding box center [45, 41] width 91 height 11
click at [43, 53] on link "Hang Up" at bounding box center [45, 56] width 91 height 17
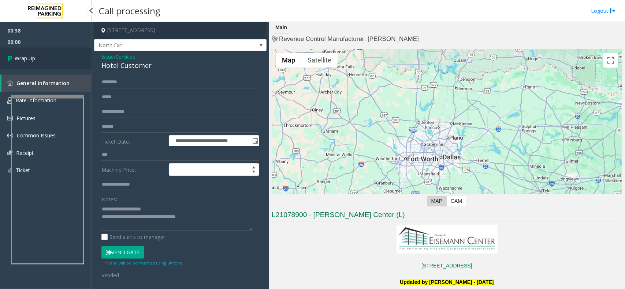
click at [43, 53] on link "Wrap Up" at bounding box center [45, 59] width 91 height 22
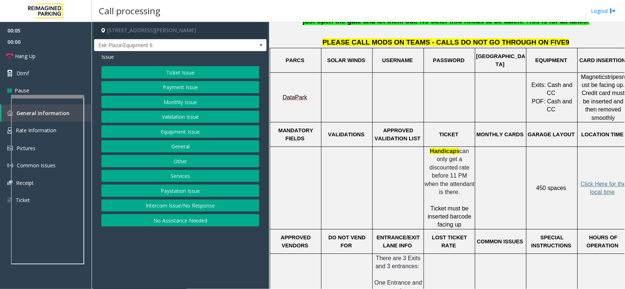
scroll to position [274, 0]
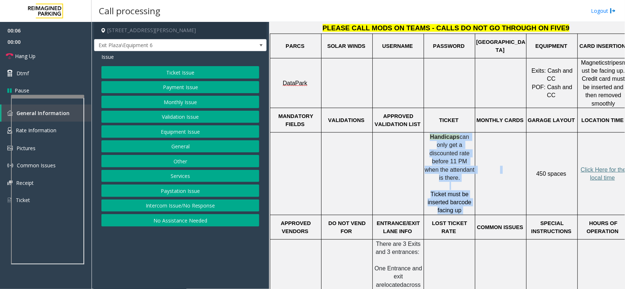
drag, startPoint x: 425, startPoint y: 131, endPoint x: 477, endPoint y: 189, distance: 77.5
click at [477, 189] on tr "Handicaps can only get a discounted rate before 11 PM when the attendant is the…" at bounding box center [449, 173] width 359 height 83
click at [469, 193] on p "Ticket must be inserted barcode facing up" at bounding box center [449, 203] width 50 height 25
drag, startPoint x: 468, startPoint y: 193, endPoint x: 424, endPoint y: 136, distance: 71.7
click at [424, 136] on div "Handicaps can only get a discounted rate before 11 PM when the attendant is the…" at bounding box center [449, 174] width 50 height 82
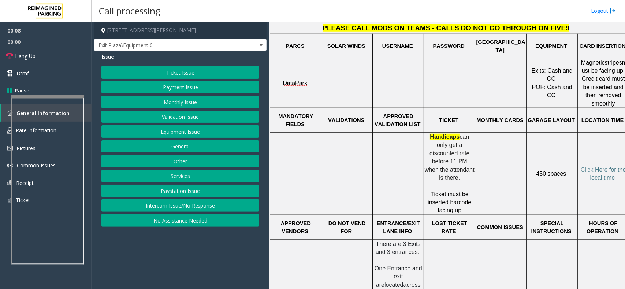
click at [425, 133] on p "Handicaps can only get a discounted rate before 11 PM when the attendant is the…" at bounding box center [449, 157] width 50 height 49
drag, startPoint x: 425, startPoint y: 132, endPoint x: 465, endPoint y: 162, distance: 49.7
click at [465, 162] on p "Handicaps can only get a discounted rate before 11 PM when the attendant is the…" at bounding box center [449, 157] width 50 height 49
drag, startPoint x: 465, startPoint y: 162, endPoint x: 425, endPoint y: 131, distance: 50.4
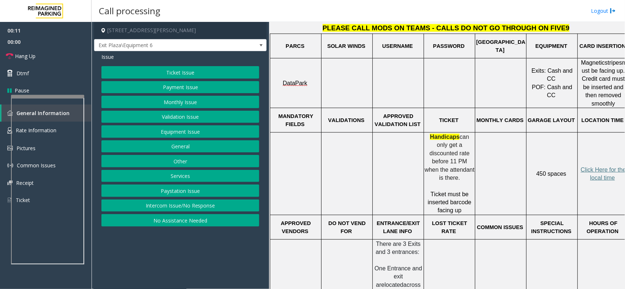
click at [425, 133] on p "Handicaps can only get a discounted rate before 11 PM when the attendant is the…" at bounding box center [449, 157] width 50 height 49
drag, startPoint x: 426, startPoint y: 127, endPoint x: 459, endPoint y: 165, distance: 50.0
click at [459, 165] on p "Handicaps can only get a discounted rate before 11 PM when the attendant is the…" at bounding box center [449, 157] width 50 height 49
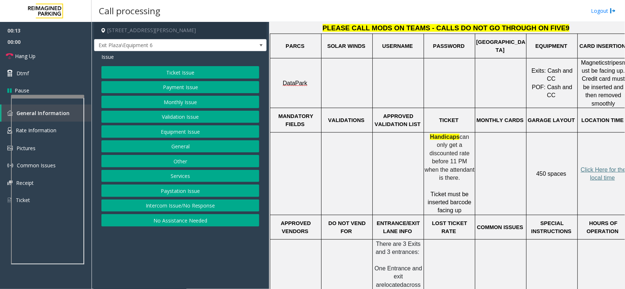
drag, startPoint x: 459, startPoint y: 165, endPoint x: 430, endPoint y: 135, distance: 41.4
click at [431, 139] on p "Handicaps can only get a discounted rate before 11 PM when the attendant is the…" at bounding box center [449, 157] width 50 height 49
click at [430, 134] on span "can only get a discounted rate before 11 PM when the attendant is there." at bounding box center [450, 157] width 52 height 47
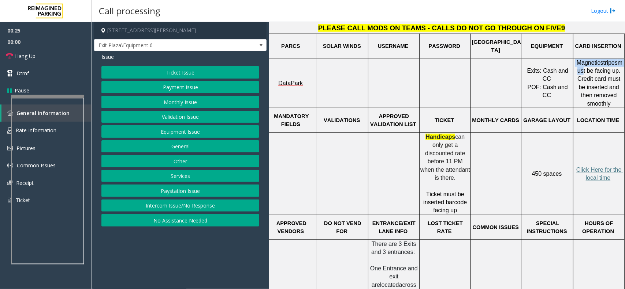
drag, startPoint x: 571, startPoint y: 63, endPoint x: 578, endPoint y: 70, distance: 10.1
click at [578, 70] on p "Magnetic stripes must be facing up. Credit card must be inserted and then remov…" at bounding box center [598, 83] width 50 height 49
click at [229, 84] on button "Payment Issue" at bounding box center [180, 87] width 158 height 12
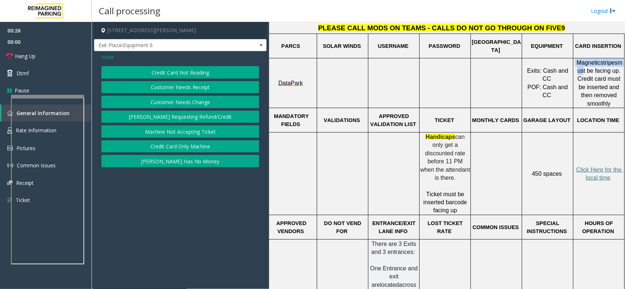
click at [202, 75] on button "Credit Card Not Reading" at bounding box center [180, 72] width 158 height 12
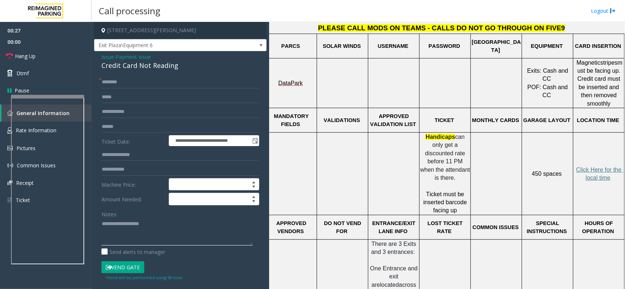
click at [127, 229] on textarea at bounding box center [176, 231] width 151 height 27
click at [157, 61] on div "Credit Card Not Reading" at bounding box center [180, 66] width 158 height 10
copy div "Credit Card Not Reading"
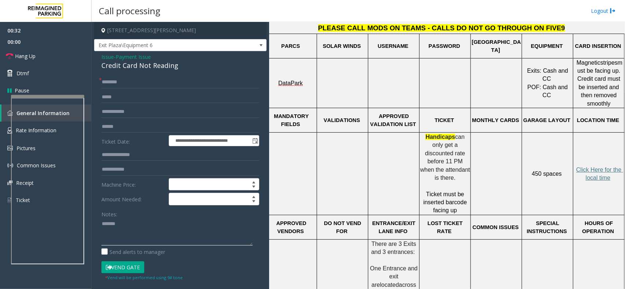
click at [125, 229] on textarea at bounding box center [176, 231] width 151 height 27
paste textarea "**********"
type textarea "**********"
drag, startPoint x: 574, startPoint y: 63, endPoint x: 613, endPoint y: 77, distance: 41.5
click at [613, 77] on span "Magnetic stripes must be facing up. Credit card must be inserted and then remov…" at bounding box center [599, 83] width 46 height 47
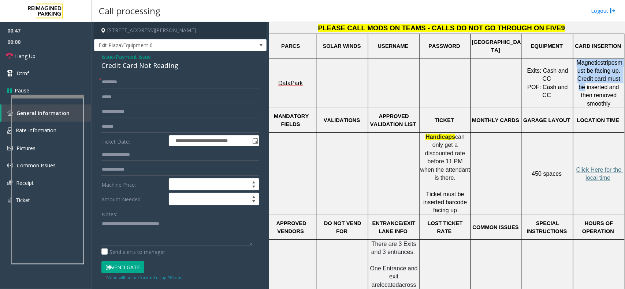
scroll to position [274, 0]
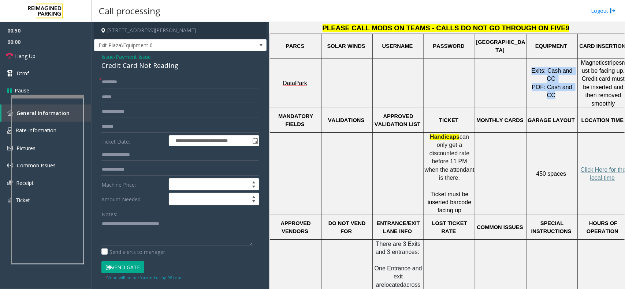
drag, startPoint x: 529, startPoint y: 74, endPoint x: 572, endPoint y: 94, distance: 47.3
click at [572, 94] on td "Exits: Cash and CC POF: Cash and CC" at bounding box center [551, 83] width 51 height 50
click at [564, 95] on td "Exits: Cash and CC POF: Cash and CC" at bounding box center [551, 83] width 51 height 50
drag, startPoint x: 582, startPoint y: 66, endPoint x: 607, endPoint y: 68, distance: 25.7
click at [607, 68] on p "Magnetic stripes must be facing up. Credit card must be inserted and then remov…" at bounding box center [603, 83] width 50 height 49
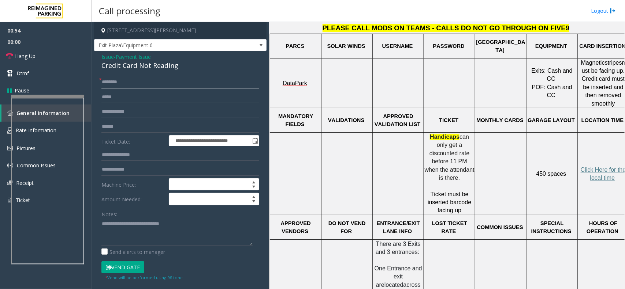
click at [141, 87] on input "text" at bounding box center [180, 82] width 158 height 12
type input "**"
click at [125, 245] on textarea at bounding box center [176, 231] width 151 height 27
click at [49, 65] on link "Dtmf" at bounding box center [45, 73] width 91 height 17
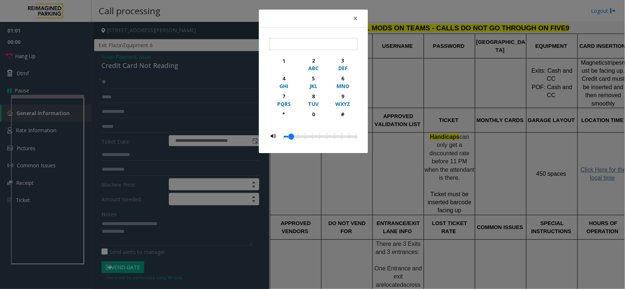
click at [49, 61] on div "× 1 2 ABC 3 DEF 4 GHI 5 JKL 6 MNO 7 PQRS 8 TUV 9 WXYZ * 0 #" at bounding box center [312, 144] width 625 height 289
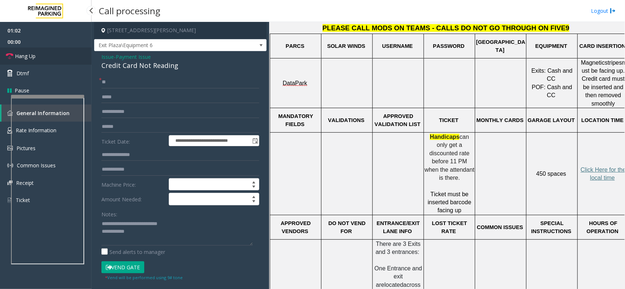
click at [49, 56] on link "Hang Up" at bounding box center [45, 56] width 91 height 17
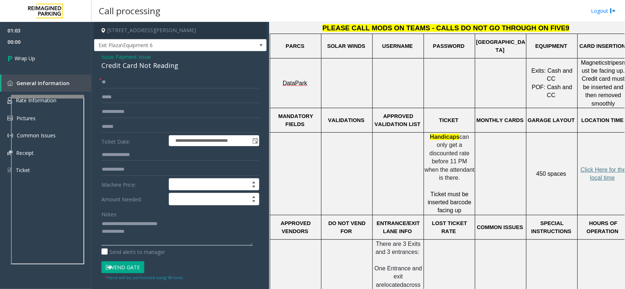
click at [158, 232] on textarea at bounding box center [176, 231] width 151 height 27
click at [147, 235] on textarea at bounding box center [176, 231] width 151 height 27
type textarea "**********"
click at [54, 70] on div "01:03 00:06 Wrap Up General Information Rate Information Pictures Common Issues…" at bounding box center [45, 103] width 91 height 163
click at [52, 61] on link "Wrap Up" at bounding box center [45, 59] width 91 height 22
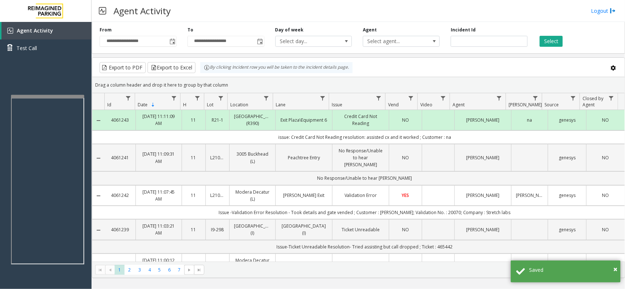
drag, startPoint x: 453, startPoint y: 144, endPoint x: 247, endPoint y: 138, distance: 206.1
click at [247, 138] on td "issue: Credit Card Not Reading resolution: assisted cx and it worked ; Customer…" at bounding box center [365, 138] width 520 height 14
click at [250, 143] on td "issue: Credit Card Not Reading resolution: assisted cx and it worked ; Customer…" at bounding box center [365, 138] width 520 height 14
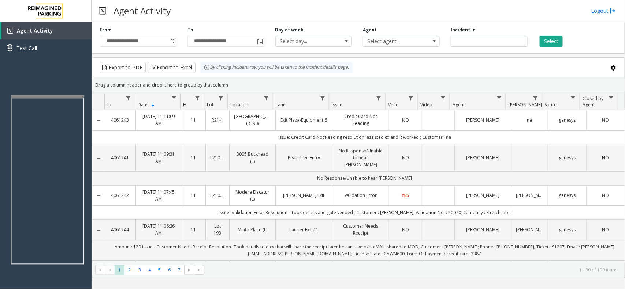
click at [304, 12] on div "Agent Activity Logout" at bounding box center [357, 11] width 533 height 22
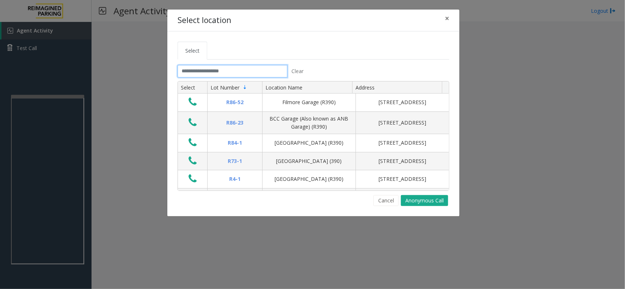
click at [248, 69] on input "text" at bounding box center [232, 71] width 110 height 12
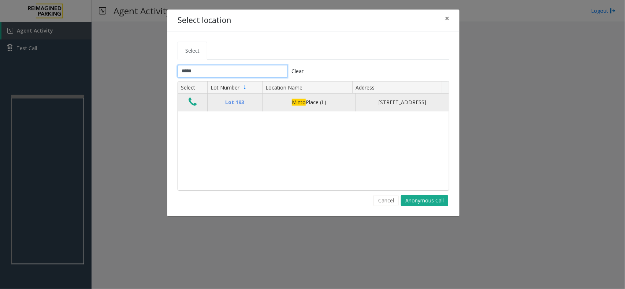
type input "*****"
click at [191, 105] on icon "Data table" at bounding box center [192, 102] width 8 height 10
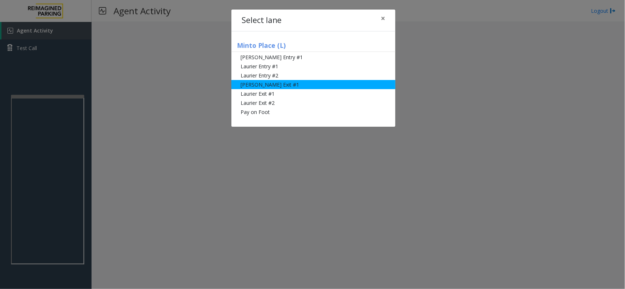
click at [280, 85] on li "[PERSON_NAME] Exit #1" at bounding box center [313, 84] width 164 height 9
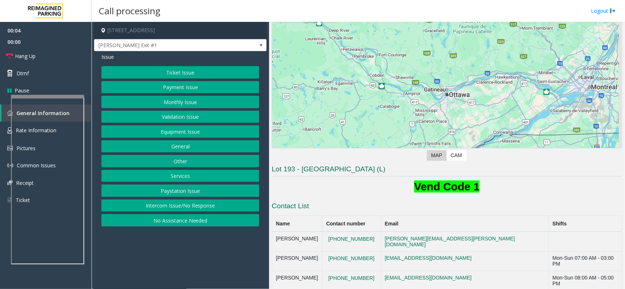
scroll to position [91, 0]
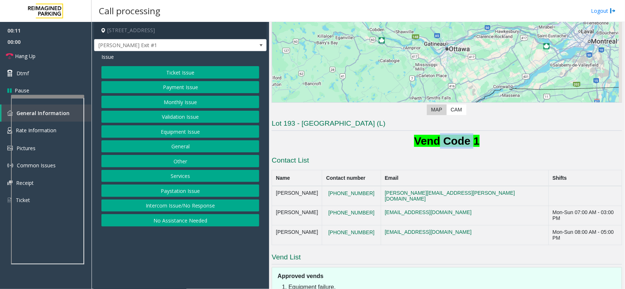
drag, startPoint x: 438, startPoint y: 135, endPoint x: 471, endPoint y: 138, distance: 33.0
click at [471, 138] on b "Vend Code 1" at bounding box center [446, 141] width 65 height 12
click at [480, 138] on h1 "Vend Code 1" at bounding box center [446, 141] width 350 height 15
drag, startPoint x: 480, startPoint y: 138, endPoint x: 393, endPoint y: 139, distance: 87.8
click at [393, 139] on h1 "Vend Code 1" at bounding box center [446, 141] width 350 height 15
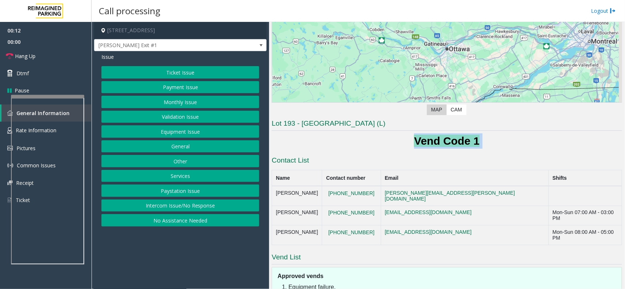
click at [393, 139] on h1 "Vend Code 1" at bounding box center [446, 141] width 350 height 15
click at [171, 90] on button "Payment Issue" at bounding box center [180, 87] width 158 height 12
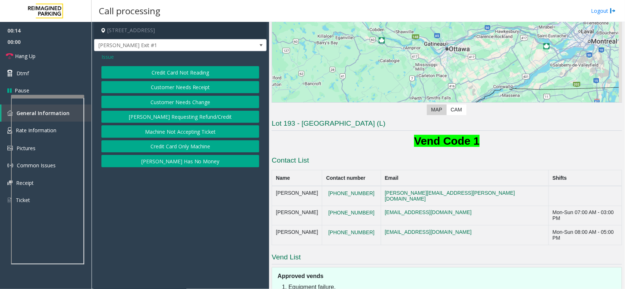
click at [185, 68] on button "Credit Card Not Reading" at bounding box center [180, 72] width 158 height 12
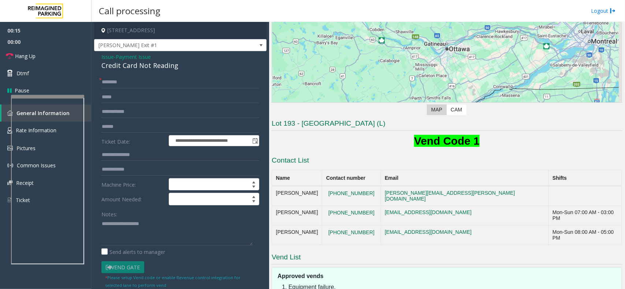
click at [137, 214] on div "Notes:" at bounding box center [180, 227] width 158 height 38
click at [132, 222] on textarea at bounding box center [176, 231] width 151 height 27
click at [136, 64] on div "Credit Card Not Reading" at bounding box center [180, 66] width 158 height 10
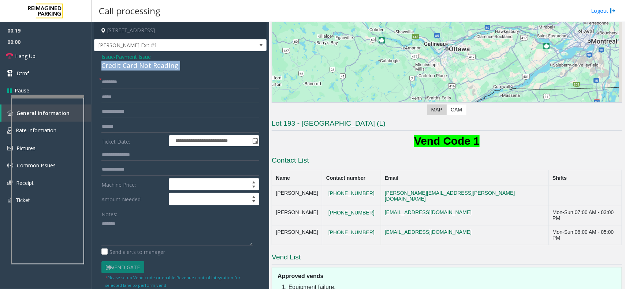
copy div "Credit Card Not Reading"
click at [144, 227] on textarea at bounding box center [176, 231] width 151 height 27
paste textarea "**********"
type textarea "**********"
click at [140, 132] on input "text" at bounding box center [180, 127] width 158 height 12
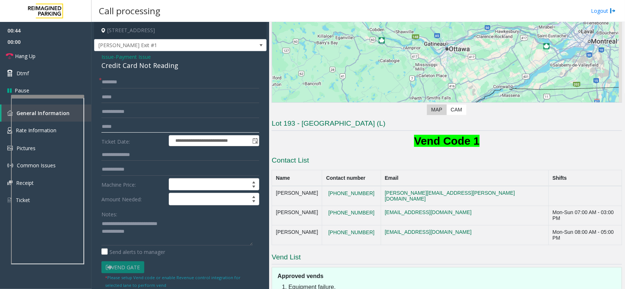
type input "*****"
click at [127, 87] on input "text" at bounding box center [180, 82] width 158 height 12
type input "********"
drag, startPoint x: 115, startPoint y: 81, endPoint x: 176, endPoint y: 76, distance: 60.6
click at [176, 76] on div "**********" at bounding box center [180, 236] width 172 height 371
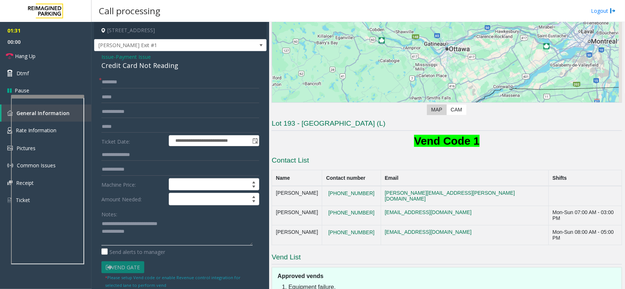
click at [146, 232] on textarea at bounding box center [176, 231] width 151 height 27
click at [143, 236] on textarea at bounding box center [176, 231] width 151 height 27
type textarea "**********"
click at [44, 50] on link "Hang Up" at bounding box center [45, 56] width 91 height 17
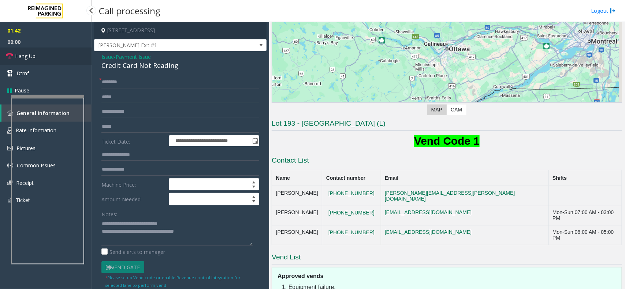
click at [44, 50] on link "Hang Up" at bounding box center [45, 56] width 91 height 17
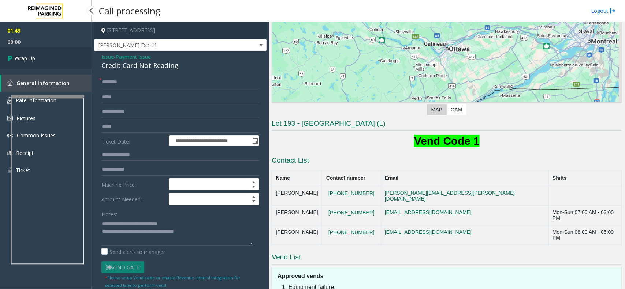
click at [44, 50] on link "Wrap Up" at bounding box center [45, 59] width 91 height 22
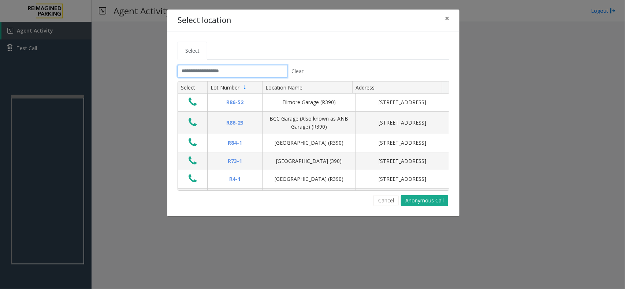
click at [221, 74] on input "text" at bounding box center [232, 71] width 110 height 12
drag, startPoint x: 447, startPoint y: 18, endPoint x: 392, endPoint y: 34, distance: 56.6
click at [446, 18] on span "×" at bounding box center [447, 18] width 4 height 10
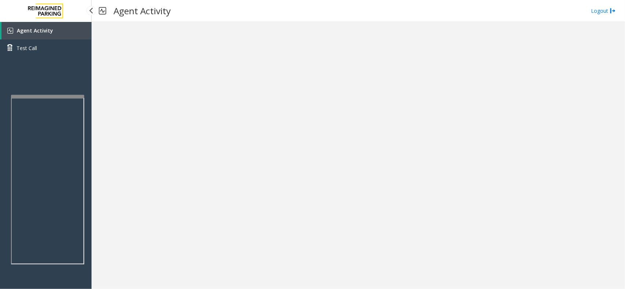
click at [49, 30] on span "Agent Activity" at bounding box center [35, 30] width 36 height 7
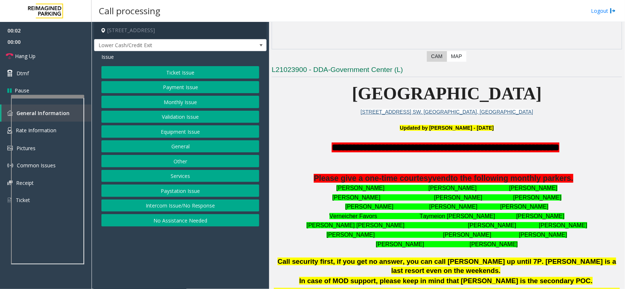
scroll to position [229, 0]
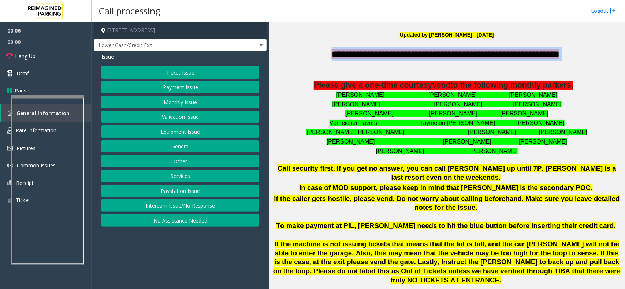
drag, startPoint x: 317, startPoint y: 49, endPoint x: 574, endPoint y: 55, distance: 256.6
click at [574, 55] on p "**********" at bounding box center [446, 55] width 350 height 14
drag, startPoint x: 574, startPoint y: 55, endPoint x: 319, endPoint y: 50, distance: 254.4
click at [319, 49] on p "**********" at bounding box center [446, 55] width 350 height 14
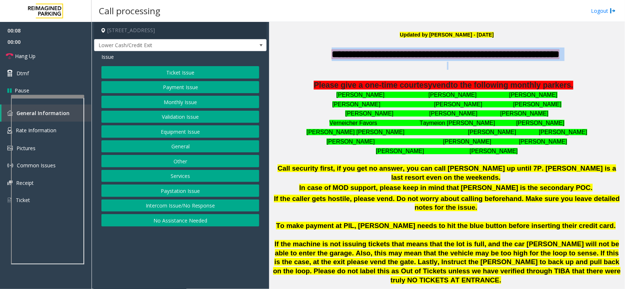
click at [315, 52] on p "**********" at bounding box center [446, 55] width 350 height 14
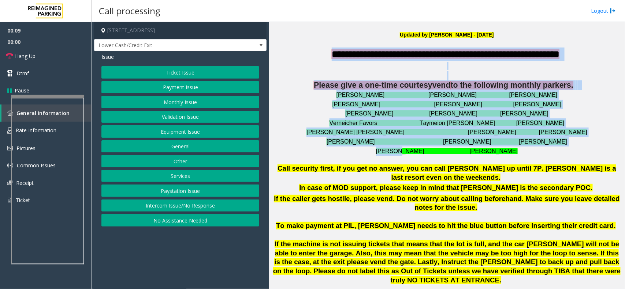
drag, startPoint x: 315, startPoint y: 52, endPoint x: 379, endPoint y: 149, distance: 116.5
click at [379, 149] on div "**********" at bounding box center [446, 102] width 350 height 109
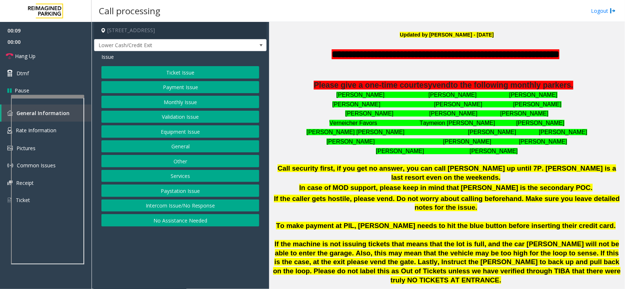
click at [381, 157] on h3 at bounding box center [446, 160] width 350 height 8
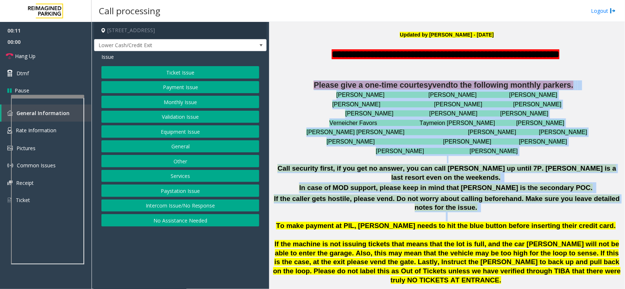
drag, startPoint x: 295, startPoint y: 83, endPoint x: 485, endPoint y: 205, distance: 225.6
click at [485, 205] on div "**********" at bounding box center [446, 176] width 350 height 256
click at [475, 206] on p "If the caller gets hostile, please vend. Do not worry about calling beforehand.…" at bounding box center [446, 240] width 350 height 91
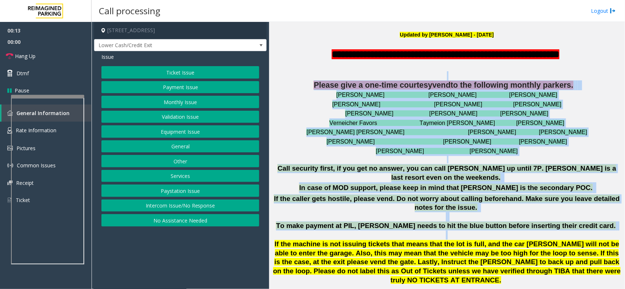
drag, startPoint x: 295, startPoint y: 79, endPoint x: 488, endPoint y: 224, distance: 241.3
click at [488, 224] on div "**********" at bounding box center [446, 176] width 350 height 256
click at [488, 224] on p "If the caller gets hostile, please vend. Do not worry about calling beforehand.…" at bounding box center [446, 240] width 350 height 91
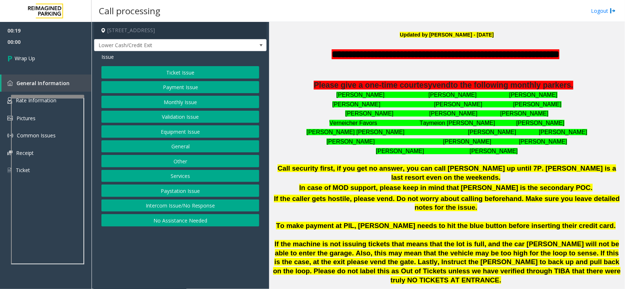
click at [200, 201] on div "Ticket Issue Payment Issue Monthly Issue Validation Issue Equipment Issue Gener…" at bounding box center [180, 146] width 158 height 161
click at [198, 208] on button "Intercom Issue/No Response" at bounding box center [180, 206] width 158 height 12
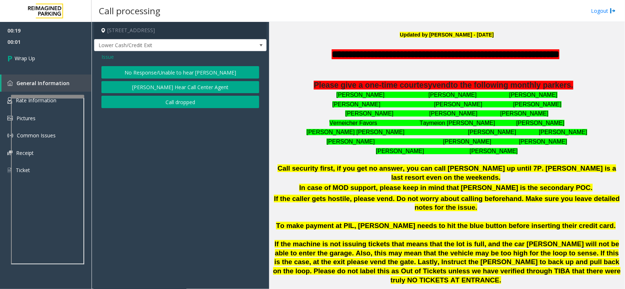
click at [165, 101] on button "Call dropped" at bounding box center [180, 102] width 158 height 12
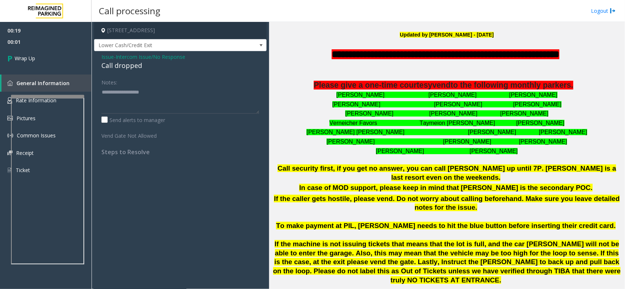
click at [134, 67] on div "Call dropped" at bounding box center [180, 66] width 158 height 10
type textarea "**********"
click at [50, 54] on link "Wrap Up" at bounding box center [45, 59] width 91 height 22
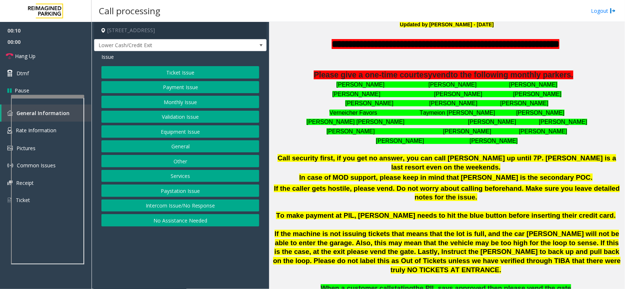
scroll to position [229, 0]
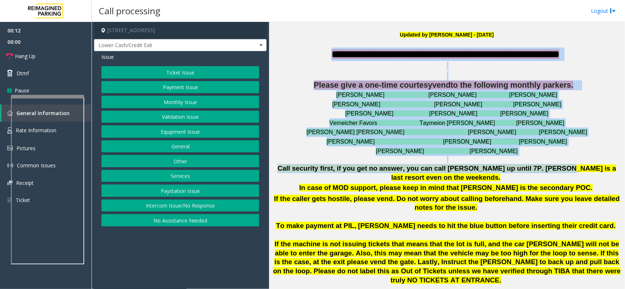
drag, startPoint x: 309, startPoint y: 54, endPoint x: 524, endPoint y: 167, distance: 242.7
click at [524, 167] on div "**********" at bounding box center [446, 176] width 350 height 256
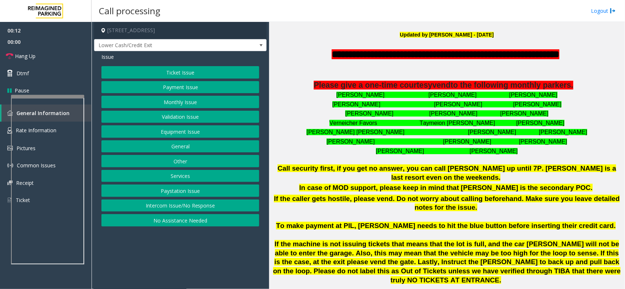
click at [540, 195] on span "If the caller gets hostile, please vend. Do not worry about calling beforehand.…" at bounding box center [446, 203] width 345 height 17
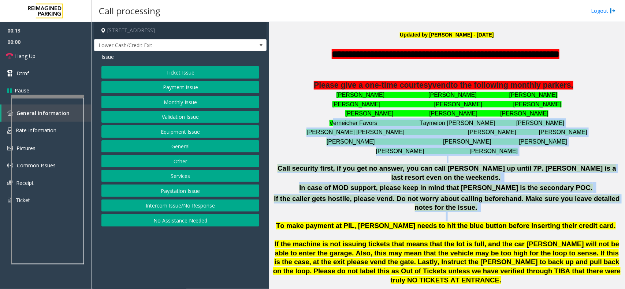
drag, startPoint x: 546, startPoint y: 204, endPoint x: 347, endPoint y: 124, distance: 215.1
click at [347, 124] on div "**********" at bounding box center [446, 176] width 350 height 256
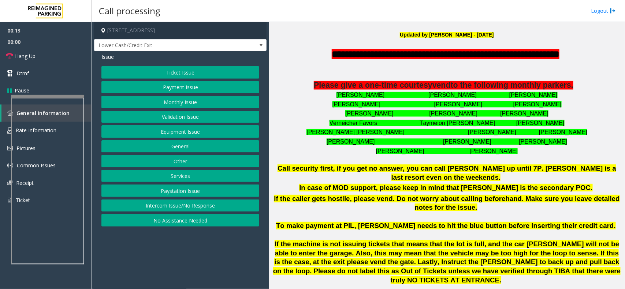
click at [323, 116] on p "Kenyada Boatwright Tasha Shepherd Shaneika Crawford" at bounding box center [446, 114] width 350 height 10
click at [234, 205] on button "Intercom Issue/No Response" at bounding box center [180, 206] width 158 height 12
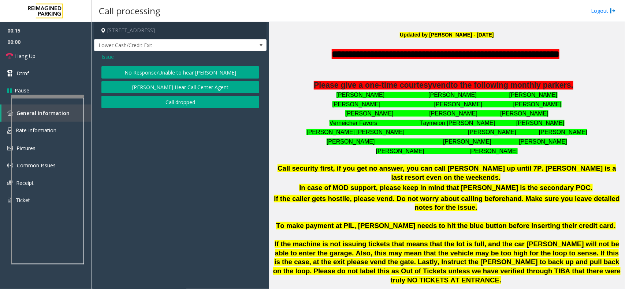
click at [203, 70] on button "No Response/Unable to hear [PERSON_NAME]" at bounding box center [180, 72] width 158 height 12
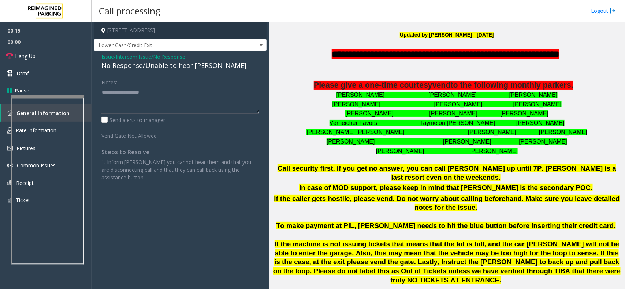
click at [192, 60] on div "Issue - Intercom Issue/No Response No Response/Unable to hear parker" at bounding box center [180, 62] width 158 height 18
click at [191, 62] on div "No Response/Unable to hear [PERSON_NAME]" at bounding box center [180, 66] width 158 height 10
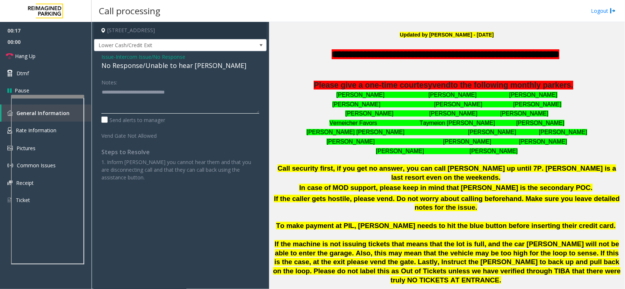
click at [229, 94] on textarea at bounding box center [180, 99] width 158 height 27
type textarea "**********"
click at [69, 59] on link "Hang Up" at bounding box center [45, 56] width 91 height 17
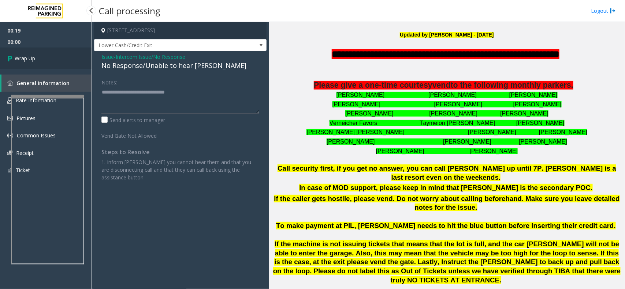
click at [69, 59] on link "Wrap Up" at bounding box center [45, 59] width 91 height 22
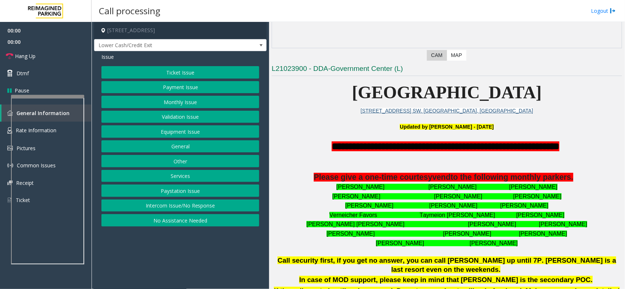
scroll to position [183, 0]
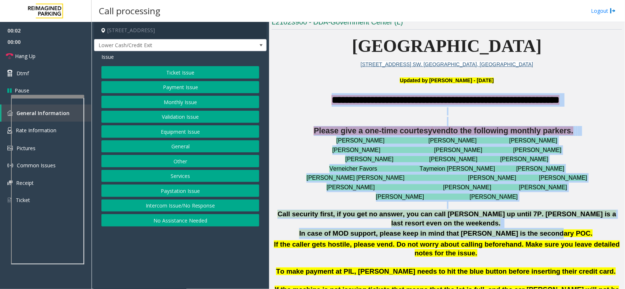
drag, startPoint x: 302, startPoint y: 96, endPoint x: 553, endPoint y: 221, distance: 280.8
click at [553, 221] on div "**********" at bounding box center [446, 221] width 350 height 256
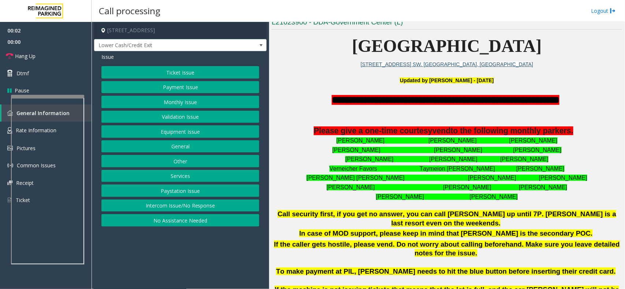
click at [592, 230] on span at bounding box center [593, 234] width 2 height 8
click at [332, 86] on div at bounding box center [446, 89] width 350 height 8
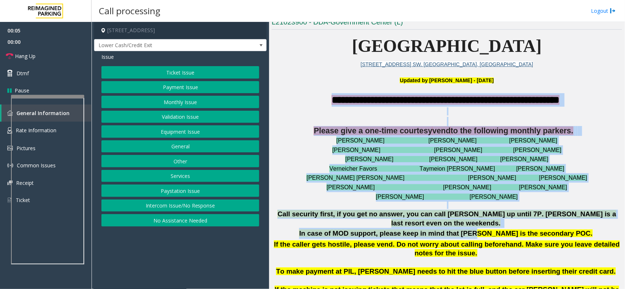
drag, startPoint x: 304, startPoint y: 94, endPoint x: 486, endPoint y: 226, distance: 224.5
click at [486, 226] on div "**********" at bounding box center [446, 221] width 350 height 256
click at [487, 230] on b "In case of MOD support, please keep in mind that Ethan is the secondary POC." at bounding box center [445, 234] width 293 height 8
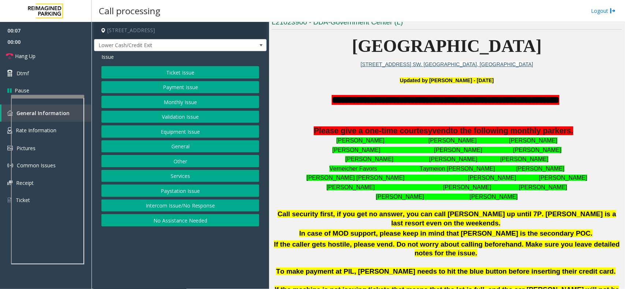
click at [313, 83] on div "Updated by Kunal Singh - 1st July 2025" at bounding box center [446, 81] width 350 height 8
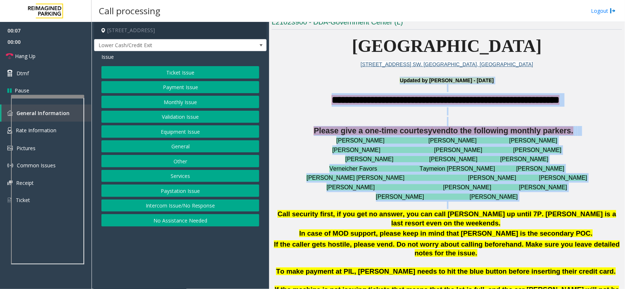
drag, startPoint x: 313, startPoint y: 83, endPoint x: 474, endPoint y: 205, distance: 201.9
click at [401, 181] on font "Jakiel Howe Eddrian Jackson Patrick Collins" at bounding box center [446, 178] width 280 height 6
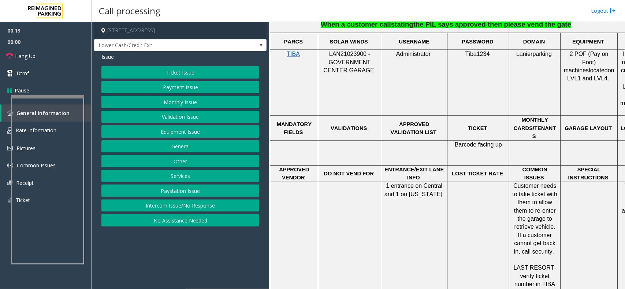
scroll to position [778, 0]
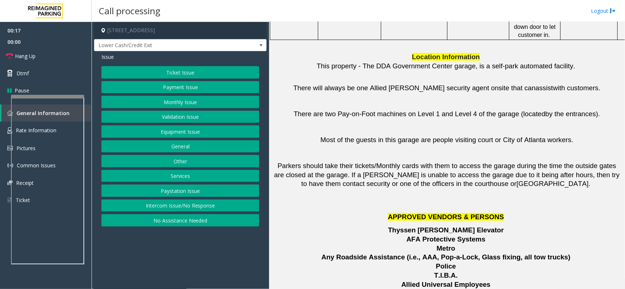
click at [208, 203] on button "Intercom Issue/No Response" at bounding box center [180, 206] width 158 height 12
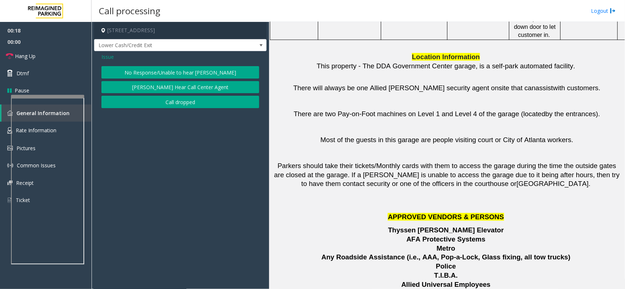
click at [195, 71] on button "No Response/Unable to hear [PERSON_NAME]" at bounding box center [180, 72] width 158 height 12
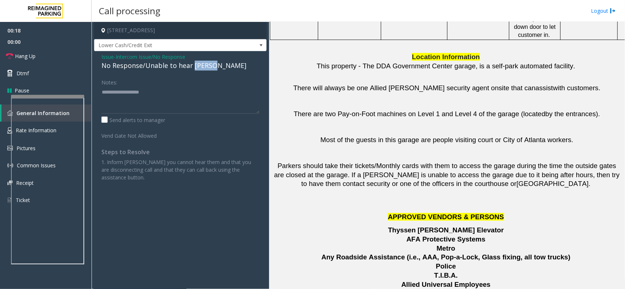
click at [195, 71] on div "No Response/Unable to hear [PERSON_NAME]" at bounding box center [180, 66] width 158 height 10
click at [210, 93] on textarea at bounding box center [180, 99] width 158 height 27
type textarea "**********"
click at [33, 52] on span "Hang Up" at bounding box center [25, 56] width 20 height 8
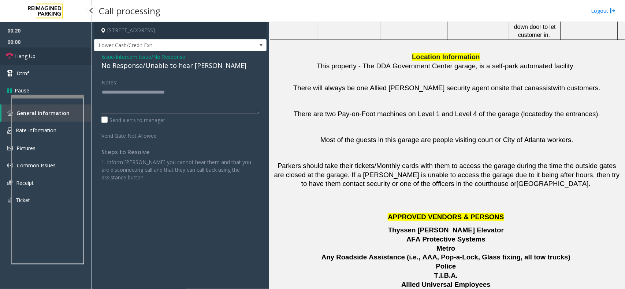
click at [33, 52] on span "Hang Up" at bounding box center [25, 56] width 20 height 8
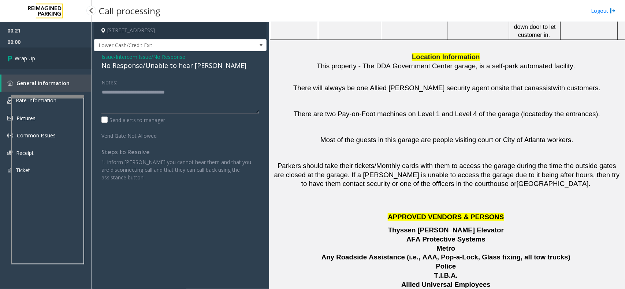
click at [33, 52] on link "Wrap Up" at bounding box center [45, 59] width 91 height 22
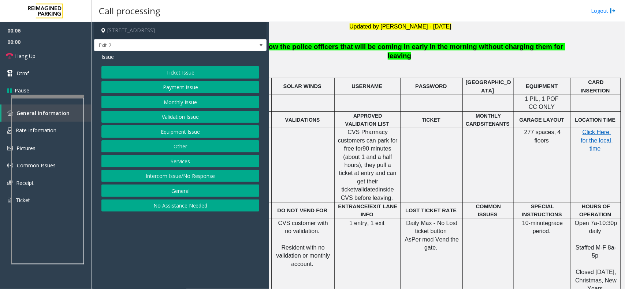
scroll to position [222, 53]
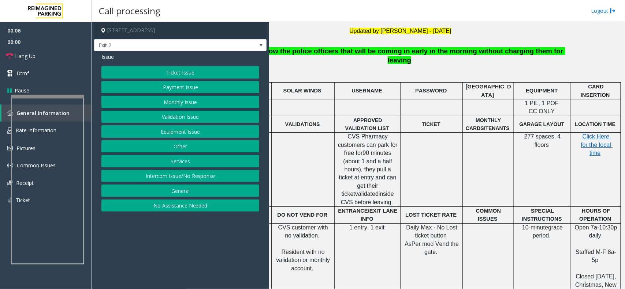
drag, startPoint x: 285, startPoint y: 105, endPoint x: 360, endPoint y: 94, distance: 76.5
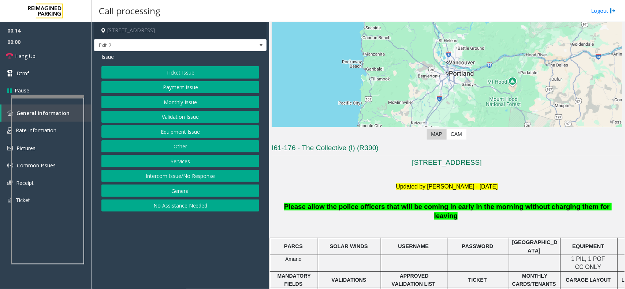
scroll to position [137, 0]
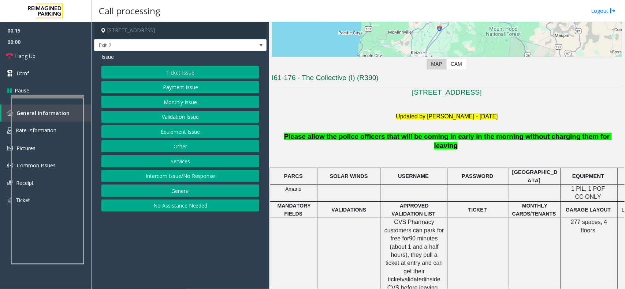
click at [176, 130] on button "Equipment Issue" at bounding box center [180, 132] width 158 height 12
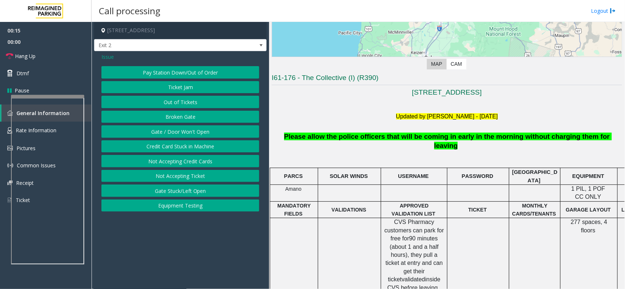
click at [176, 130] on button "Gate / Door Won't Open" at bounding box center [180, 132] width 158 height 12
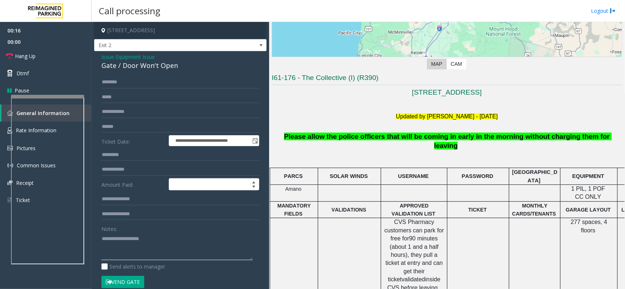
click at [169, 233] on textarea at bounding box center [176, 246] width 151 height 27
click at [164, 71] on div "**********" at bounding box center [180, 232] width 172 height 363
click at [164, 68] on div "Gate / Door Won't Open" at bounding box center [180, 66] width 158 height 10
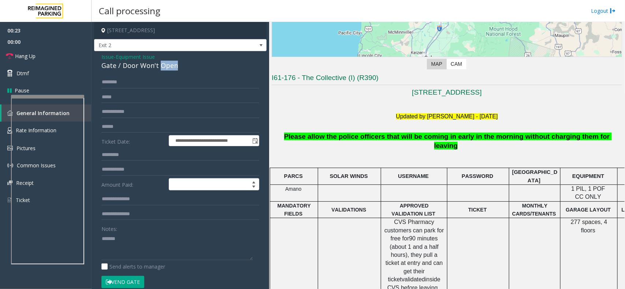
click at [164, 68] on div "Gate / Door Won't Open" at bounding box center [180, 66] width 158 height 10
click at [141, 248] on textarea at bounding box center [176, 246] width 151 height 27
paste textarea "**********"
click at [74, 60] on link "Hang Up" at bounding box center [45, 56] width 91 height 17
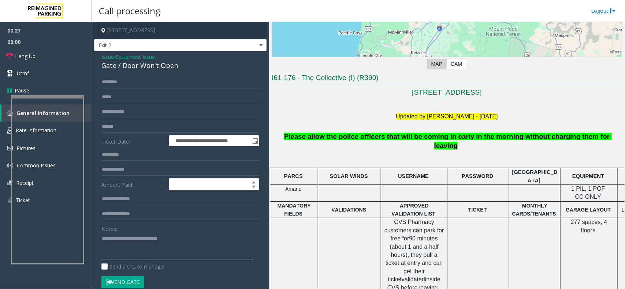
click at [120, 251] on textarea at bounding box center [176, 246] width 151 height 27
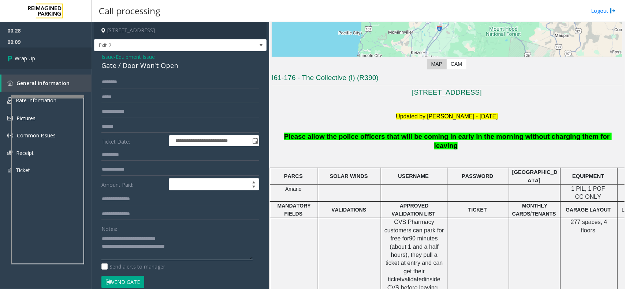
type textarea "**********"
click at [82, 61] on link "Wrap Up" at bounding box center [45, 59] width 91 height 22
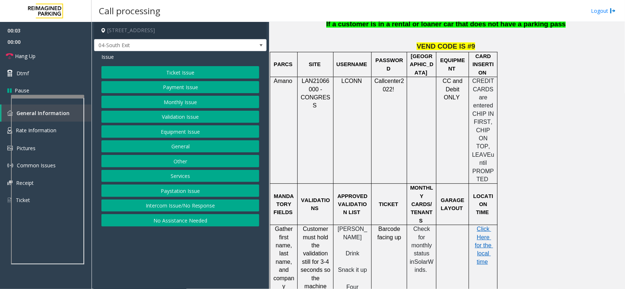
scroll to position [595, 0]
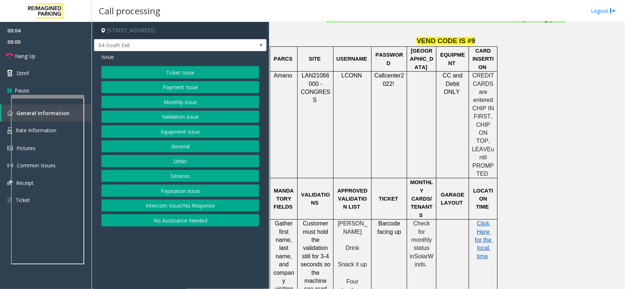
click at [205, 66] on button "Ticket Issue" at bounding box center [180, 72] width 158 height 12
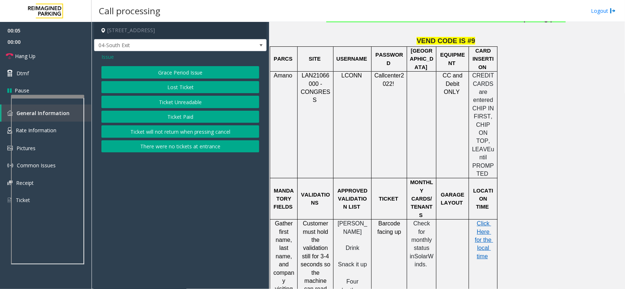
click at [150, 101] on button "Ticket Unreadable" at bounding box center [180, 102] width 158 height 12
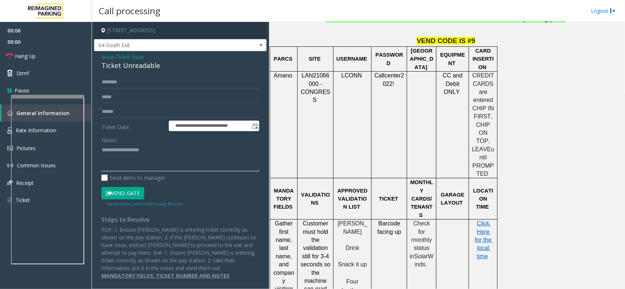
click at [140, 163] on textarea at bounding box center [180, 157] width 158 height 27
click at [142, 71] on div "**********" at bounding box center [180, 169] width 172 height 236
click at [141, 67] on div "Ticket Unreadable" at bounding box center [180, 66] width 158 height 10
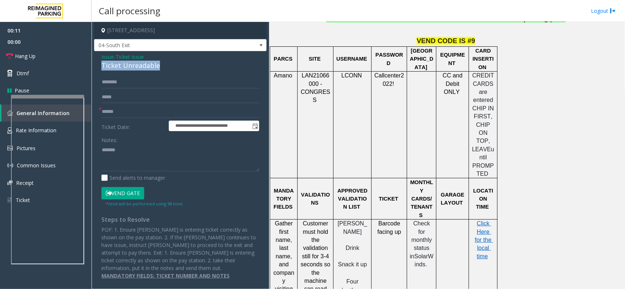
copy div "Ticket Unreadable"
click at [138, 151] on textarea at bounding box center [180, 157] width 158 height 27
paste textarea "**********"
click at [46, 60] on link "Hang Up" at bounding box center [45, 56] width 91 height 17
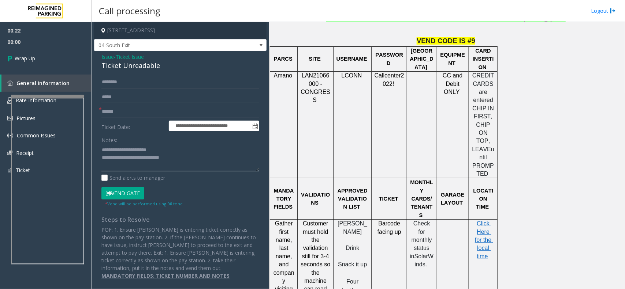
type textarea "**********"
click at [150, 114] on input "text" at bounding box center [180, 112] width 158 height 12
type input "**"
click at [66, 50] on link "Wrap Up" at bounding box center [45, 59] width 91 height 22
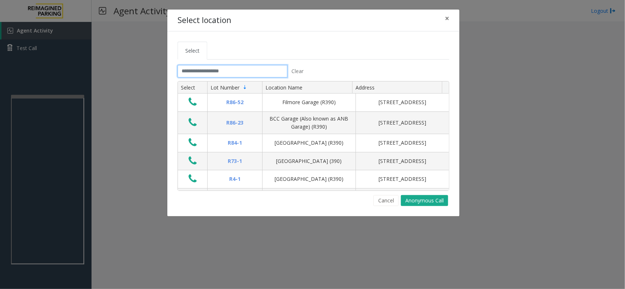
click at [200, 70] on input "text" at bounding box center [232, 71] width 110 height 12
click at [447, 18] on span "×" at bounding box center [447, 18] width 4 height 10
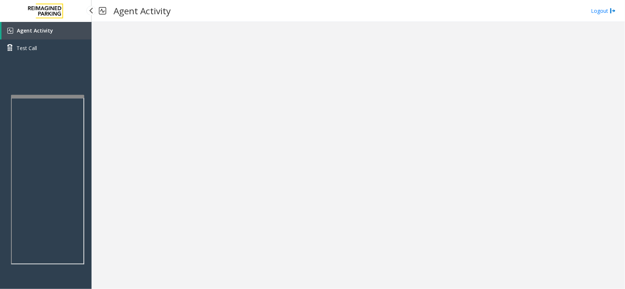
click at [61, 36] on link "Agent Activity" at bounding box center [46, 31] width 90 height 18
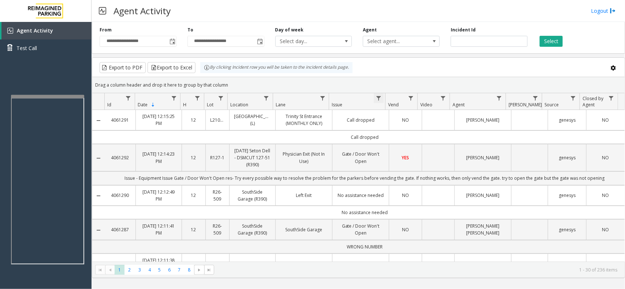
click at [379, 99] on span "Data table" at bounding box center [378, 98] width 6 height 6
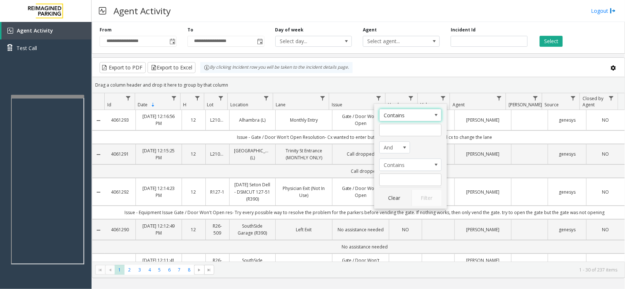
click at [423, 83] on div "Drag a column header and drop it here to group by that column" at bounding box center [358, 85] width 532 height 13
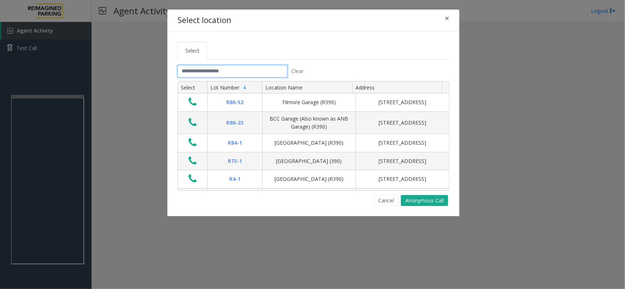
click at [203, 73] on input "text" at bounding box center [232, 71] width 110 height 12
click at [446, 22] on span "×" at bounding box center [447, 18] width 4 height 10
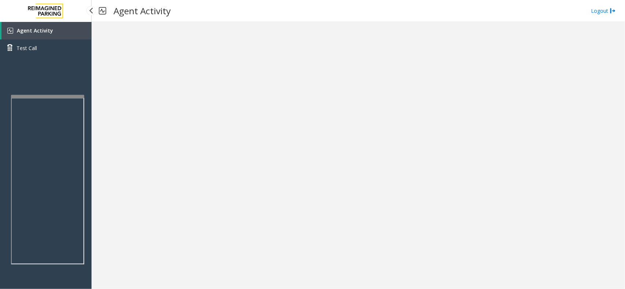
click at [56, 37] on link "Agent Activity" at bounding box center [46, 31] width 90 height 18
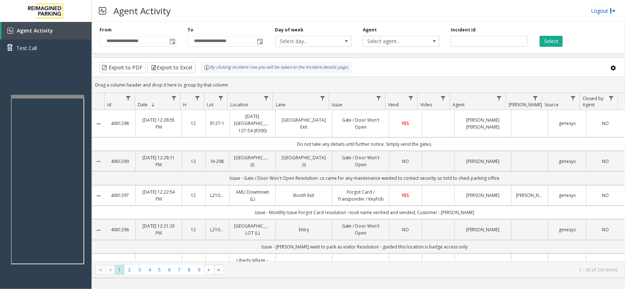
click at [591, 9] on link "Logout" at bounding box center [603, 11] width 25 height 8
